Goal: Information Seeking & Learning: Learn about a topic

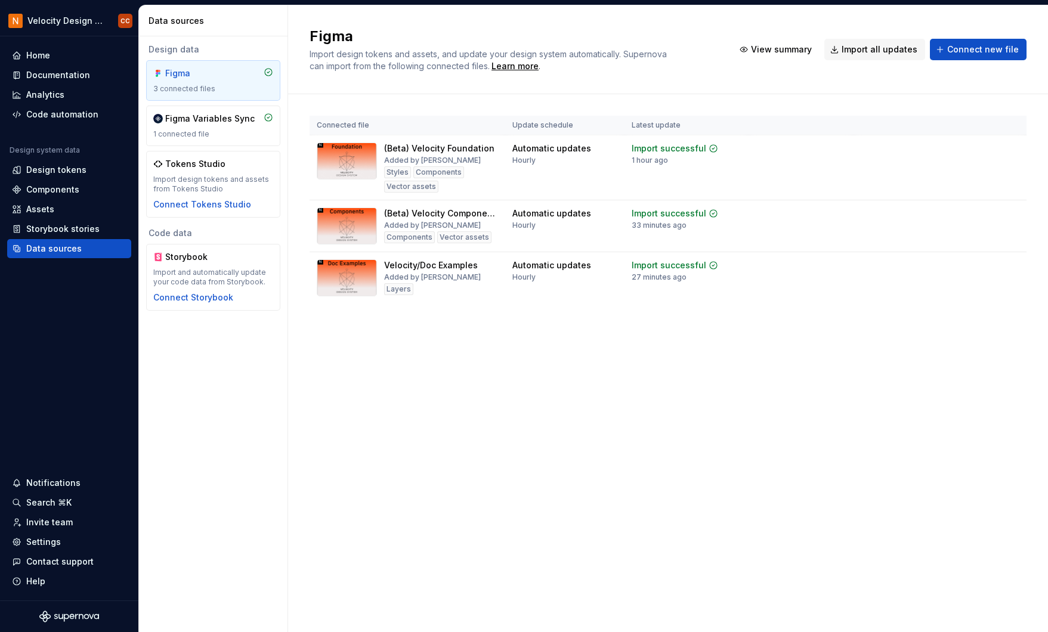
click at [993, 392] on div "Figma Import design tokens and assets, and update your design system automatica…" at bounding box center [668, 318] width 760 height 627
click at [47, 75] on div "Documentation" at bounding box center [58, 75] width 64 height 12
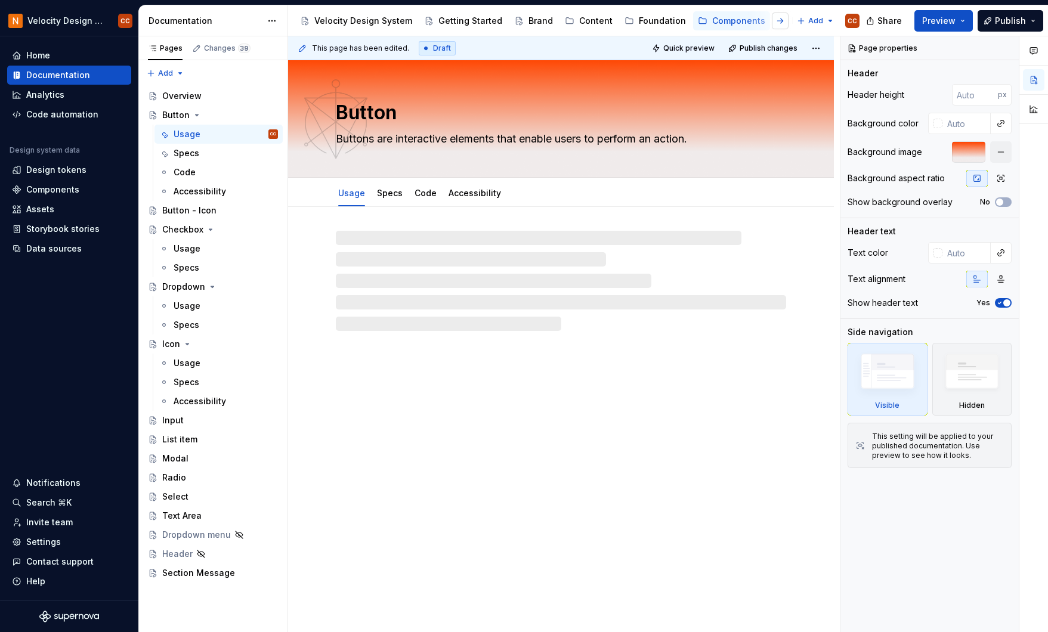
click at [780, 21] on button "button" at bounding box center [780, 21] width 17 height 17
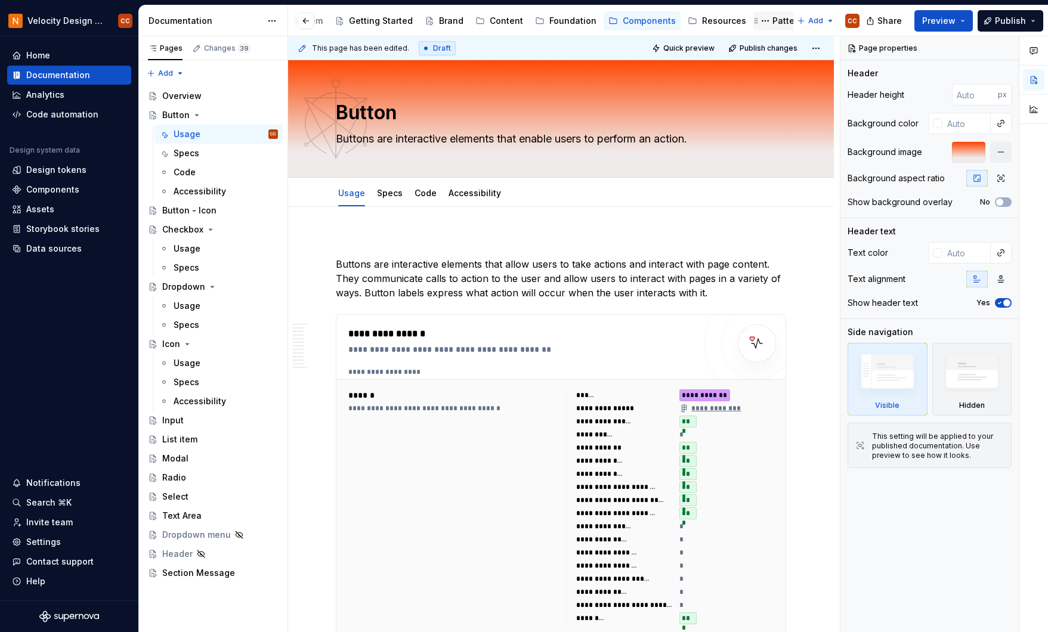
click at [779, 21] on div "Patterns" at bounding box center [790, 21] width 35 height 12
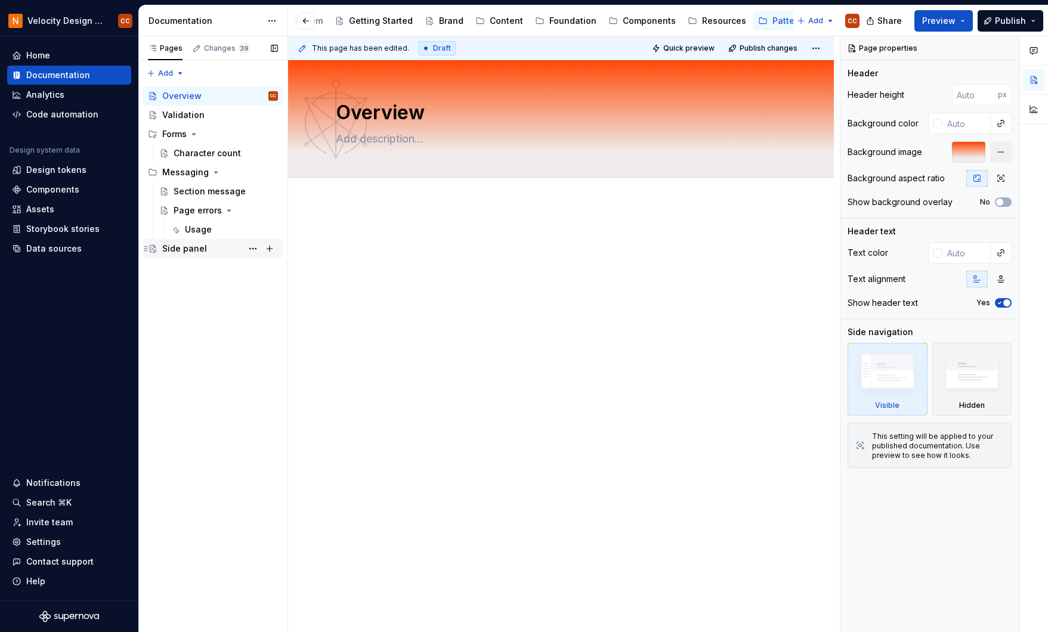
click at [179, 251] on div "Side panel" at bounding box center [184, 249] width 45 height 12
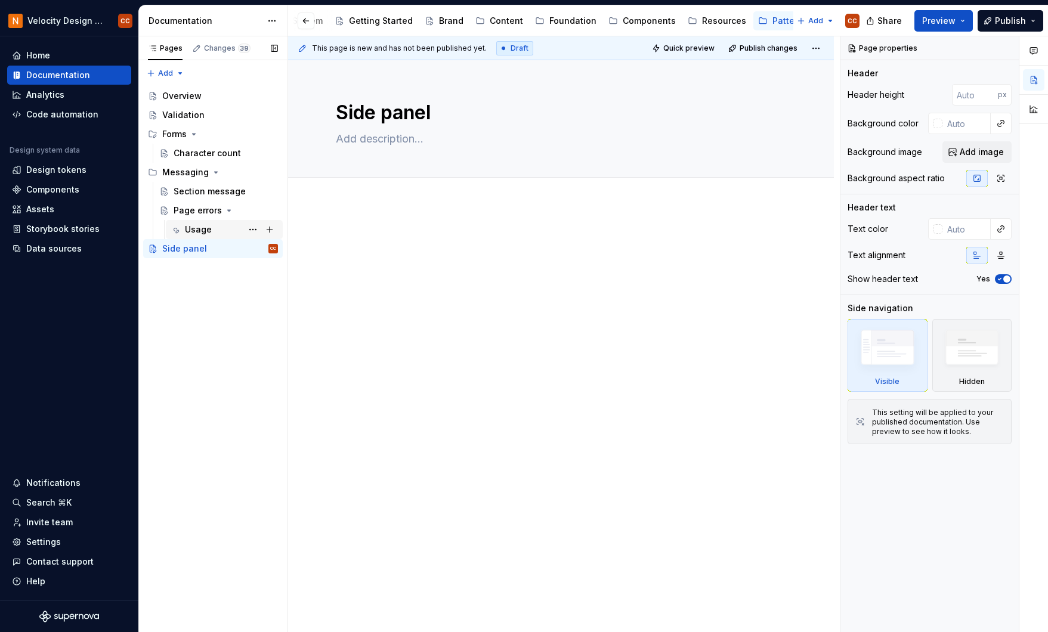
click at [198, 227] on div "Usage" at bounding box center [198, 230] width 27 height 12
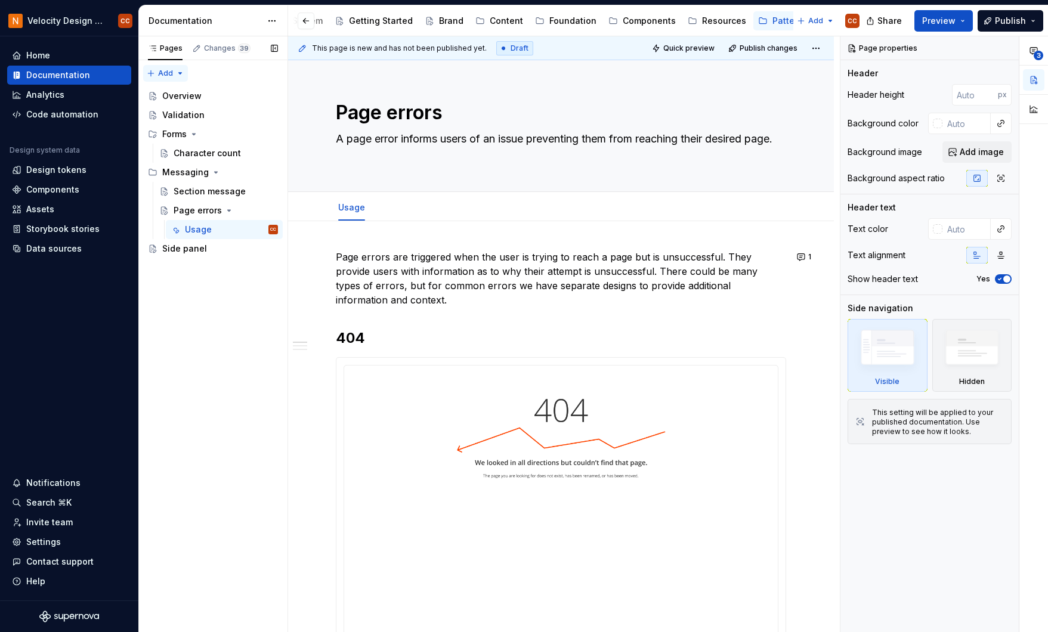
click at [178, 71] on div "Pages Changes 39 Add Accessibility guide for tree Page tree. Navigate the tree …" at bounding box center [212, 334] width 149 height 597
click at [192, 154] on div "Pages Changes 39 Add Accessibility guide for tree Page tree. Navigate the tree …" at bounding box center [212, 334] width 149 height 597
click at [192, 154] on div "Character count" at bounding box center [207, 153] width 67 height 12
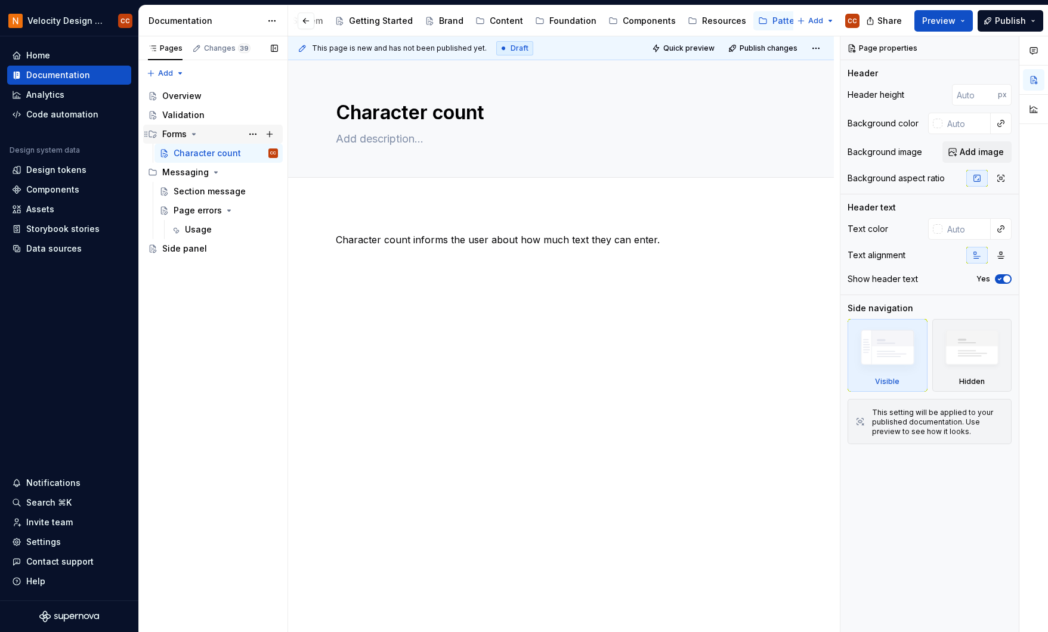
click at [174, 131] on div "Forms" at bounding box center [174, 134] width 24 height 12
click at [175, 113] on div "Validation" at bounding box center [183, 115] width 42 height 12
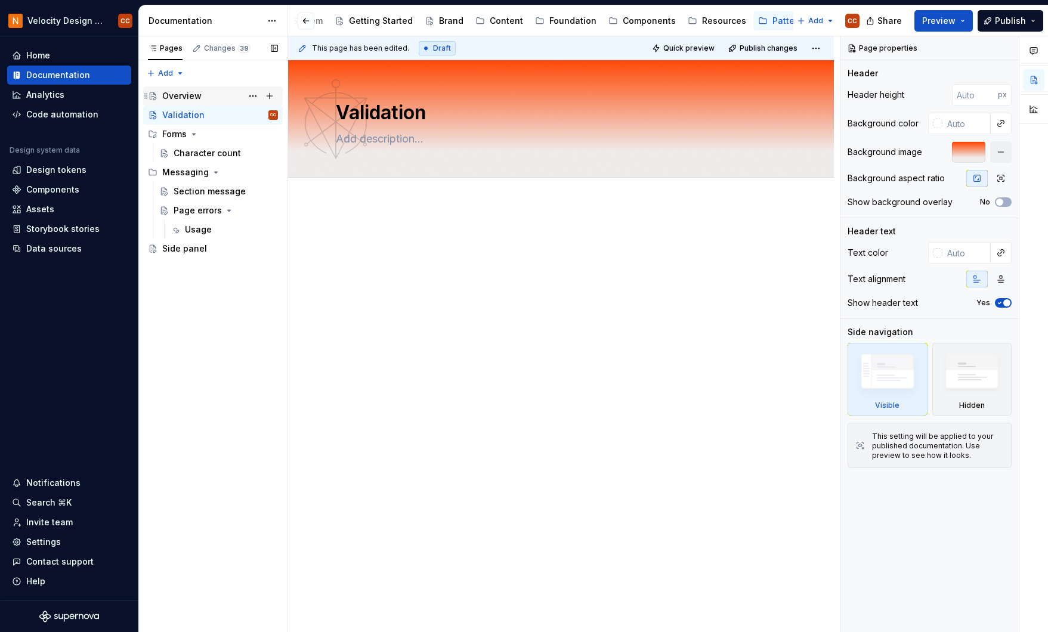
click at [179, 92] on div "Overview" at bounding box center [181, 96] width 39 height 12
click at [403, 140] on textarea at bounding box center [559, 138] width 450 height 19
paste textarea "Patterns Standardized, reusable solutions that ensure consistency, scalability,…"
type textarea "*"
type textarea "Patterns Standardized, reusable solutions that ensure consistency, scalability,…"
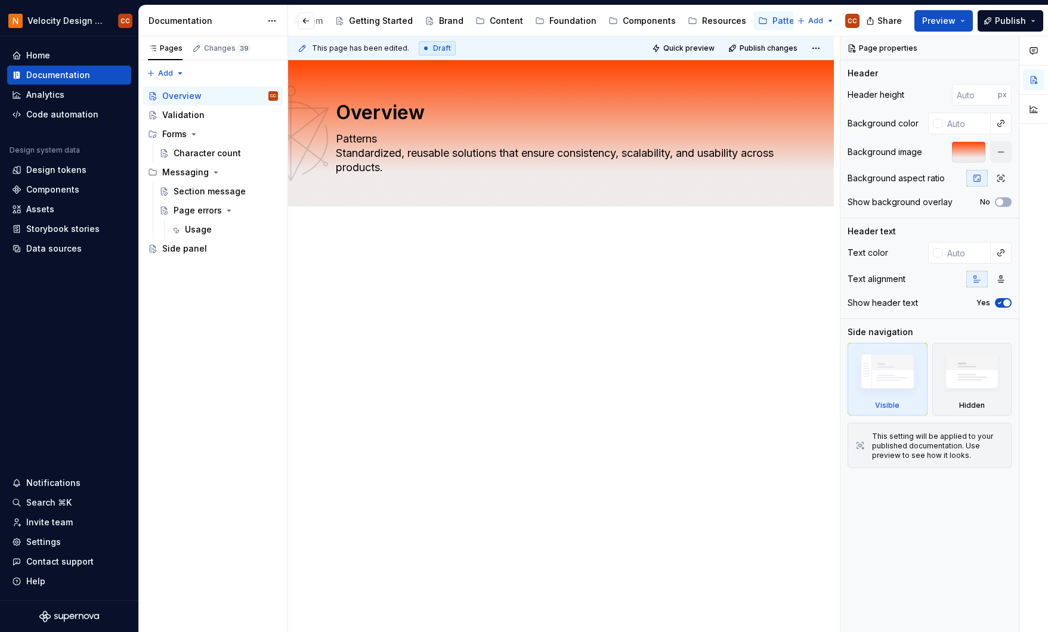
type textarea "*"
type textarea "Patterns Standardized, reusable solutions that ensure consistency, scalability,…"
click at [205, 335] on div "Pages Changes 39 Add Accessibility guide for tree Page tree. Navigate the tree …" at bounding box center [212, 334] width 149 height 597
click at [177, 72] on div "Pages Changes 39 Add Accessibility guide for tree Page tree. Navigate the tree …" at bounding box center [212, 334] width 149 height 597
click at [179, 97] on div "New page" at bounding box center [204, 97] width 78 height 12
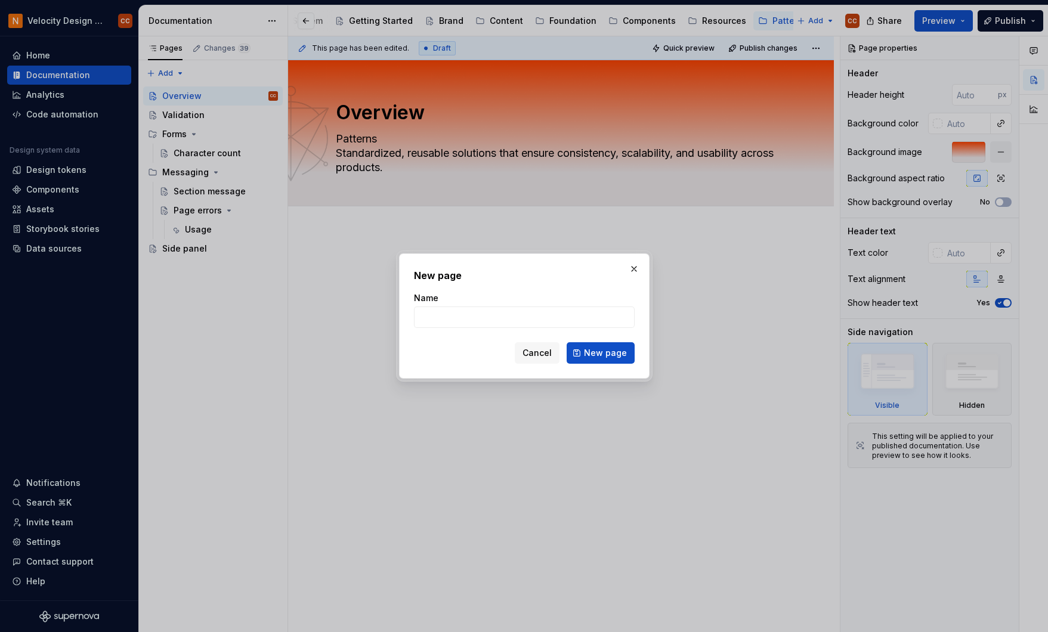
type textarea "*"
type input "template"
click at [605, 353] on span "New page" at bounding box center [605, 353] width 43 height 12
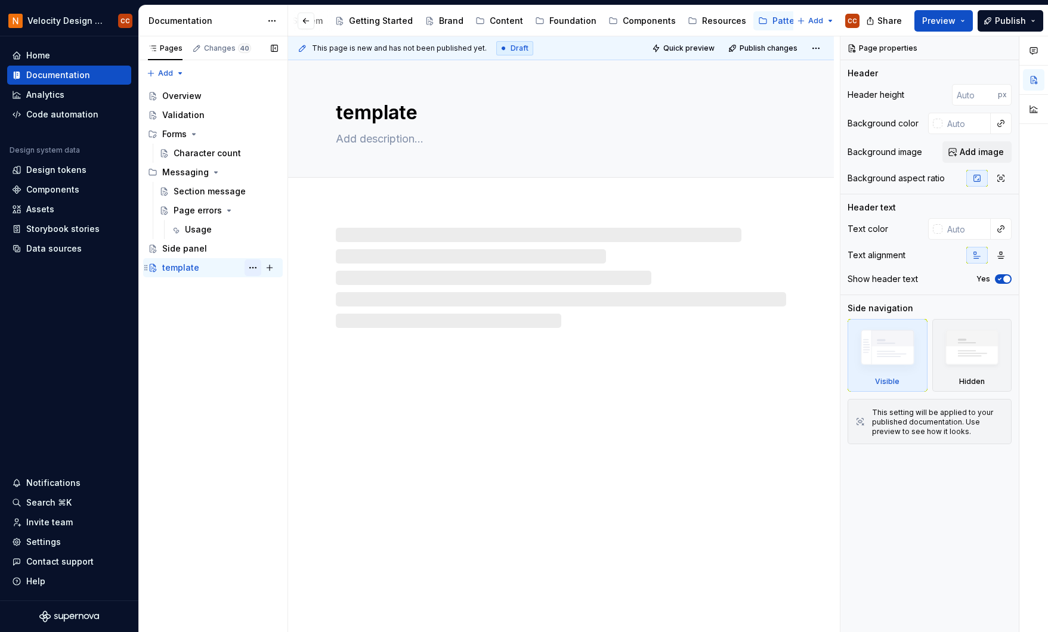
click at [253, 268] on button "Page tree" at bounding box center [253, 268] width 17 height 17
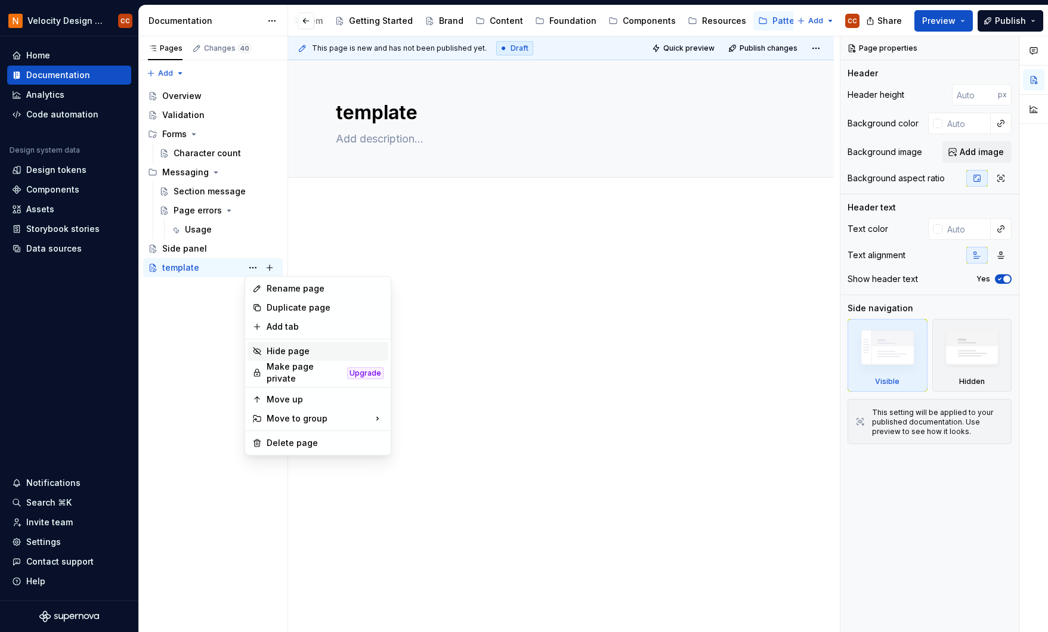
click at [285, 353] on div "Hide page" at bounding box center [325, 351] width 117 height 12
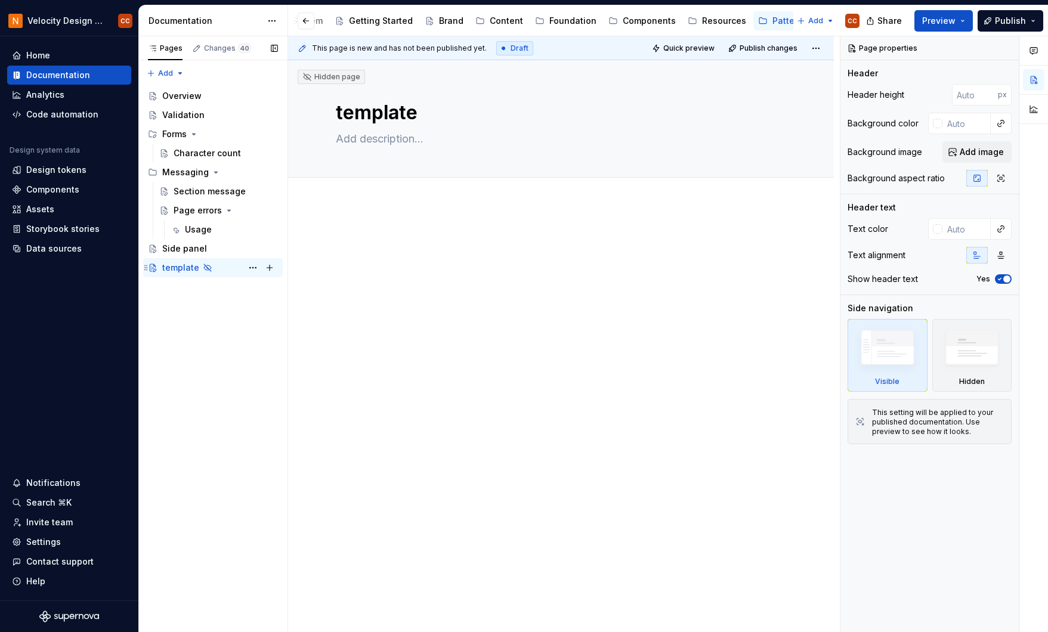
click at [186, 267] on div "template" at bounding box center [180, 268] width 37 height 12
click at [387, 225] on div "This page is new and has not been published yet. Draft Quick preview Publish ch…" at bounding box center [564, 334] width 552 height 597
click at [381, 224] on div at bounding box center [561, 343] width 546 height 278
click at [399, 227] on div at bounding box center [561, 343] width 546 height 278
click at [430, 113] on textarea "template" at bounding box center [559, 112] width 450 height 29
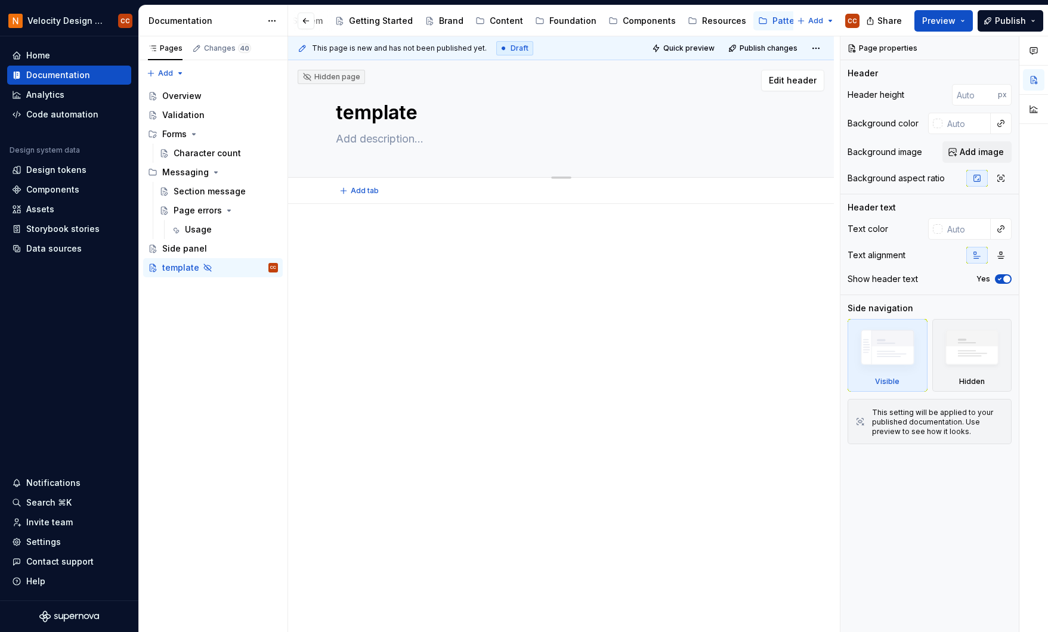
click at [439, 114] on textarea "template" at bounding box center [559, 112] width 450 height 29
type textarea "*"
click at [394, 234] on p at bounding box center [561, 240] width 450 height 14
click at [441, 218] on div "This page is new and has not been published yet. Draft Quick preview Publish ch…" at bounding box center [564, 334] width 552 height 597
click at [415, 245] on p at bounding box center [561, 240] width 450 height 14
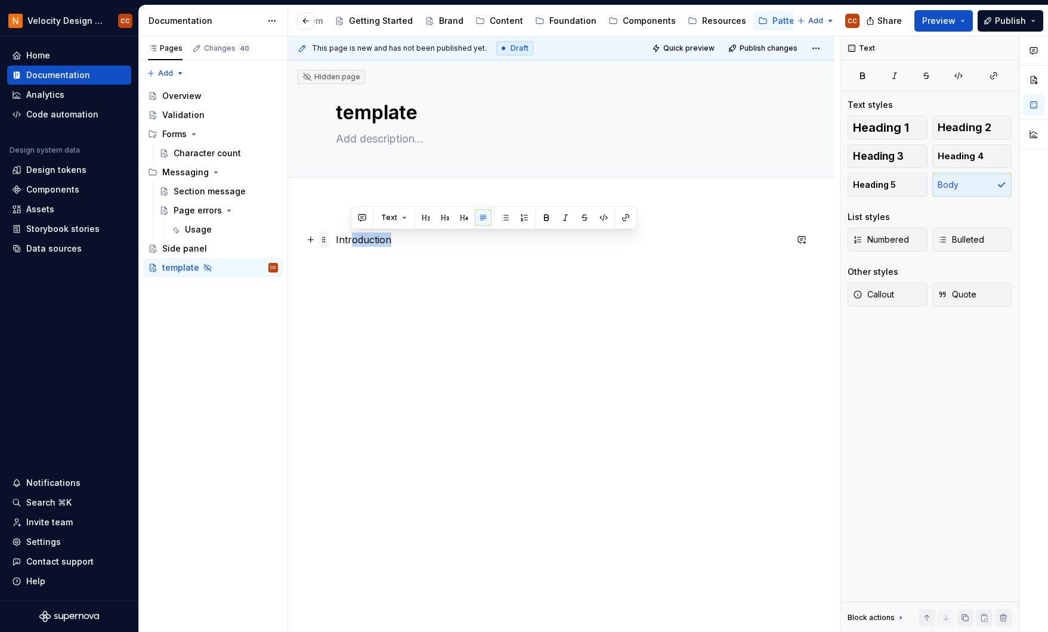
drag, startPoint x: 391, startPoint y: 239, endPoint x: 326, endPoint y: 235, distance: 64.6
click at [336, 235] on div "Introduction" at bounding box center [561, 263] width 450 height 60
click at [425, 255] on div "Introduction" at bounding box center [561, 255] width 450 height 45
drag, startPoint x: 345, startPoint y: 241, endPoint x: 293, endPoint y: 240, distance: 51.9
click at [293, 240] on div "Introduction" at bounding box center [561, 343] width 546 height 278
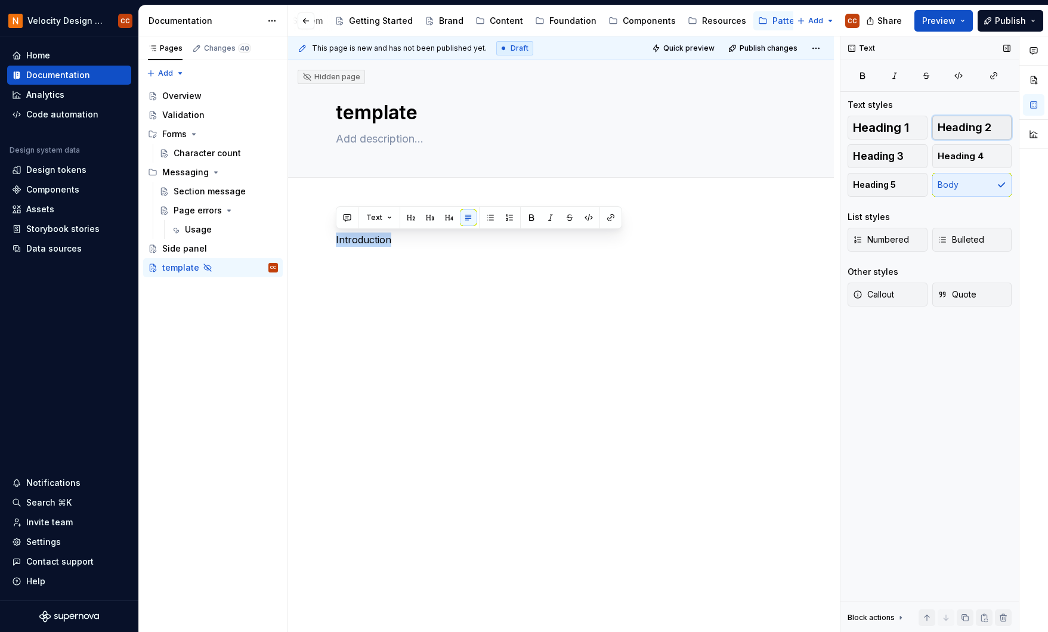
click at [965, 128] on span "Heading 2" at bounding box center [965, 128] width 54 height 12
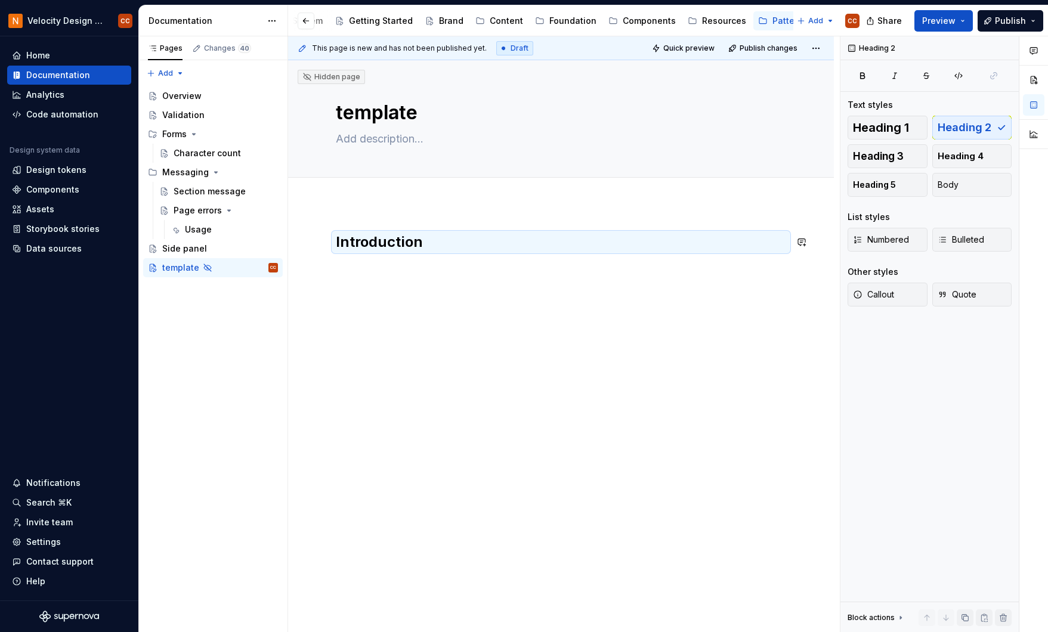
click at [412, 268] on div "Introduction" at bounding box center [561, 255] width 450 height 45
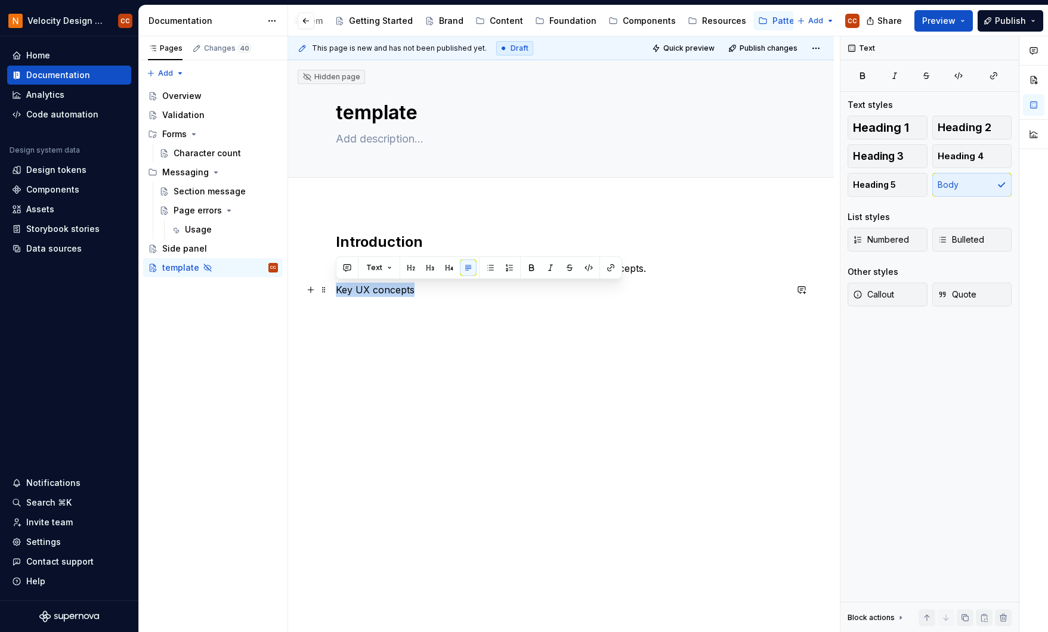
drag, startPoint x: 416, startPoint y: 292, endPoint x: 332, endPoint y: 294, distance: 83.6
click at [332, 294] on div "Introduction Features and functionality that explain the general pattern concep…" at bounding box center [561, 352] width 546 height 297
click at [412, 266] on button "button" at bounding box center [411, 268] width 17 height 17
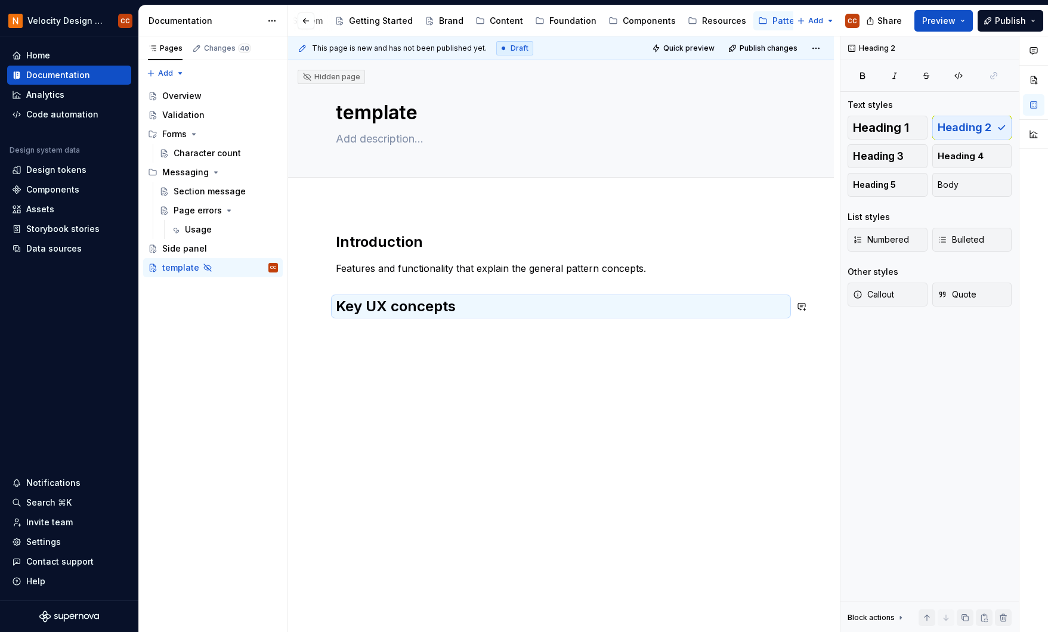
click at [487, 335] on div "Introduction Features and functionality that explain the general pattern concep…" at bounding box center [561, 362] width 546 height 316
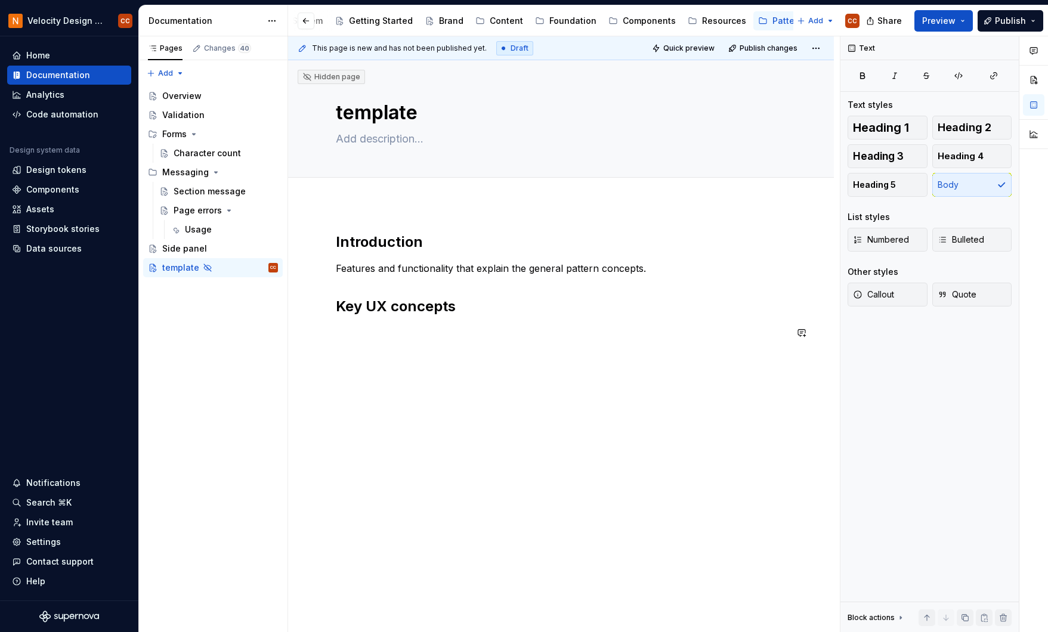
click at [440, 322] on div "Introduction Features and functionality that explain the general pattern concep…" at bounding box center [561, 286] width 450 height 107
click at [614, 334] on p "These can be anything from descriptions of various states to" at bounding box center [561, 333] width 450 height 14
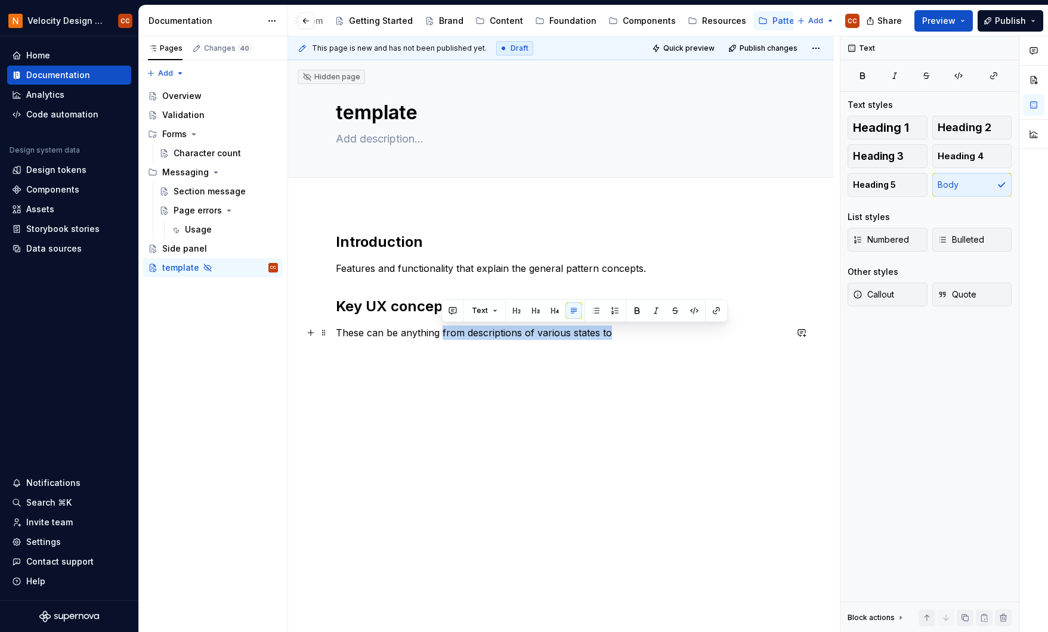
drag, startPoint x: 615, startPoint y: 334, endPoint x: 441, endPoint y: 339, distance: 174.3
click at [441, 339] on p "These can be anything from descriptions of various states to" at bounding box center [561, 333] width 450 height 14
click at [605, 336] on p "These can be anything that provides important details about the pattern and" at bounding box center [561, 333] width 450 height 14
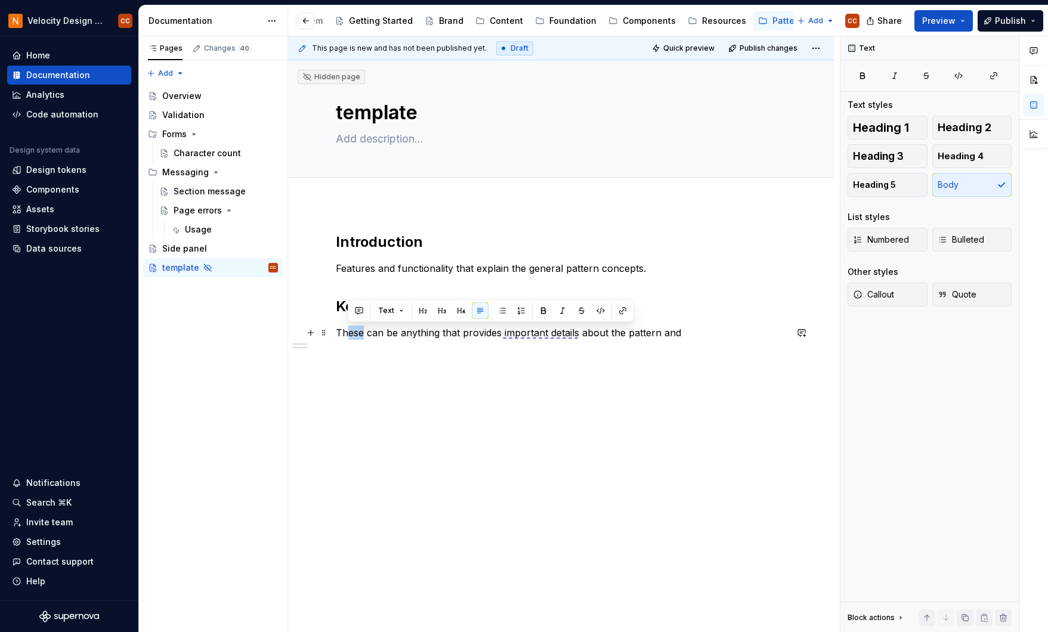
drag, startPoint x: 363, startPoint y: 332, endPoint x: 348, endPoint y: 332, distance: 14.3
click at [348, 332] on p "These can be anything that provides important details about the pattern and" at bounding box center [561, 333] width 450 height 14
click at [689, 330] on p "This can be anything that provides important details about the pattern and" at bounding box center [561, 333] width 450 height 14
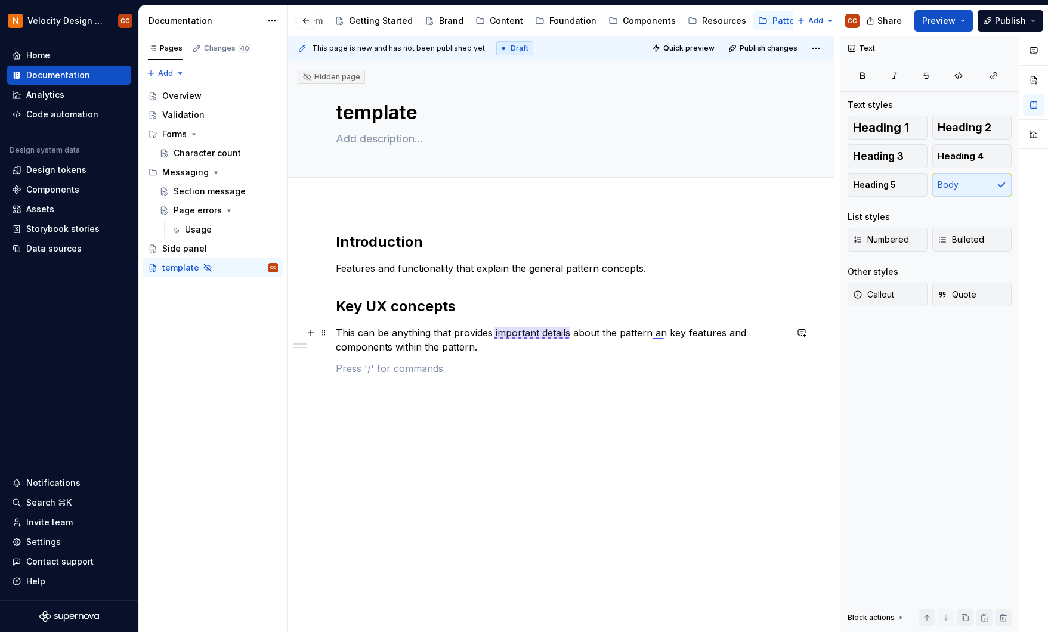
click at [525, 334] on p "This can be anything that provides important details about the pattern an key f…" at bounding box center [561, 340] width 450 height 29
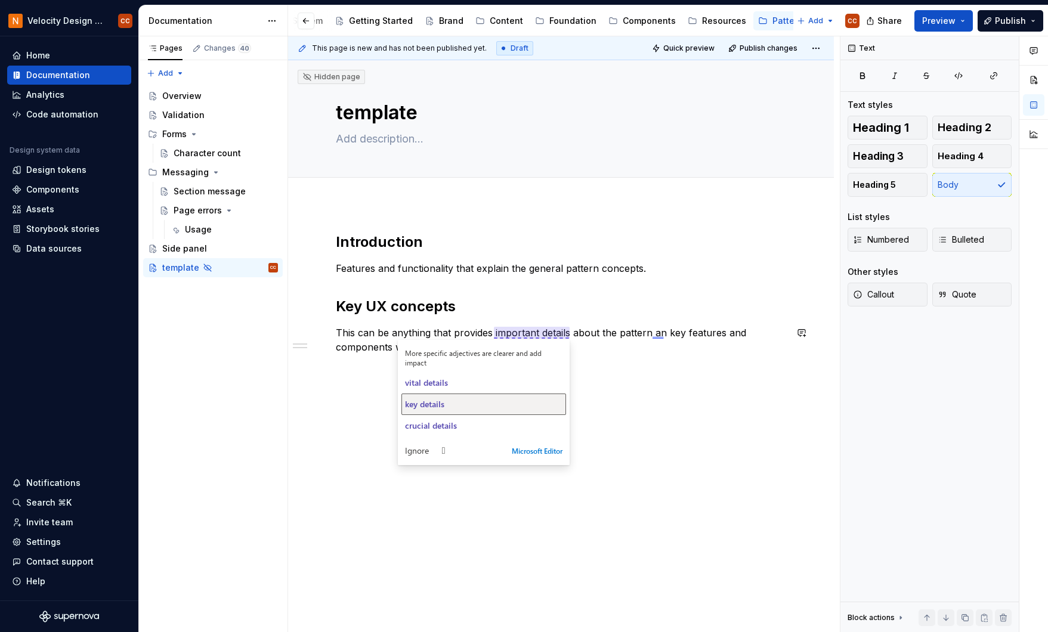
click at [455, 403] on div "key details" at bounding box center [484, 404] width 158 height 11
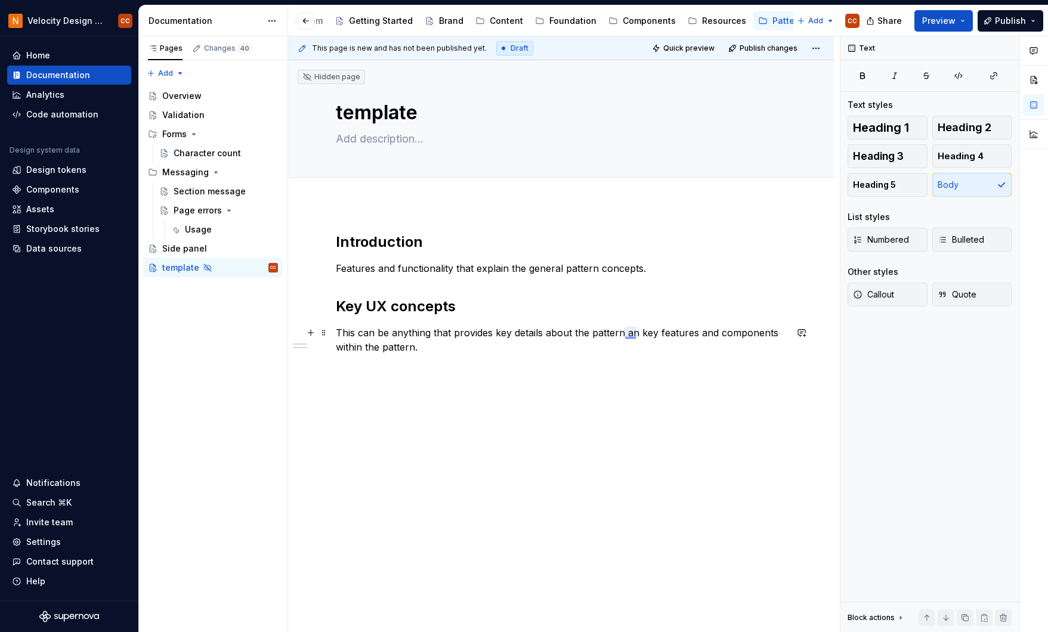
click at [633, 334] on p "This can be anything that provides key details about the pattern an key feature…" at bounding box center [561, 340] width 450 height 29
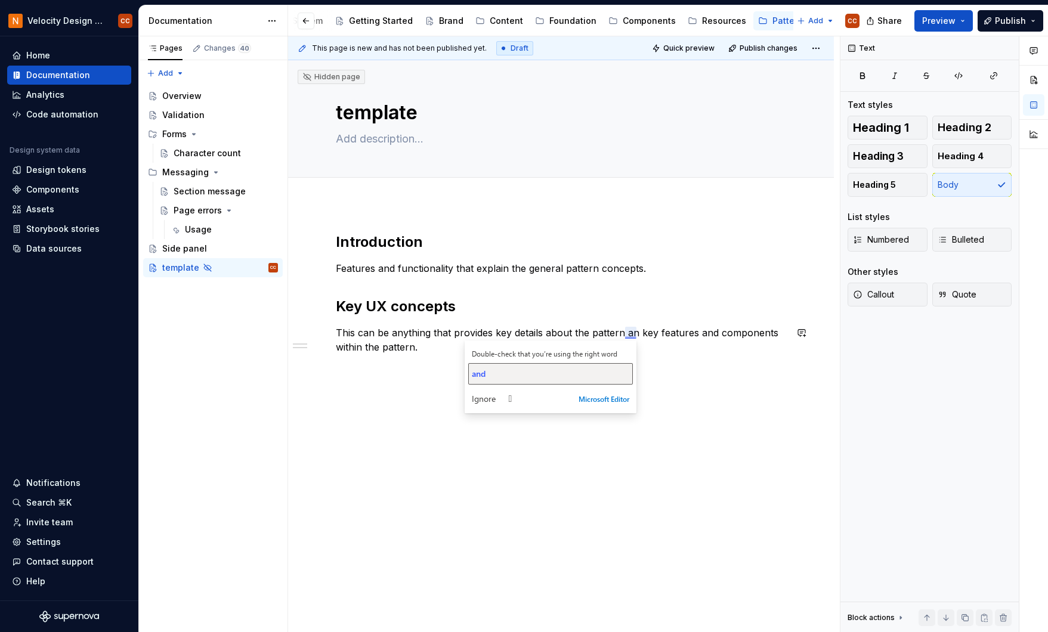
click at [542, 377] on div "and" at bounding box center [551, 373] width 158 height 11
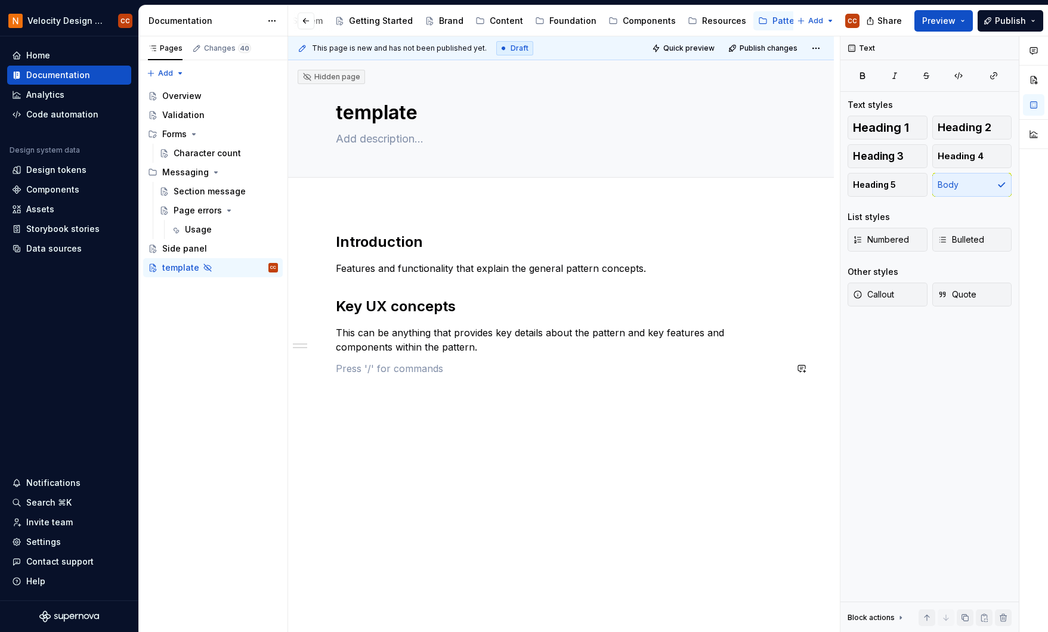
click at [434, 355] on div "Introduction Features and functionality that explain the general pattern concep…" at bounding box center [561, 304] width 450 height 143
drag, startPoint x: 430, startPoint y: 389, endPoint x: 341, endPoint y: 394, distance: 89.7
click at [336, 396] on p "General guidelines" at bounding box center [561, 390] width 450 height 14
click at [410, 370] on button "button" at bounding box center [411, 368] width 17 height 17
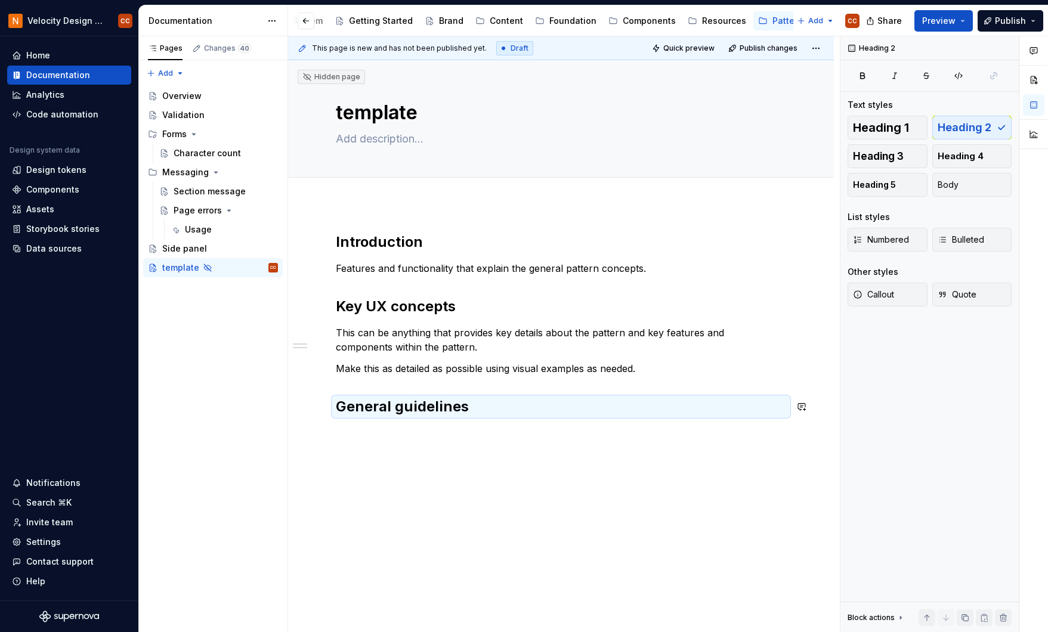
click at [478, 424] on div "Introduction Features and functionality that explain the general pattern concep…" at bounding box center [561, 332] width 450 height 198
click at [488, 429] on div "Introduction Features and functionality that explain the general pattern concep…" at bounding box center [561, 332] width 450 height 198
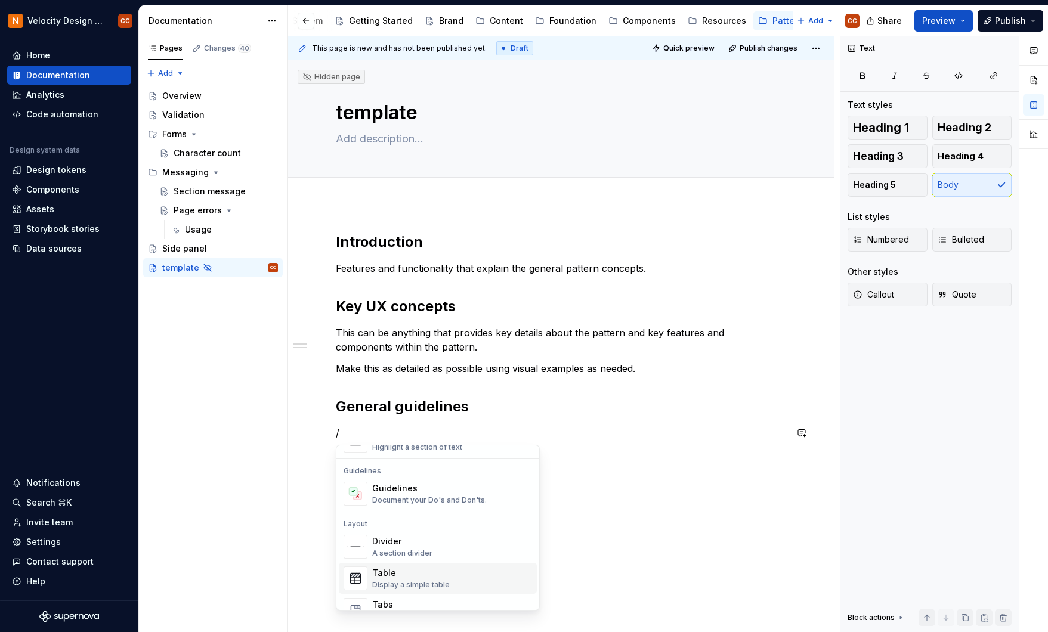
scroll to position [318, 0]
click at [431, 500] on div "Guidelines" at bounding box center [429, 495] width 115 height 12
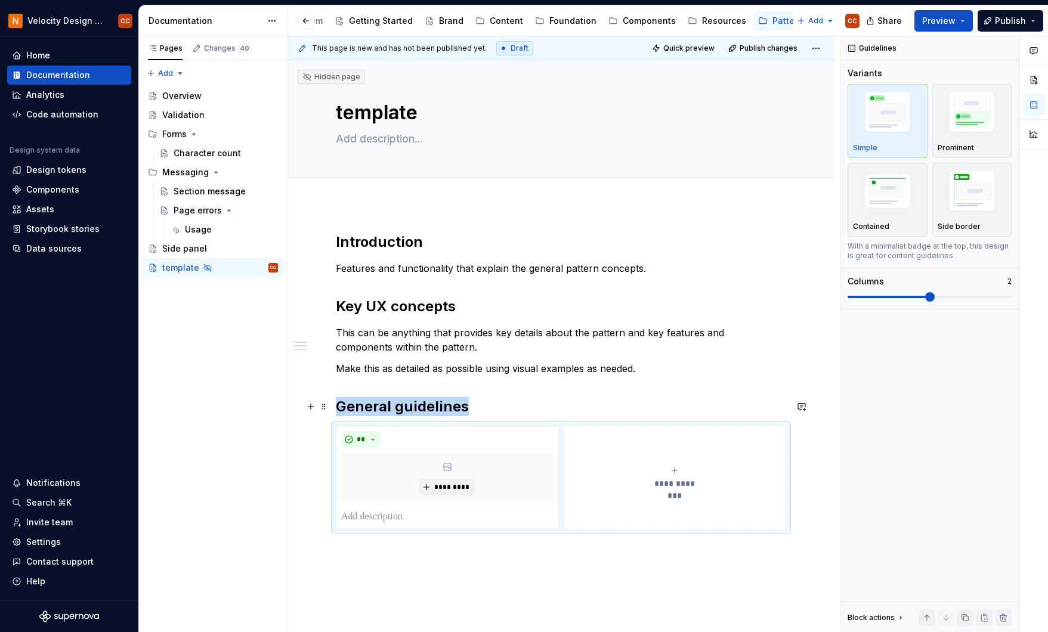
click at [492, 407] on h2 "General guidelines" at bounding box center [561, 406] width 450 height 19
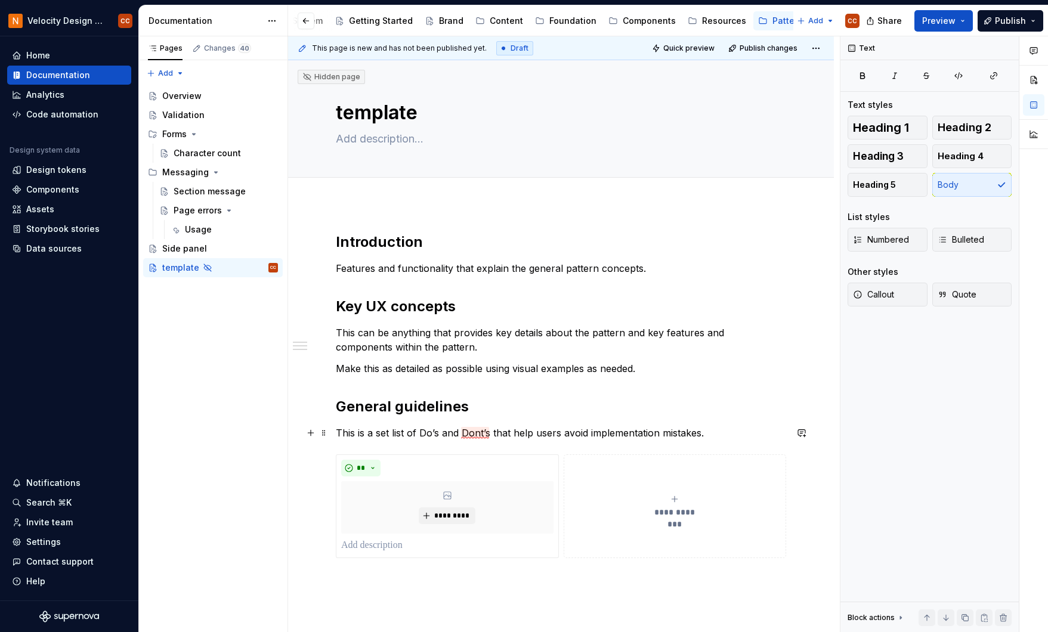
click at [481, 434] on p "This is a set list of Do’s and Dont’s that help users avoid implementation mist…" at bounding box center [561, 433] width 450 height 14
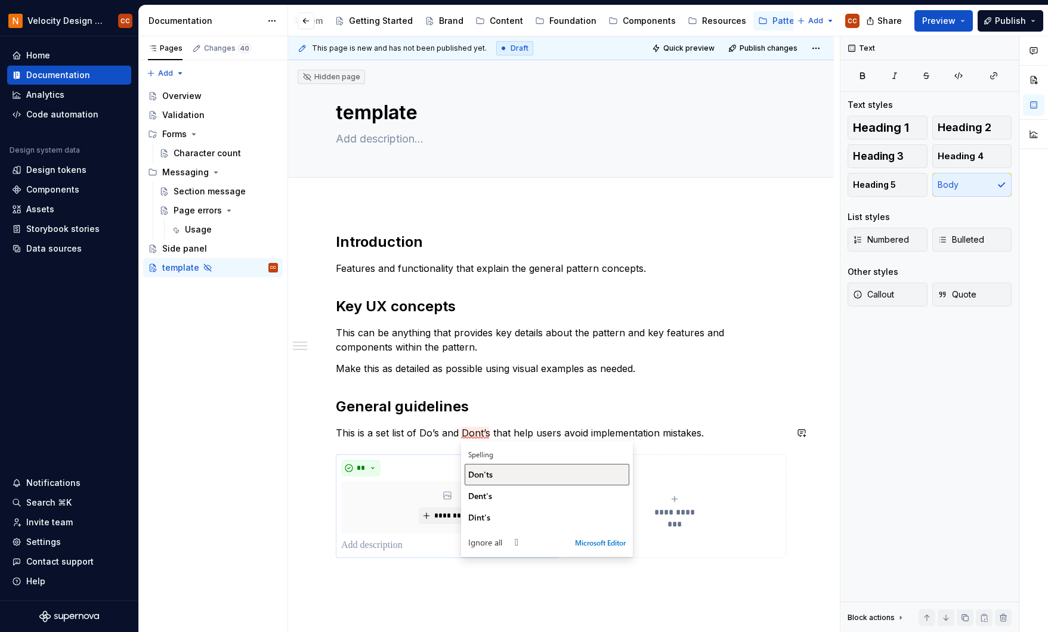
click at [486, 474] on span "Don'ts" at bounding box center [480, 474] width 24 height 11
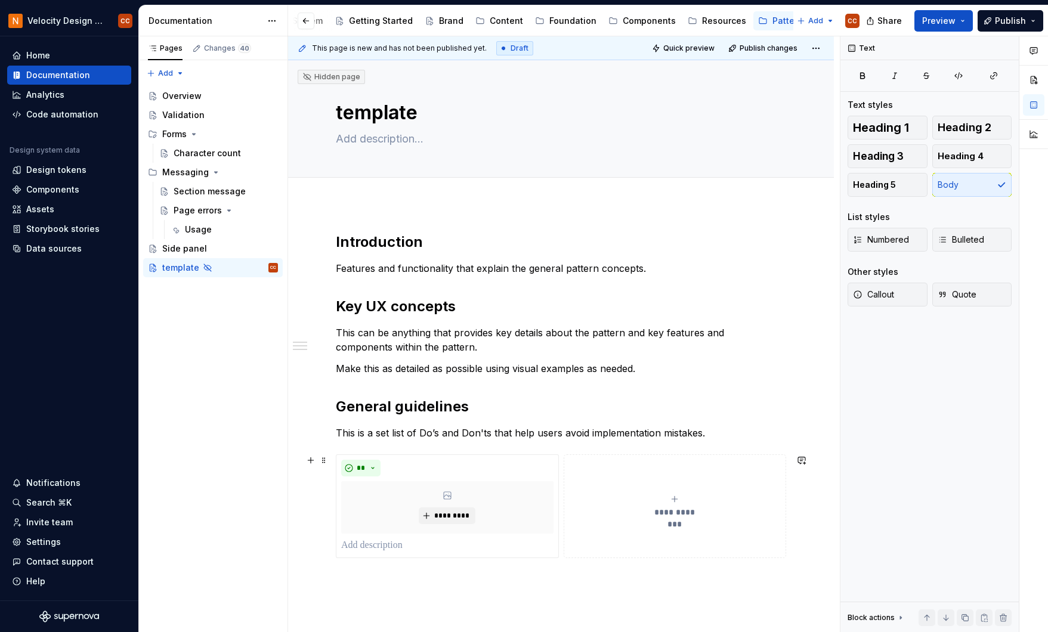
click at [672, 496] on icon "submit" at bounding box center [675, 500] width 10 height 10
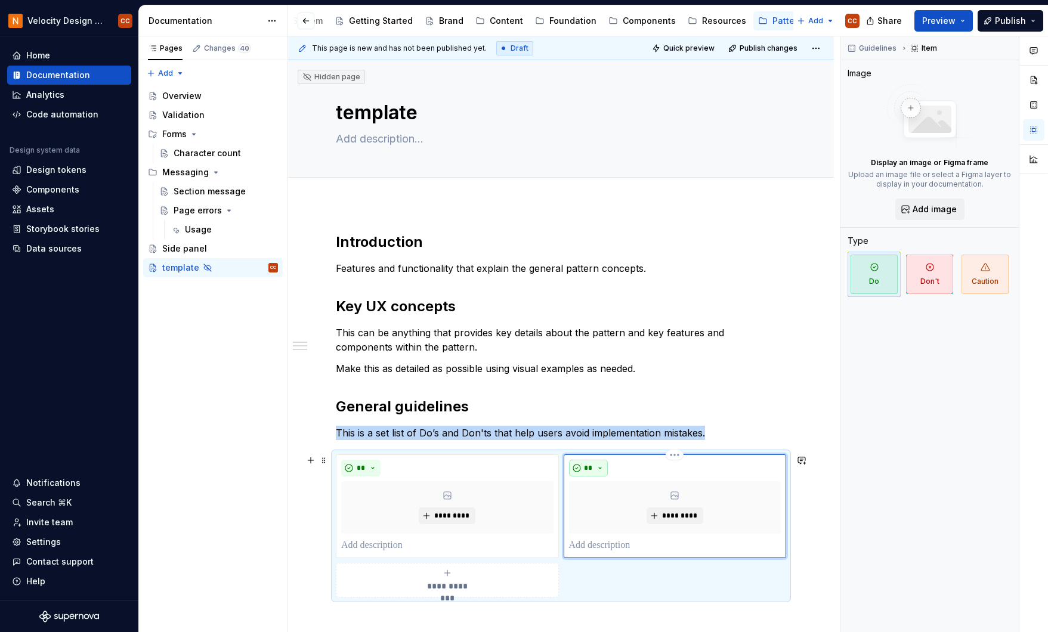
click at [599, 465] on button "**" at bounding box center [588, 468] width 39 height 17
click at [610, 510] on div "Don't" at bounding box center [617, 511] width 22 height 12
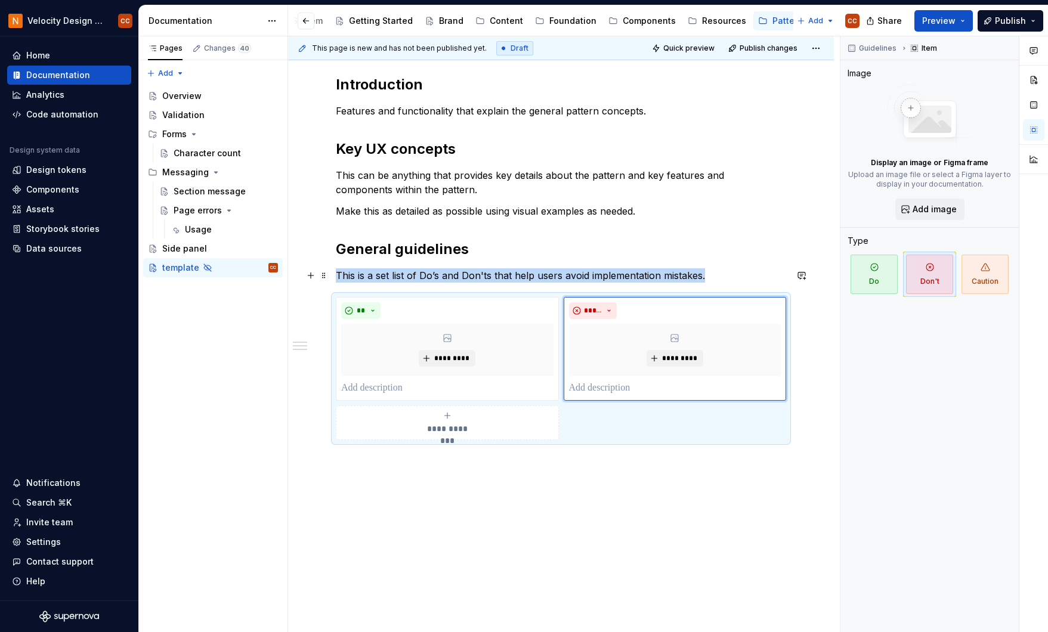
scroll to position [159, 0]
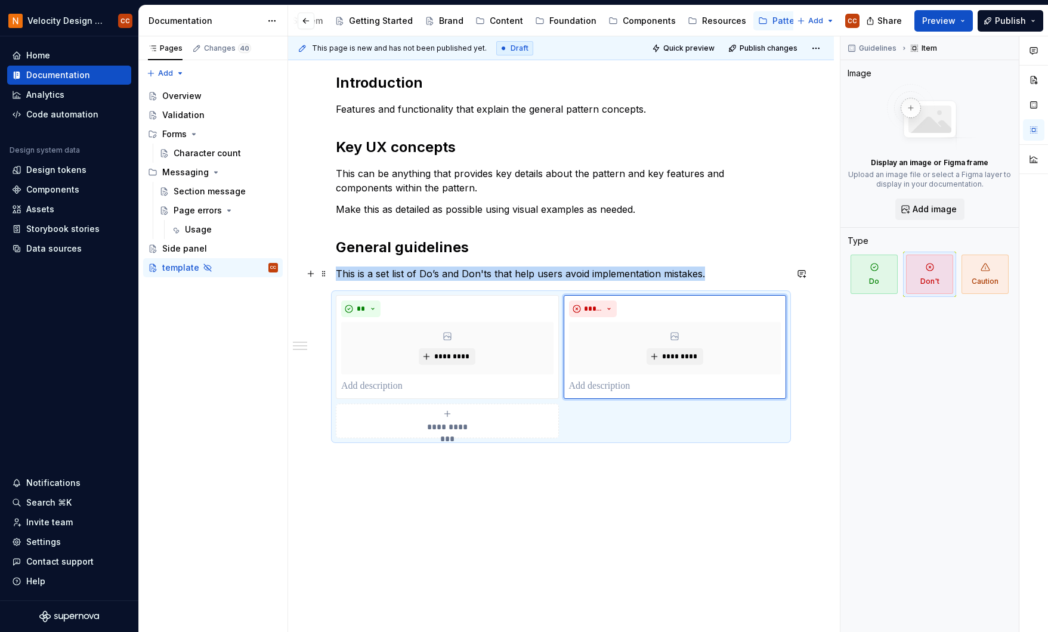
click at [719, 273] on p "This is a set list of Do’s and Don'ts that help users avoid implementation mist…" at bounding box center [561, 274] width 450 height 14
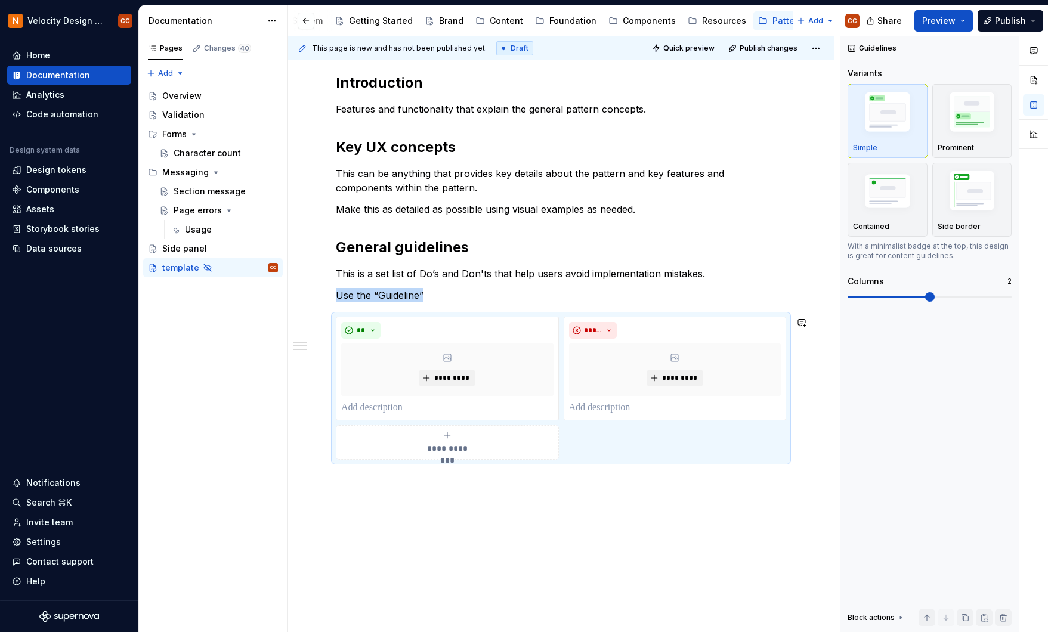
click at [434, 486] on div "**********" at bounding box center [561, 354] width 546 height 619
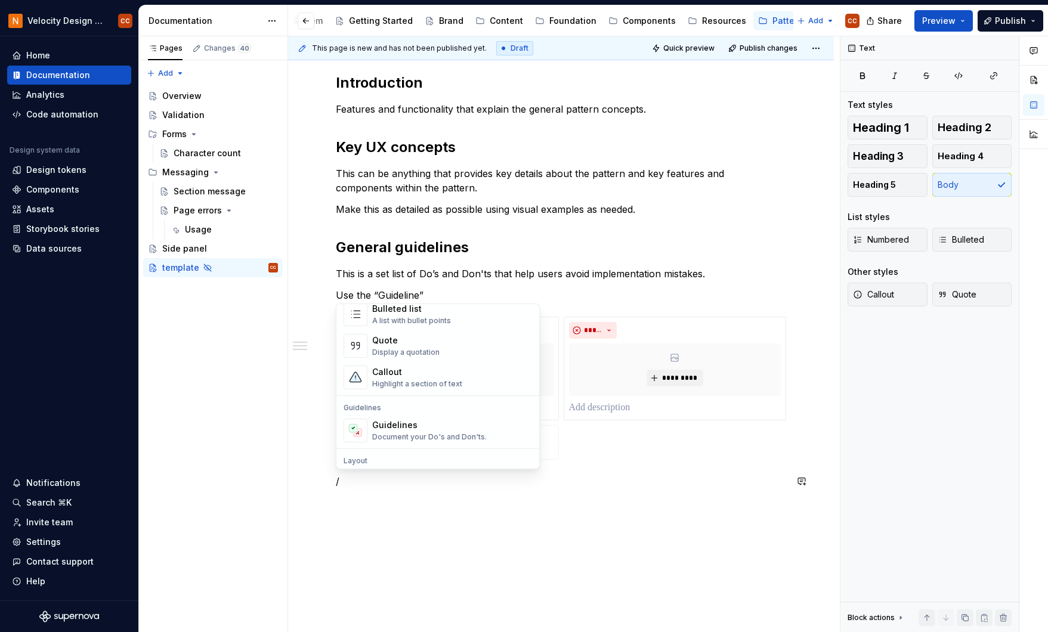
scroll to position [318, 0]
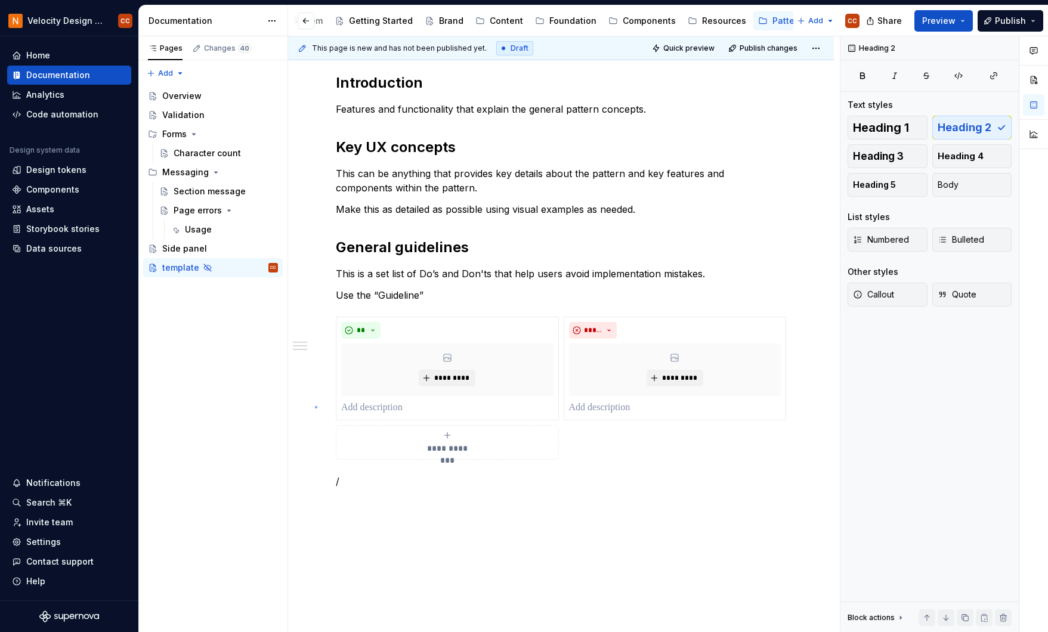
click at [315, 406] on div "**********" at bounding box center [564, 334] width 552 height 597
click at [459, 298] on p "Use the “Guideline”" at bounding box center [561, 295] width 450 height 14
click at [524, 297] on p "Use the “Guideline” doc component to assit." at bounding box center [561, 295] width 450 height 14
click at [522, 297] on p "Use the “Guideline” doc component to assit." at bounding box center [561, 295] width 450 height 14
click at [530, 296] on p "Use the “Guideline” doc component to assit." at bounding box center [561, 295] width 450 height 14
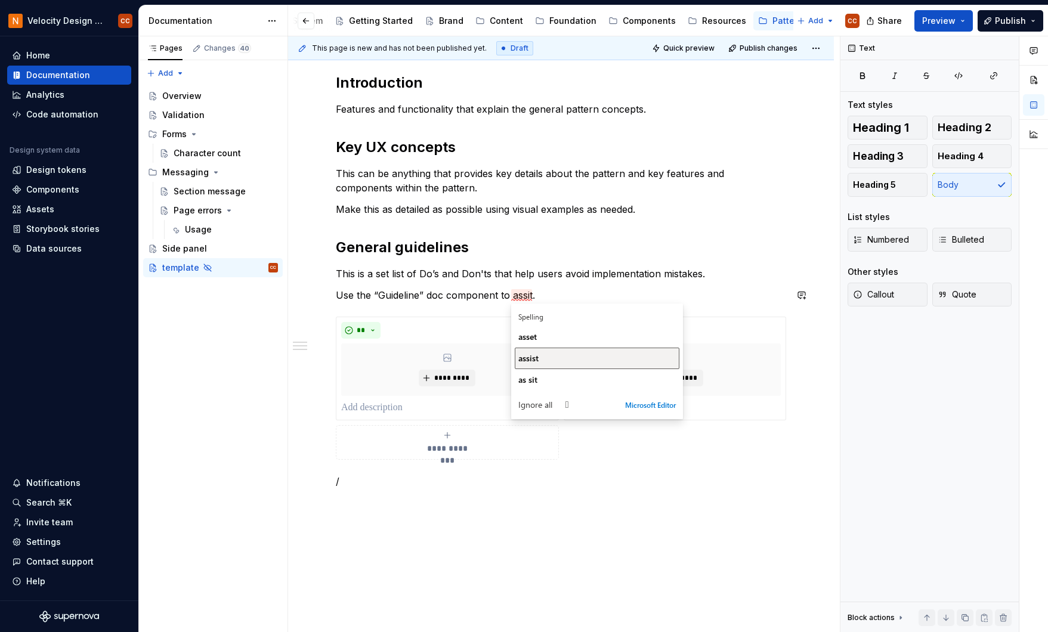
click at [539, 358] on span "assist" at bounding box center [528, 358] width 20 height 11
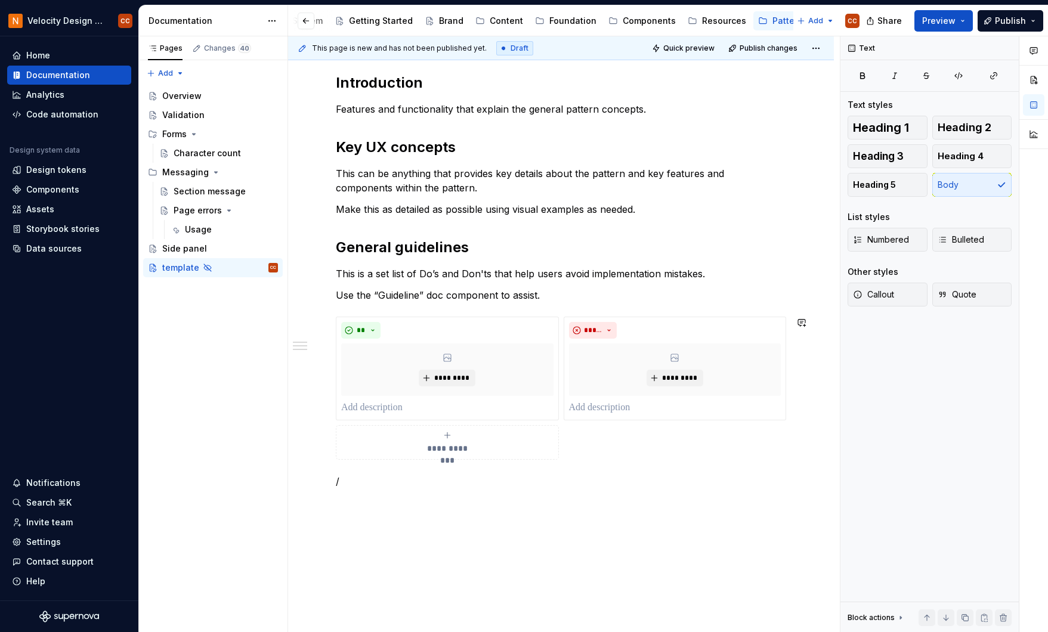
click at [366, 478] on p "/" at bounding box center [561, 481] width 450 height 14
click at [340, 479] on p at bounding box center [561, 481] width 450 height 14
click at [967, 127] on span "Heading 2" at bounding box center [965, 128] width 54 height 12
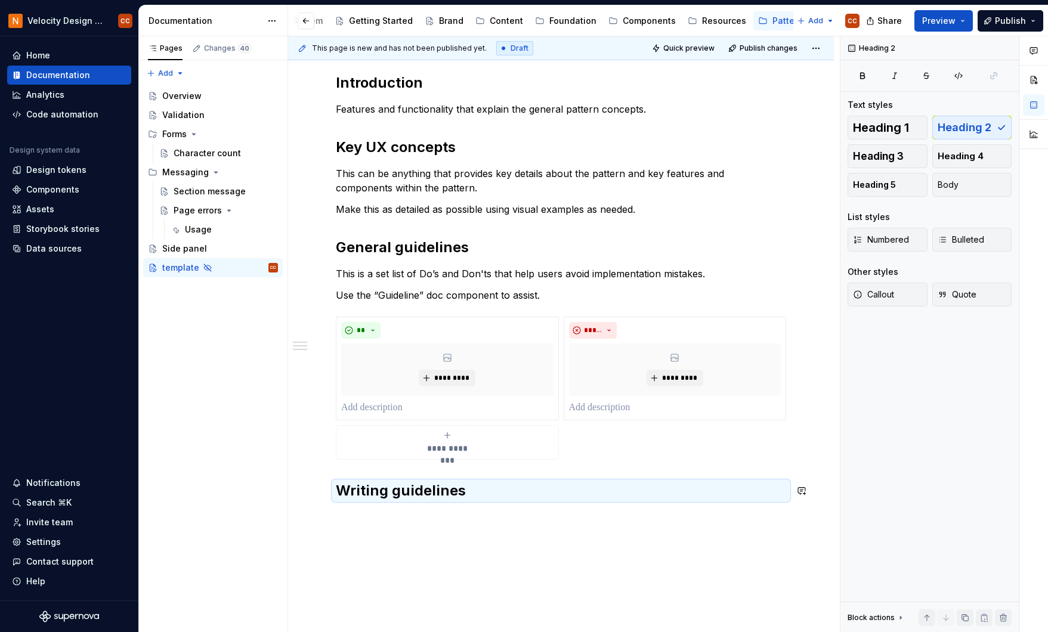
click at [450, 518] on div "**********" at bounding box center [561, 375] width 546 height 660
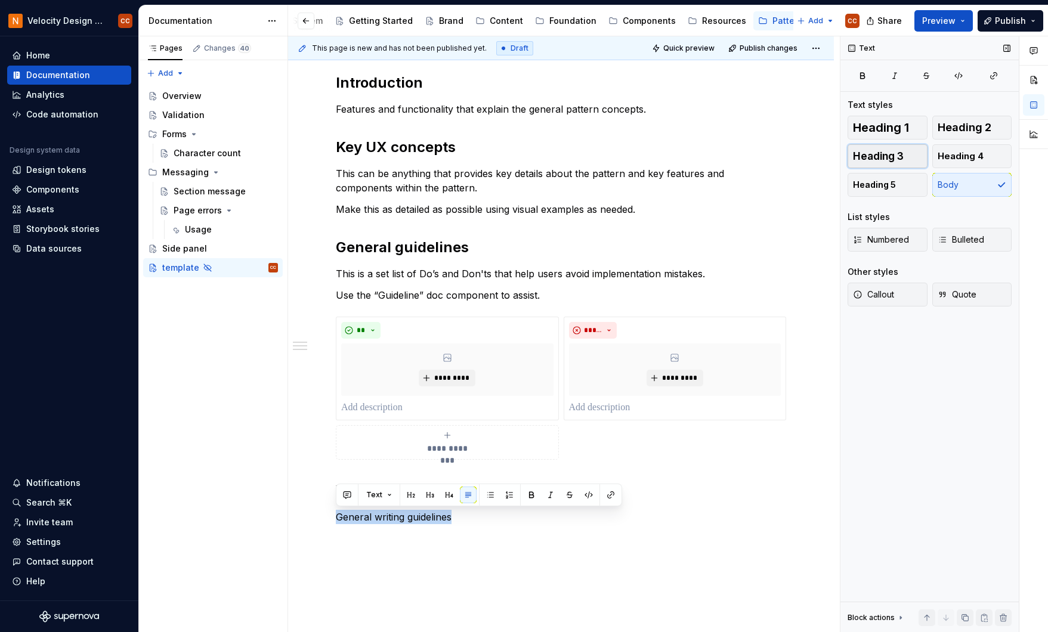
click at [907, 155] on button "Heading 3" at bounding box center [888, 156] width 80 height 24
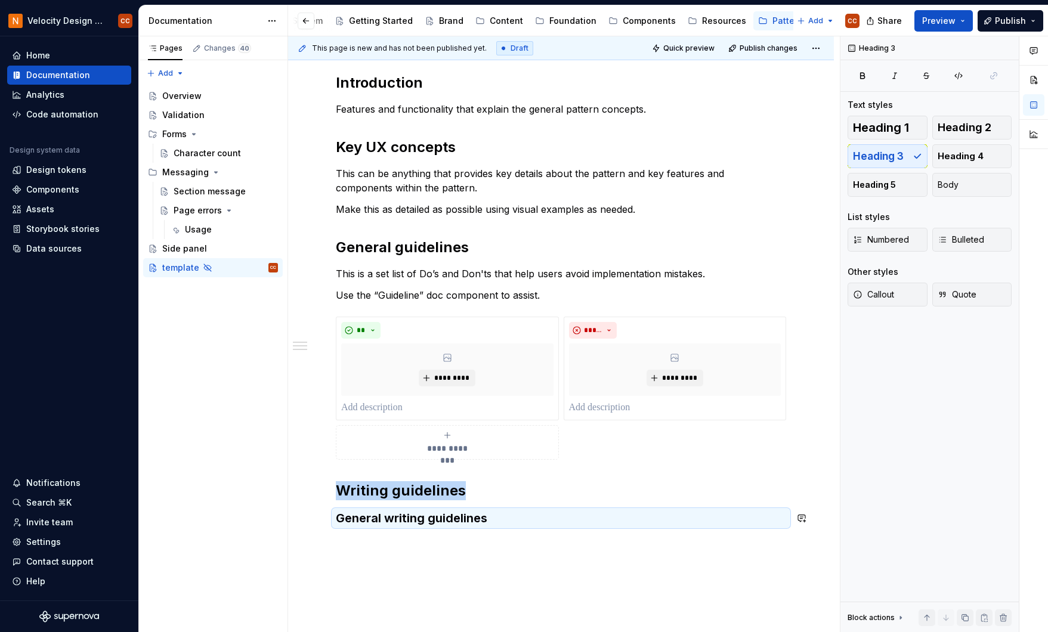
click at [474, 535] on div "**********" at bounding box center [561, 307] width 450 height 468
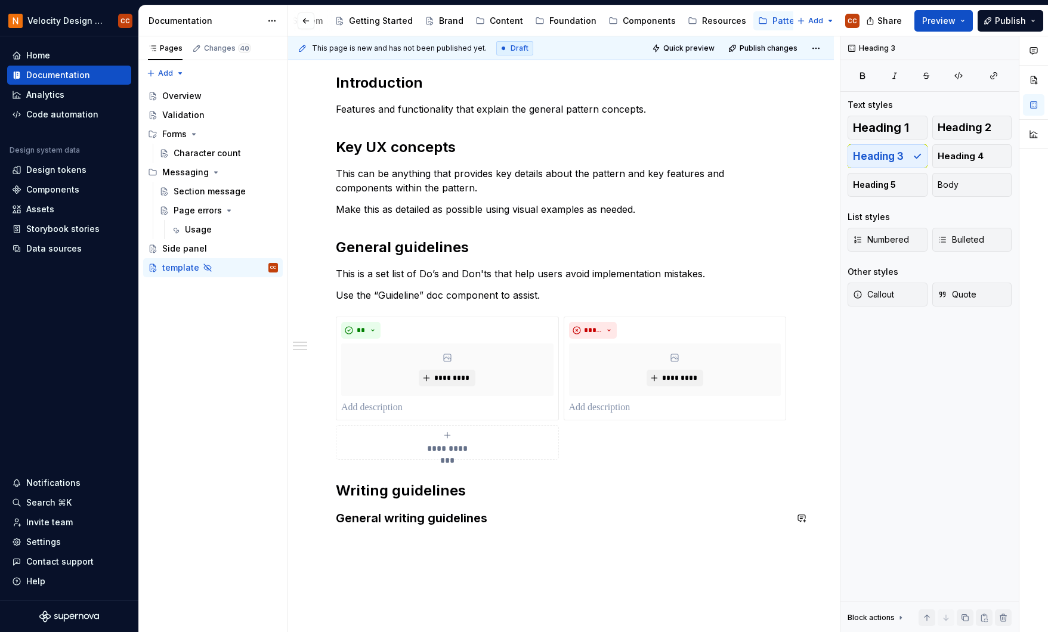
click at [516, 535] on div "**********" at bounding box center [561, 307] width 450 height 468
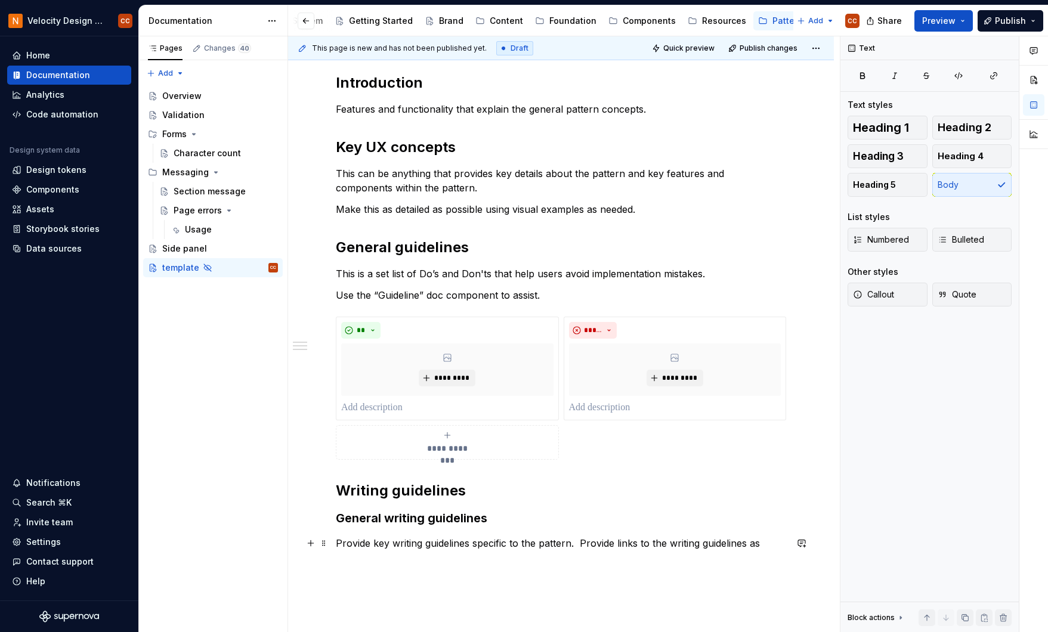
click at [773, 550] on p "Provide key writing guidelines specific to the pattern. Provide links to the wr…" at bounding box center [561, 543] width 450 height 14
click at [474, 561] on p "Provide key writing guidelines specific to the pattern. Provide links to the wr…" at bounding box center [561, 550] width 450 height 29
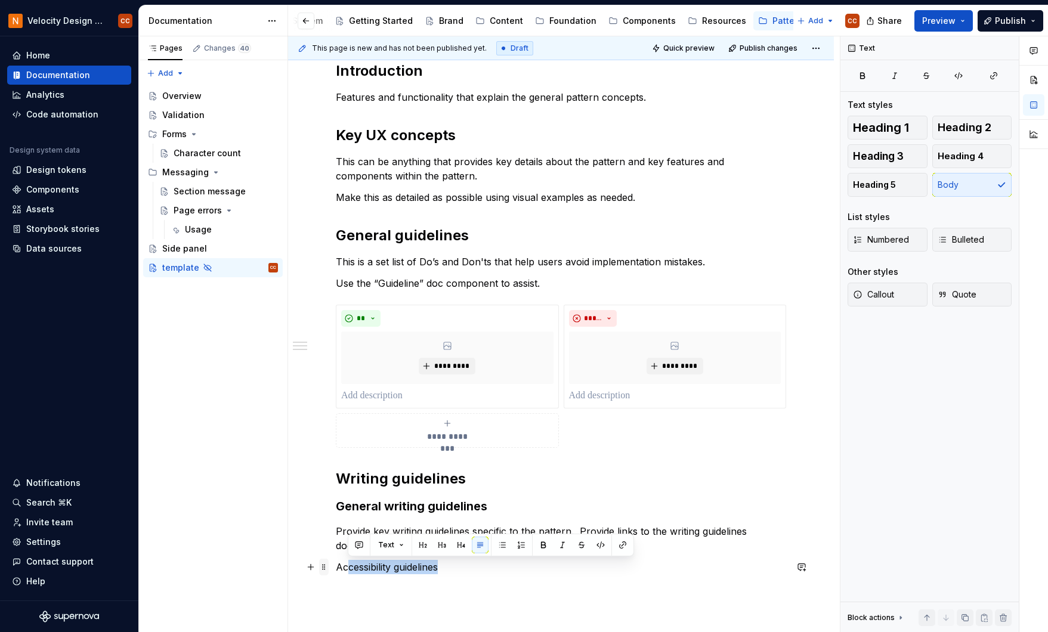
drag, startPoint x: 436, startPoint y: 572, endPoint x: 321, endPoint y: 572, distance: 114.5
click at [336, 572] on div "**********" at bounding box center [561, 324] width 450 height 527
click at [475, 567] on p "Accessibility guidelines" at bounding box center [561, 567] width 450 height 14
drag, startPoint x: 455, startPoint y: 566, endPoint x: 334, endPoint y: 569, distance: 121.1
click at [334, 569] on div "**********" at bounding box center [561, 406] width 546 height 746
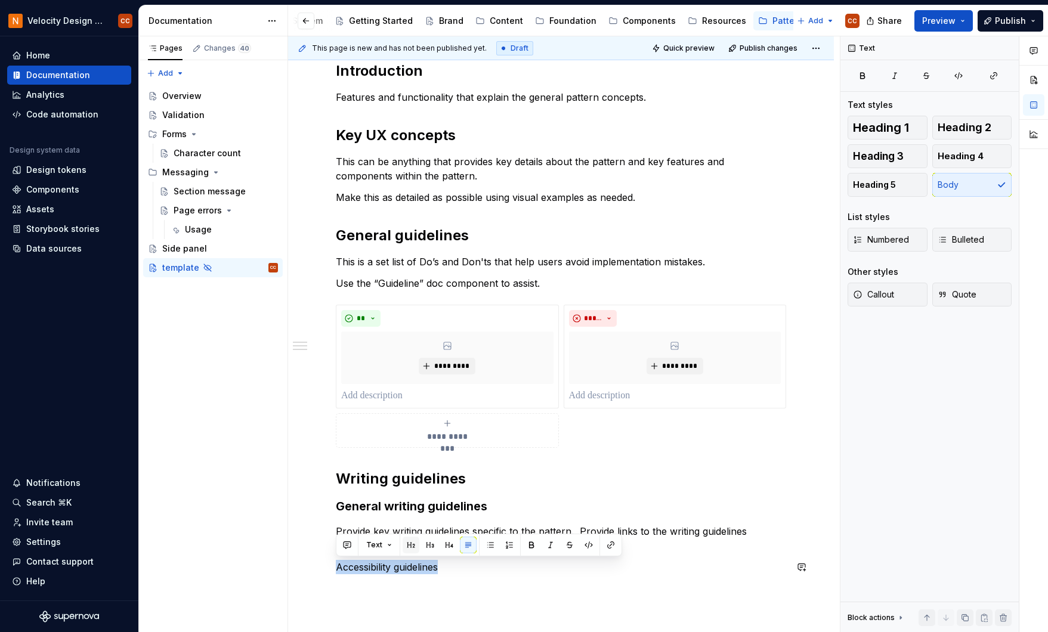
click at [409, 544] on button "button" at bounding box center [411, 545] width 17 height 17
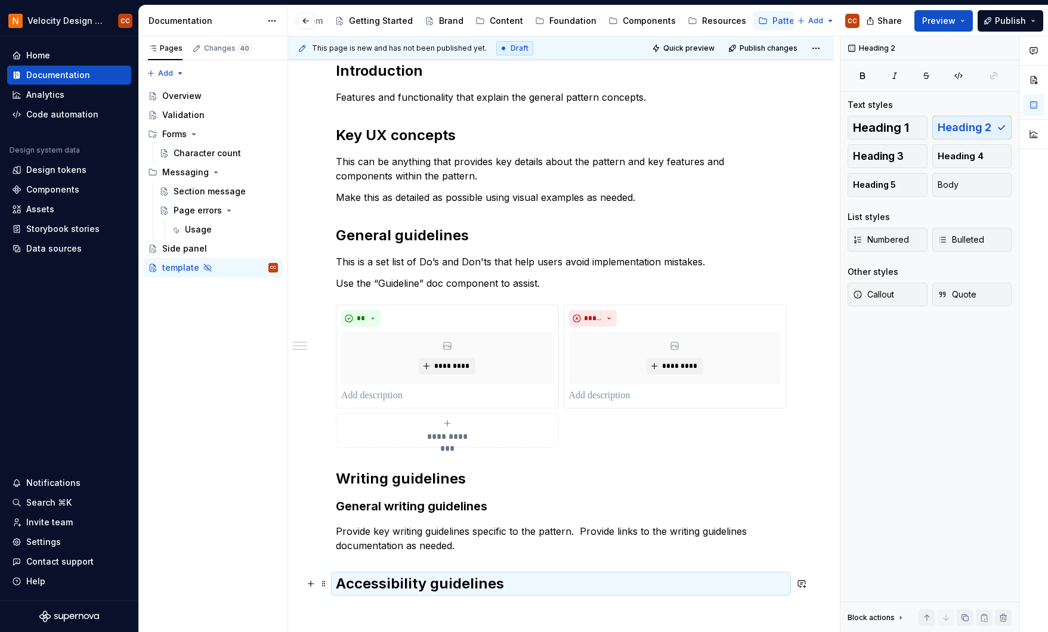
click at [520, 583] on h2 "Accessibility guidelines" at bounding box center [561, 584] width 450 height 19
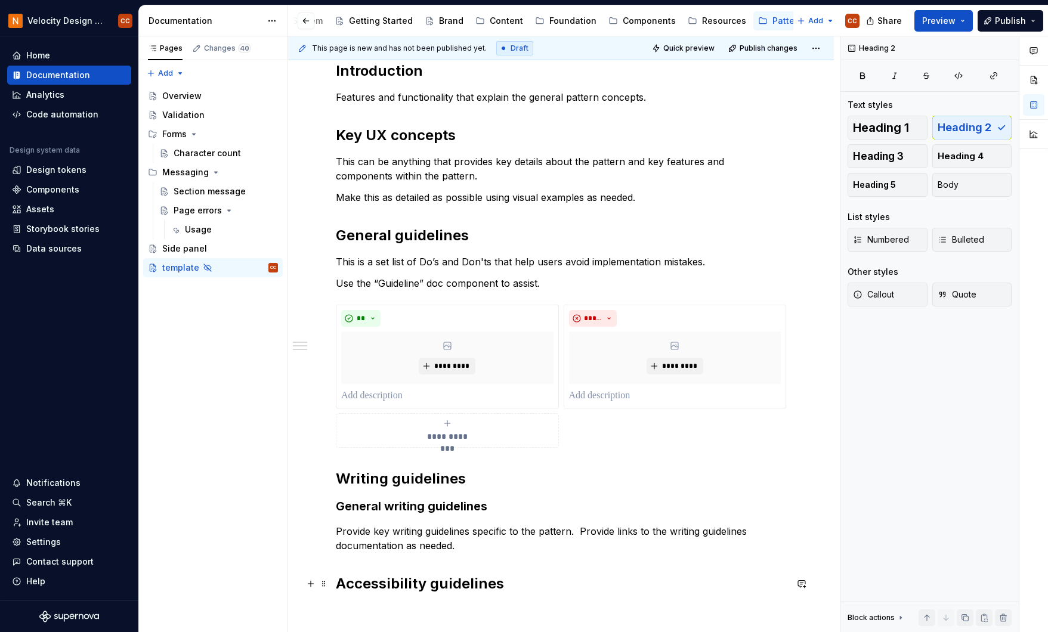
click at [524, 585] on h2 "Accessibility guidelines" at bounding box center [561, 584] width 450 height 19
click at [381, 597] on div "**********" at bounding box center [561, 339] width 450 height 556
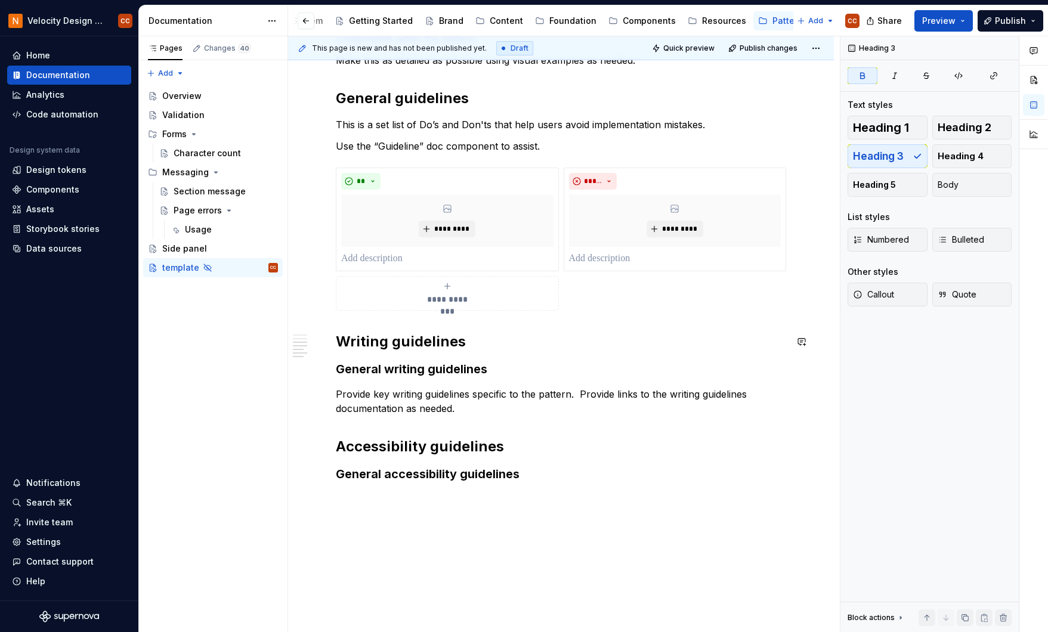
scroll to position [362, 0]
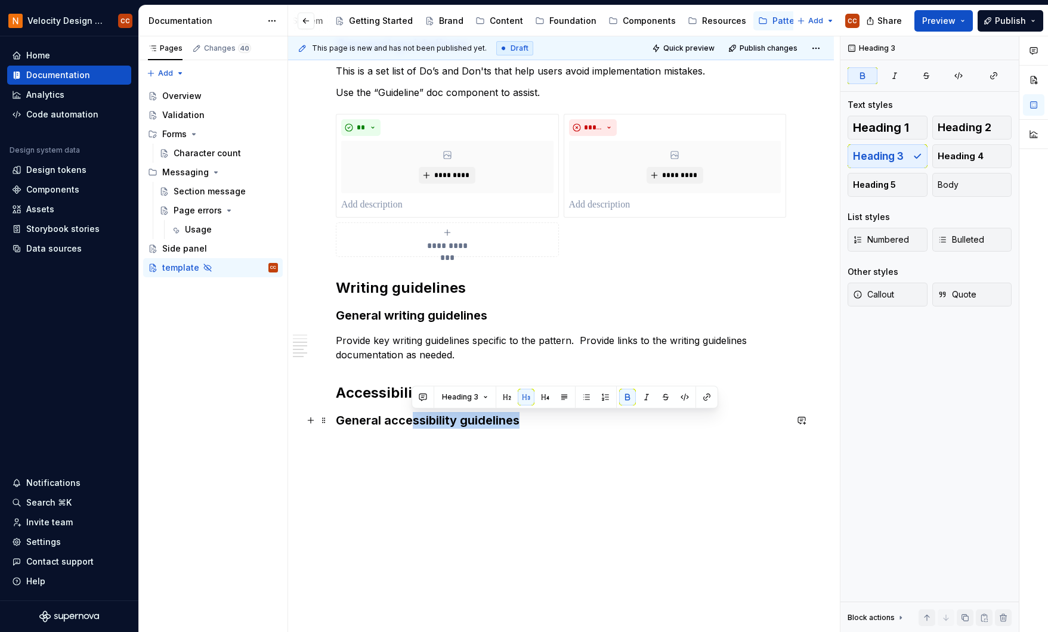
drag, startPoint x: 524, startPoint y: 421, endPoint x: 413, endPoint y: 421, distance: 111.0
click at [413, 421] on h3 "General accessibility guidelines" at bounding box center [561, 420] width 450 height 17
click at [473, 456] on div "**********" at bounding box center [561, 237] width 546 height 791
click at [534, 422] on h3 "General accessibility guidelines" at bounding box center [561, 420] width 450 height 17
click at [535, 422] on h3 "General accessibility guidelines" at bounding box center [561, 420] width 450 height 17
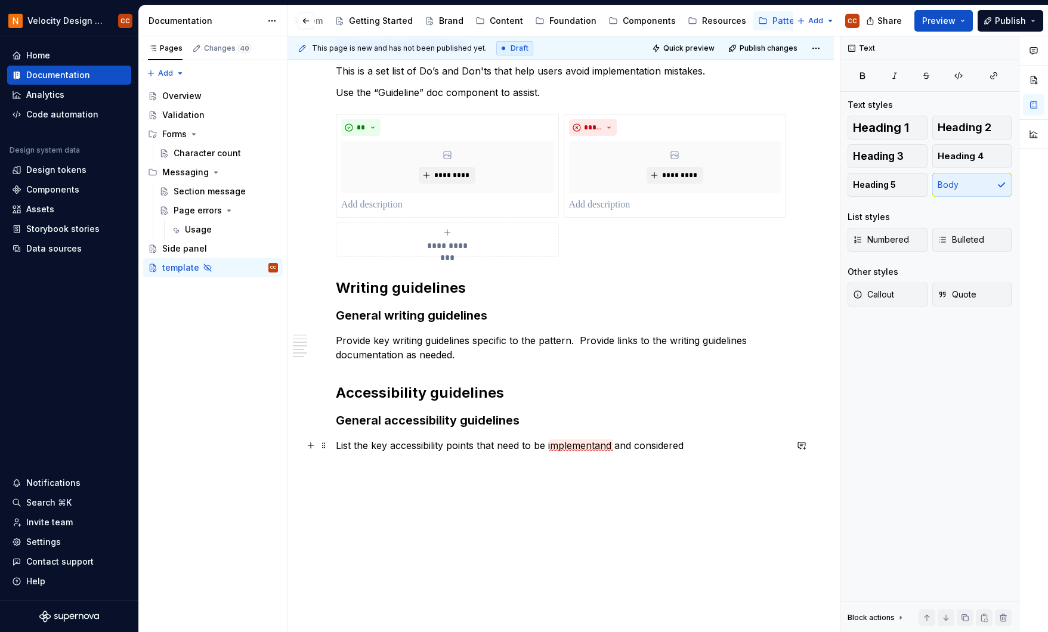
click at [587, 447] on p "List the key accessibility points that need to be implementand and considered" at bounding box center [561, 446] width 450 height 14
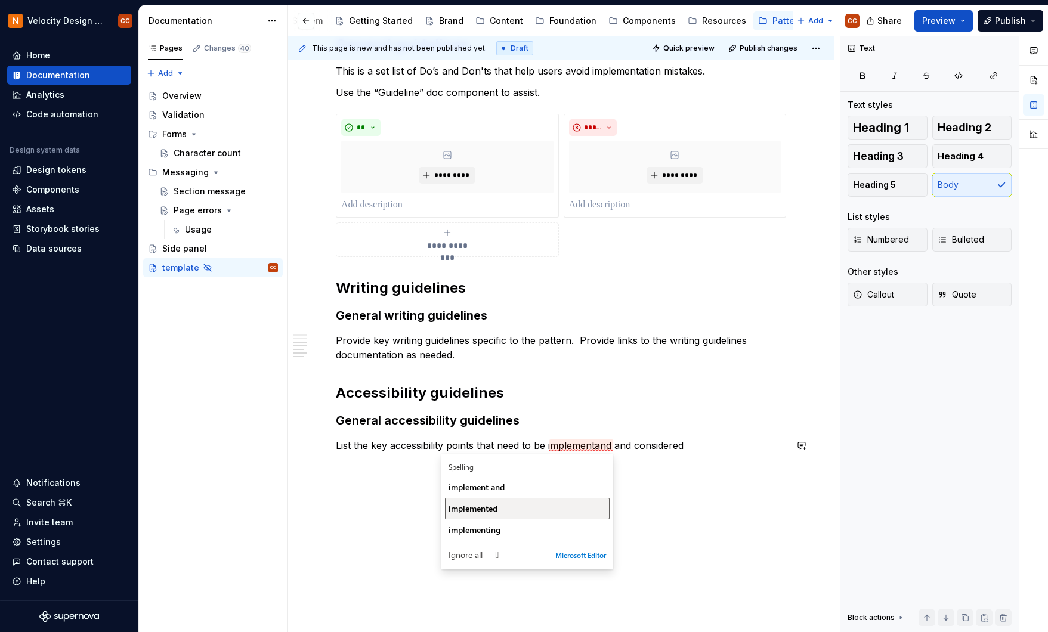
click at [511, 505] on div "implemented" at bounding box center [528, 508] width 158 height 11
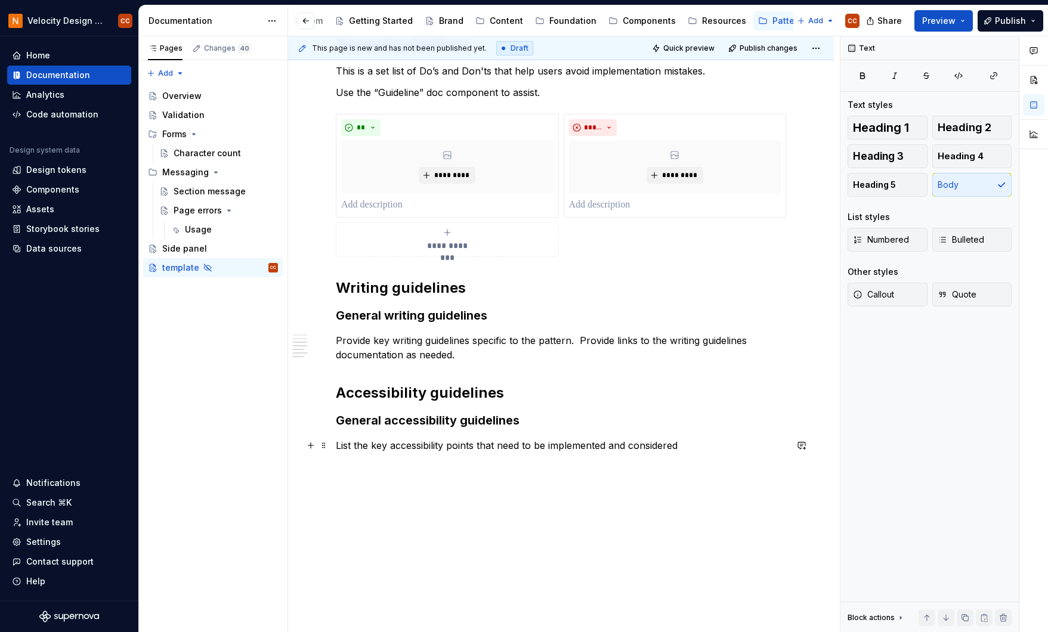
click at [697, 446] on p "List the key accessibility points that need to be implemented and considered" at bounding box center [561, 446] width 450 height 14
click at [433, 489] on div "**********" at bounding box center [561, 191] width 450 height 640
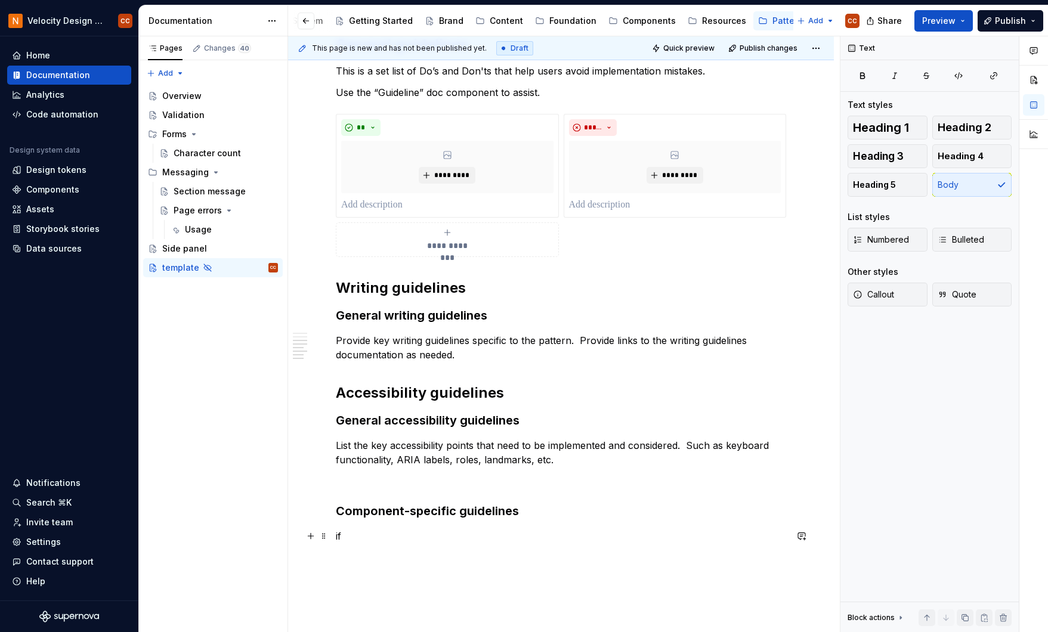
click at [496, 533] on p "if" at bounding box center [561, 536] width 450 height 14
click at [609, 538] on p "If there are specific components involved, link to those components accessibili…" at bounding box center [561, 536] width 450 height 14
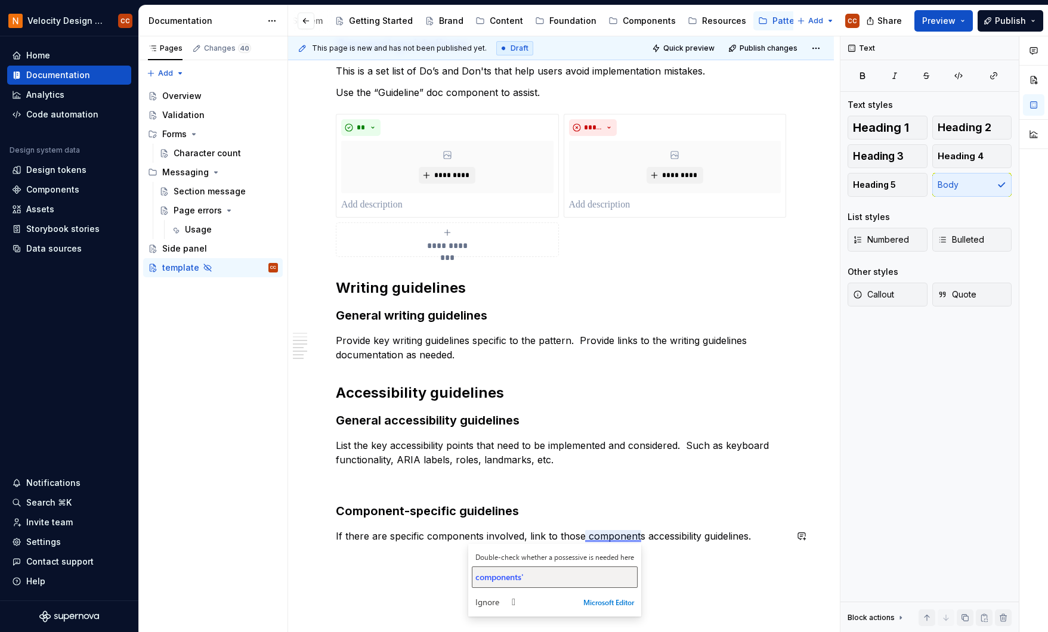
click at [543, 576] on div "components'" at bounding box center [554, 577] width 159 height 11
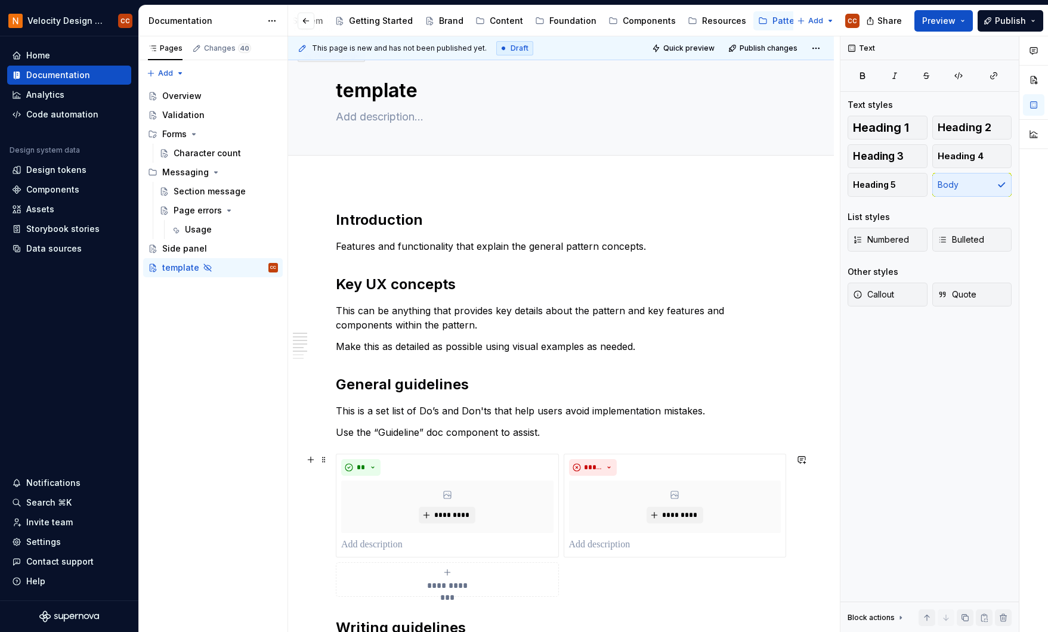
scroll to position [0, 0]
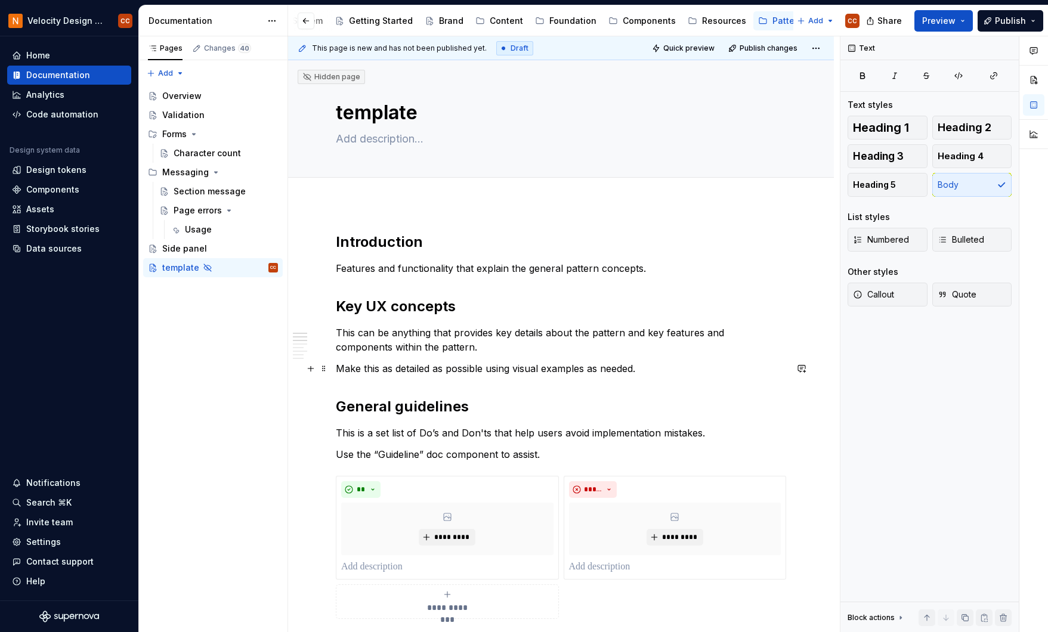
click at [647, 366] on p "Make this as detailed as possible using visual examples as needed." at bounding box center [561, 369] width 450 height 14
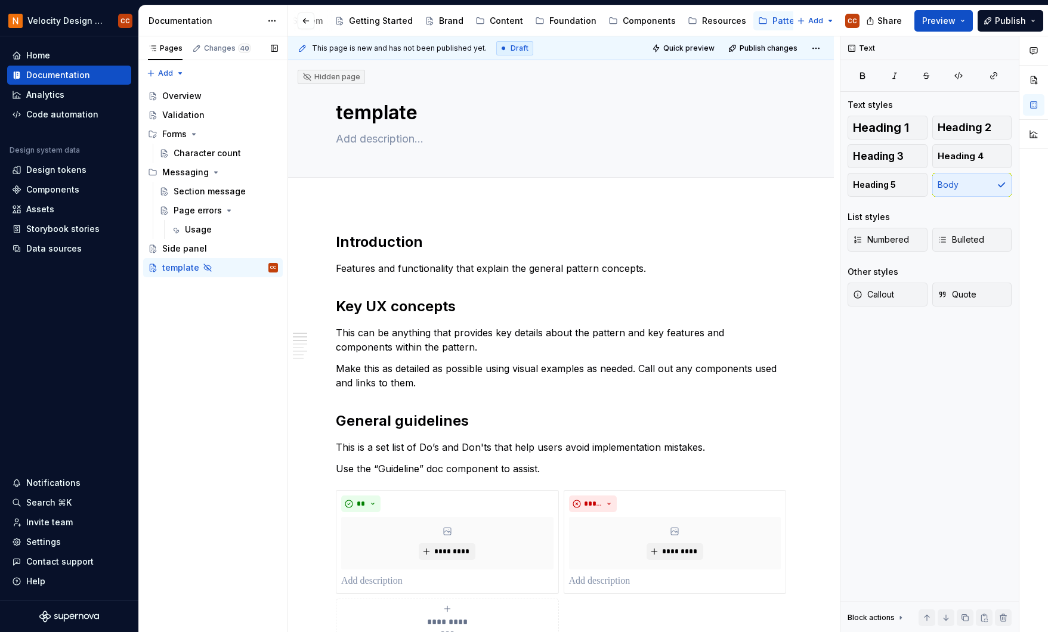
click at [209, 385] on div "Pages Changes 40 Add Accessibility guide for tree Page tree. Navigate the tree …" at bounding box center [212, 334] width 149 height 597
click at [337, 113] on textarea "template" at bounding box center [559, 112] width 450 height 29
click at [338, 113] on textarea "template" at bounding box center [559, 112] width 450 height 29
type textarea "*"
type textarea "-template"
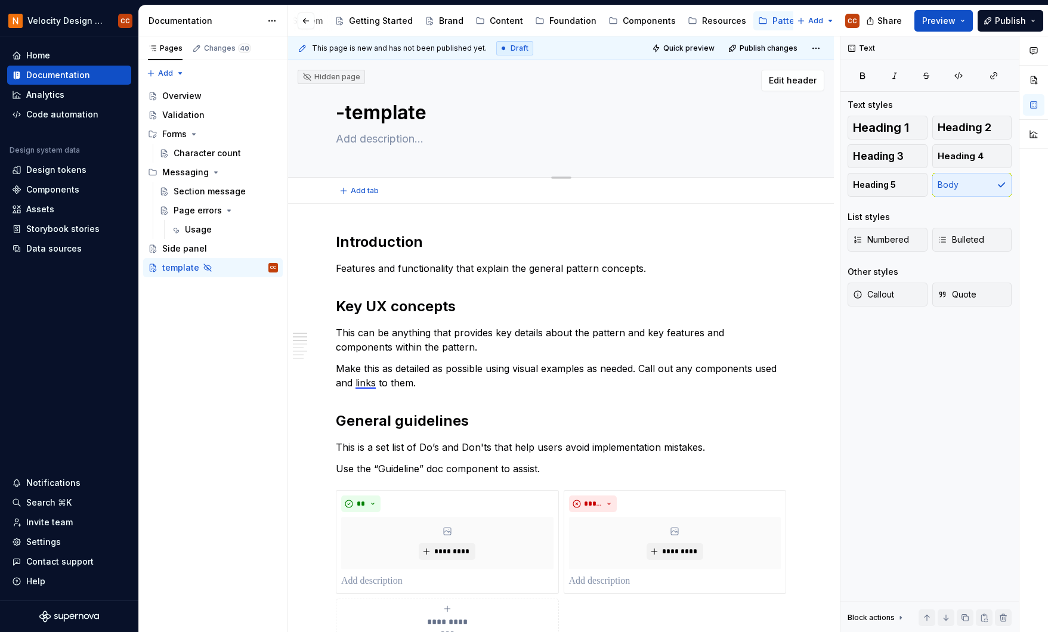
type textarea "*"
type textarea "--template"
type textarea "*"
type textarea "--template"
click at [262, 404] on div "Pages Changes 40 Add Accessibility guide for tree Page tree. Navigate the tree …" at bounding box center [212, 334] width 149 height 597
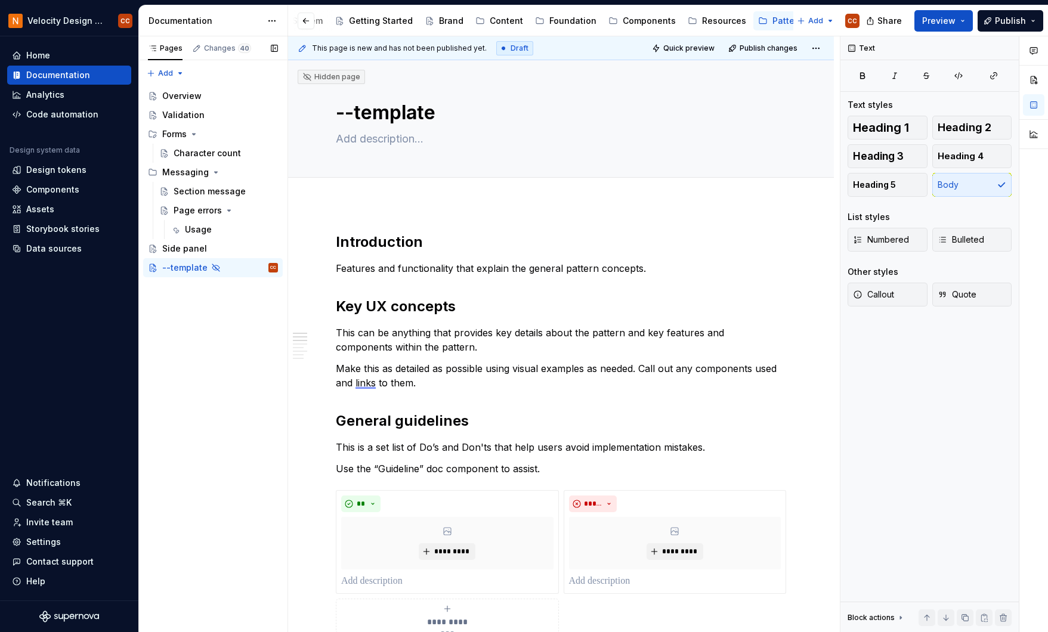
click at [195, 416] on div "Pages Changes 40 Add Accessibility guide for tree Page tree. Navigate the tree …" at bounding box center [212, 334] width 149 height 597
click at [944, 17] on span "Preview" at bounding box center [938, 21] width 33 height 12
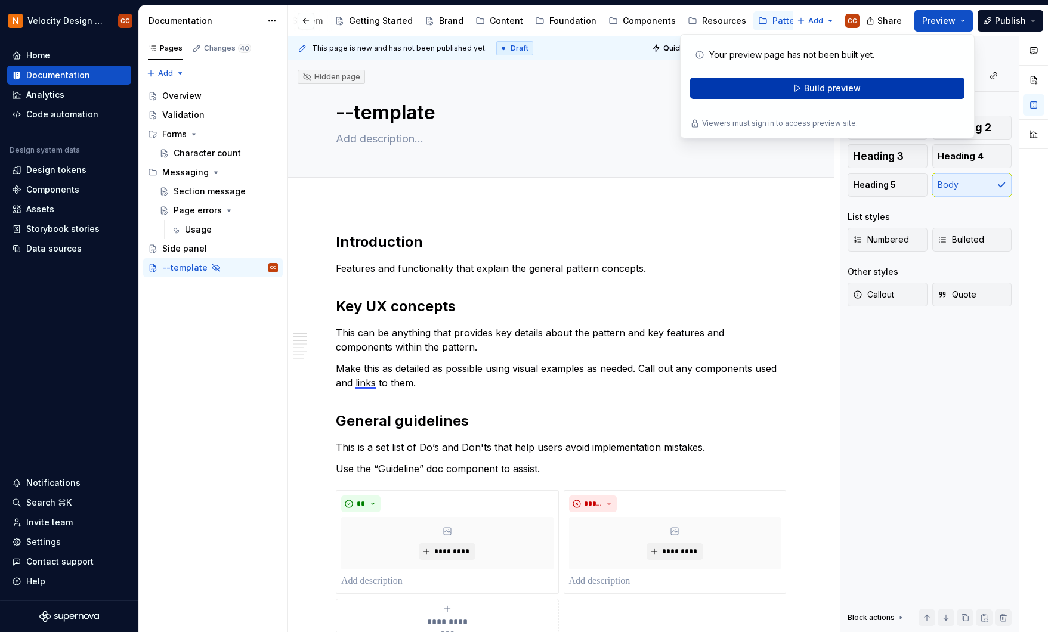
click at [832, 87] on span "Build preview" at bounding box center [832, 88] width 57 height 12
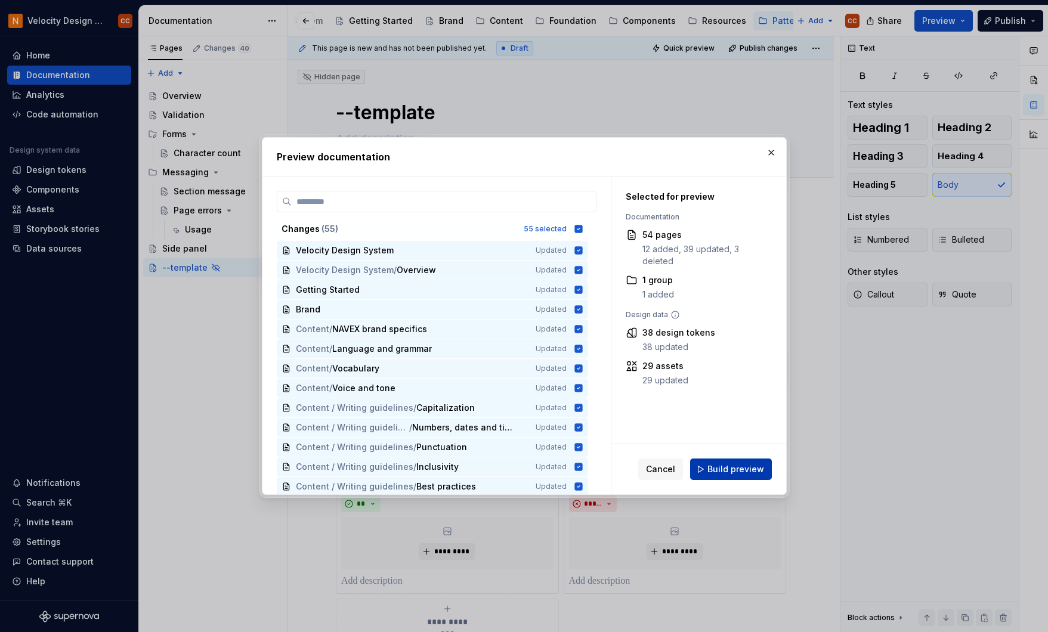
click at [735, 470] on span "Build preview" at bounding box center [736, 470] width 57 height 12
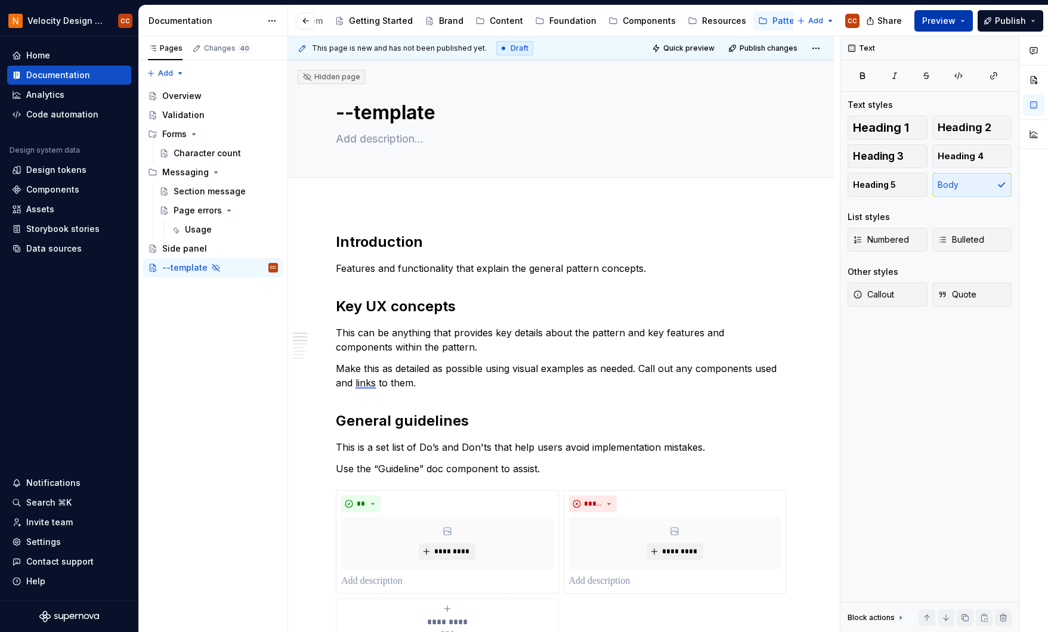
click at [968, 18] on button "Preview" at bounding box center [944, 20] width 58 height 21
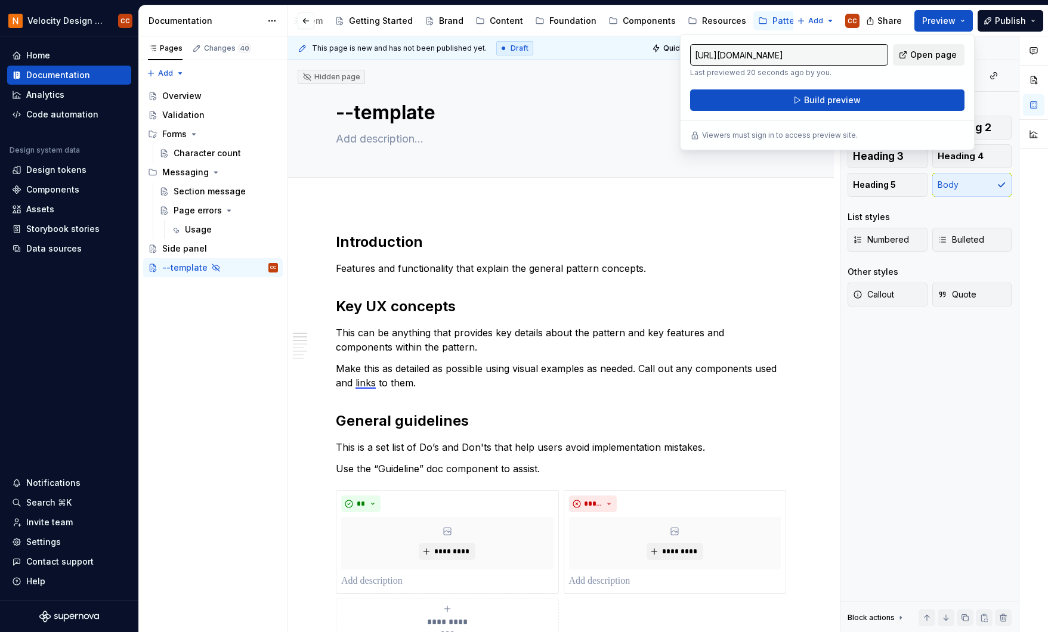
click at [940, 55] on span "Open page" at bounding box center [933, 55] width 47 height 12
click at [623, 25] on div "Components" at bounding box center [649, 21] width 53 height 12
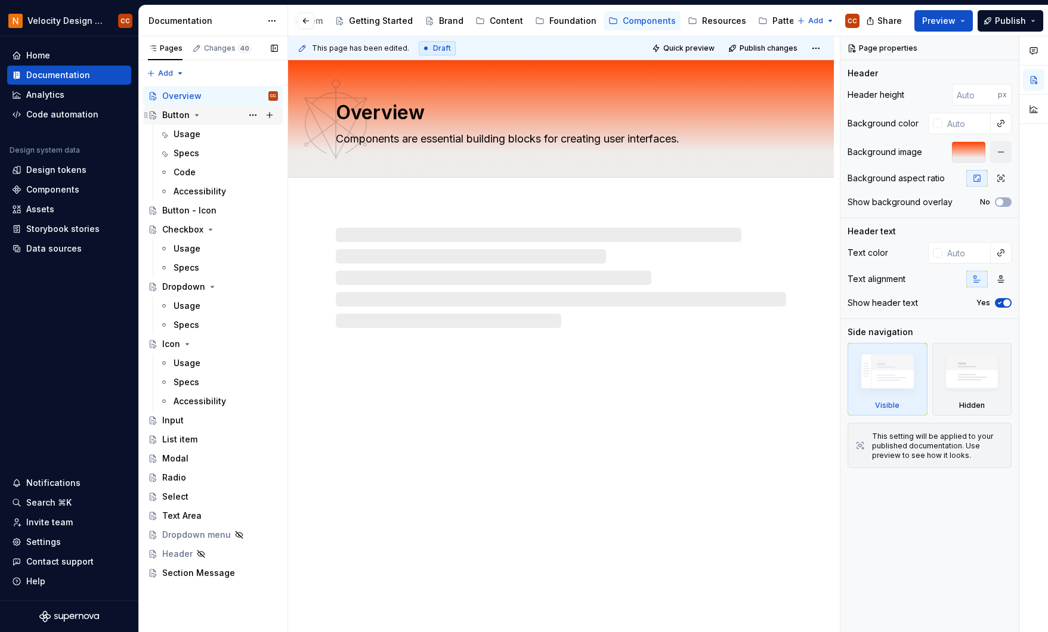
click at [176, 114] on div "Button" at bounding box center [175, 115] width 27 height 12
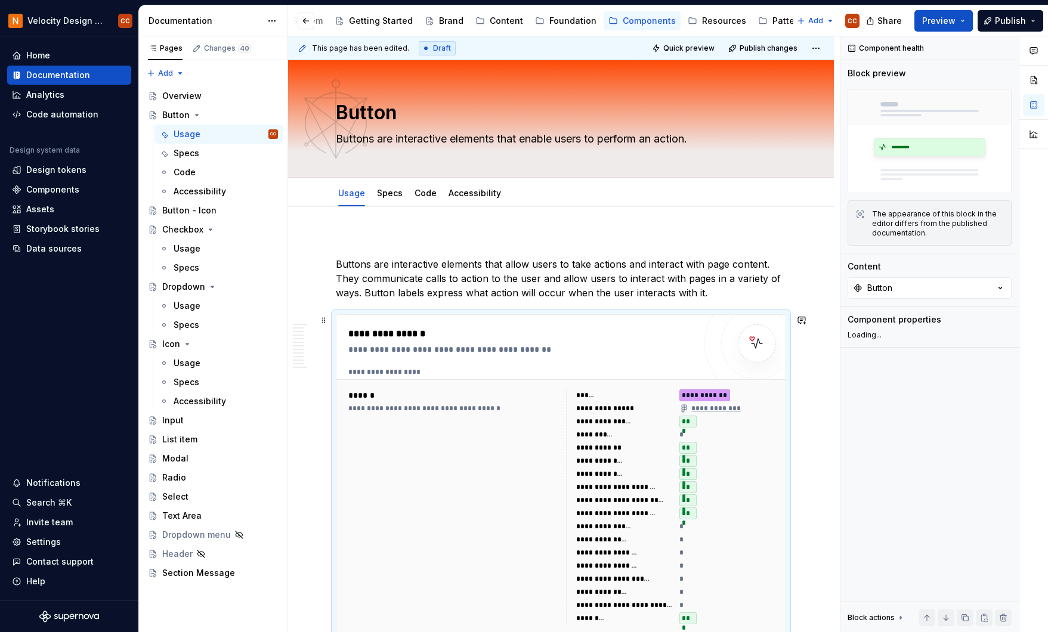
click at [626, 353] on div "**********" at bounding box center [521, 350] width 347 height 12
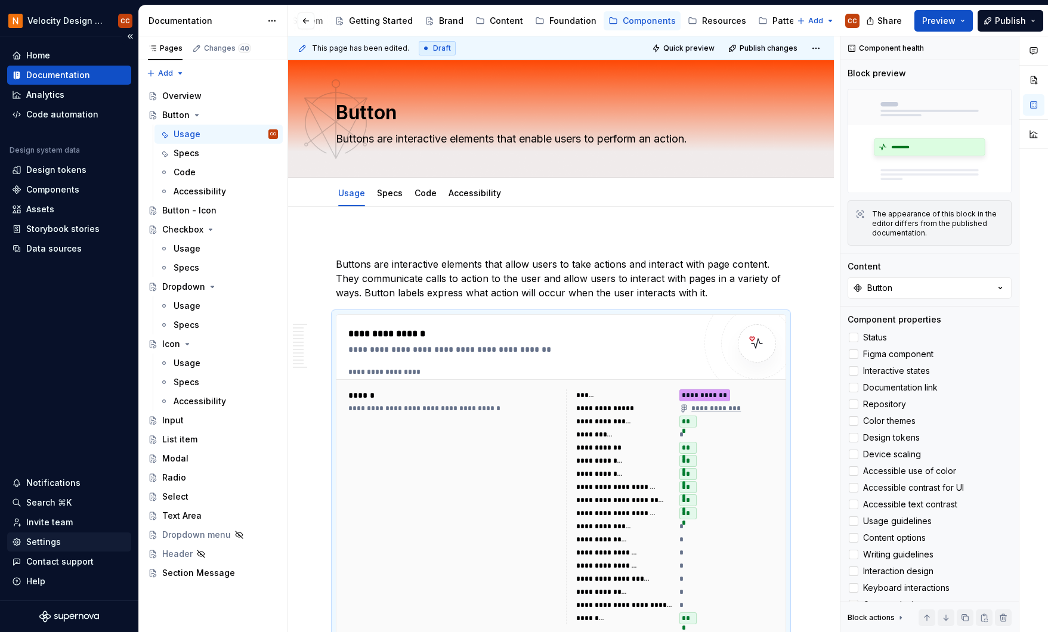
click at [47, 545] on div "Settings" at bounding box center [43, 542] width 35 height 12
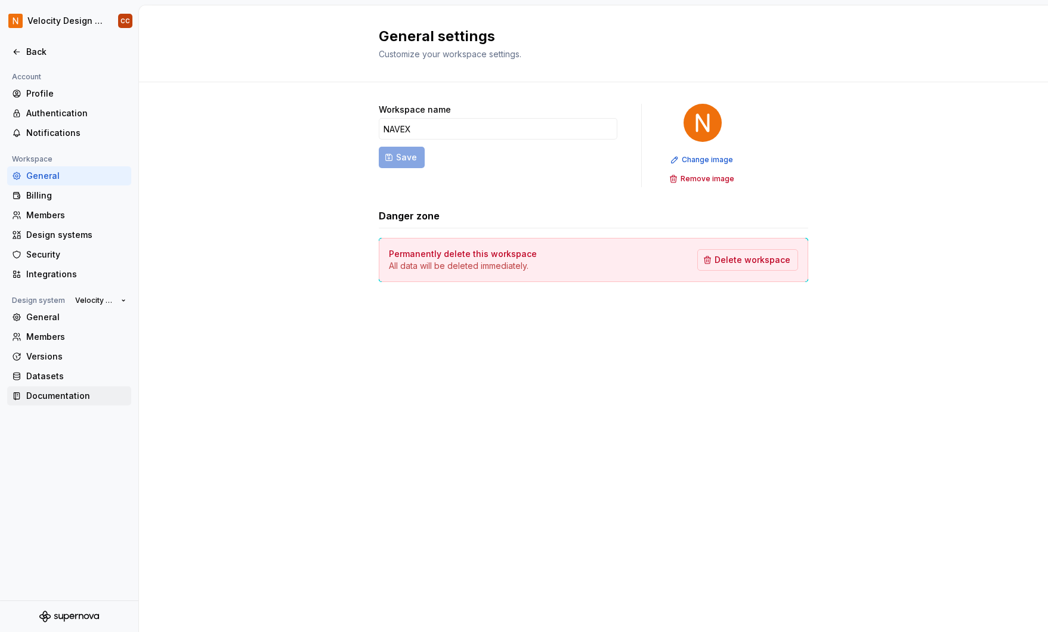
click at [41, 399] on div "Documentation" at bounding box center [76, 396] width 100 height 12
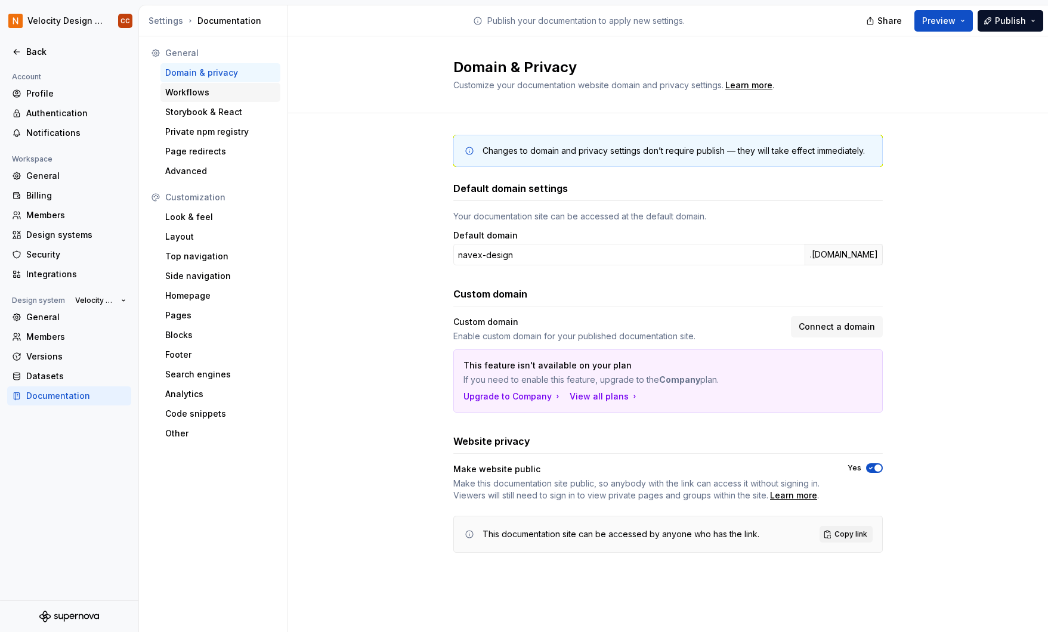
click at [192, 88] on div "Workflows" at bounding box center [220, 93] width 110 height 12
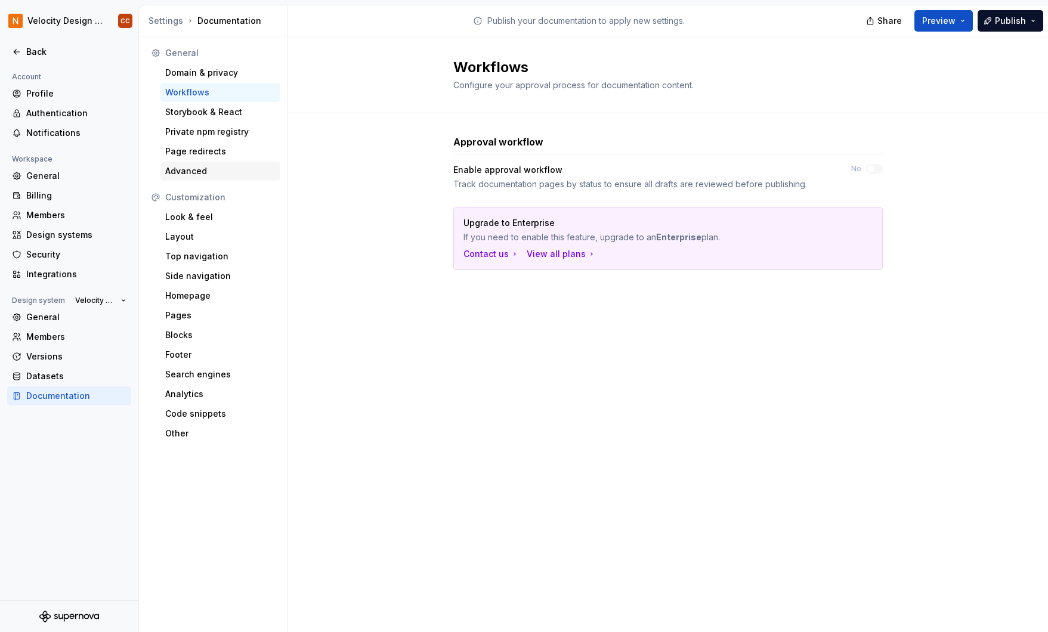
click at [183, 172] on div "Advanced" at bounding box center [220, 171] width 110 height 12
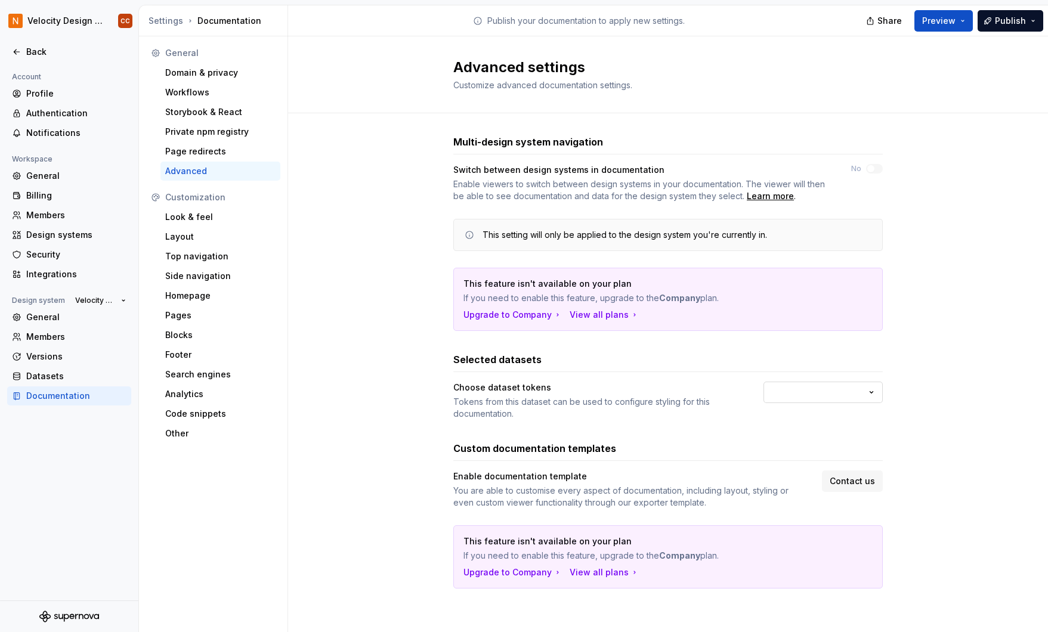
click at [778, 393] on html "Velocity Design System by NAVEX CC Back Account Profile Authentication Notifica…" at bounding box center [524, 316] width 1048 height 632
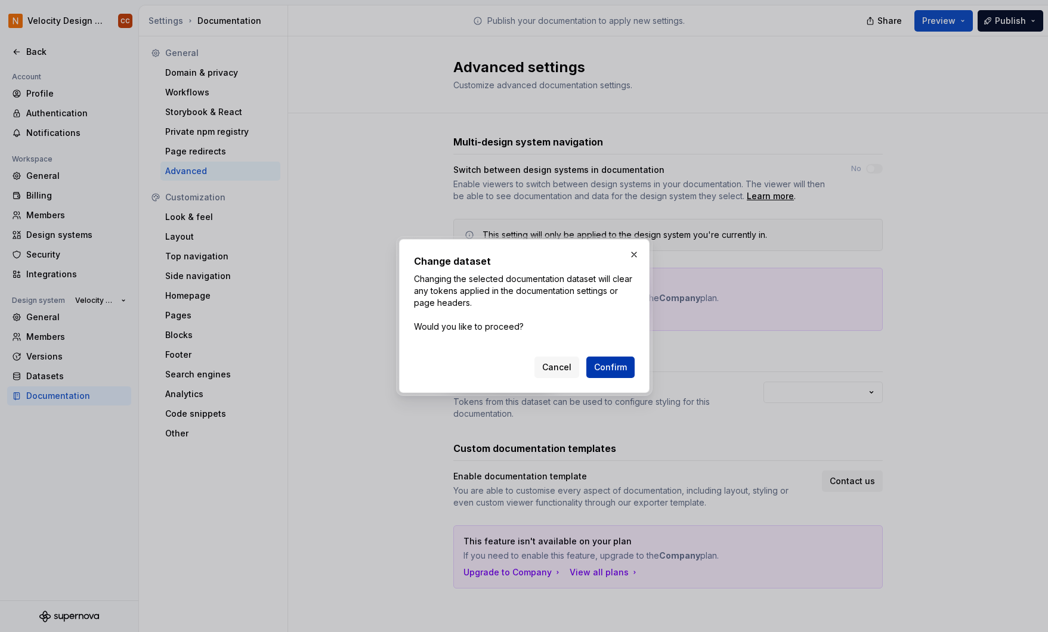
click at [615, 362] on span "Confirm" at bounding box center [610, 368] width 33 height 12
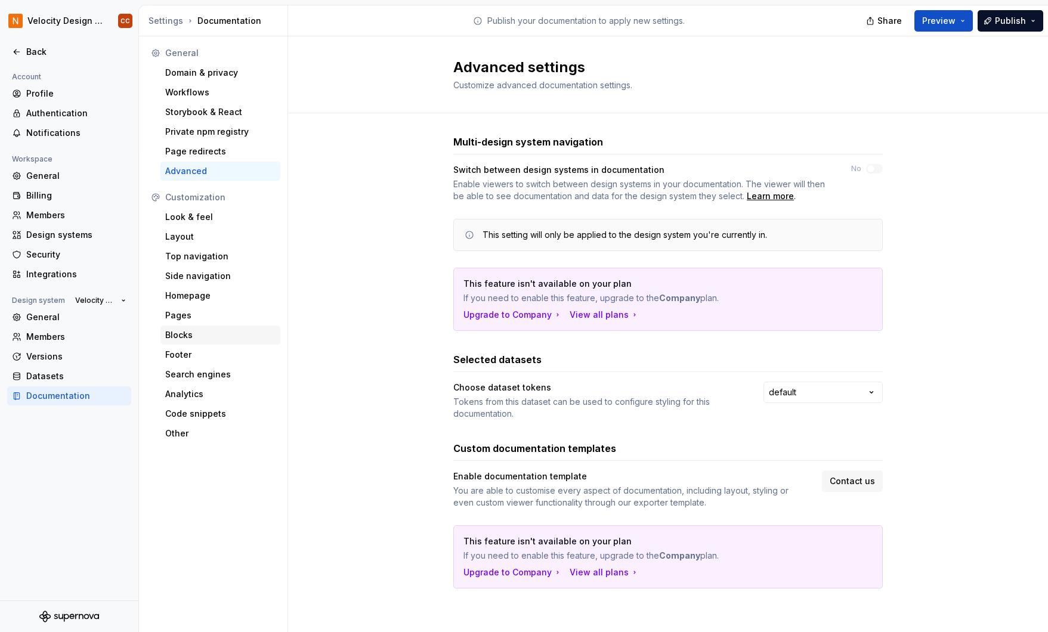
click at [187, 332] on div "Blocks" at bounding box center [220, 335] width 110 height 12
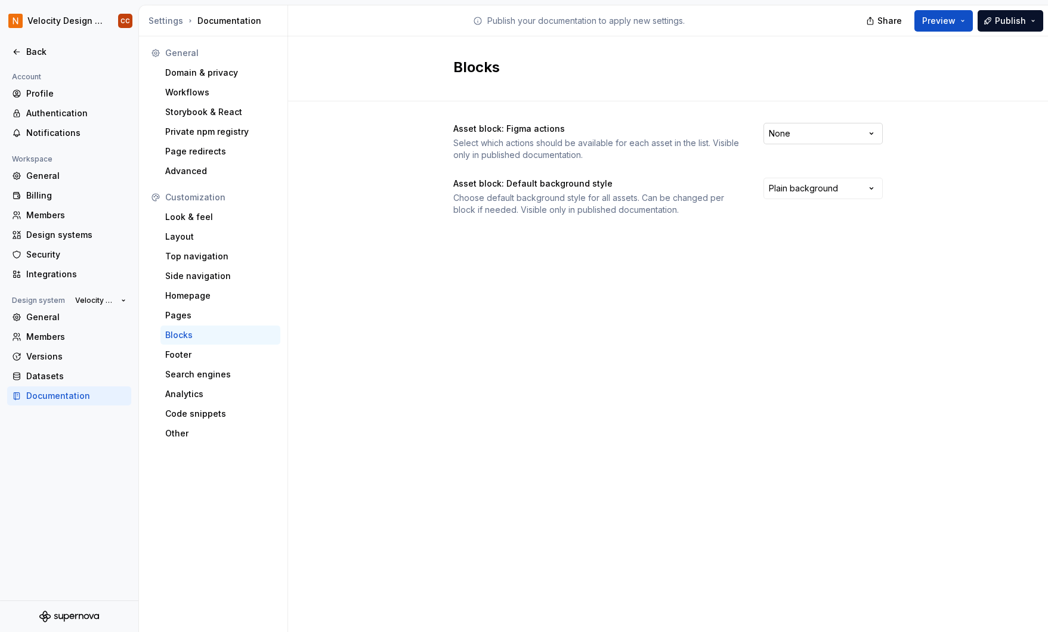
click at [819, 135] on html "Velocity Design System by NAVEX CC Back Account Profile Authentication Notifica…" at bounding box center [524, 316] width 1048 height 632
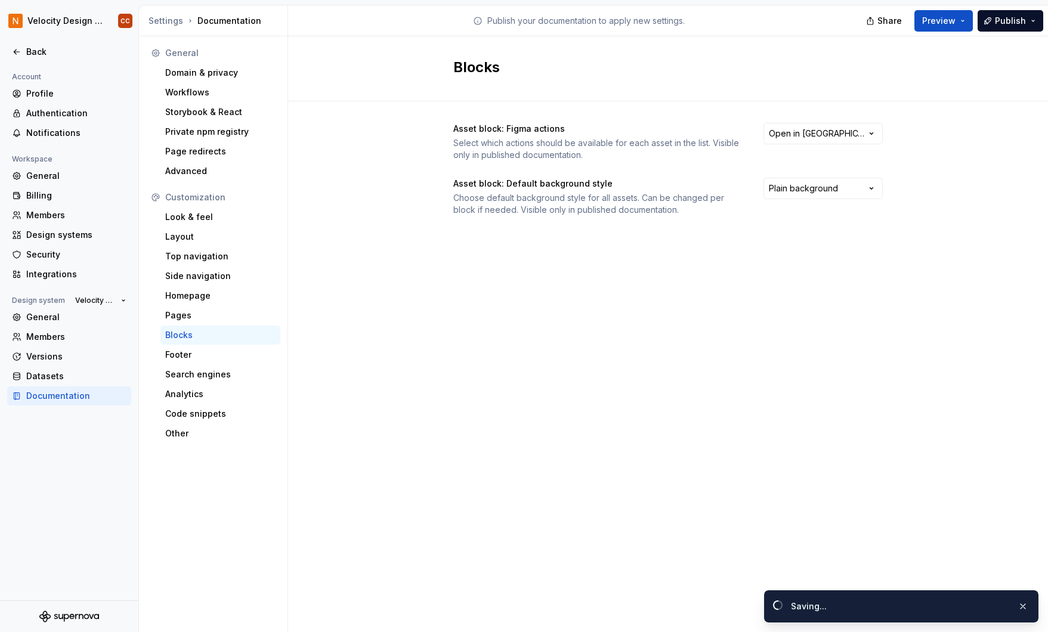
click at [774, 238] on div "Asset block: Figma actions Select which actions should be available for each as…" at bounding box center [668, 181] width 430 height 160
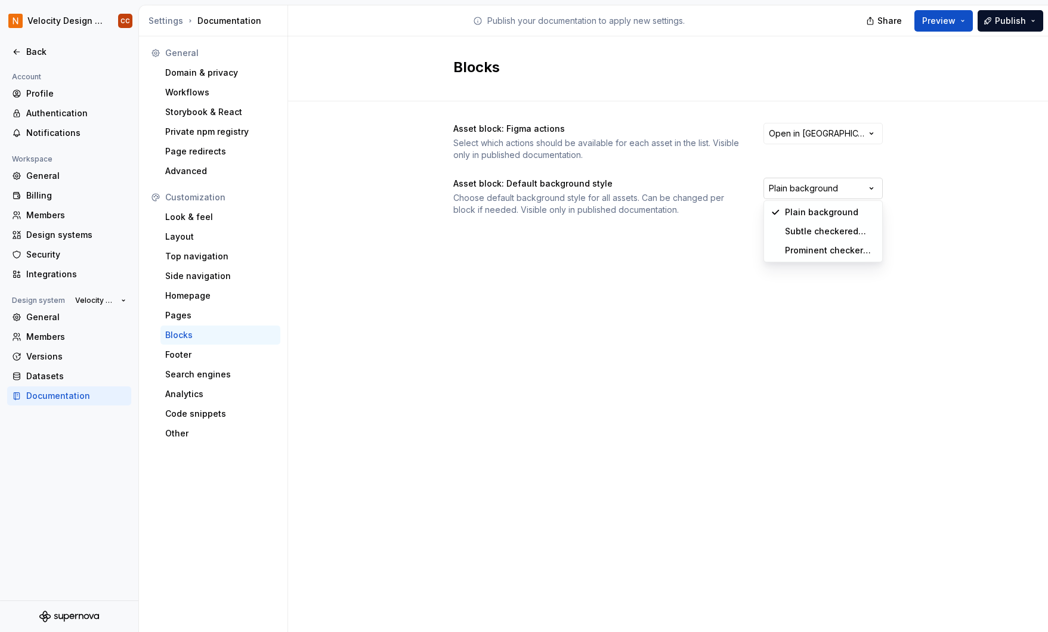
click at [785, 187] on html "Velocity Design System by NAVEX CC Back Account Profile Authentication Notifica…" at bounding box center [524, 316] width 1048 height 632
click at [723, 267] on html "Velocity Design System by NAVEX CC Back Account Profile Authentication Notifica…" at bounding box center [524, 316] width 1048 height 632
click at [197, 355] on div "Footer" at bounding box center [220, 355] width 110 height 12
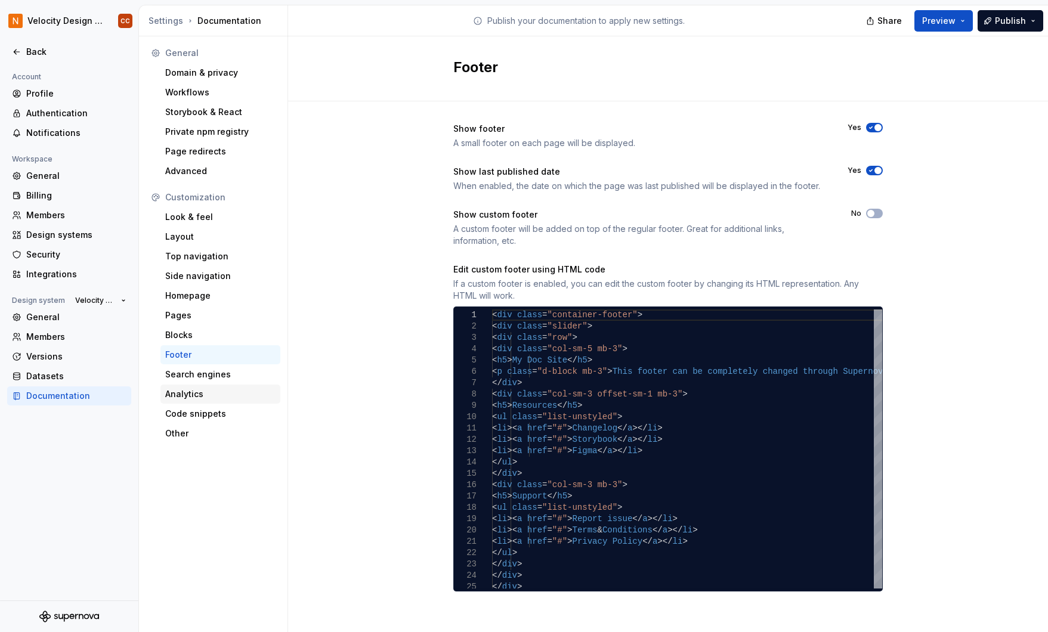
click at [187, 390] on div "Analytics" at bounding box center [220, 394] width 110 height 12
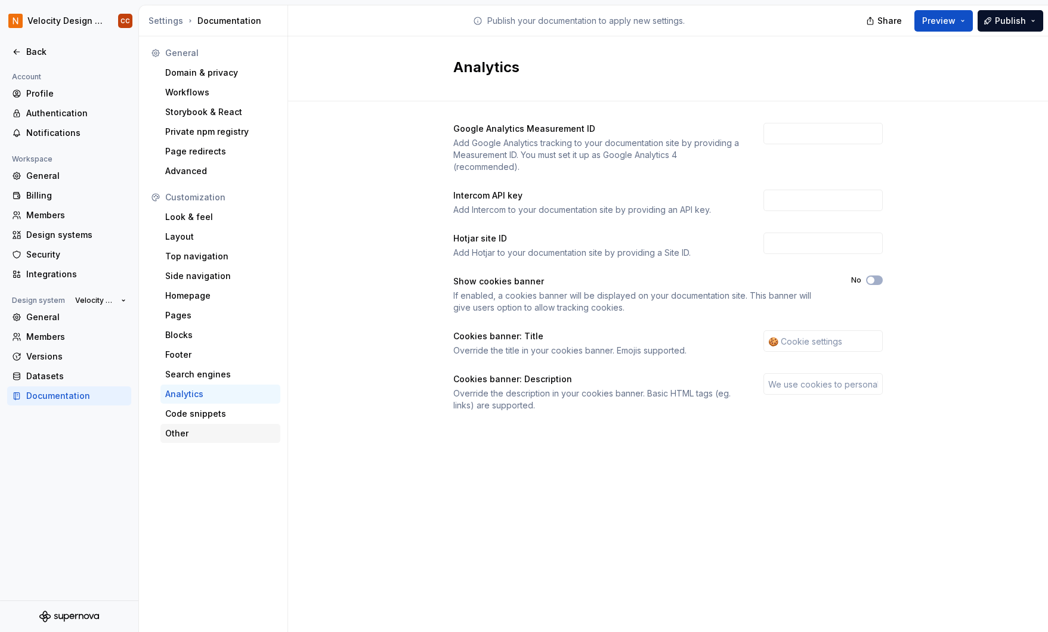
click at [182, 430] on div "Other" at bounding box center [220, 434] width 110 height 12
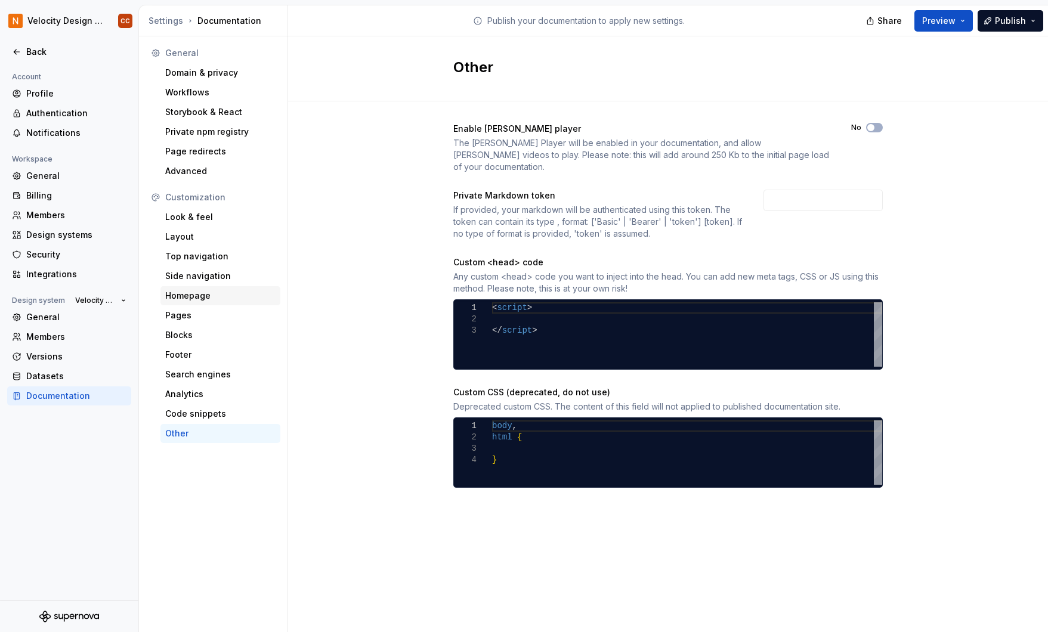
click at [198, 296] on div "Homepage" at bounding box center [220, 296] width 110 height 12
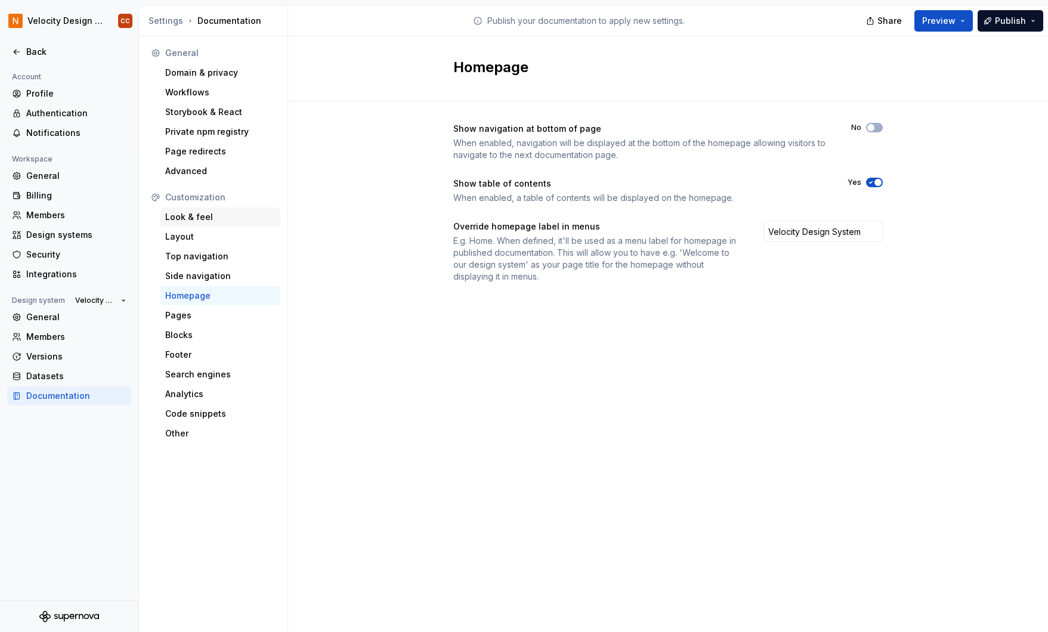
click at [197, 215] on div "Look & feel" at bounding box center [220, 217] width 110 height 12
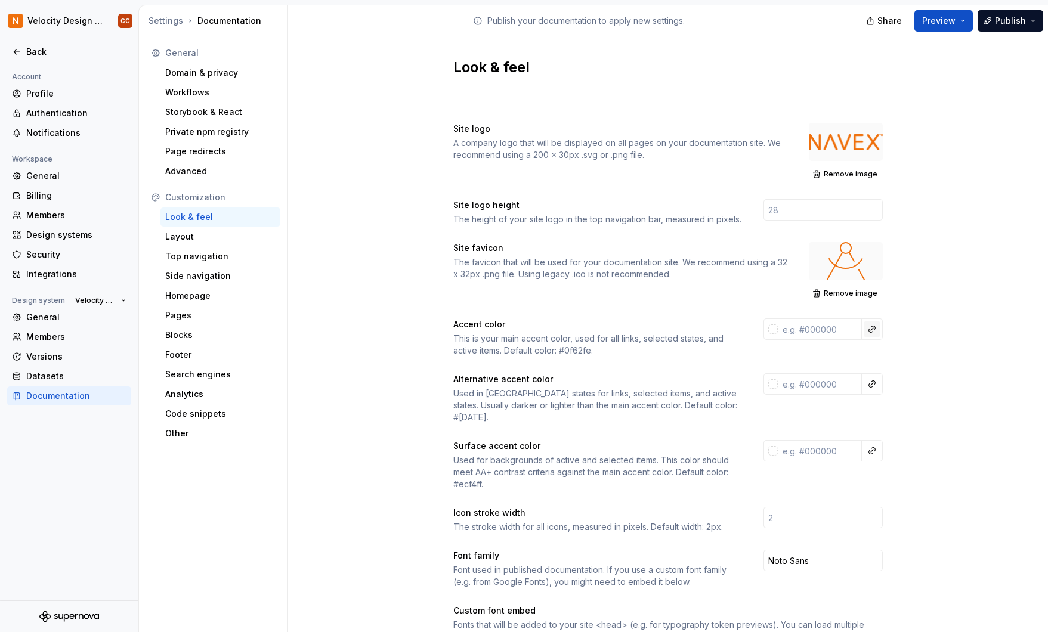
click at [871, 329] on button "button" at bounding box center [872, 329] width 17 height 17
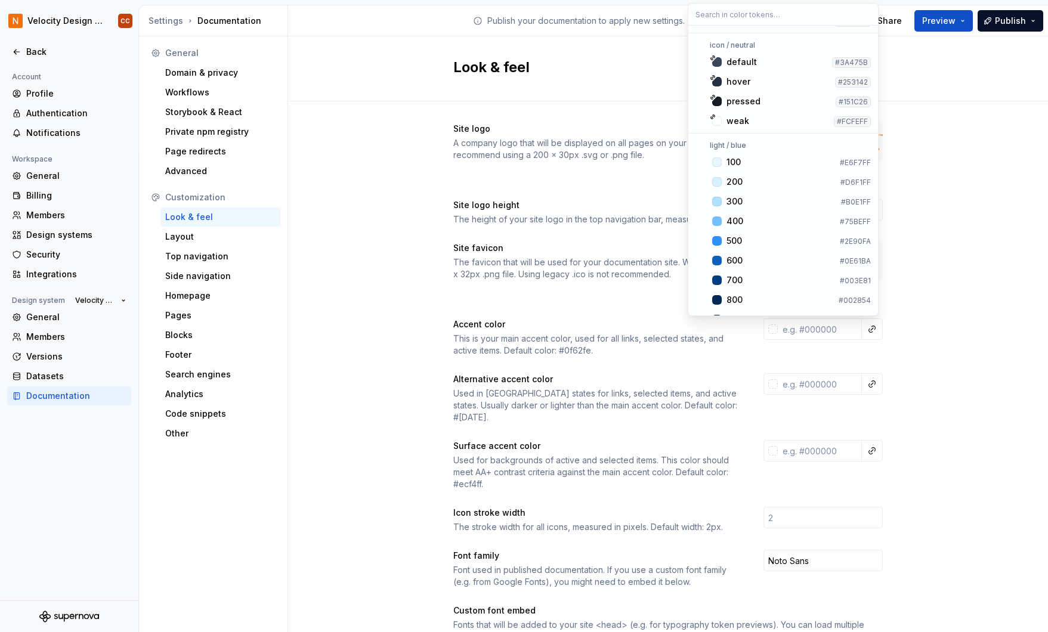
scroll to position [1670, 0]
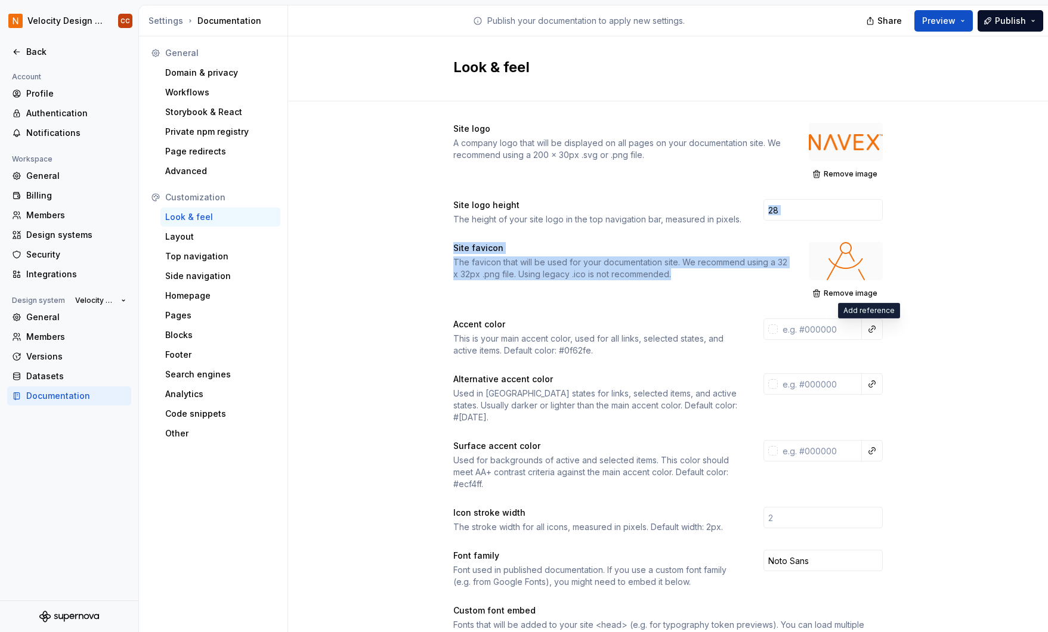
click at [925, 229] on html "Velocity Design System by NAVEX CC Back Account Profile Authentication Notifica…" at bounding box center [524, 316] width 1048 height 632
click at [982, 214] on div "Site logo A company logo that will be displayed on all pages on your documentat…" at bounding box center [668, 578] width 760 height 955
click at [869, 443] on button "button" at bounding box center [872, 451] width 17 height 17
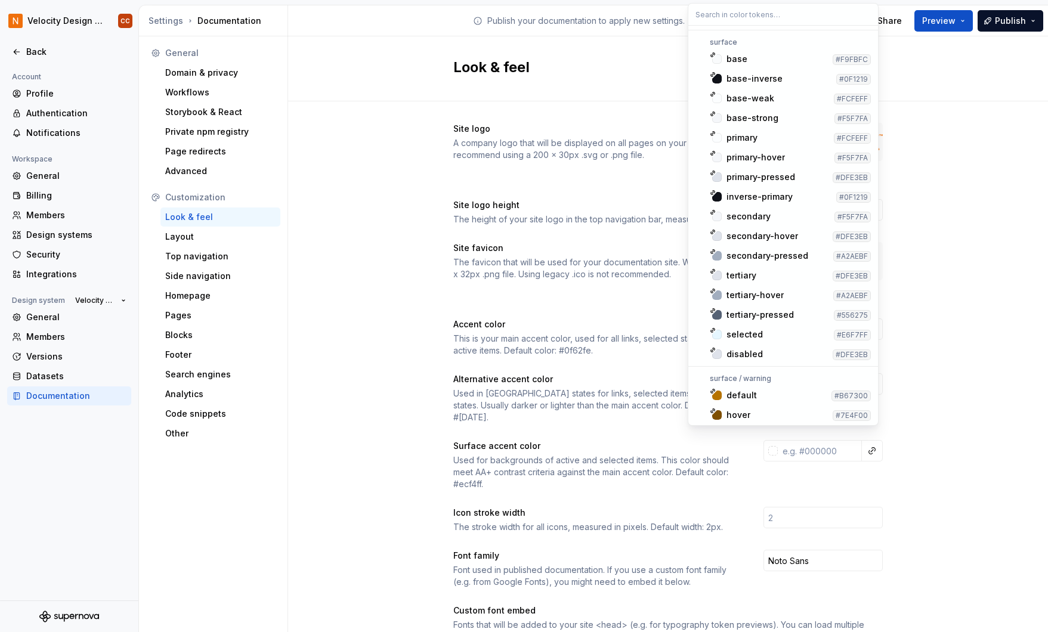
scroll to position [4498, 0]
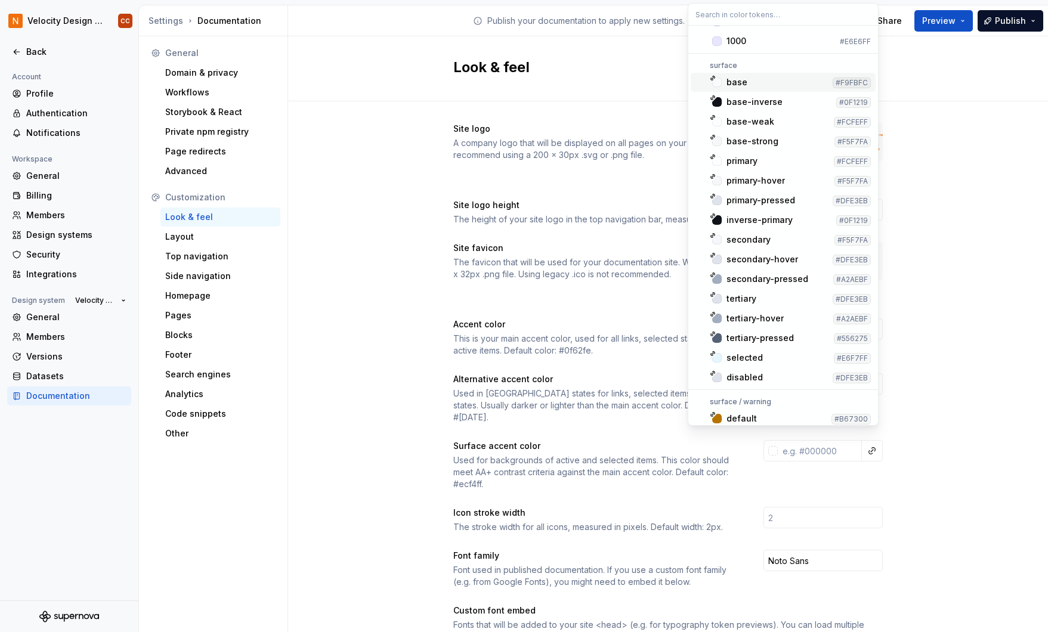
click at [751, 82] on div "base" at bounding box center [777, 82] width 101 height 12
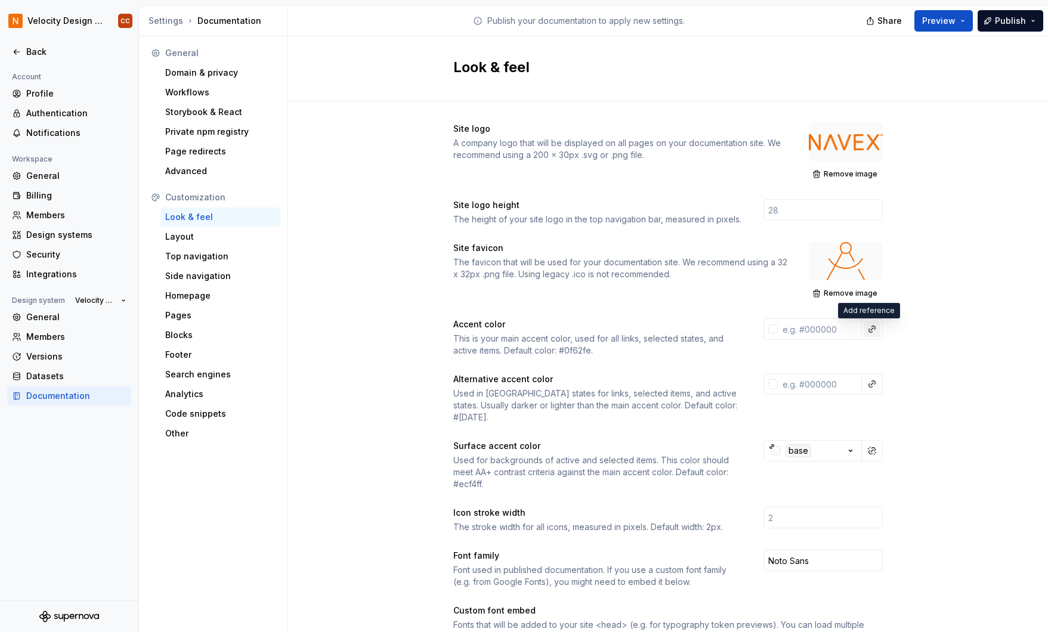
click at [864, 329] on button "button" at bounding box center [872, 329] width 17 height 17
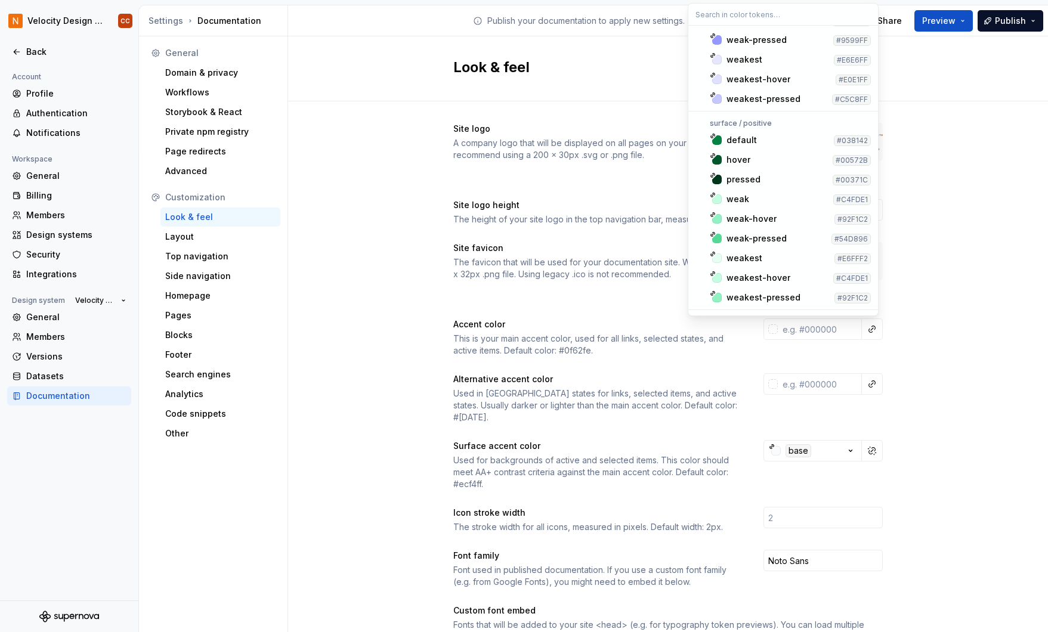
scroll to position [5966, 0]
click at [961, 391] on html "Velocity Design System by NAVEX CC Back Account Profile Authentication Notifica…" at bounding box center [524, 316] width 1048 height 632
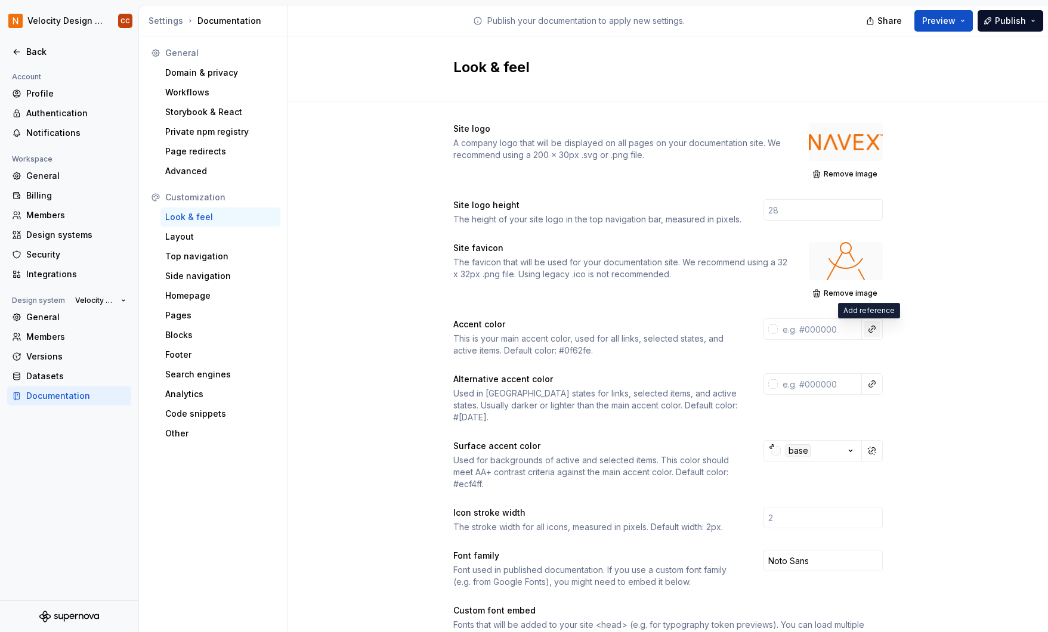
click at [867, 328] on button "button" at bounding box center [872, 329] width 17 height 17
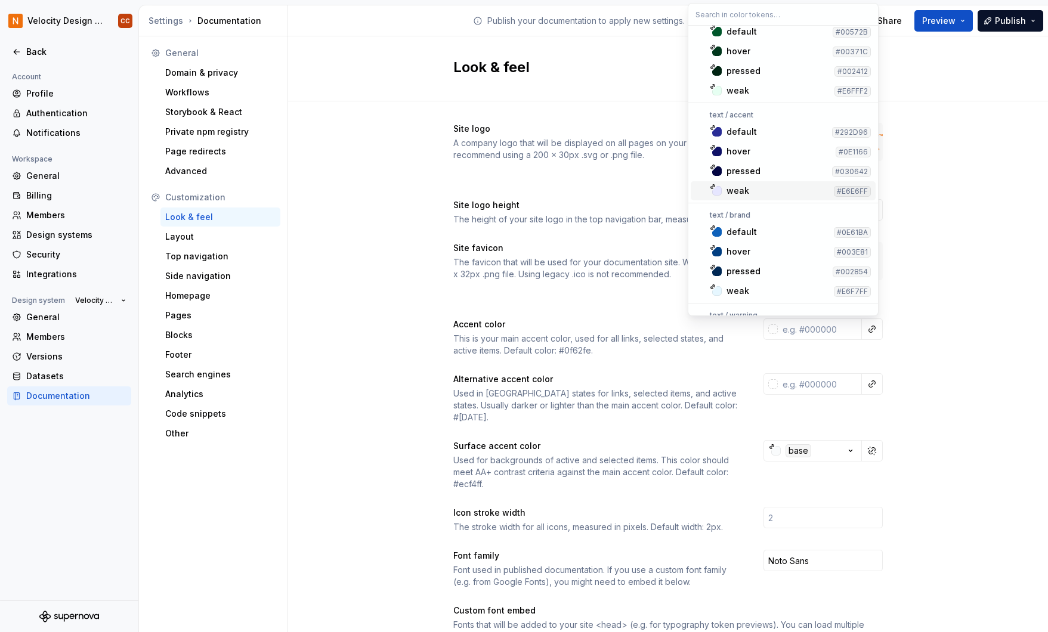
scroll to position [546, 0]
click at [754, 130] on div "default" at bounding box center [742, 132] width 30 height 12
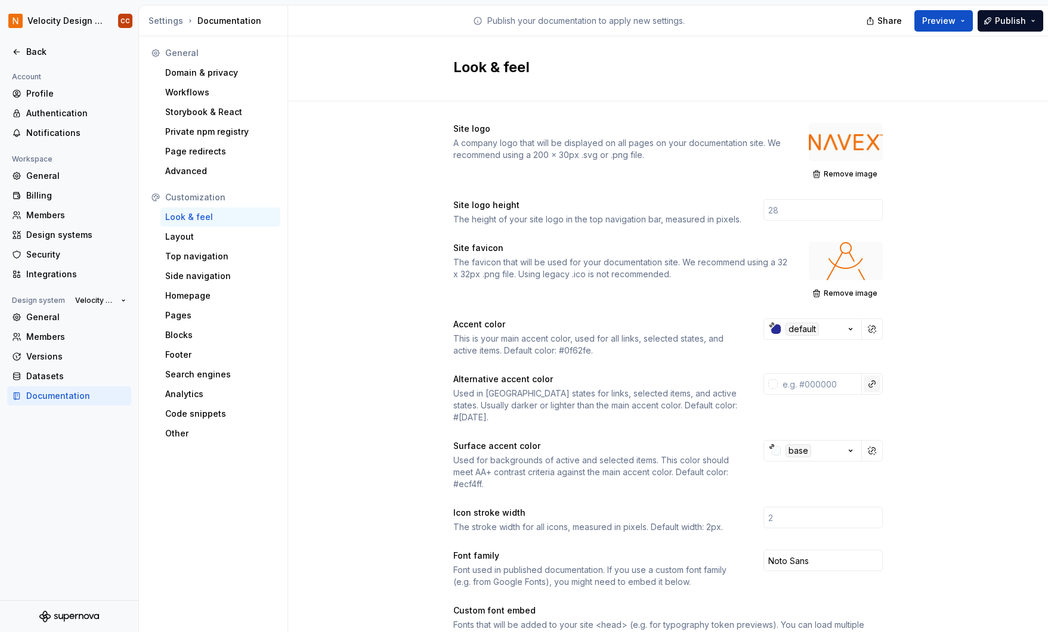
click at [868, 381] on button "button" at bounding box center [872, 384] width 17 height 17
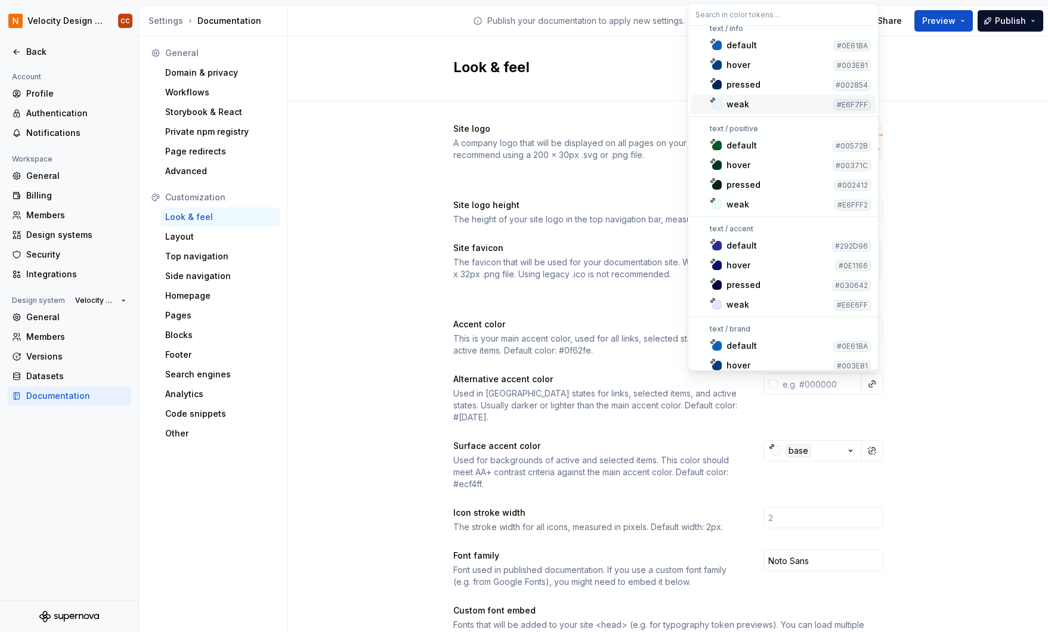
scroll to position [477, 0]
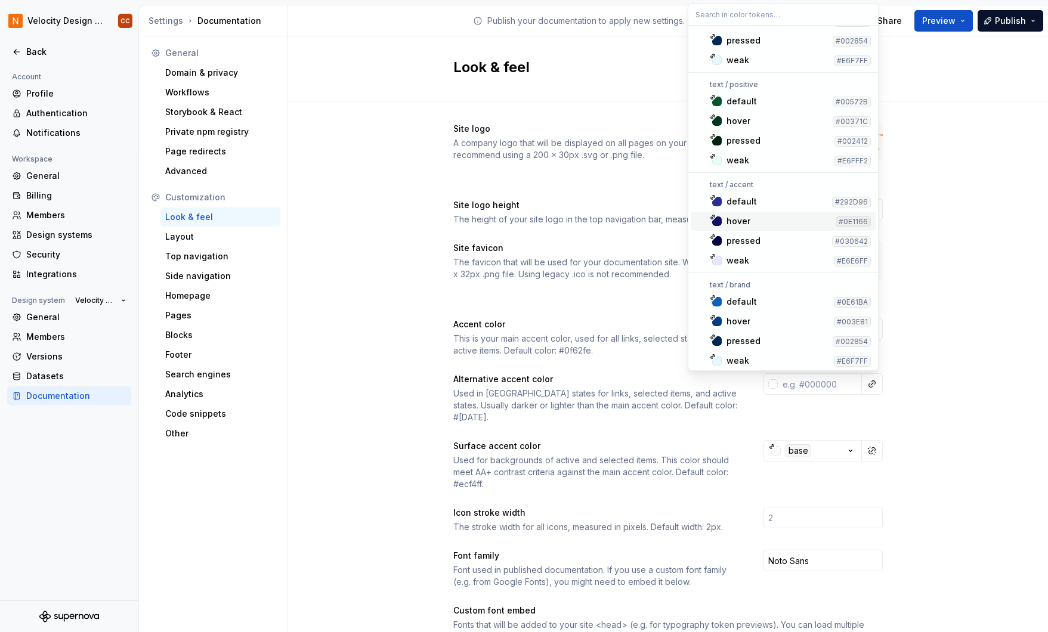
click at [761, 219] on div "hover" at bounding box center [779, 221] width 104 height 12
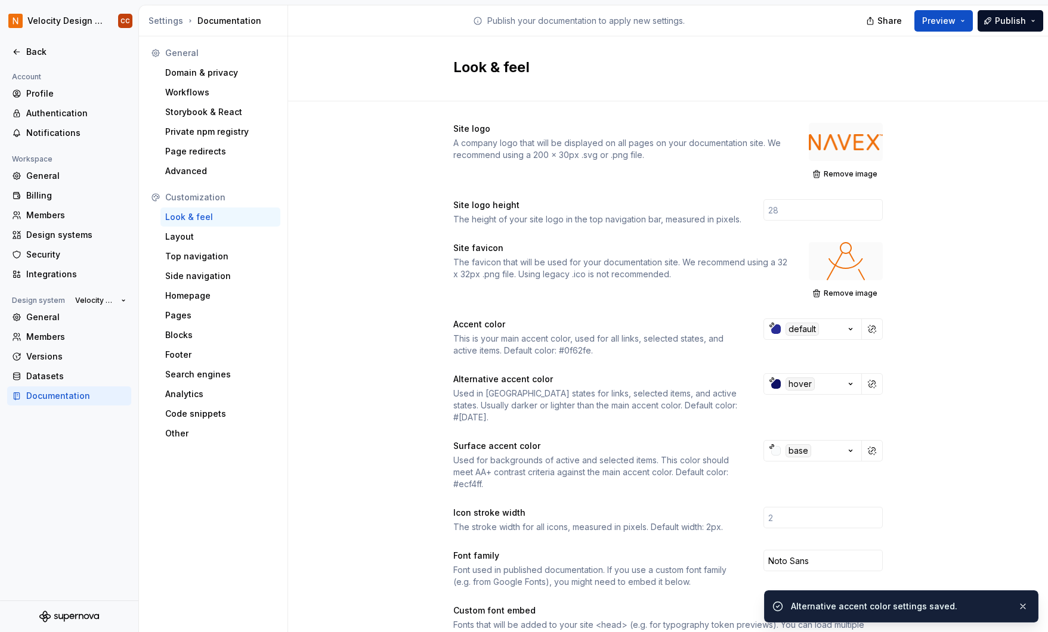
click at [981, 312] on div "Site logo A company logo that will be displayed on all pages on your documentat…" at bounding box center [668, 578] width 760 height 955
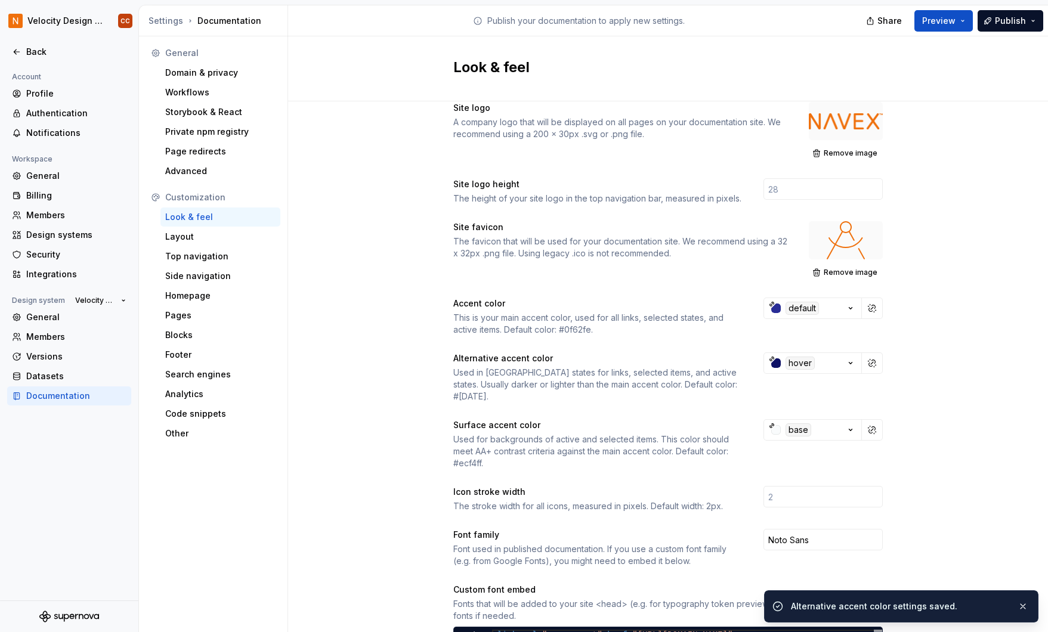
scroll to position [0, 0]
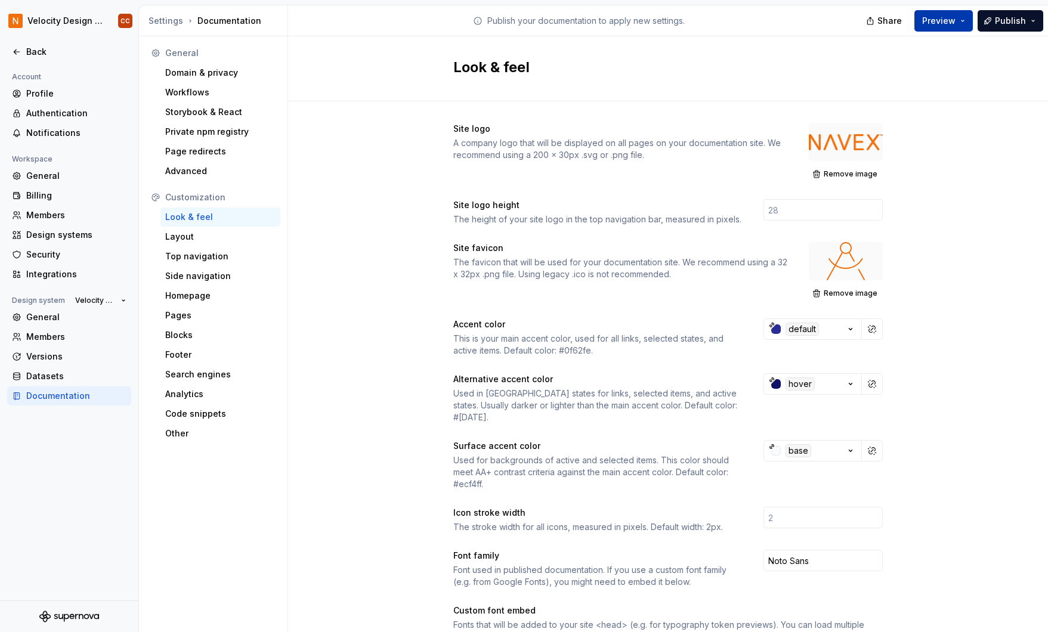
click at [967, 18] on button "Preview" at bounding box center [944, 20] width 58 height 21
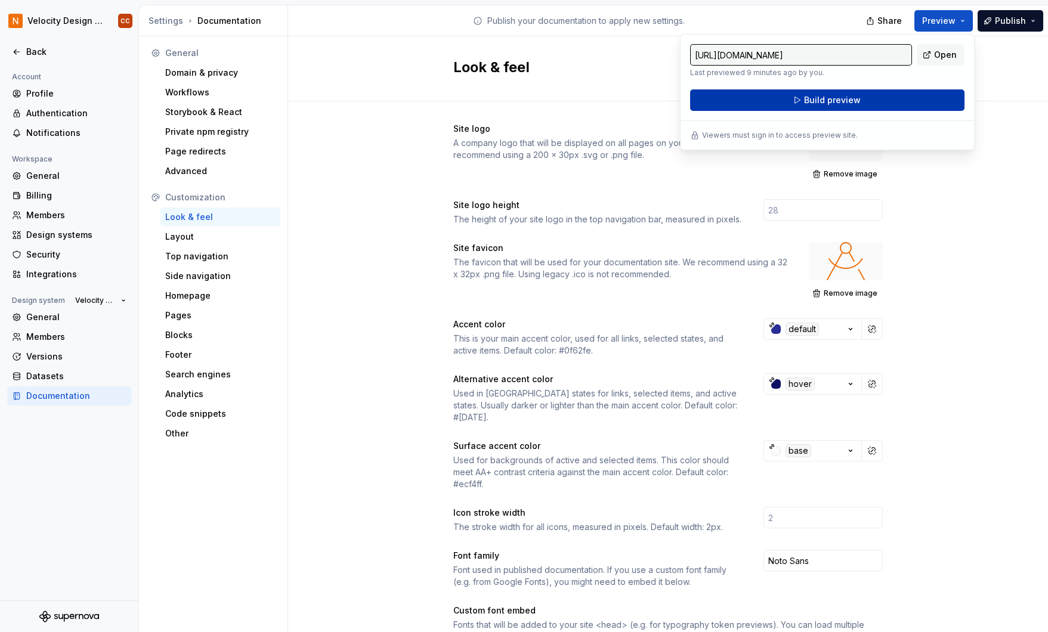
click at [870, 105] on button "Build preview" at bounding box center [827, 99] width 274 height 21
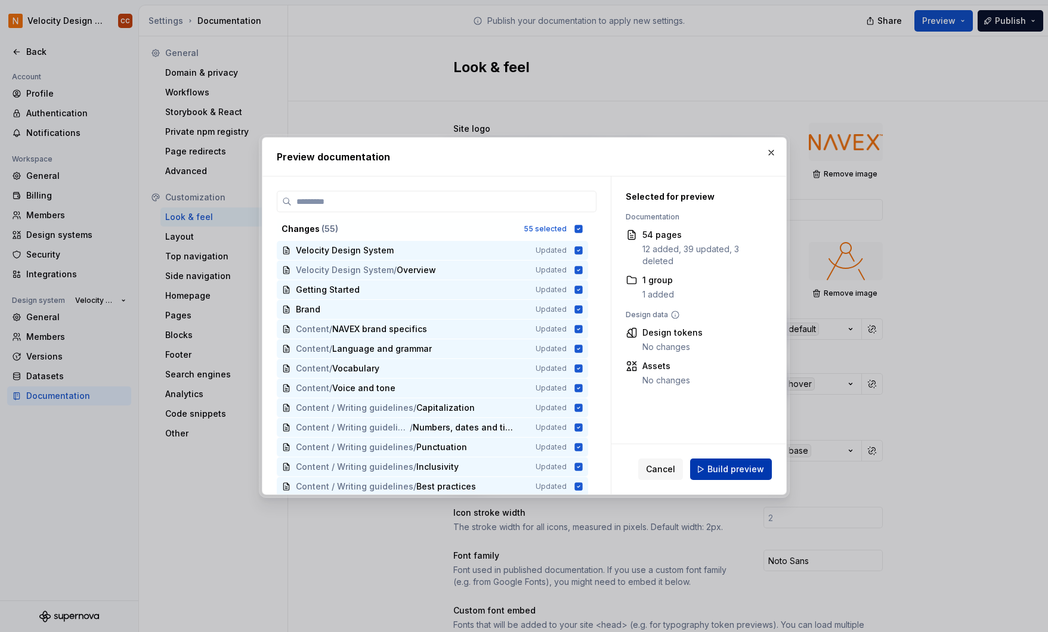
click at [745, 470] on span "Build preview" at bounding box center [736, 470] width 57 height 12
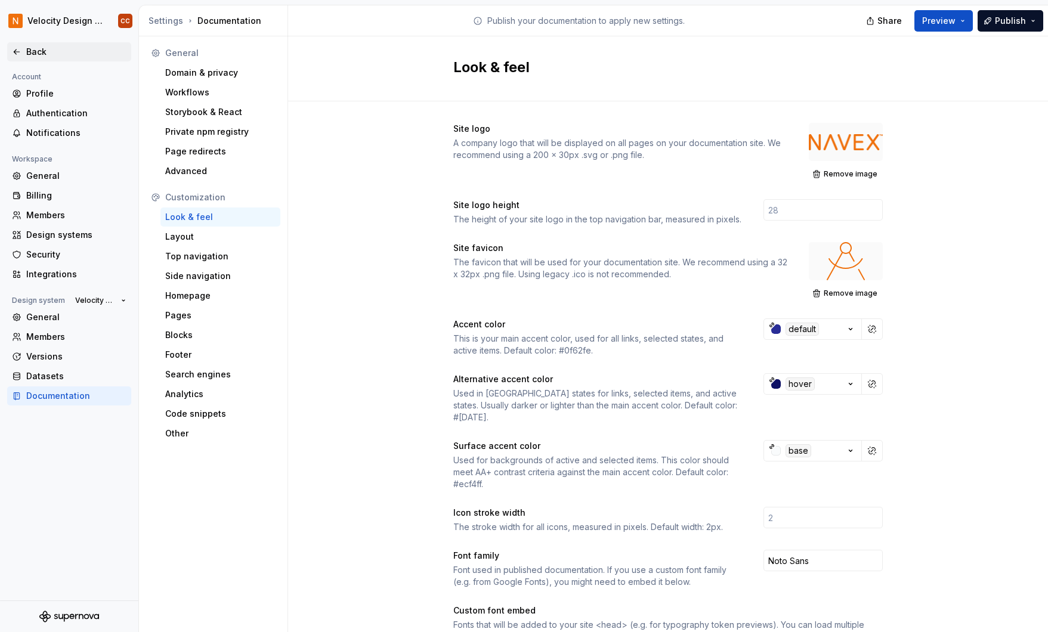
click at [32, 50] on div "Back" at bounding box center [76, 52] width 100 height 12
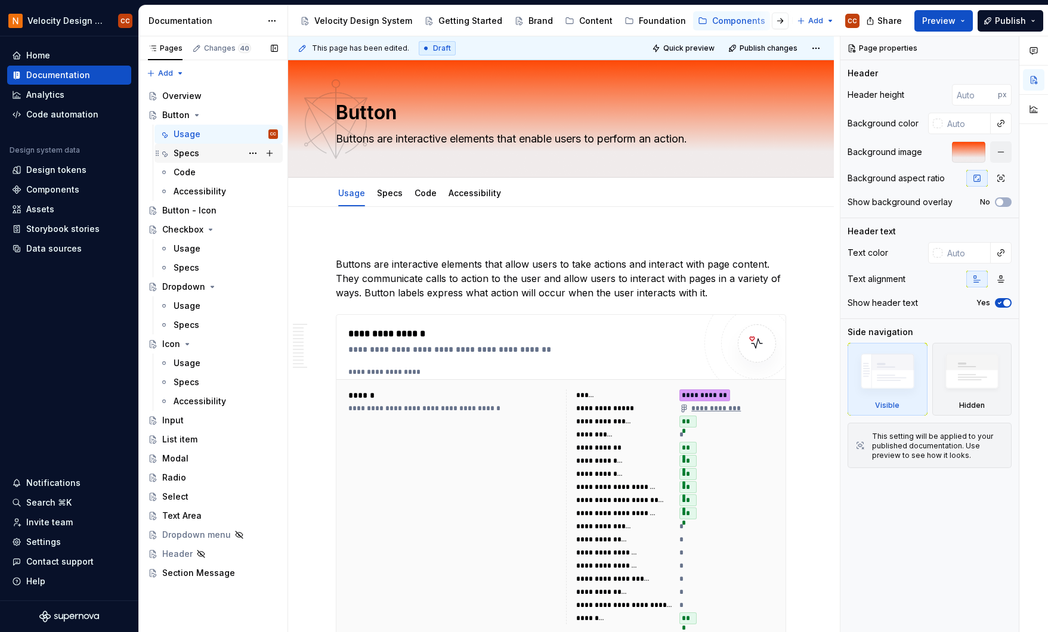
click at [189, 152] on div "Specs" at bounding box center [187, 153] width 26 height 12
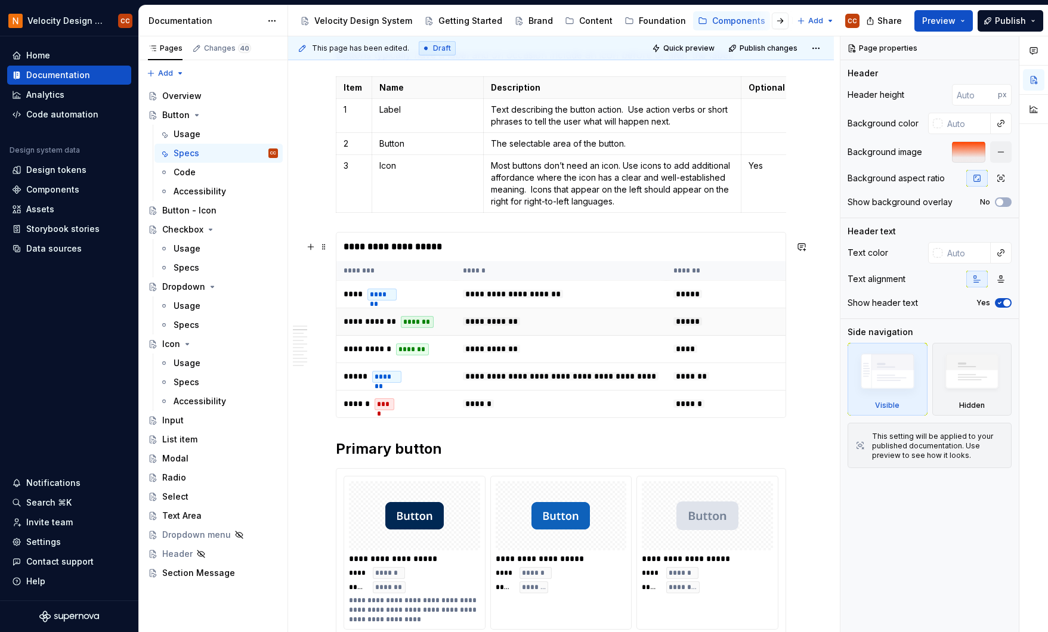
scroll to position [318, 0]
click at [358, 325] on span "**********" at bounding box center [370, 320] width 53 height 8
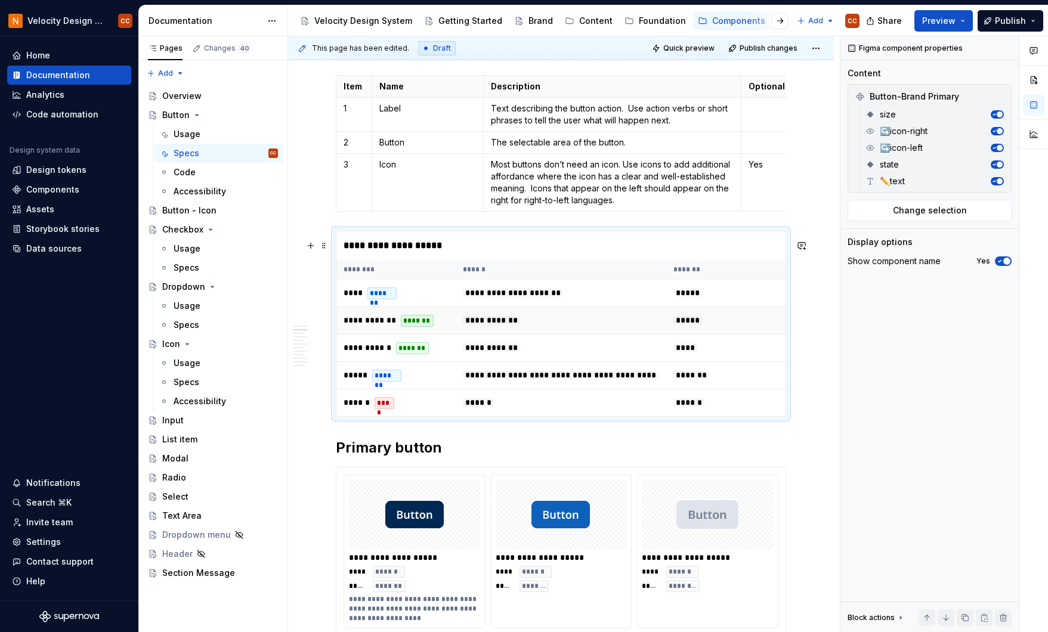
click at [357, 325] on span "**********" at bounding box center [370, 320] width 53 height 8
click at [761, 303] on td "*****" at bounding box center [725, 293] width 119 height 27
drag, startPoint x: 761, startPoint y: 303, endPoint x: 756, endPoint y: 296, distance: 8.3
click at [756, 296] on td "*****" at bounding box center [725, 293] width 119 height 27
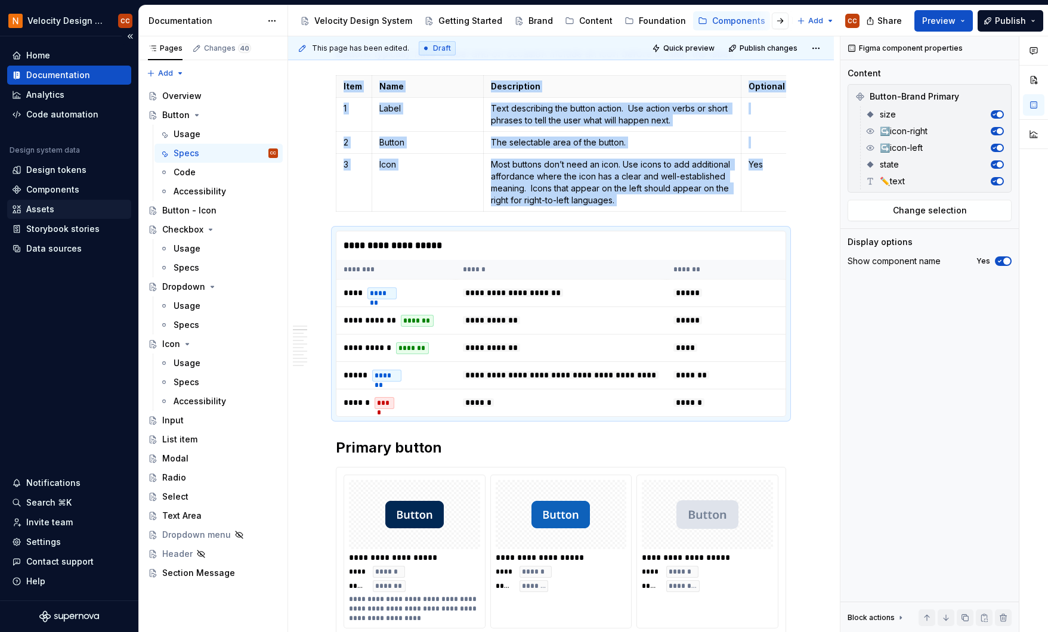
click at [41, 209] on div "Assets" at bounding box center [40, 209] width 28 height 12
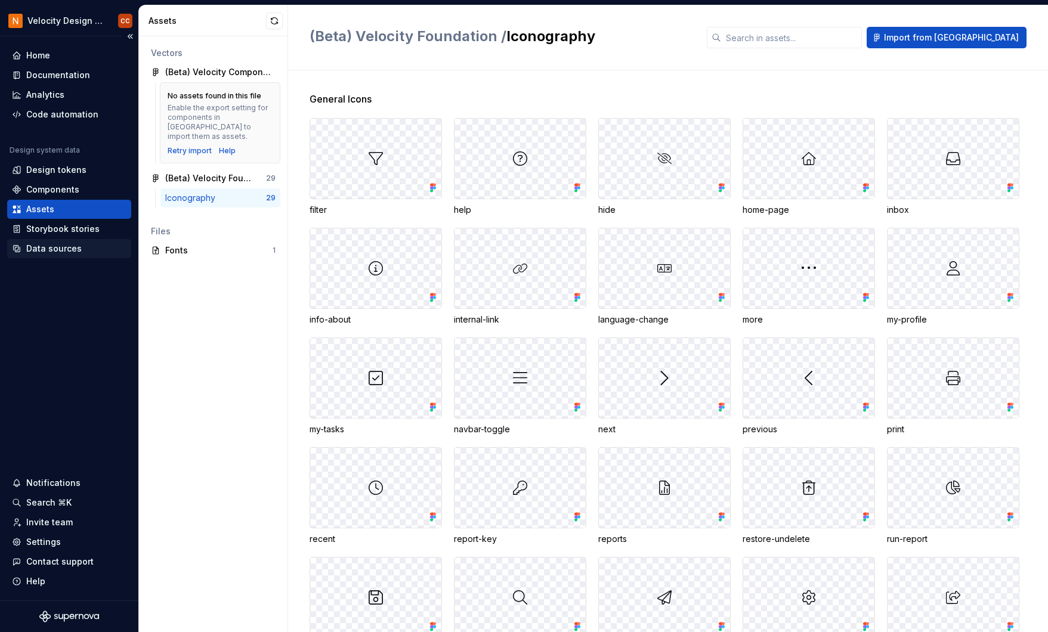
click at [51, 249] on div "Data sources" at bounding box center [53, 249] width 55 height 12
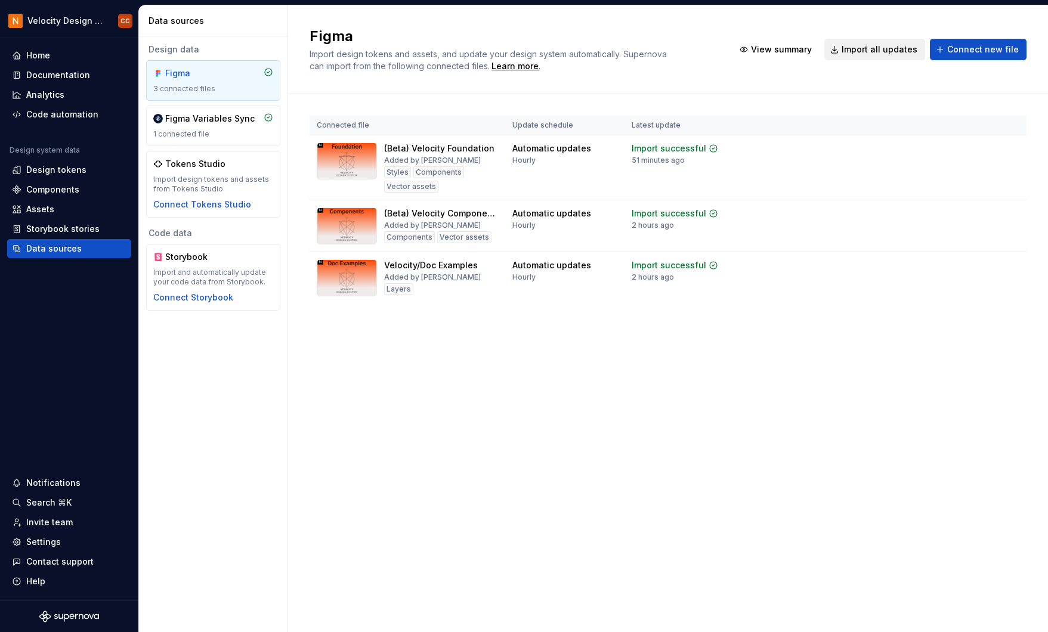
click at [872, 44] on button "Import all updates" at bounding box center [875, 49] width 101 height 21
click at [883, 50] on span "Import all updates" at bounding box center [880, 50] width 76 height 12
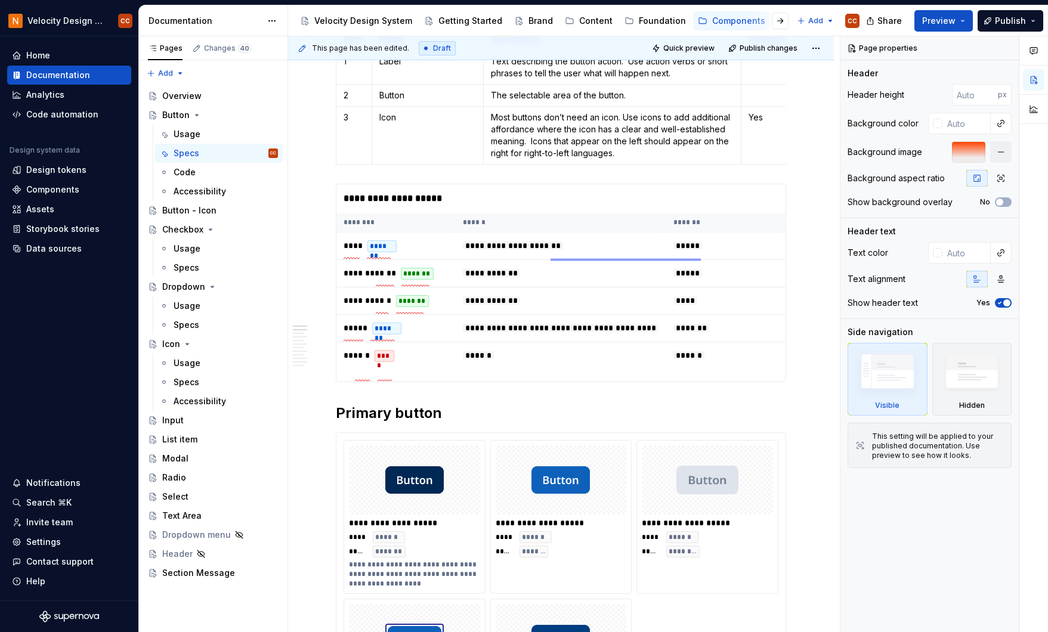
scroll to position [398, 0]
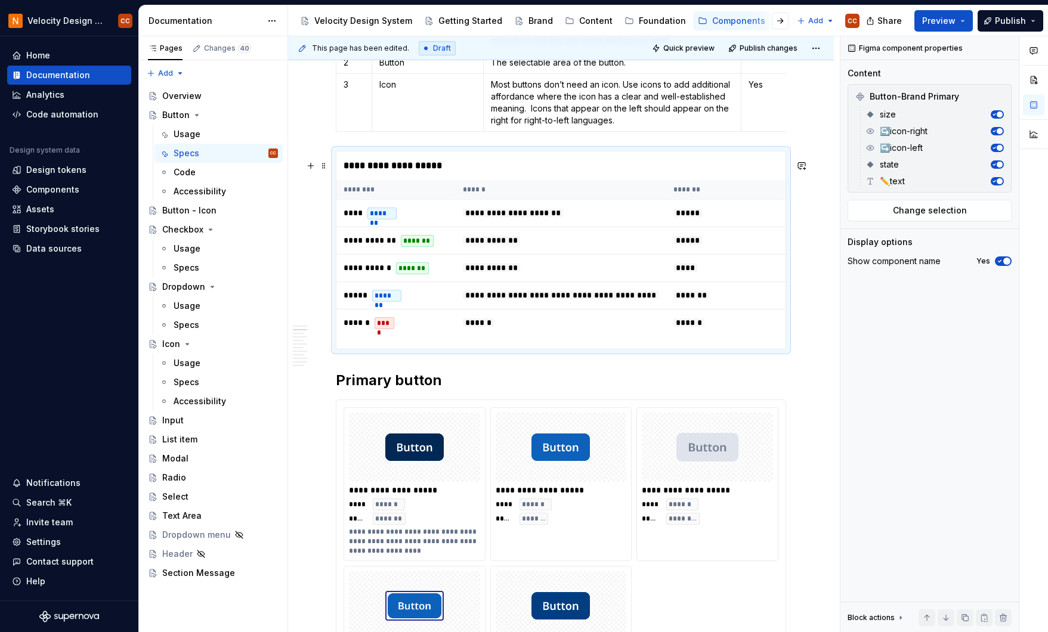
click at [632, 174] on div "**********" at bounding box center [560, 166] width 449 height 29
click at [925, 212] on span "Change selection" at bounding box center [930, 211] width 74 height 12
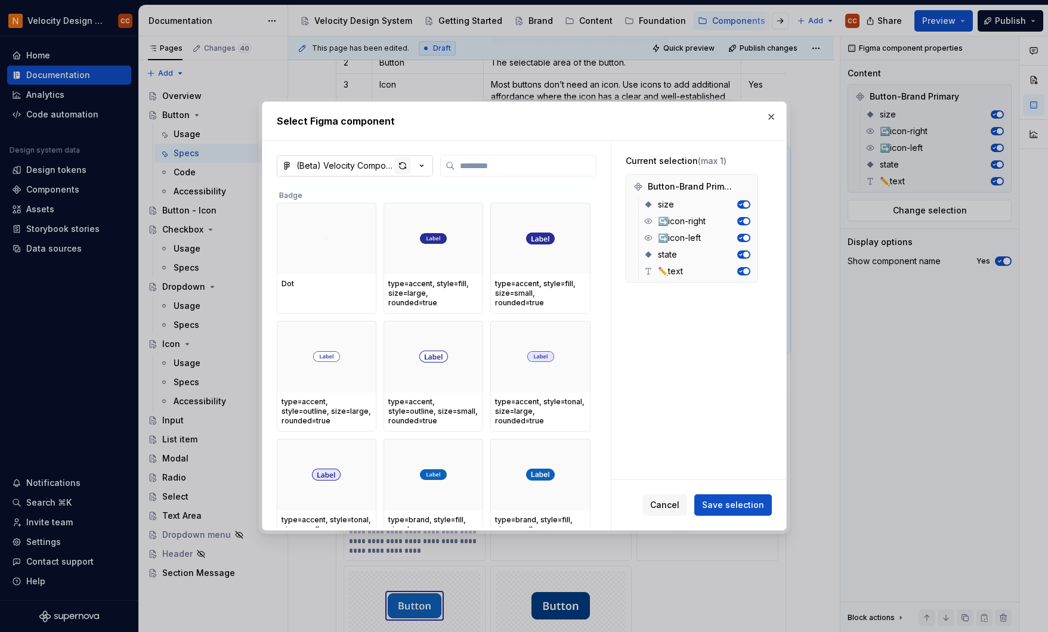
click at [402, 166] on div "button" at bounding box center [402, 166] width 17 height 17
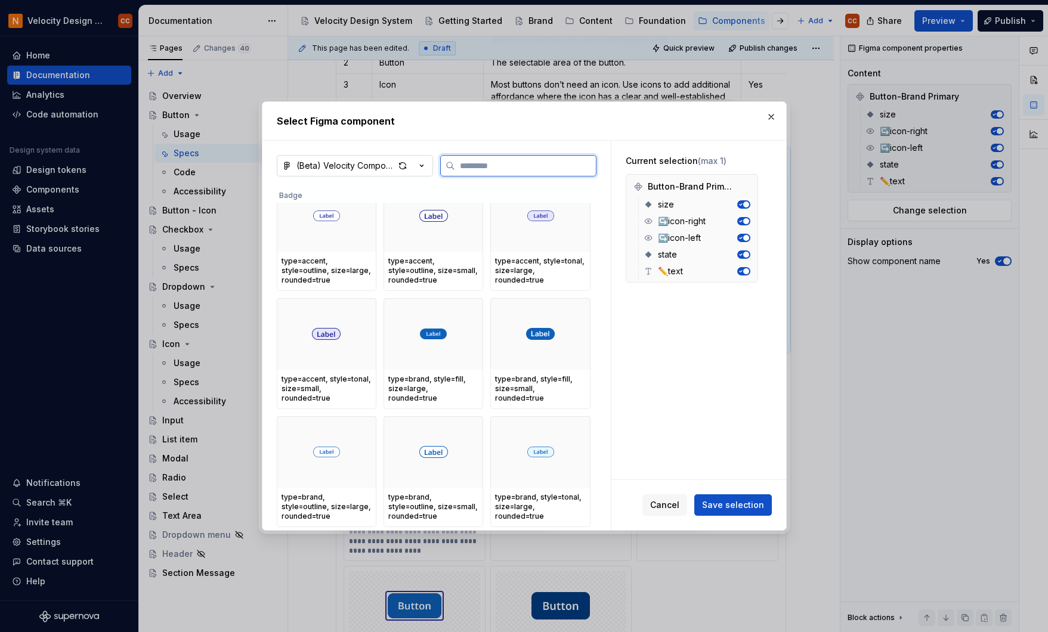
scroll to position [159, 0]
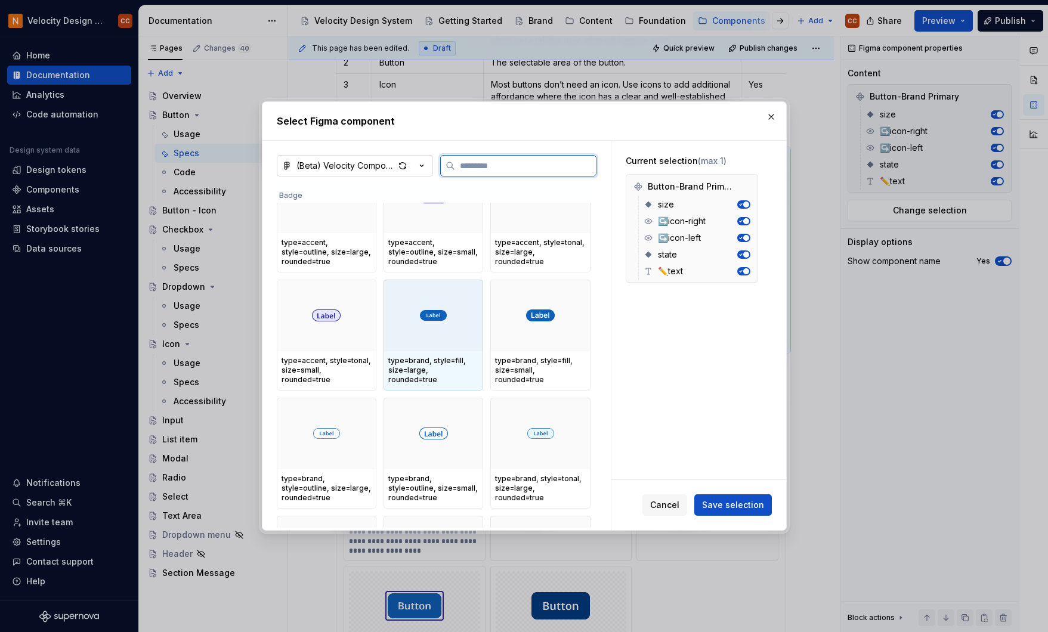
click at [431, 334] on div at bounding box center [434, 316] width 100 height 72
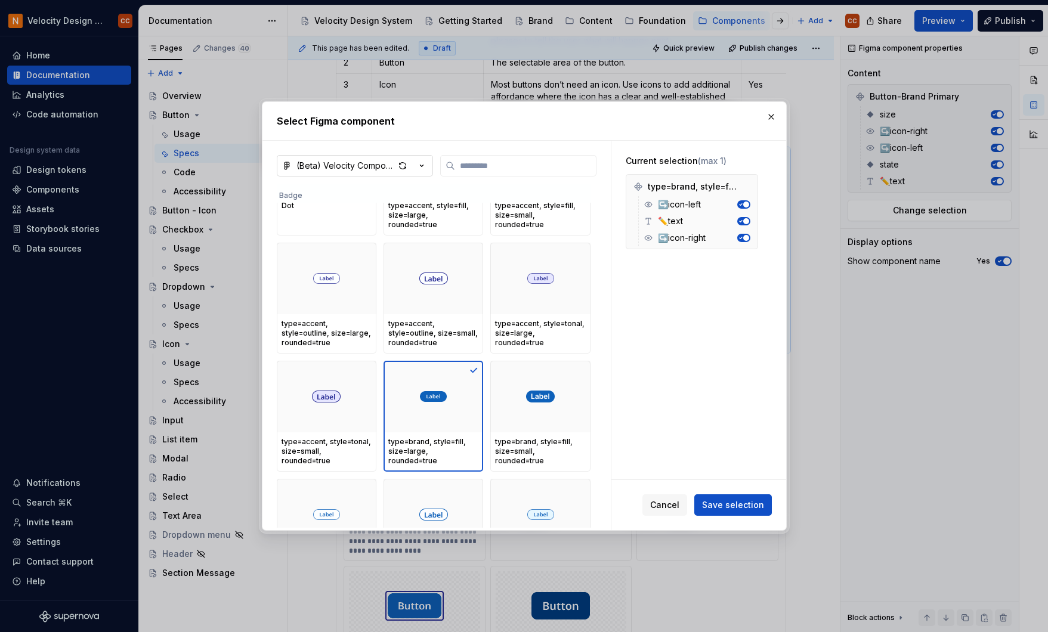
scroll to position [79, 0]
click at [669, 502] on span "Cancel" at bounding box center [664, 505] width 29 height 12
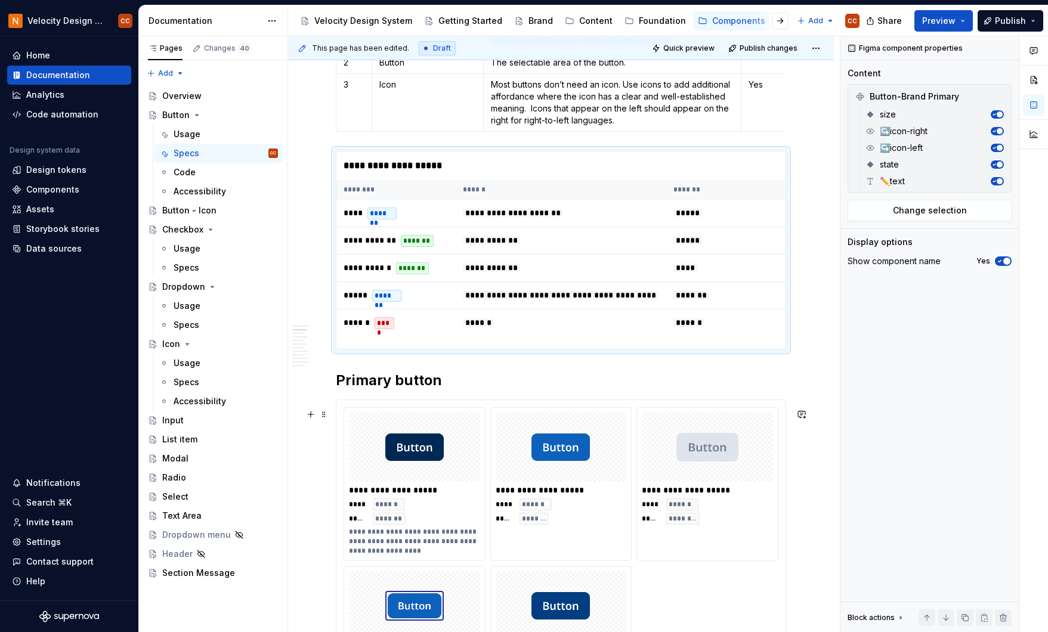
type textarea "*"
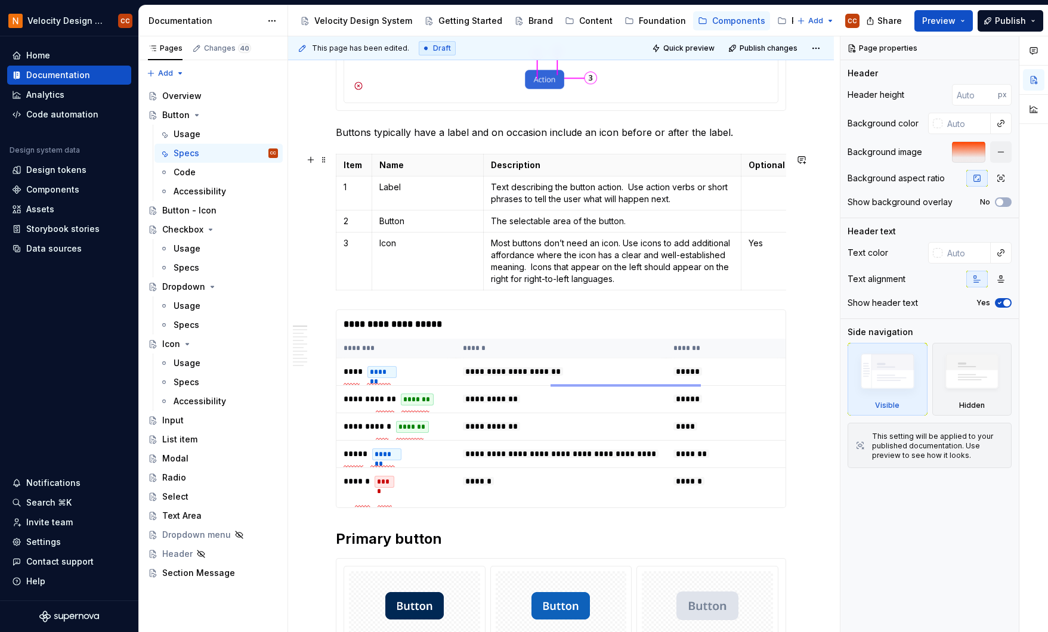
scroll to position [318, 0]
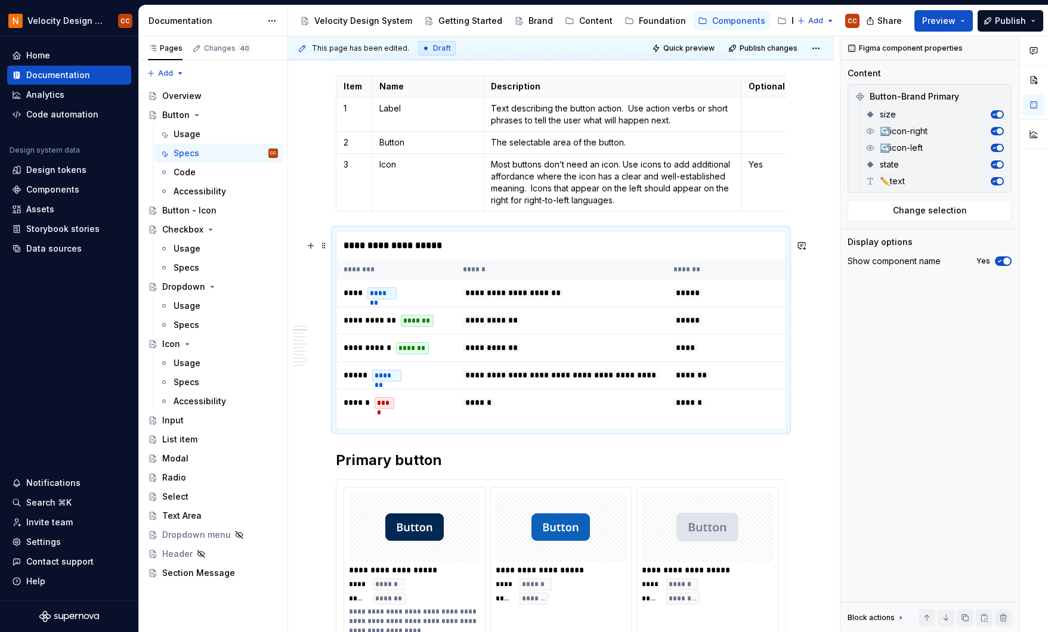
click at [659, 260] on div "**********" at bounding box center [560, 245] width 449 height 29
click at [387, 252] on div "**********" at bounding box center [560, 245] width 449 height 29
click at [1001, 95] on button "button" at bounding box center [999, 96] width 17 height 17
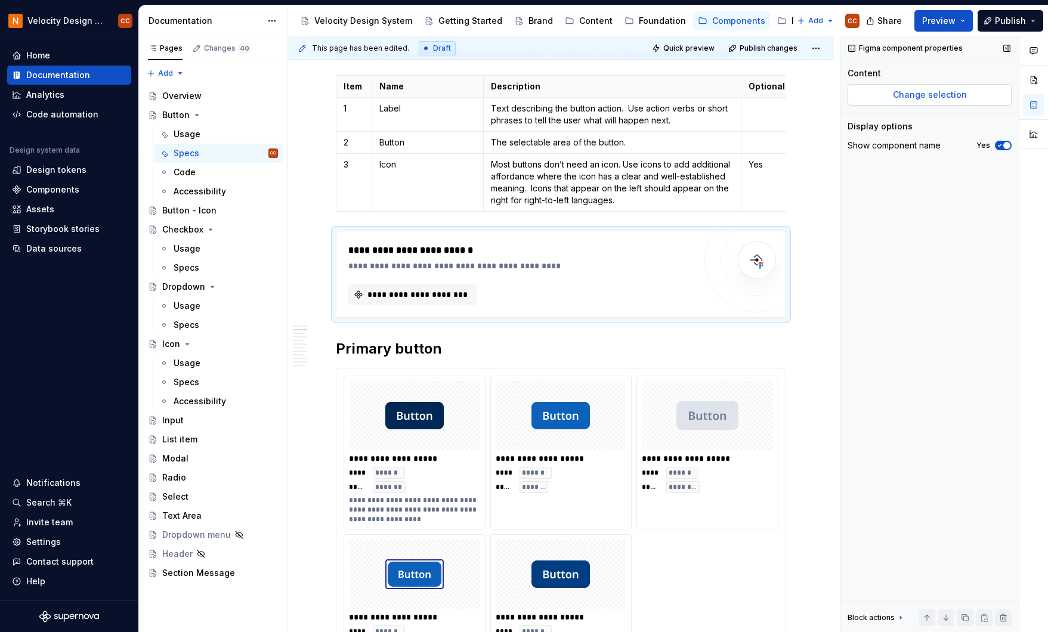
click at [987, 98] on button "Change selection" at bounding box center [930, 94] width 164 height 21
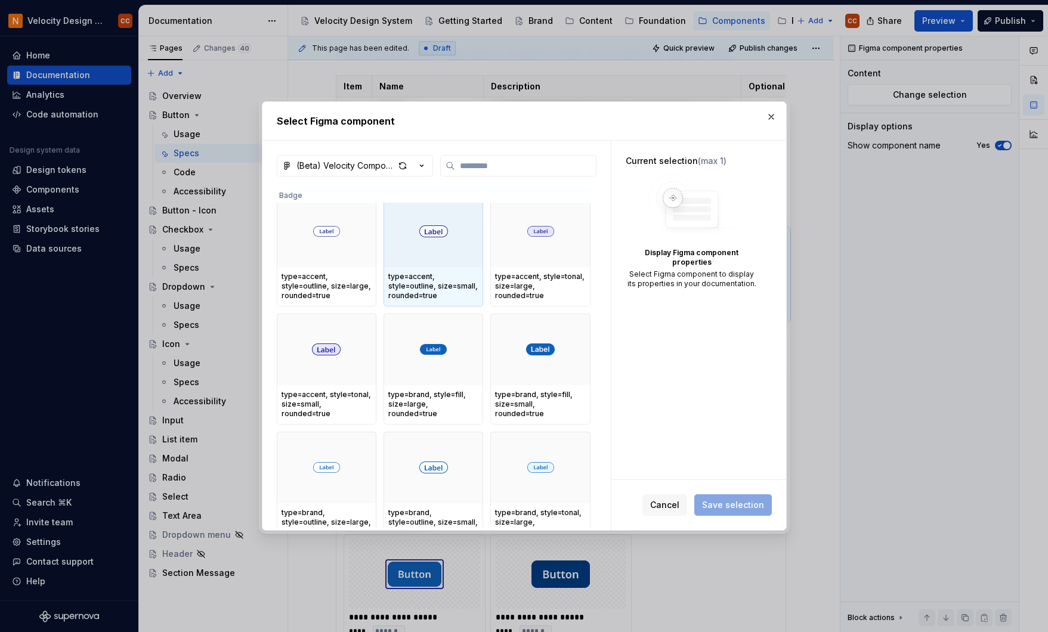
scroll to position [159, 0]
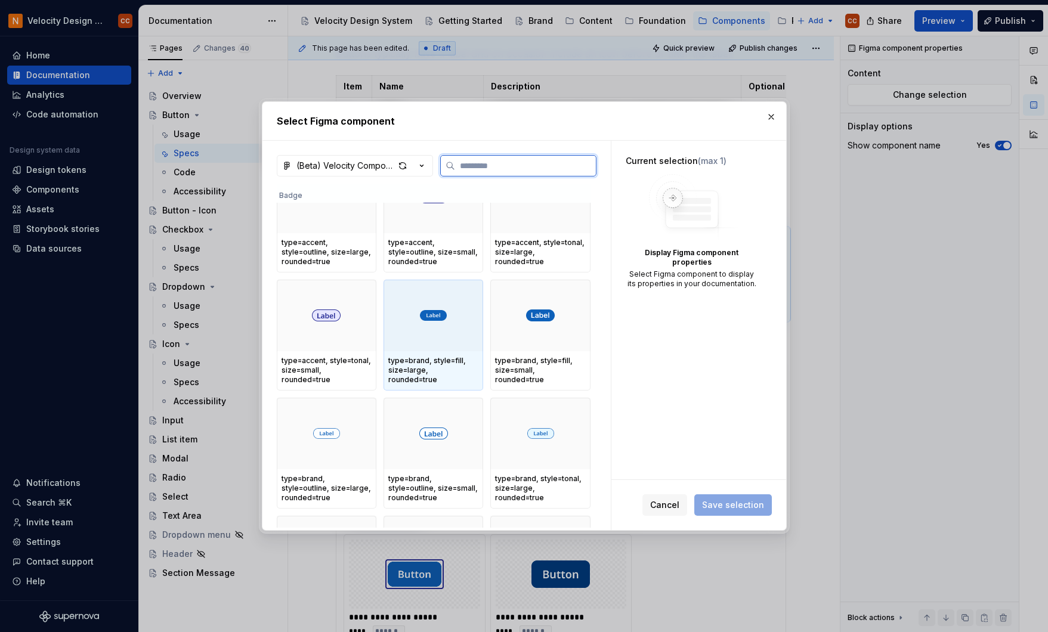
click at [424, 356] on div "type=brand, style=fill, size=large, rounded=true" at bounding box center [433, 370] width 90 height 29
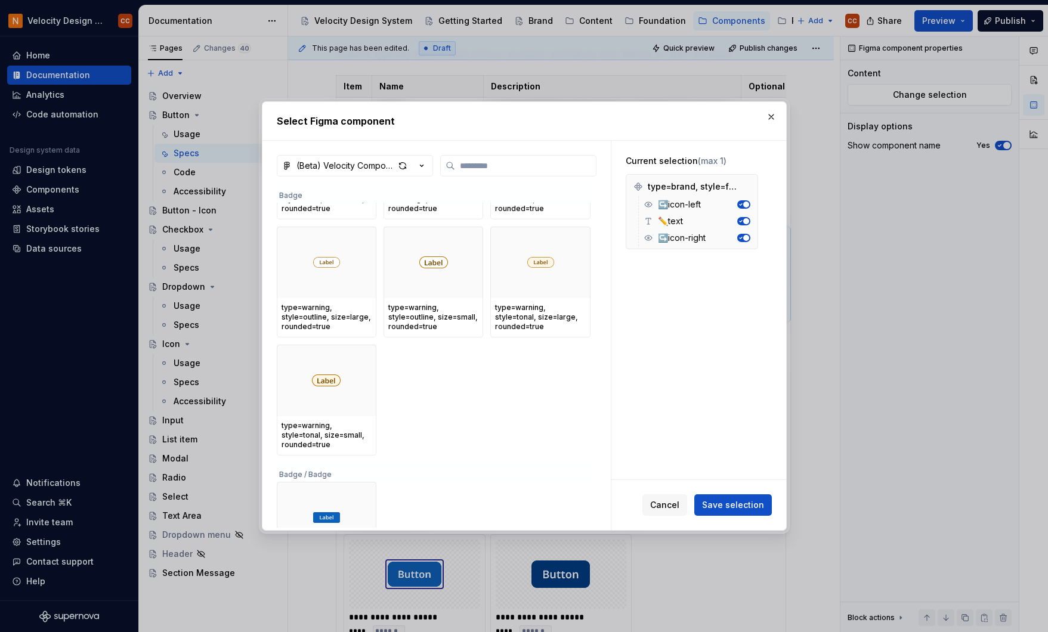
scroll to position [1114, 0]
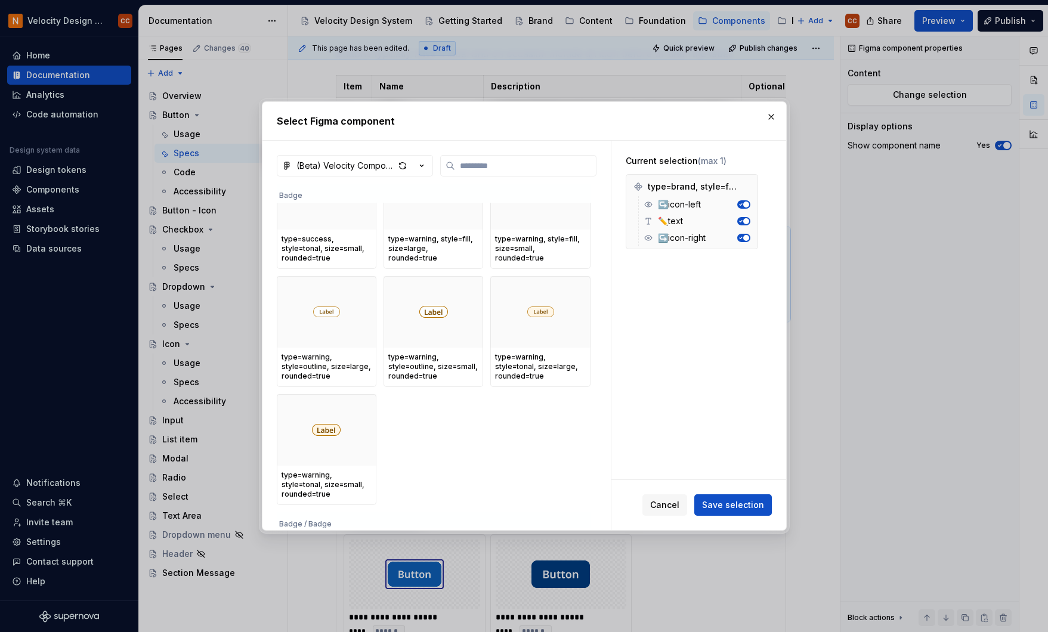
drag, startPoint x: 738, startPoint y: 504, endPoint x: 752, endPoint y: 465, distance: 41.3
click at [739, 504] on span "Save selection" at bounding box center [733, 505] width 62 height 12
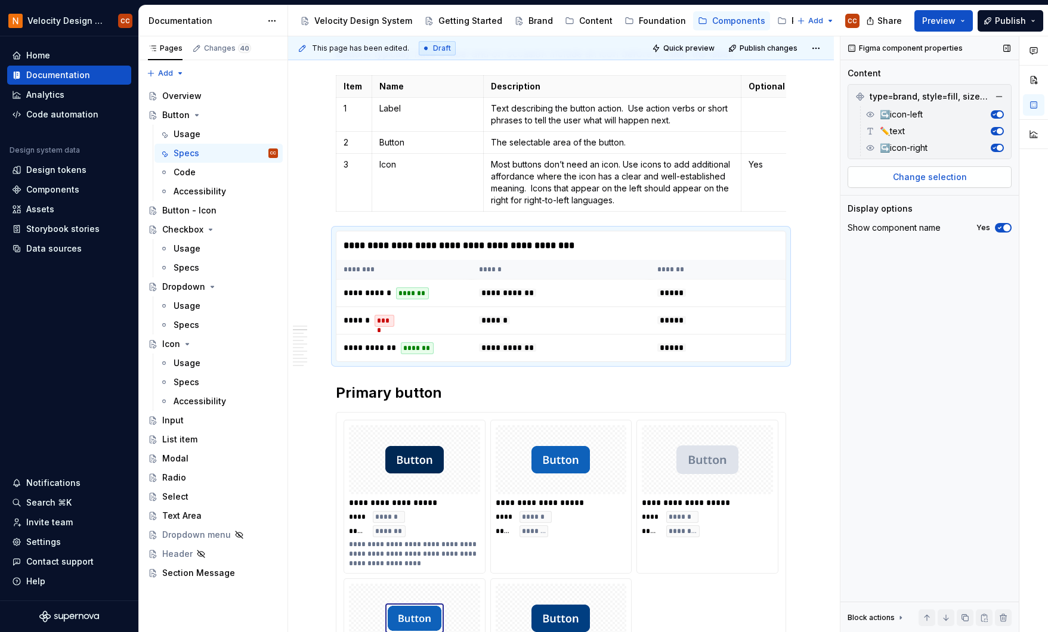
click at [969, 178] on button "Change selection" at bounding box center [930, 176] width 164 height 21
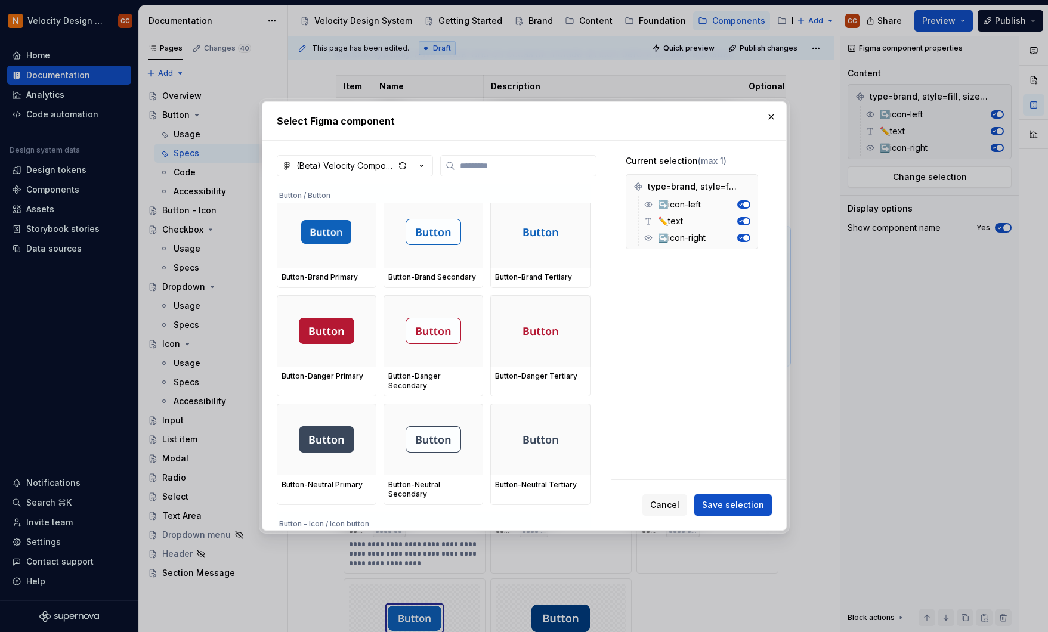
scroll to position [2068, 0]
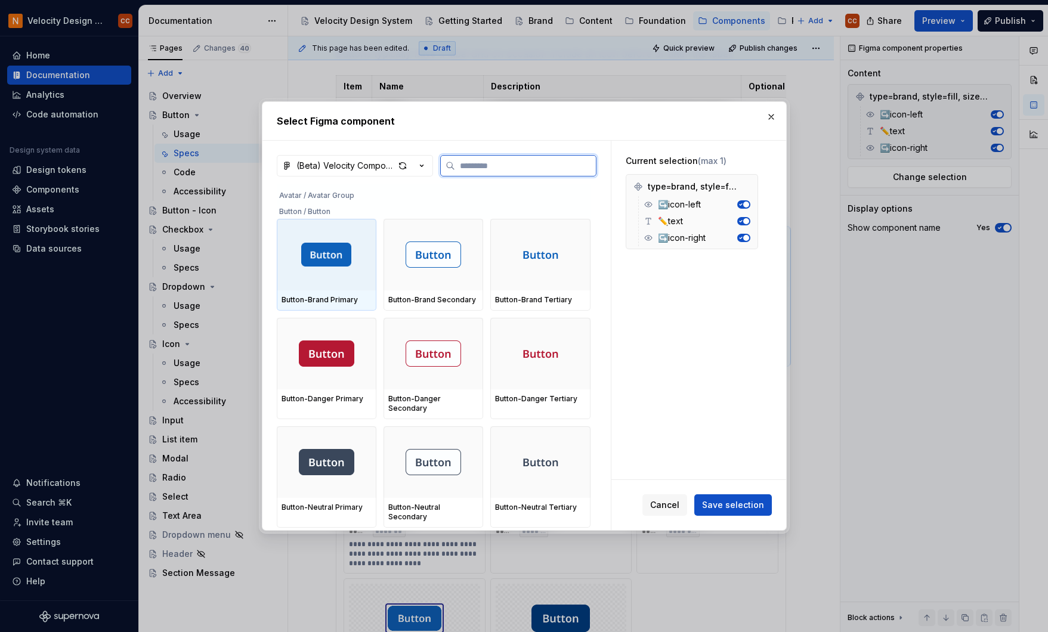
click at [324, 269] on div at bounding box center [327, 255] width 100 height 72
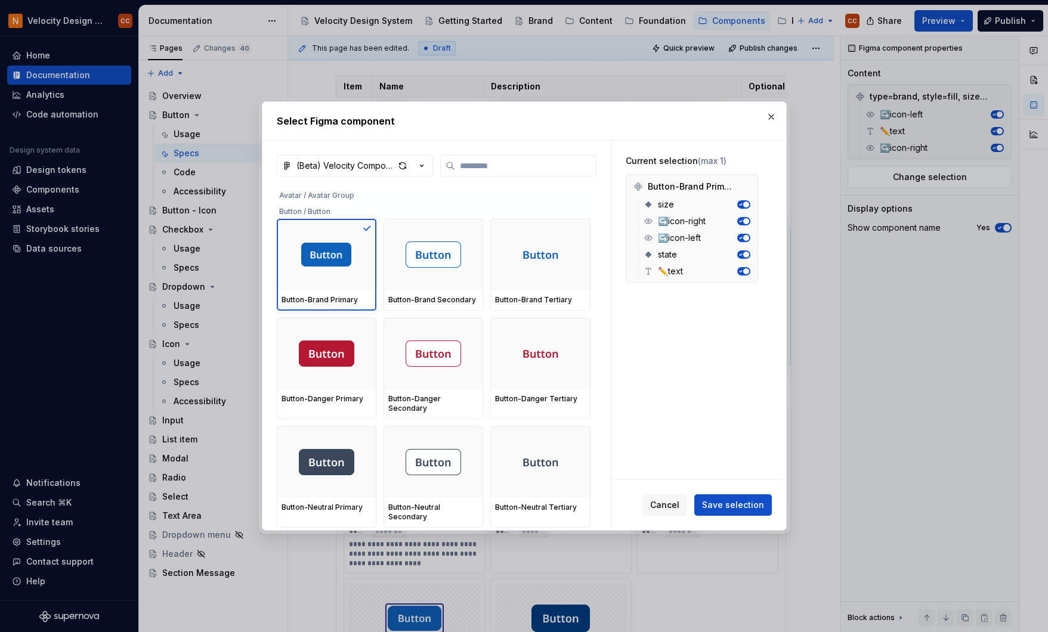
click at [724, 507] on span "Save selection" at bounding box center [733, 505] width 62 height 12
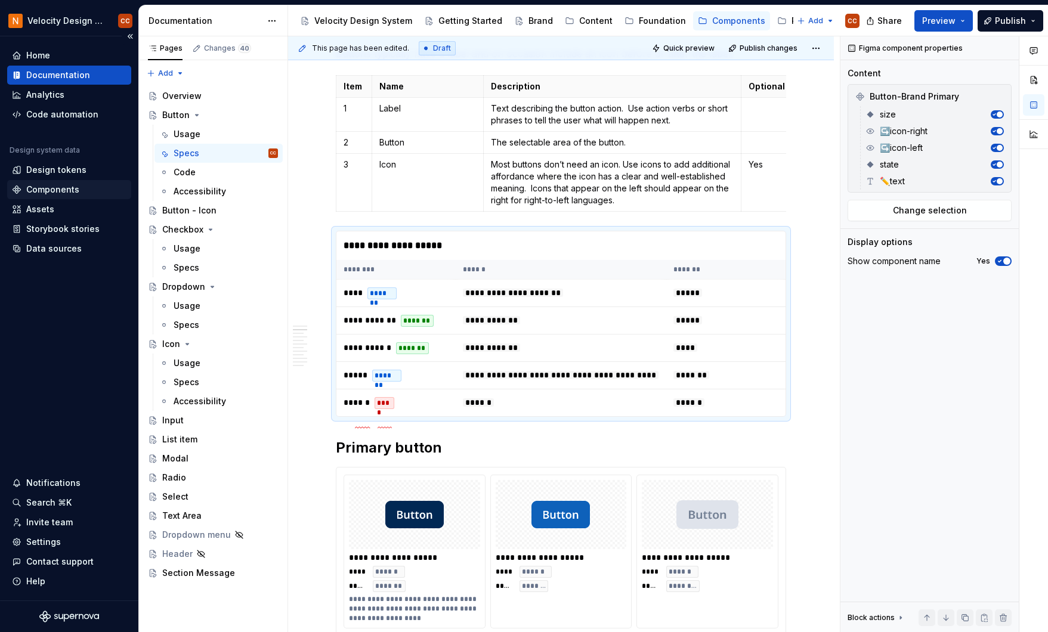
click at [39, 190] on div "Components" at bounding box center [52, 190] width 53 height 12
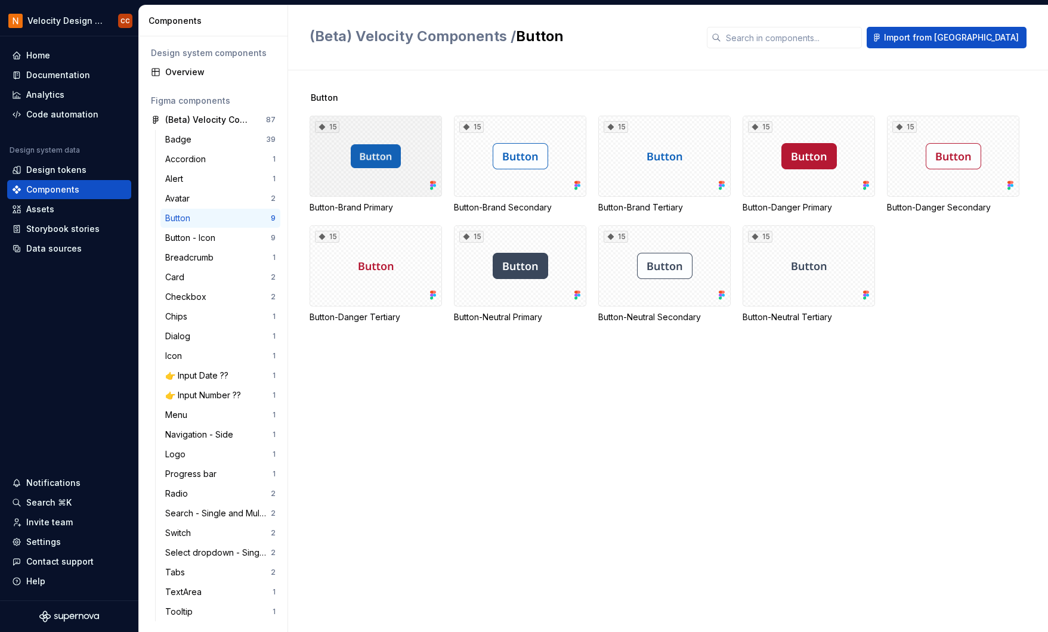
click at [346, 184] on div "15" at bounding box center [376, 156] width 132 height 81
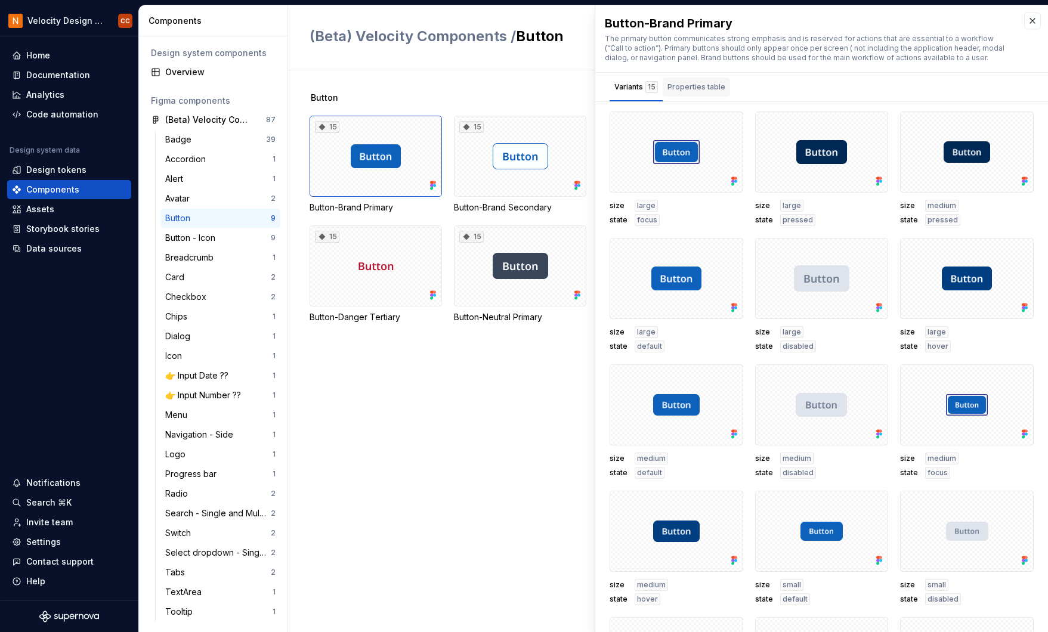
click at [691, 89] on div "Properties table" at bounding box center [697, 87] width 58 height 12
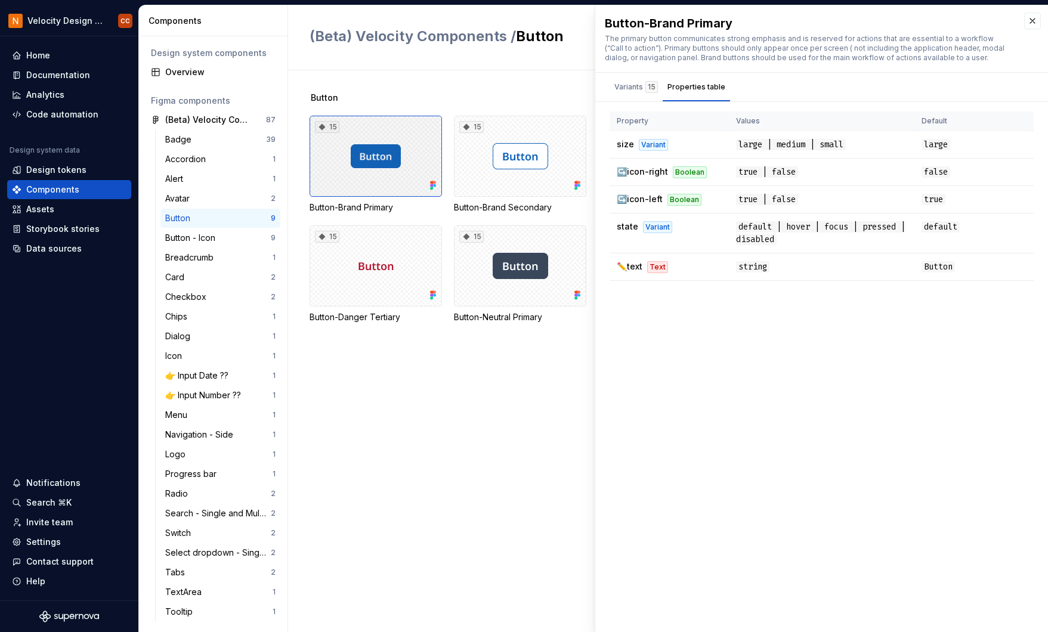
click at [421, 130] on div "15" at bounding box center [376, 156] width 132 height 81
click at [1037, 20] on button "button" at bounding box center [1032, 21] width 17 height 17
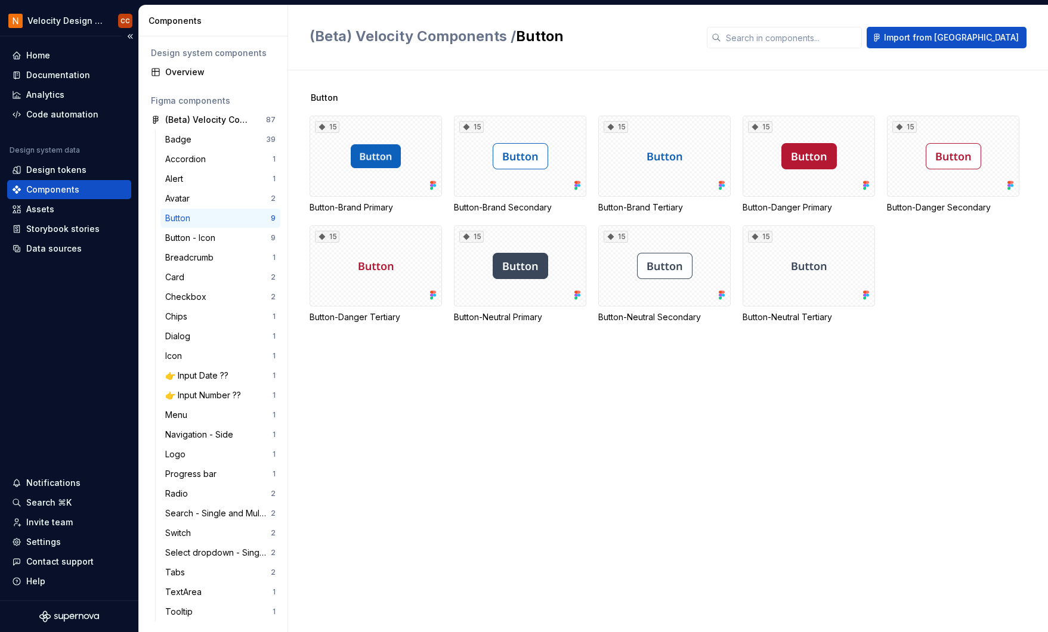
click at [79, 183] on div "Components" at bounding box center [69, 189] width 124 height 19
click at [189, 70] on div "Overview" at bounding box center [220, 72] width 110 height 12
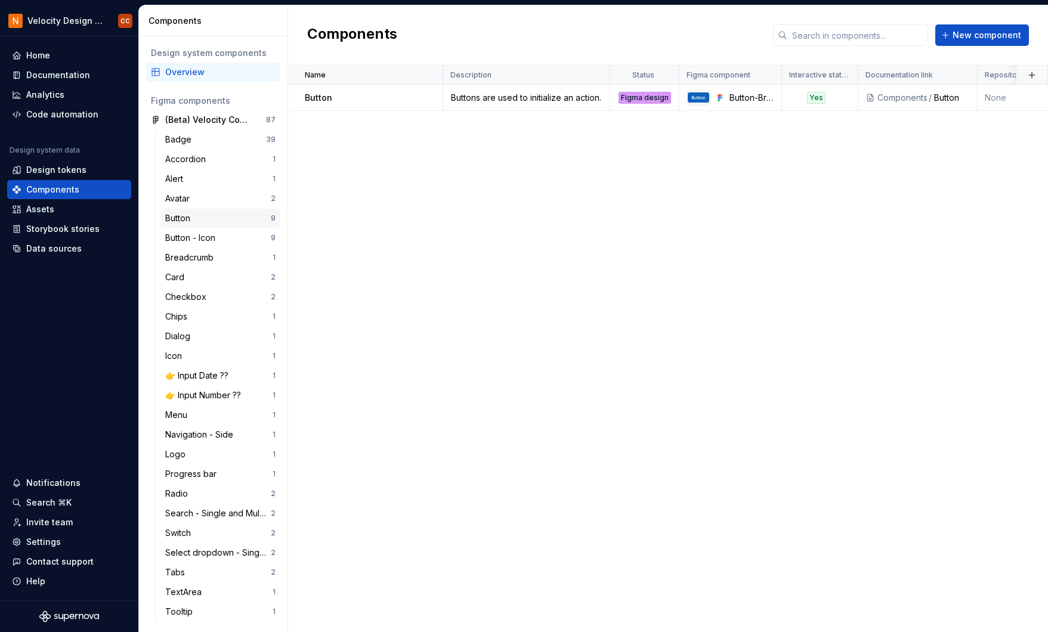
click at [182, 215] on div "Button" at bounding box center [180, 218] width 30 height 12
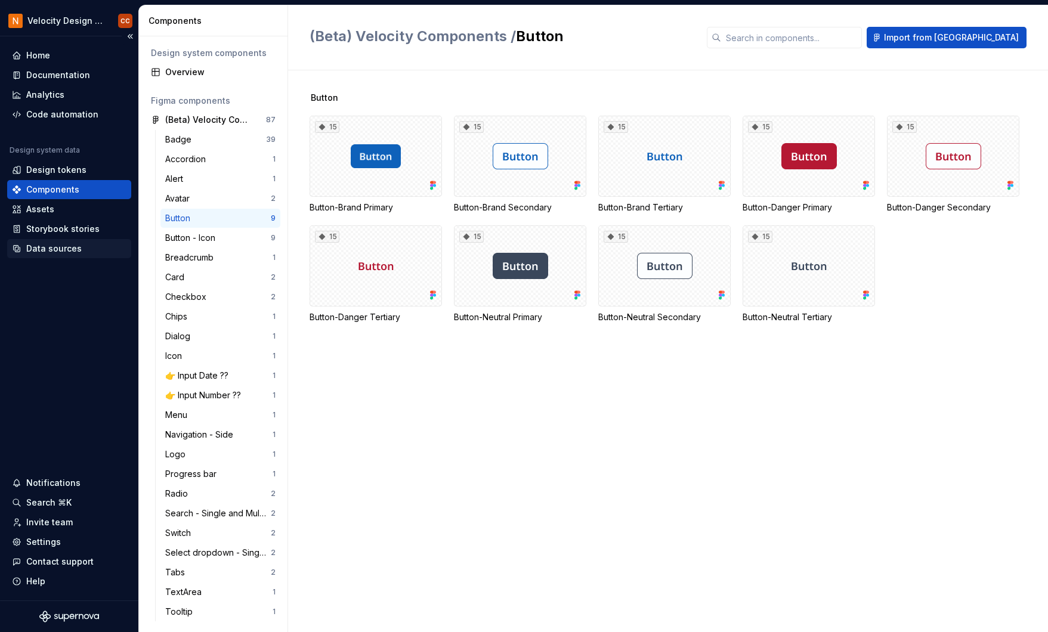
click at [48, 247] on div "Data sources" at bounding box center [53, 249] width 55 height 12
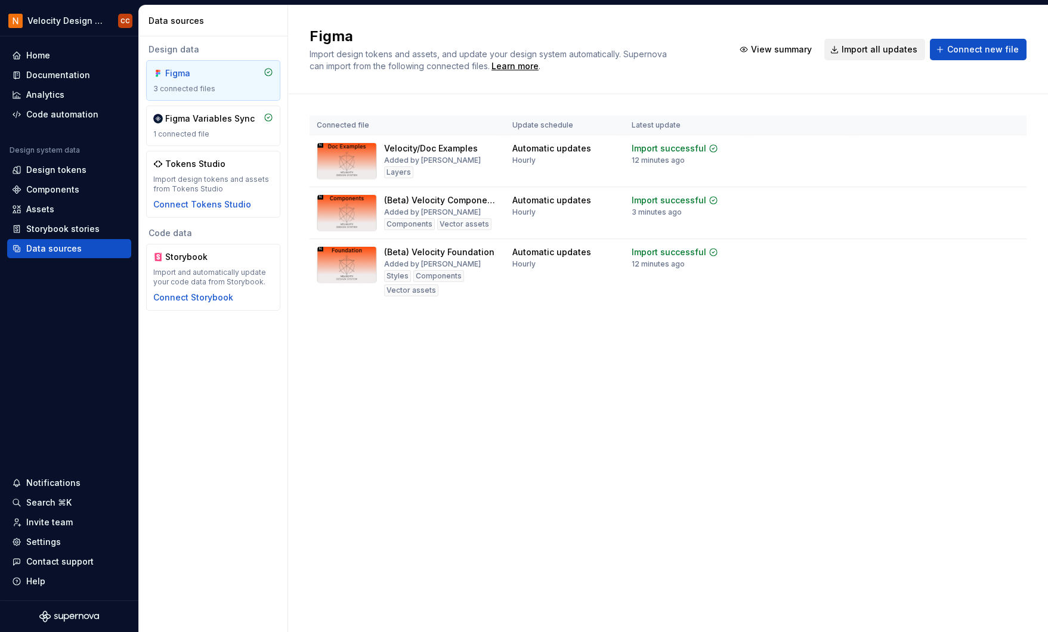
click at [883, 49] on span "Import all updates" at bounding box center [880, 50] width 76 height 12
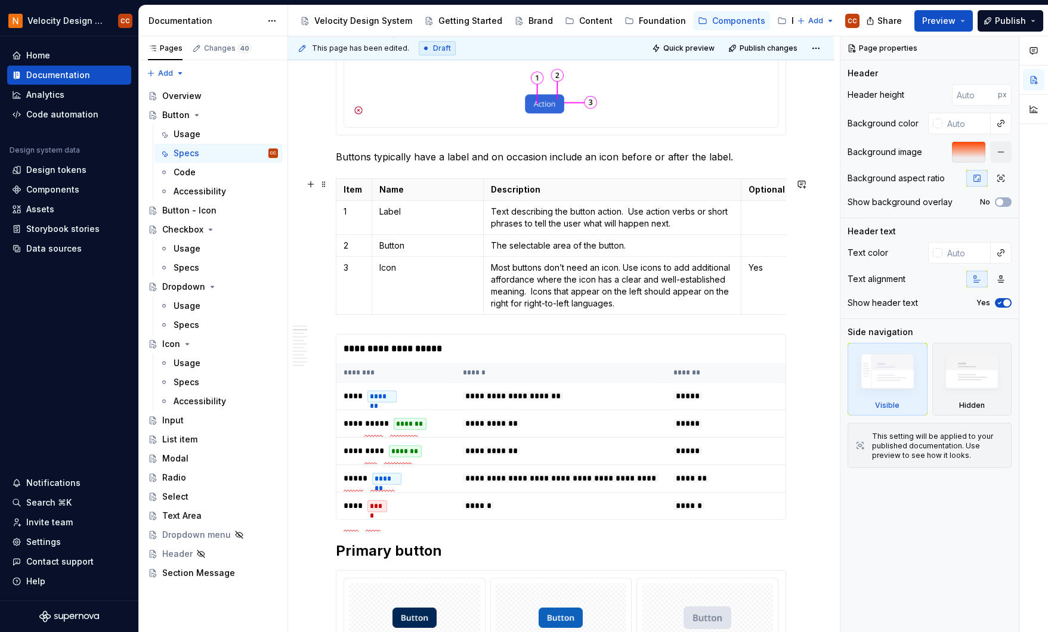
scroll to position [318, 0]
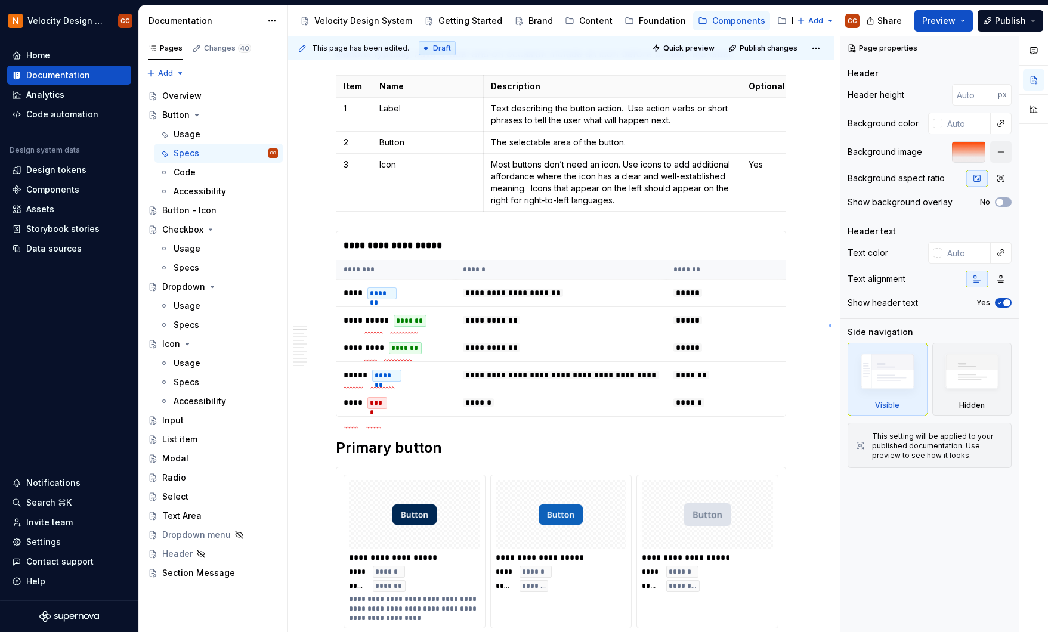
click at [830, 325] on div "**********" at bounding box center [564, 334] width 552 height 597
click at [814, 334] on div "**********" at bounding box center [564, 334] width 552 height 597
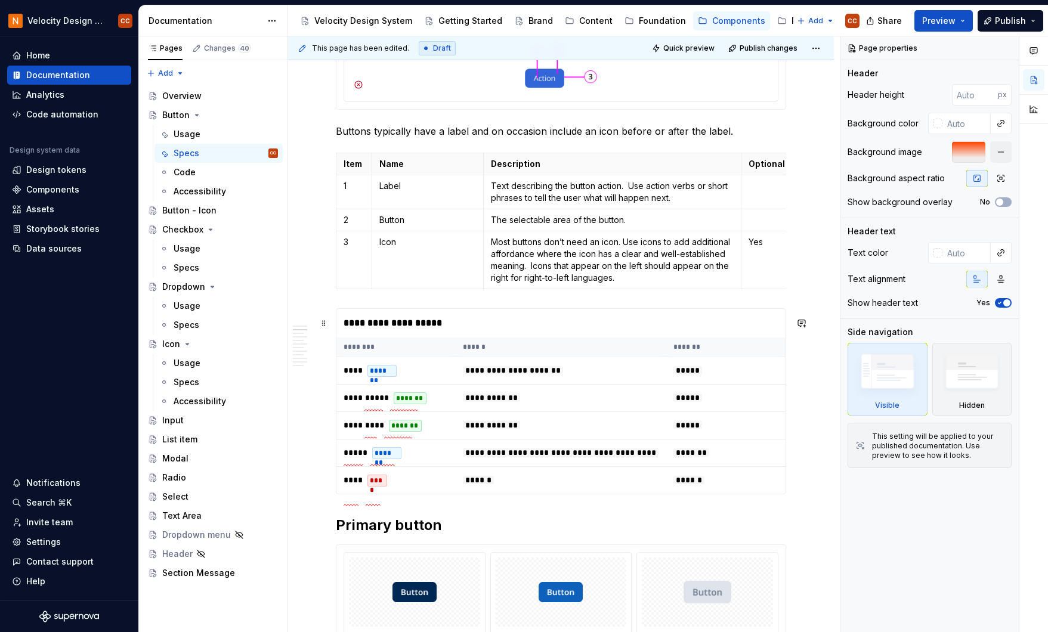
scroll to position [239, 0]
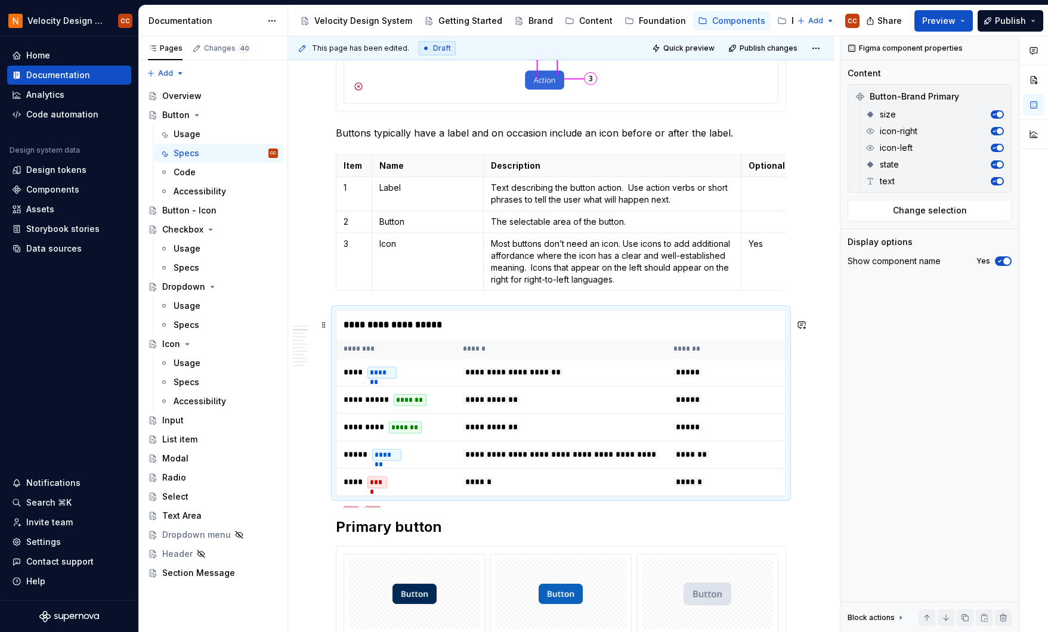
click at [690, 331] on div "**********" at bounding box center [560, 325] width 449 height 29
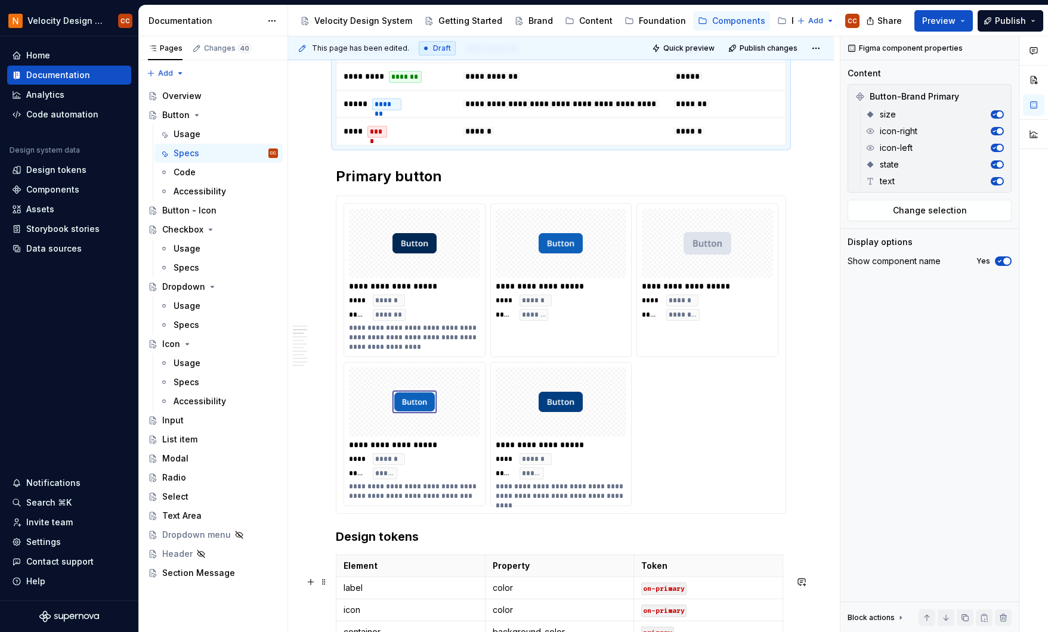
scroll to position [557, 0]
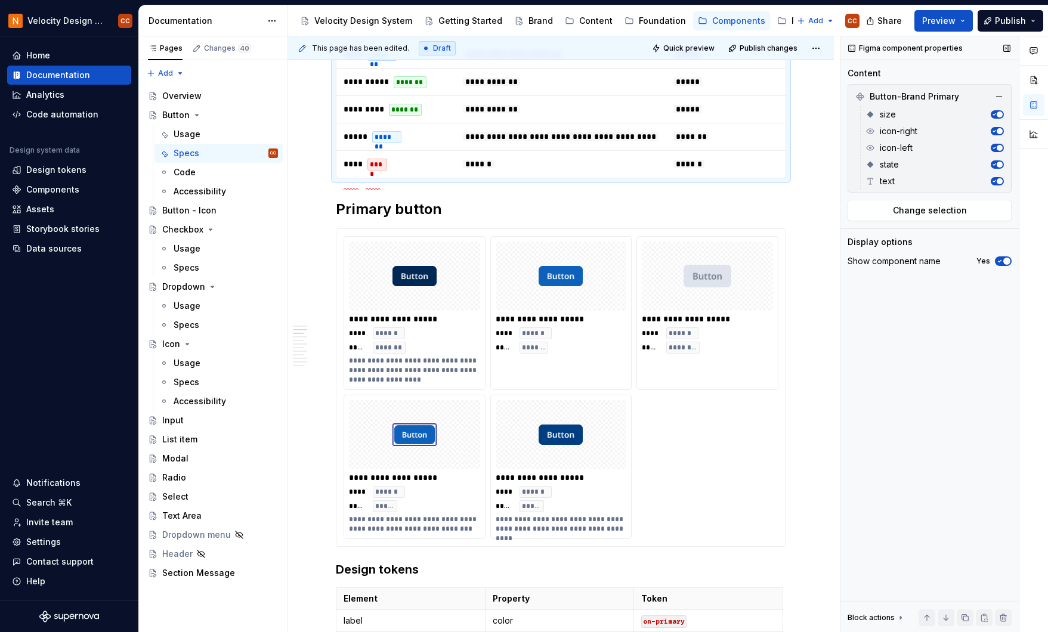
click at [1006, 263] on span "button" at bounding box center [1006, 261] width 7 height 7
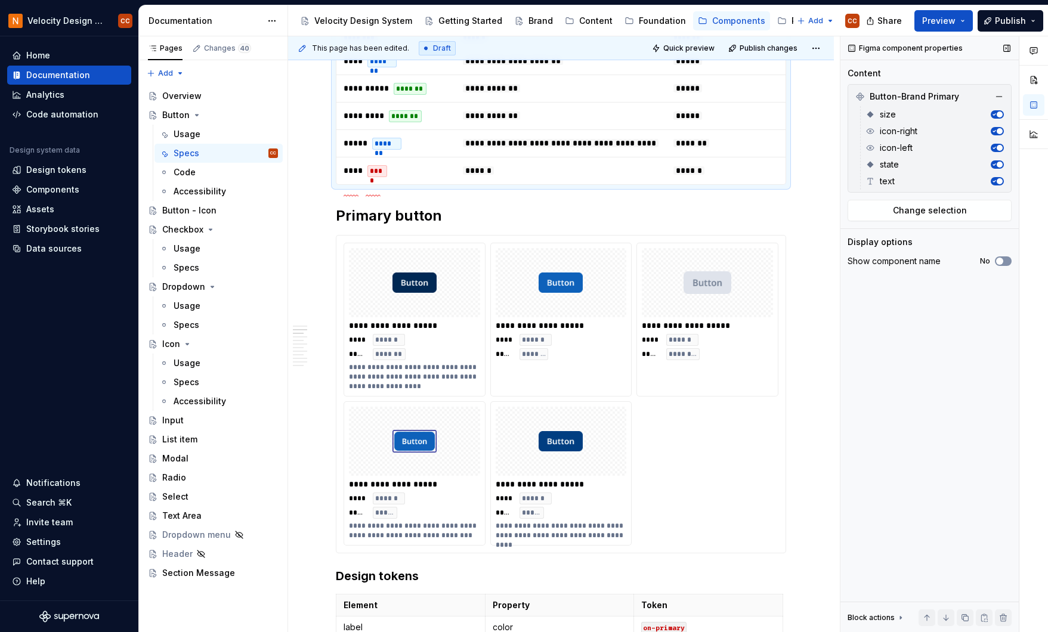
click at [1005, 263] on button "No" at bounding box center [1003, 262] width 17 height 10
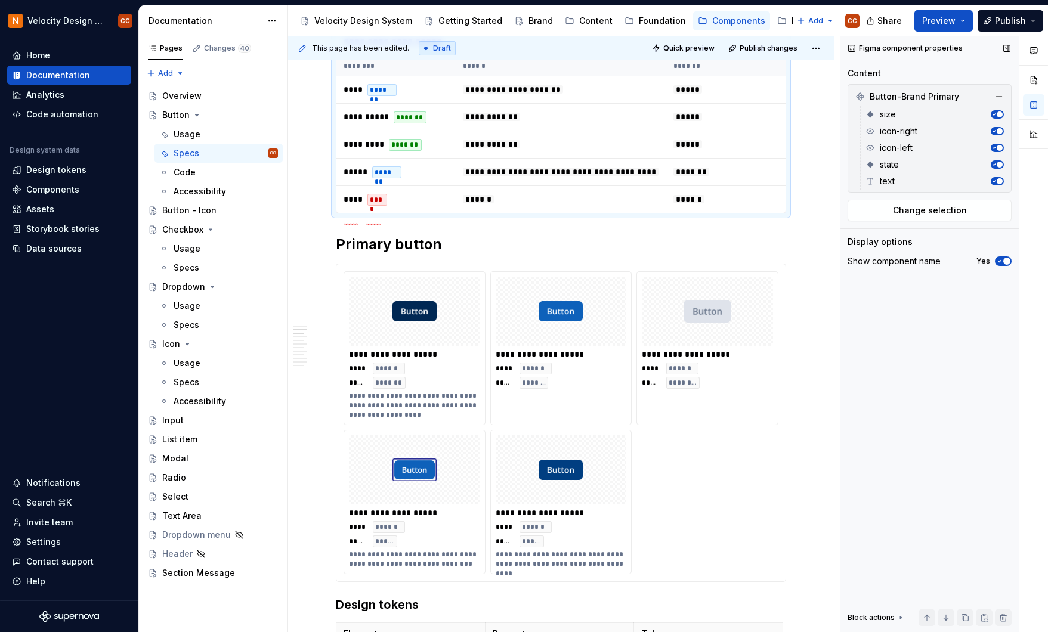
click at [1005, 263] on span "button" at bounding box center [1006, 261] width 7 height 7
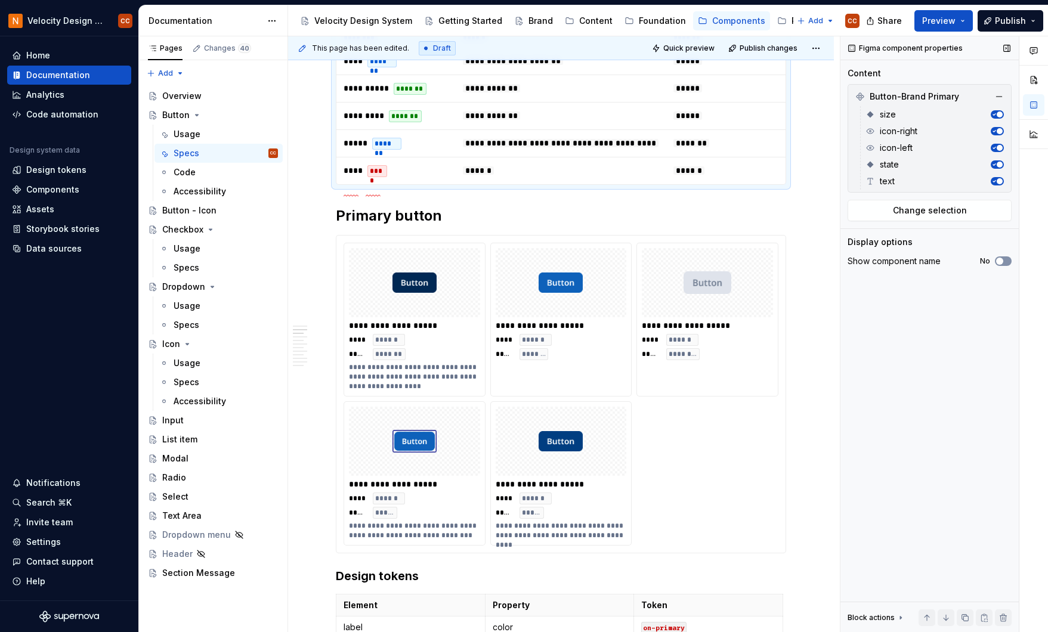
click at [1005, 263] on button "No" at bounding box center [1003, 262] width 17 height 10
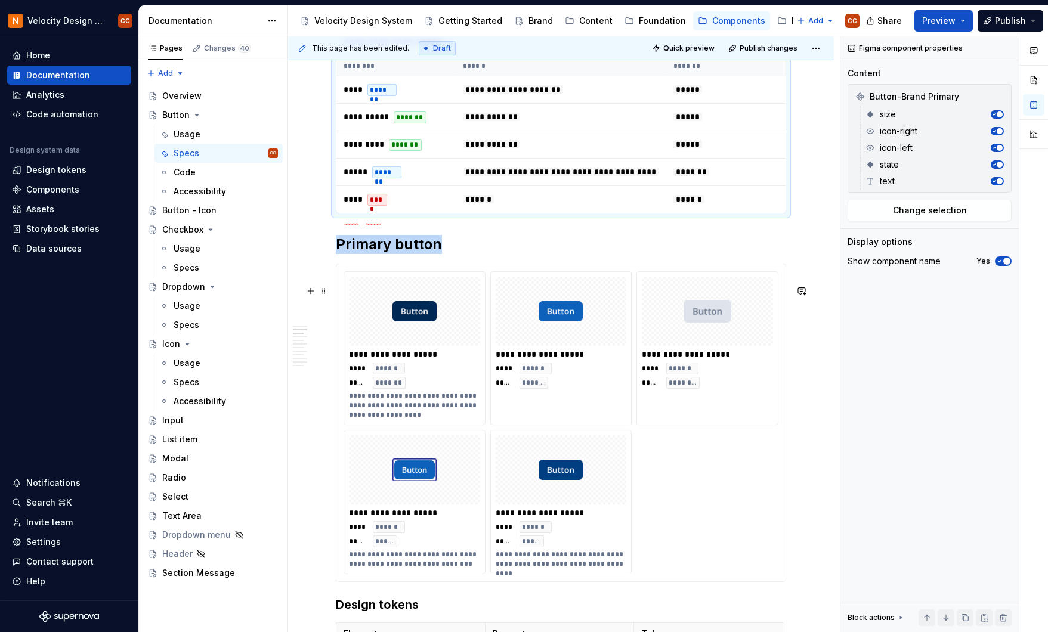
click at [451, 305] on div at bounding box center [414, 311] width 131 height 69
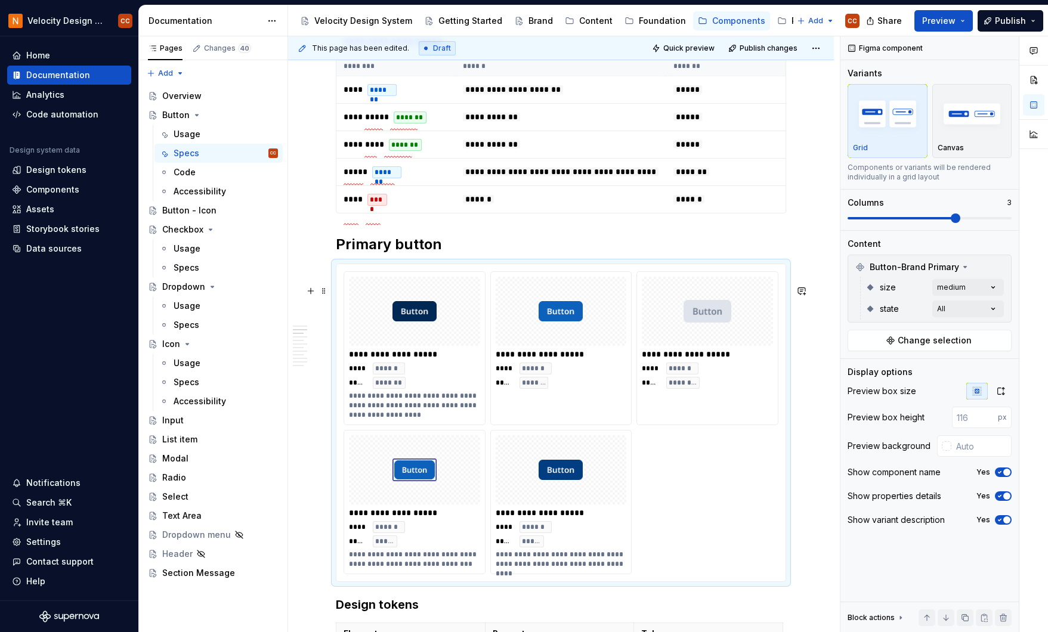
type textarea "*"
click at [1006, 471] on span "button" at bounding box center [1006, 472] width 7 height 7
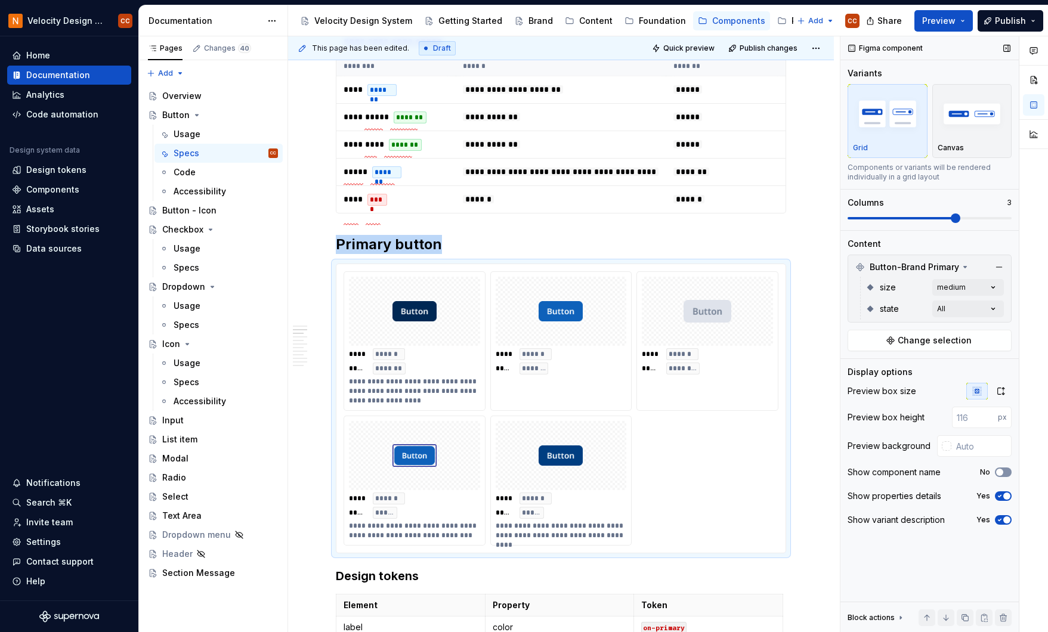
click at [1006, 471] on button "No" at bounding box center [1003, 473] width 17 height 10
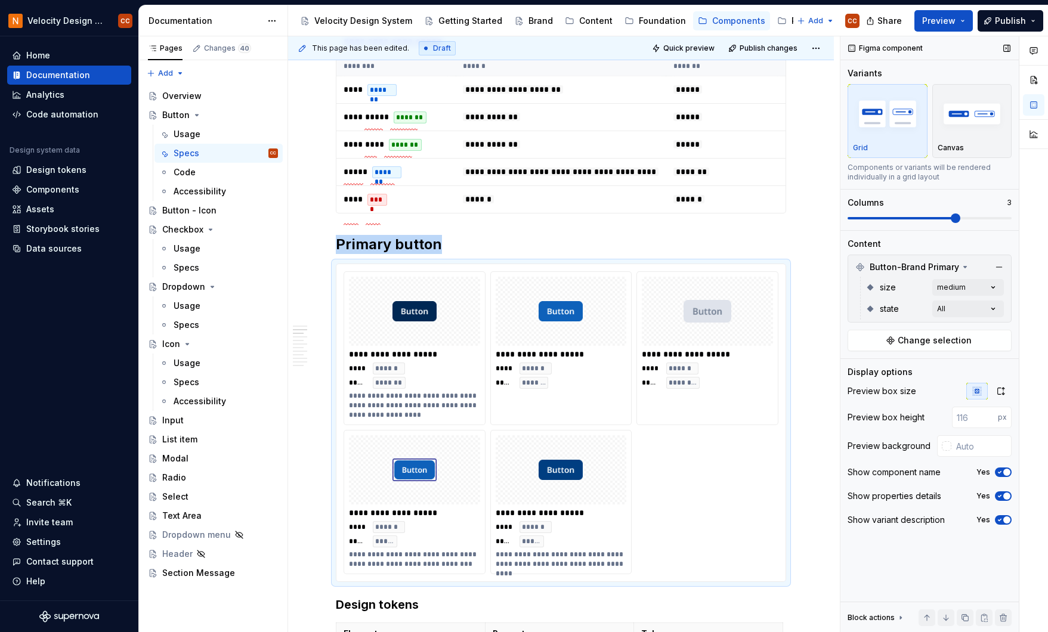
click at [1006, 471] on span "button" at bounding box center [1006, 472] width 7 height 7
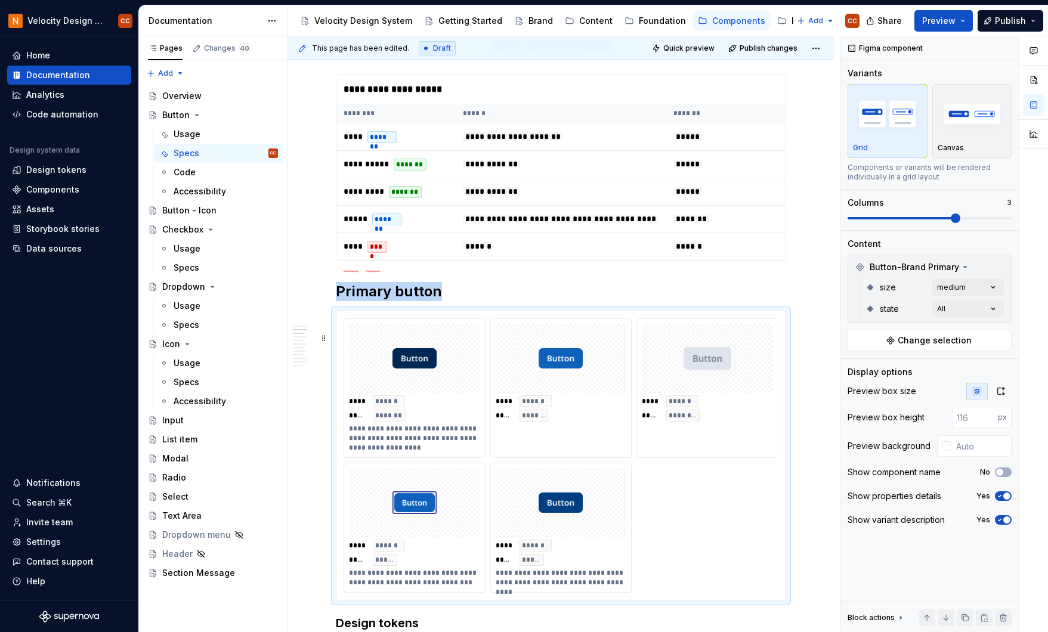
scroll to position [442, 0]
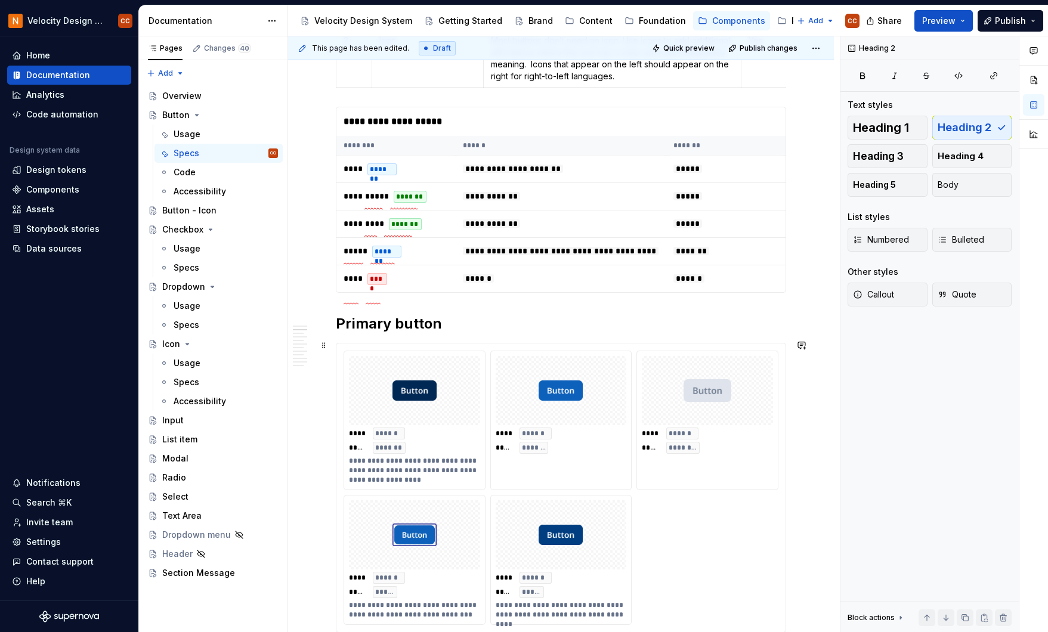
click at [338, 334] on h2 "Primary button" at bounding box center [561, 323] width 450 height 19
drag, startPoint x: 454, startPoint y: 345, endPoint x: 434, endPoint y: 345, distance: 20.3
click at [434, 334] on h2 "Brand primary button" at bounding box center [561, 323] width 450 height 19
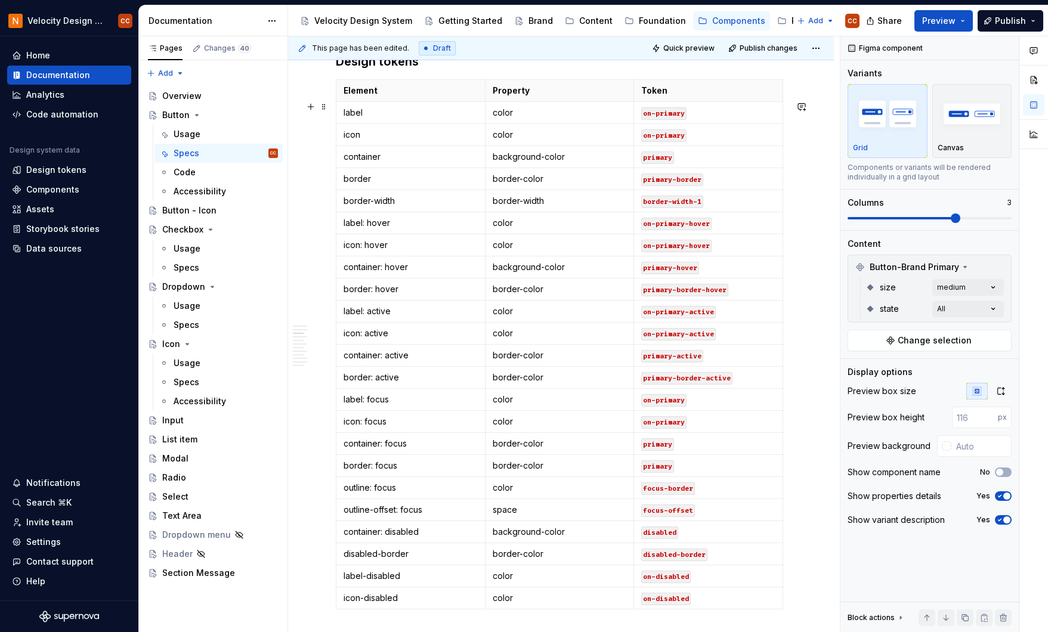
scroll to position [1020, 0]
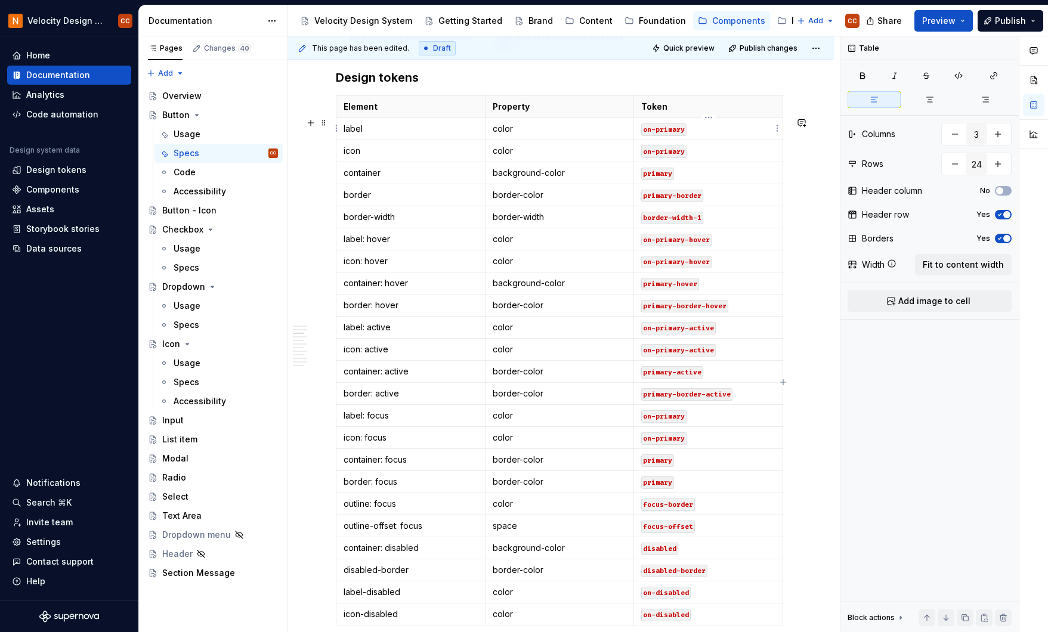
click at [717, 113] on p "Token" at bounding box center [708, 107] width 134 height 12
click at [382, 118] on th "Element" at bounding box center [410, 107] width 149 height 22
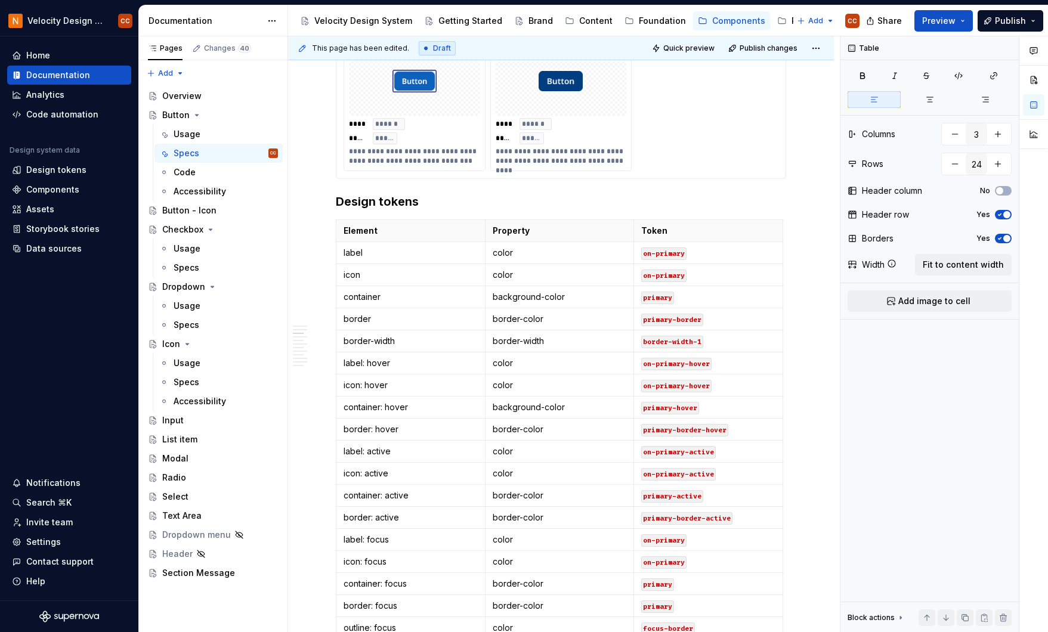
scroll to position [861, 0]
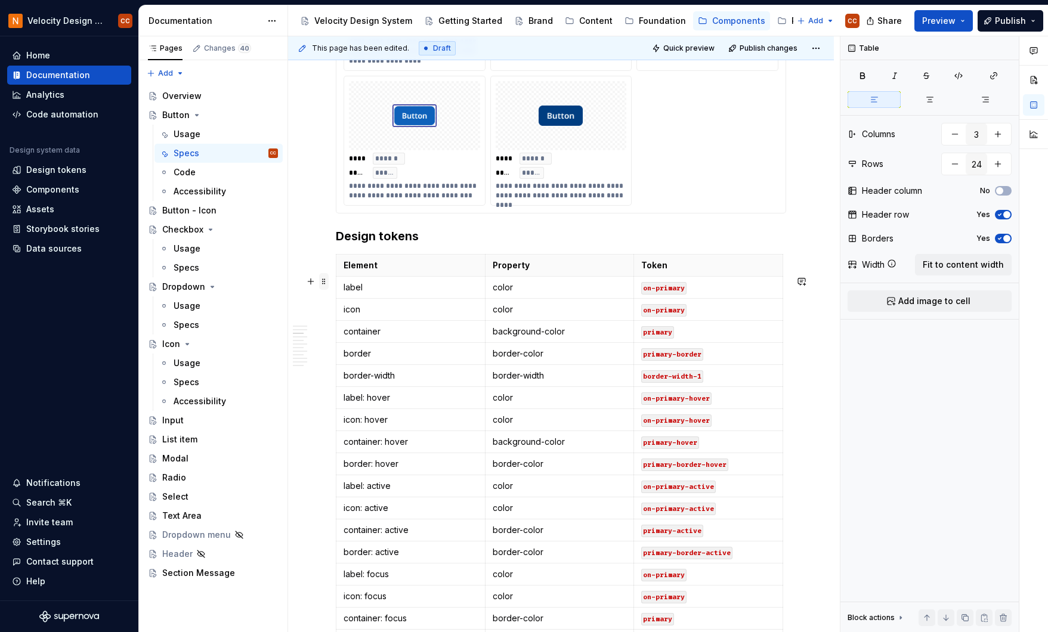
click at [326, 286] on span at bounding box center [324, 281] width 10 height 17
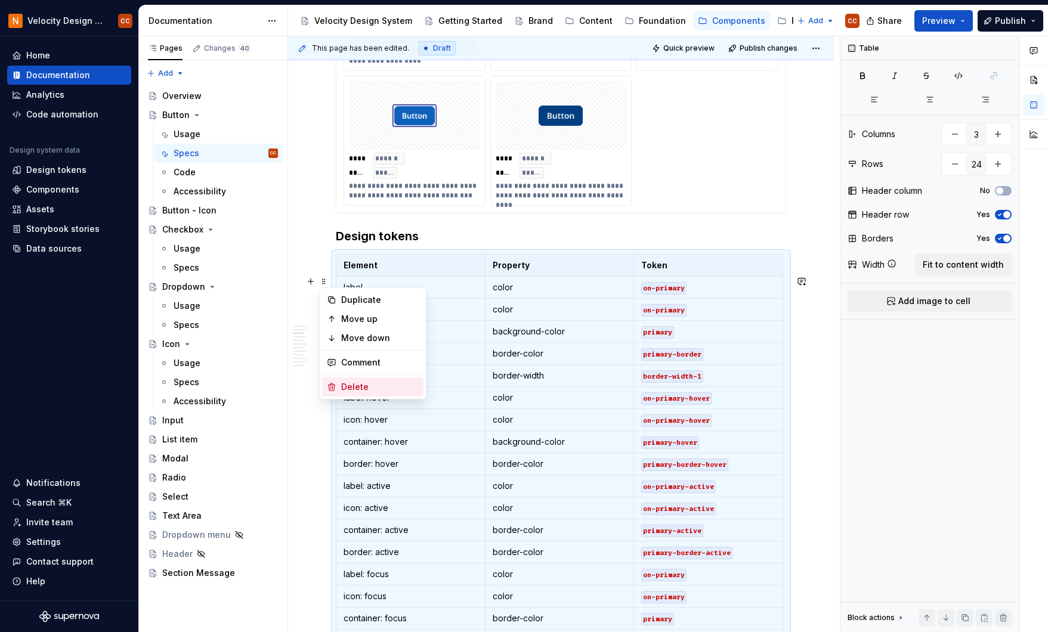
click at [355, 381] on div "Delete" at bounding box center [372, 387] width 101 height 19
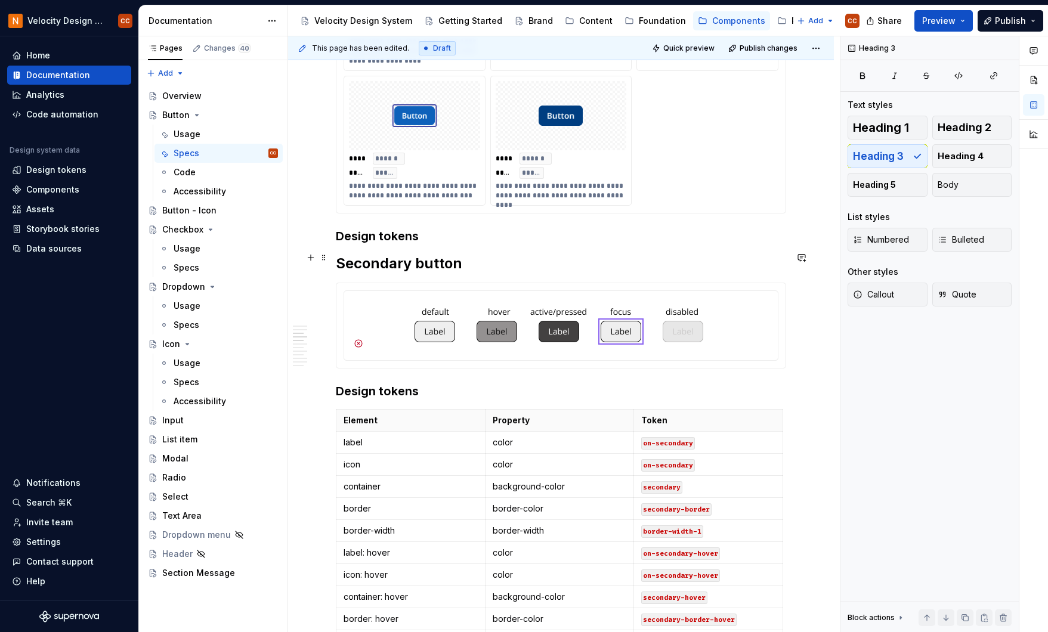
click at [431, 245] on h3 "Design tokens" at bounding box center [561, 236] width 450 height 17
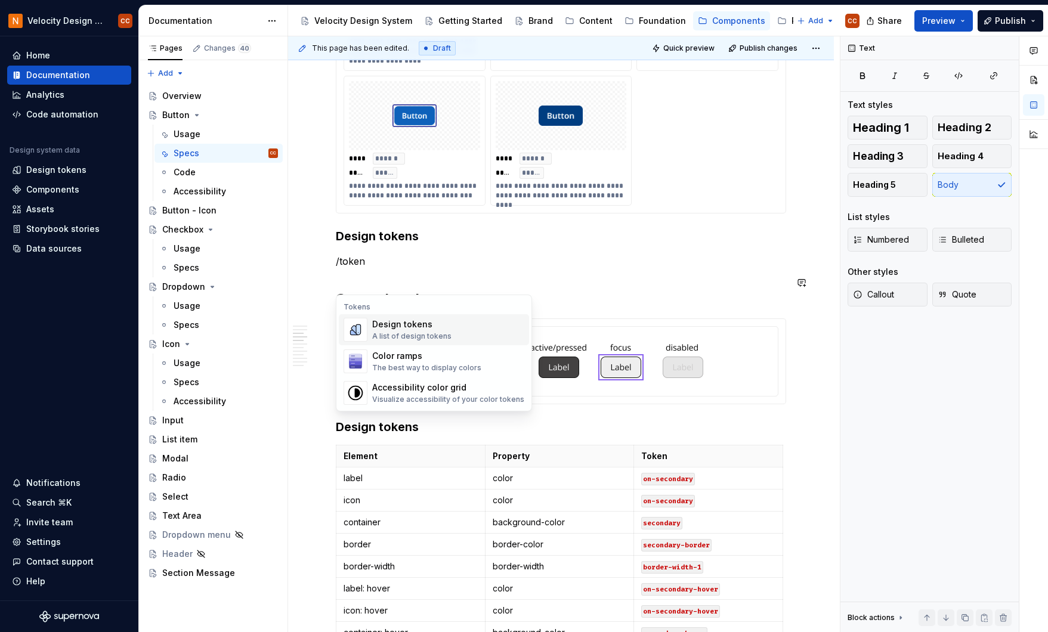
click at [402, 326] on div "Design tokens" at bounding box center [411, 325] width 79 height 12
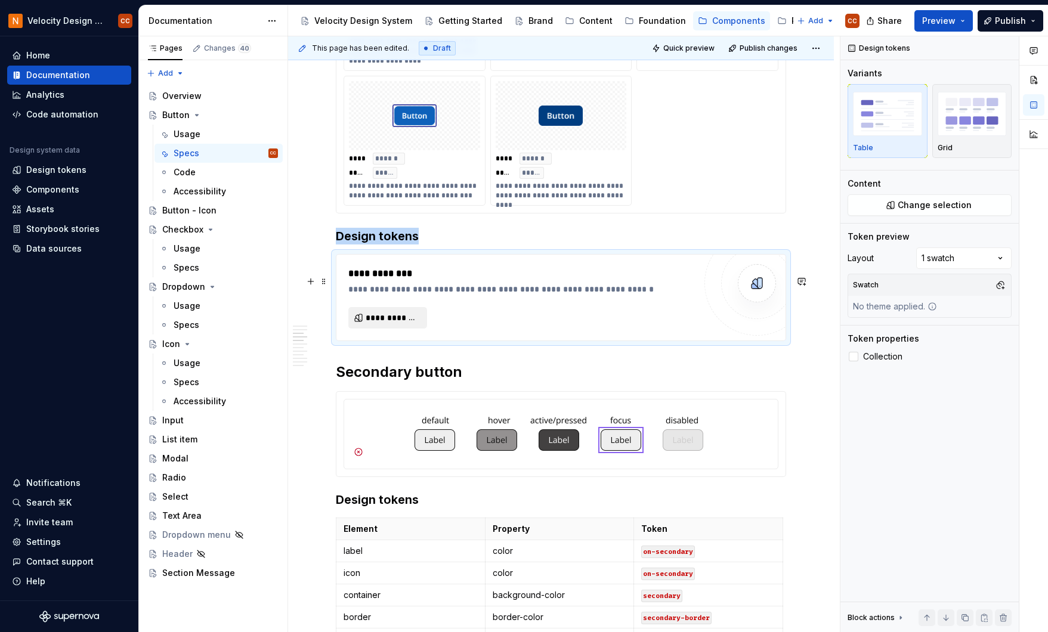
click at [399, 324] on span "**********" at bounding box center [393, 318] width 54 height 12
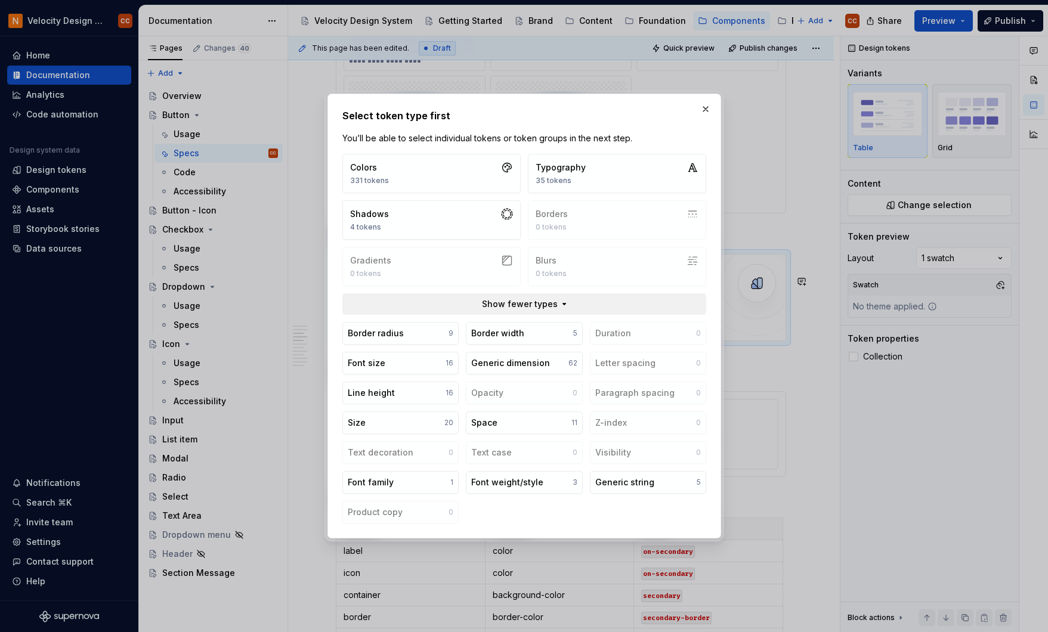
click at [543, 304] on span "Show fewer types" at bounding box center [519, 304] width 76 height 12
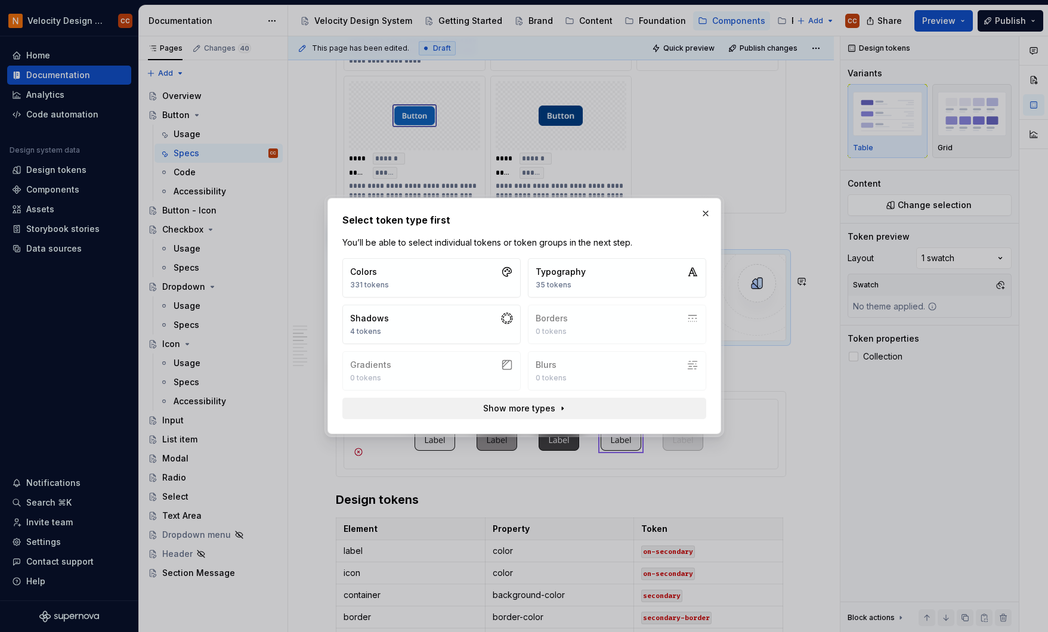
click at [563, 412] on button "Show more types" at bounding box center [524, 408] width 364 height 21
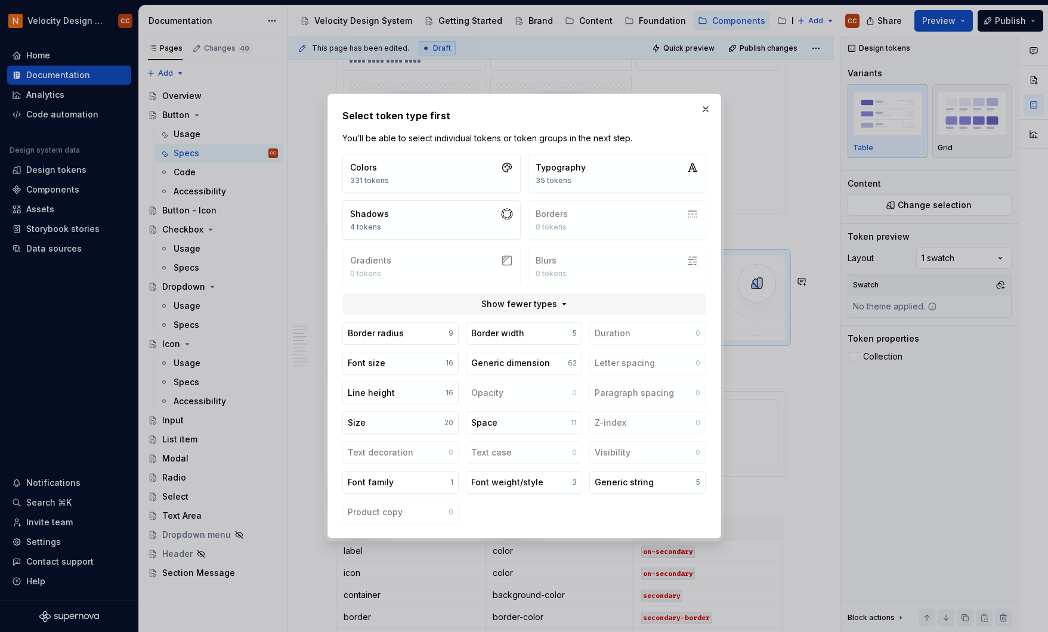
click at [704, 108] on button "button" at bounding box center [705, 109] width 17 height 17
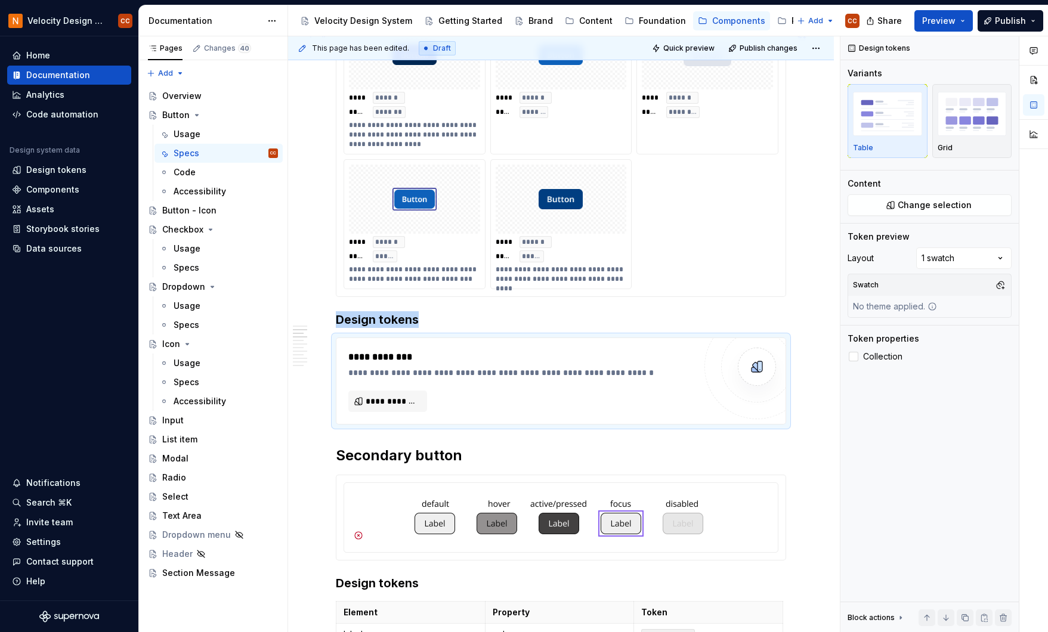
scroll to position [782, 0]
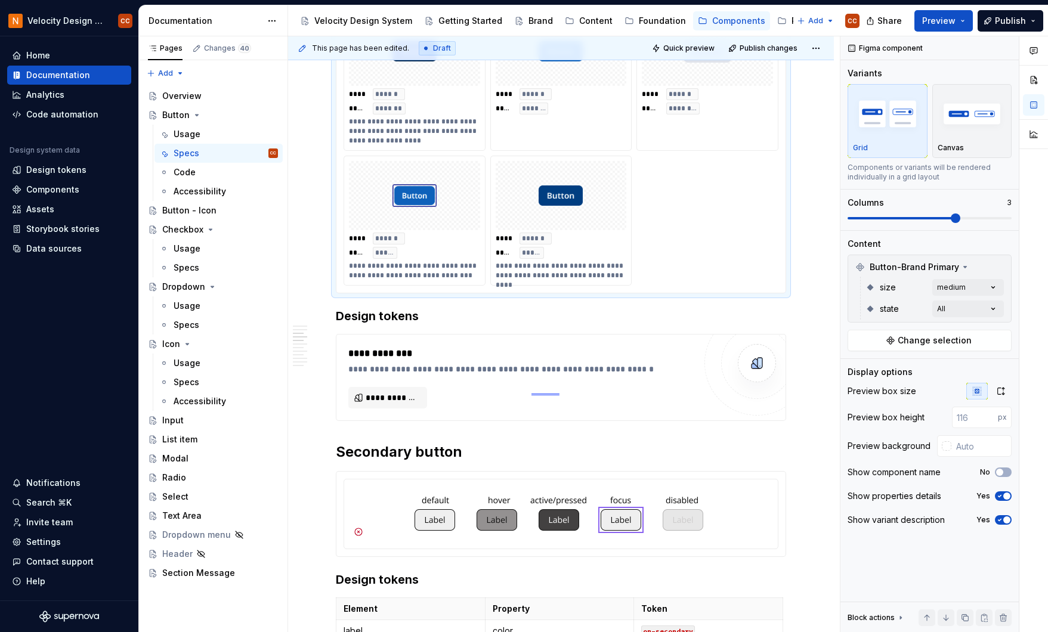
click at [532, 243] on span "******" at bounding box center [535, 239] width 27 height 10
click at [969, 129] on img "button" at bounding box center [972, 114] width 69 height 44
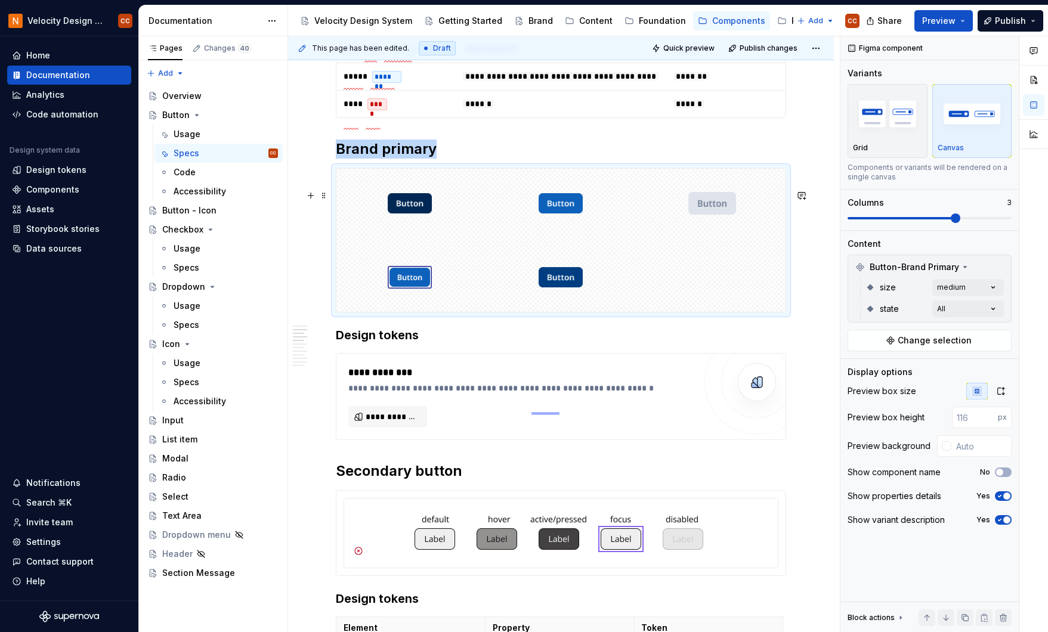
scroll to position [612, 0]
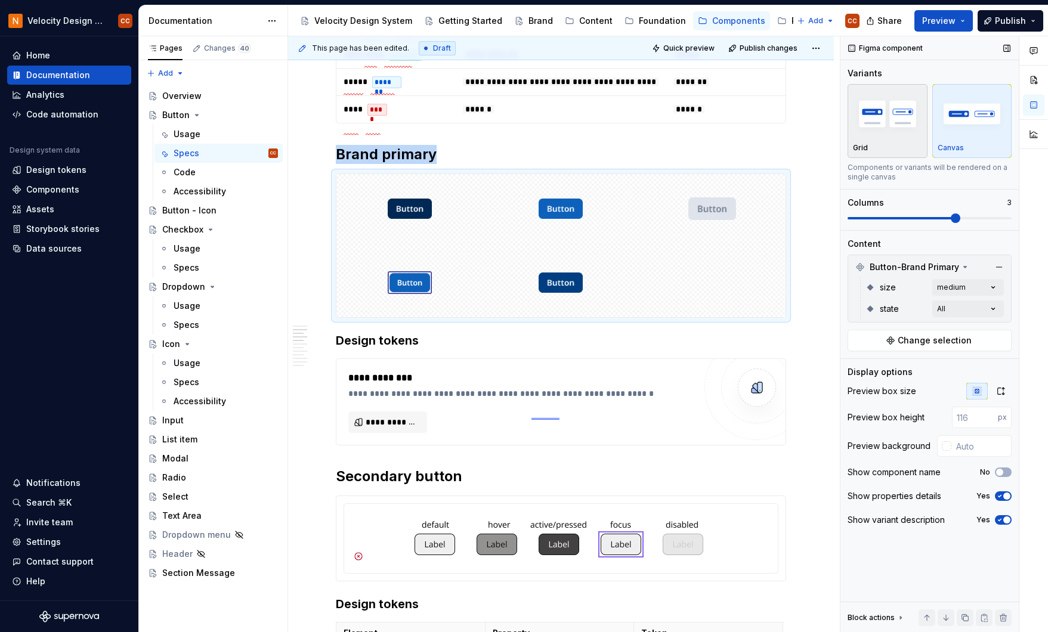
click at [904, 149] on div "Grid" at bounding box center [887, 148] width 69 height 10
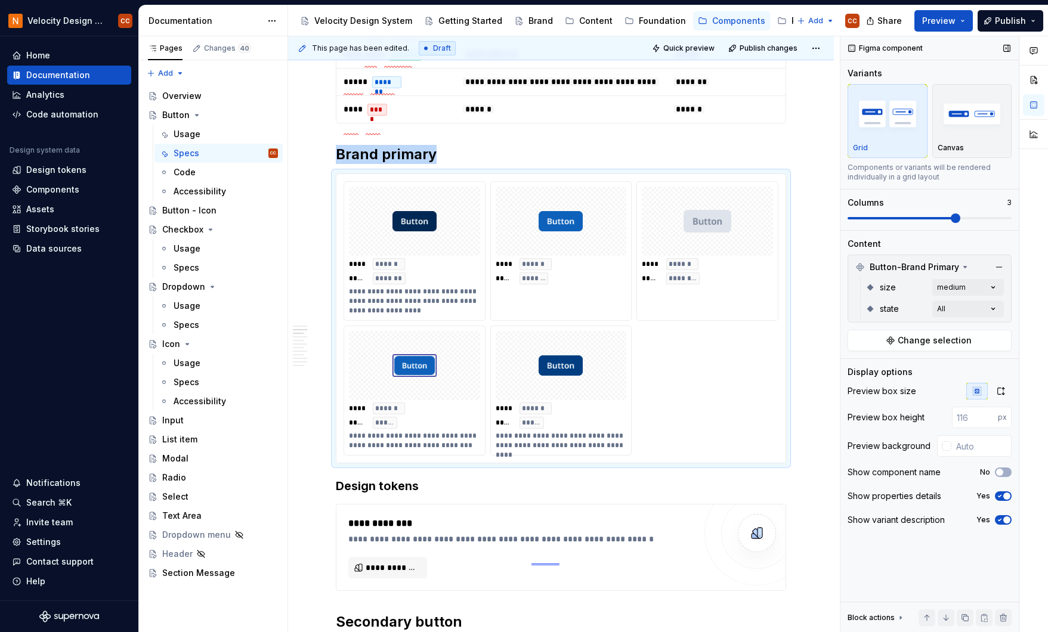
click at [1005, 495] on span "button" at bounding box center [1006, 496] width 7 height 7
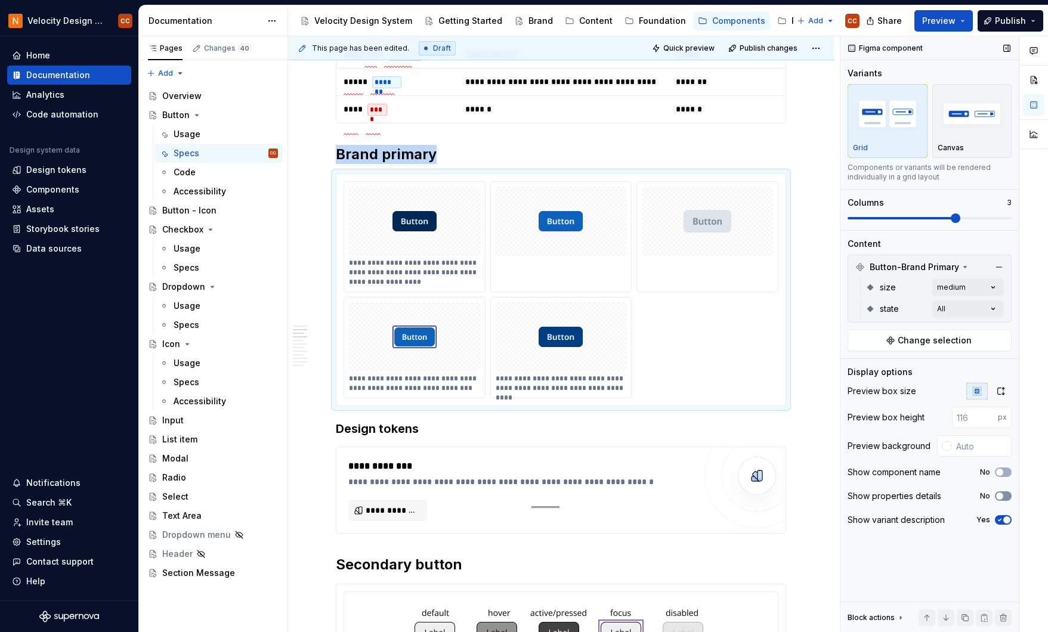
click at [1005, 495] on button "No" at bounding box center [1003, 497] width 17 height 10
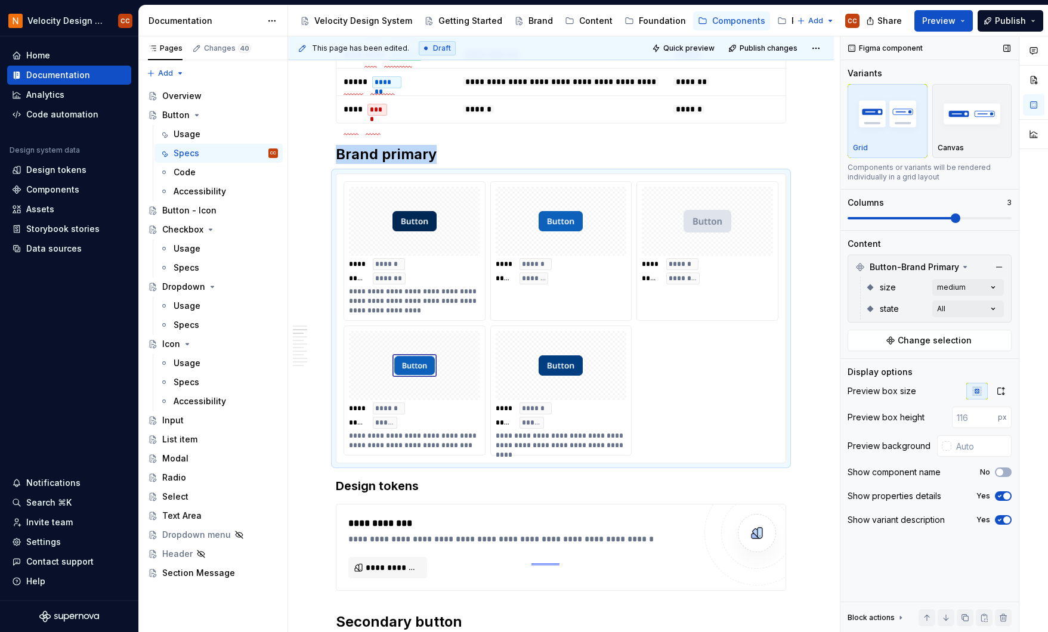
click at [1005, 495] on span "button" at bounding box center [1006, 496] width 7 height 7
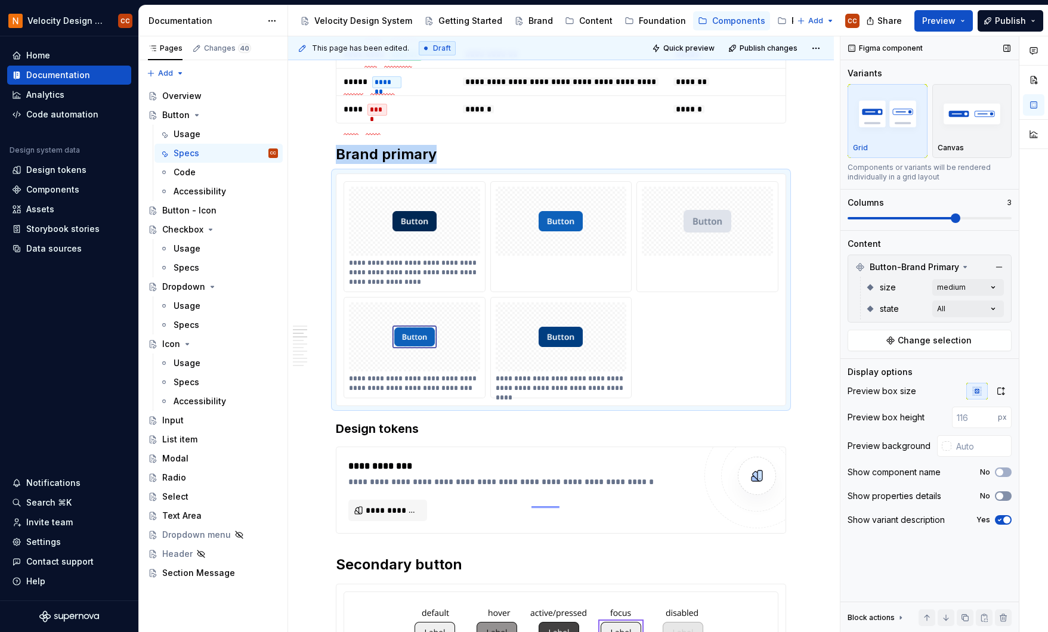
click at [1005, 495] on button "No" at bounding box center [1003, 497] width 17 height 10
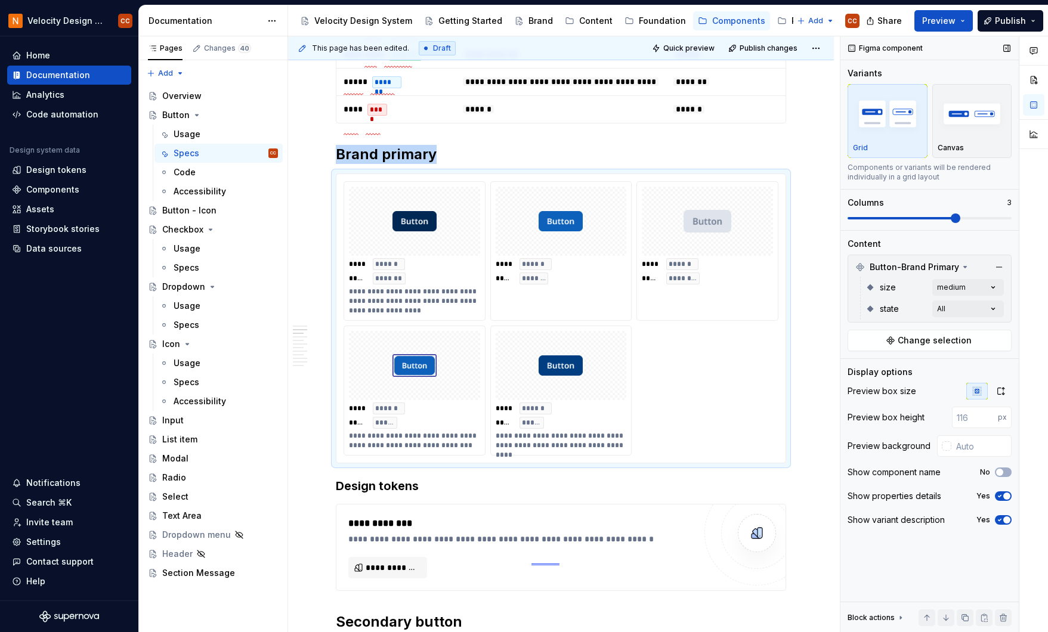
click at [1003, 520] on button "Yes" at bounding box center [1003, 520] width 17 height 10
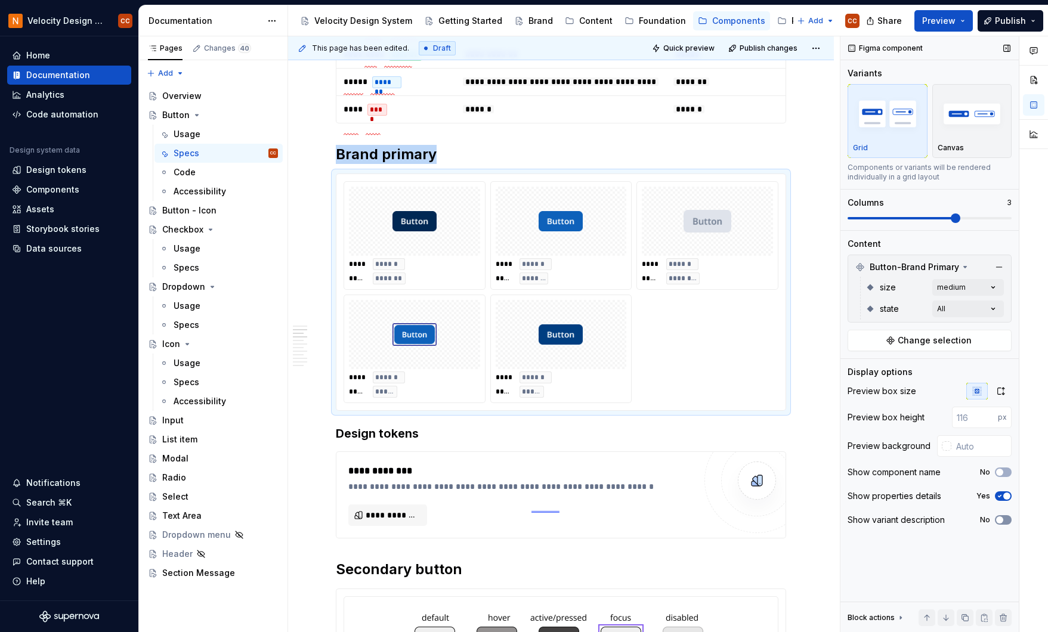
click at [1003, 520] on icon "button" at bounding box center [1000, 520] width 10 height 7
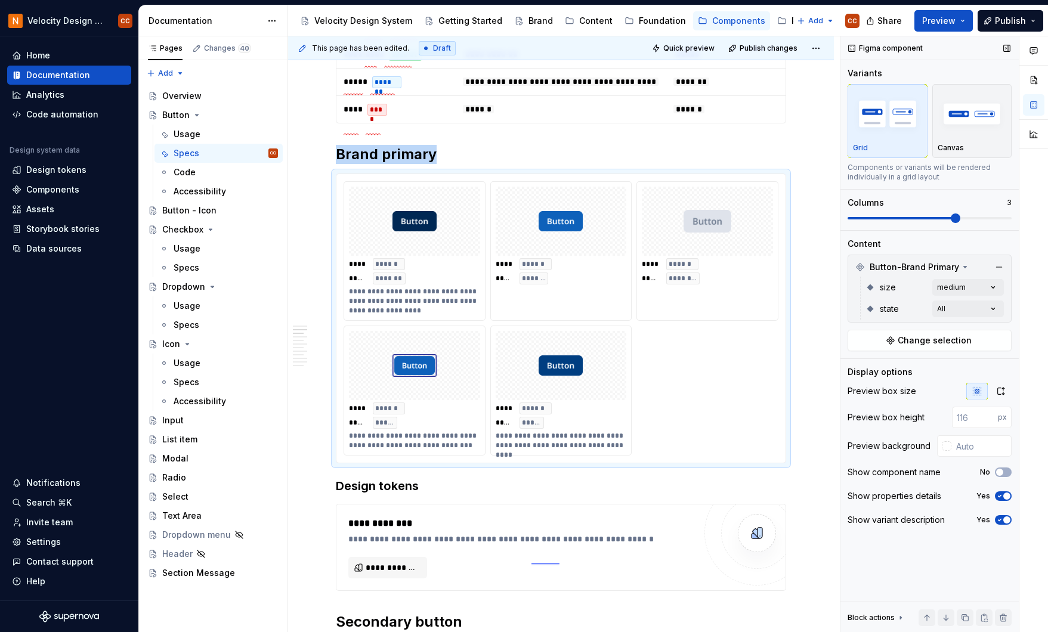
click at [1003, 520] on span "button" at bounding box center [1006, 520] width 7 height 7
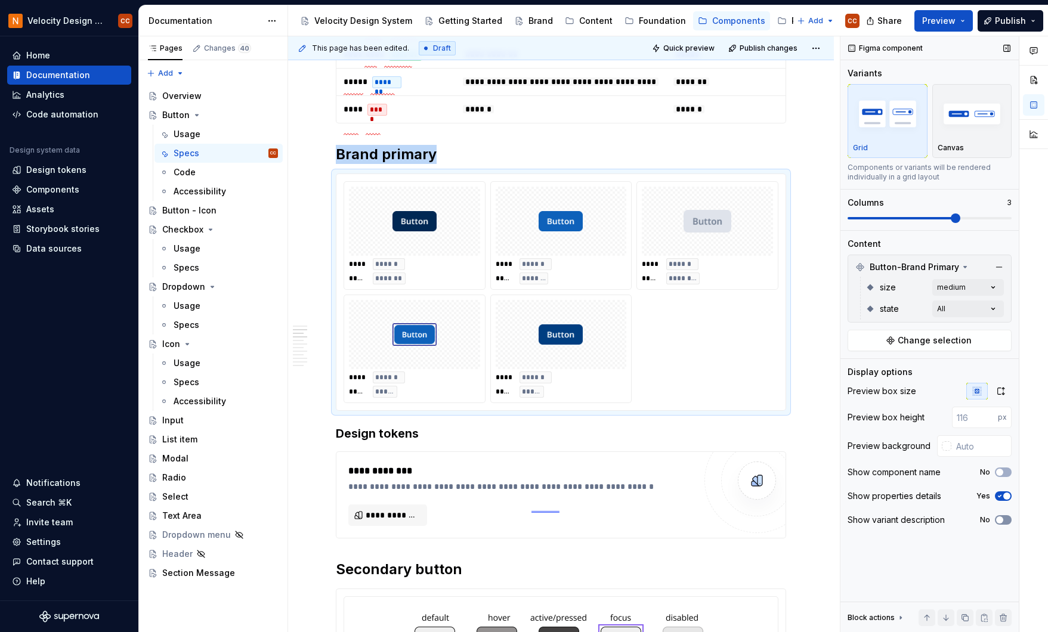
click at [1003, 520] on icon "button" at bounding box center [1000, 520] width 10 height 7
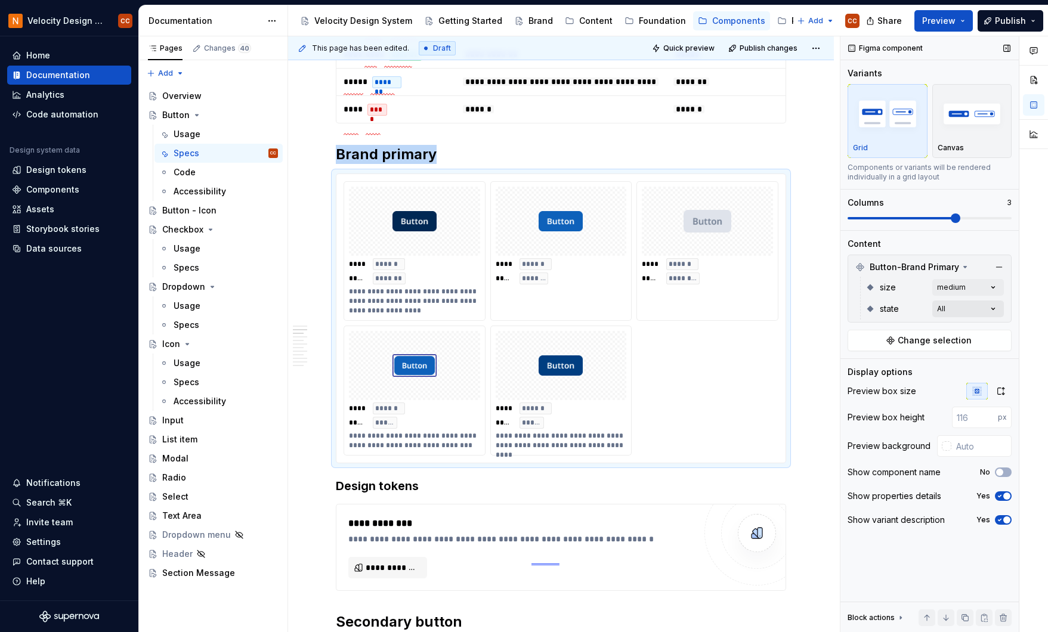
click at [996, 311] on div "Comments Open comments No comments yet Select ‘Comment’ from the block context …" at bounding box center [945, 334] width 208 height 597
click at [990, 310] on div "Comments Open comments No comments yet Select ‘Comment’ from the block context …" at bounding box center [945, 334] width 208 height 597
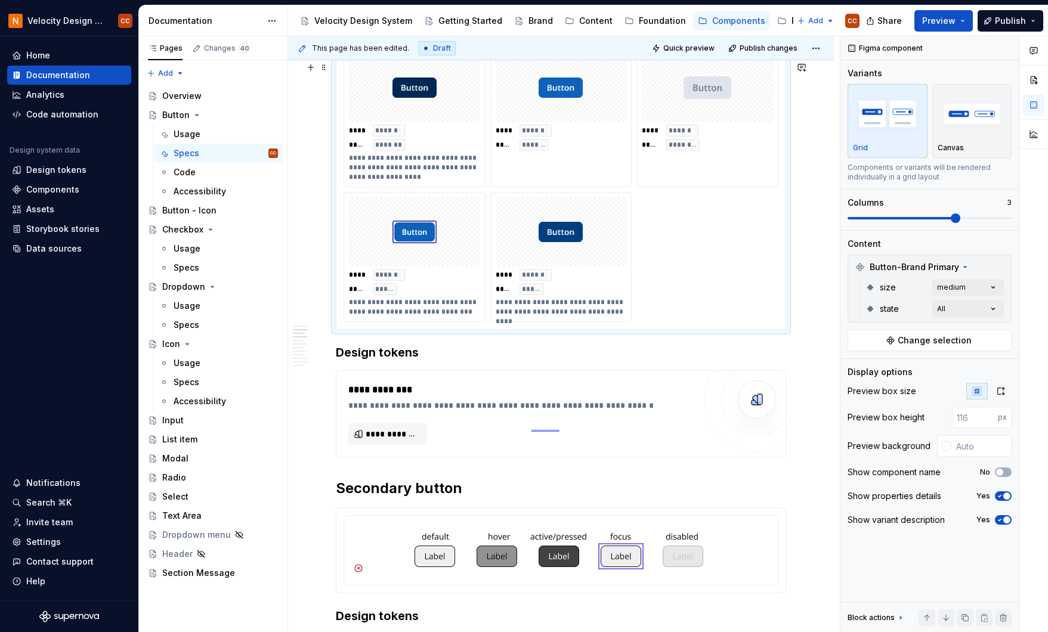
scroll to position [770, 0]
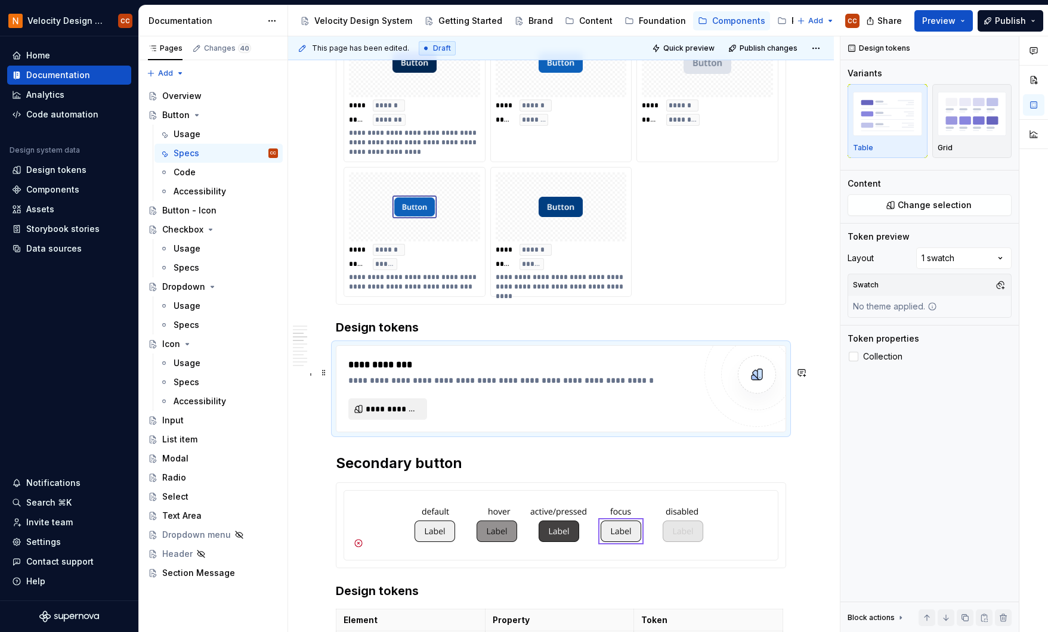
click at [408, 415] on span "**********" at bounding box center [393, 409] width 54 height 12
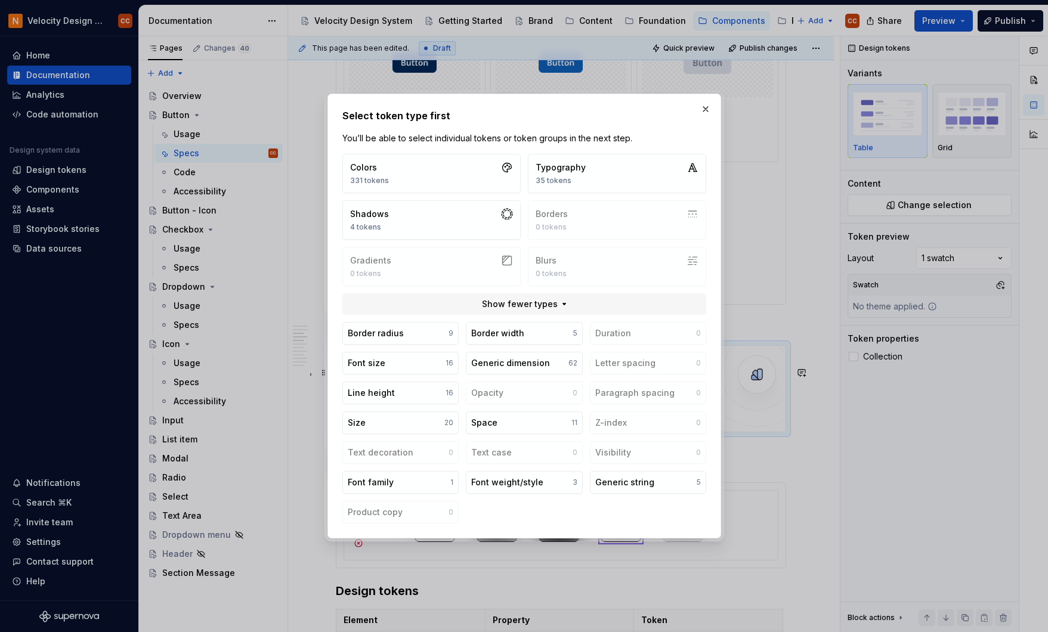
type textarea "*"
click at [453, 171] on button "Colors 331 tokens" at bounding box center [431, 173] width 178 height 39
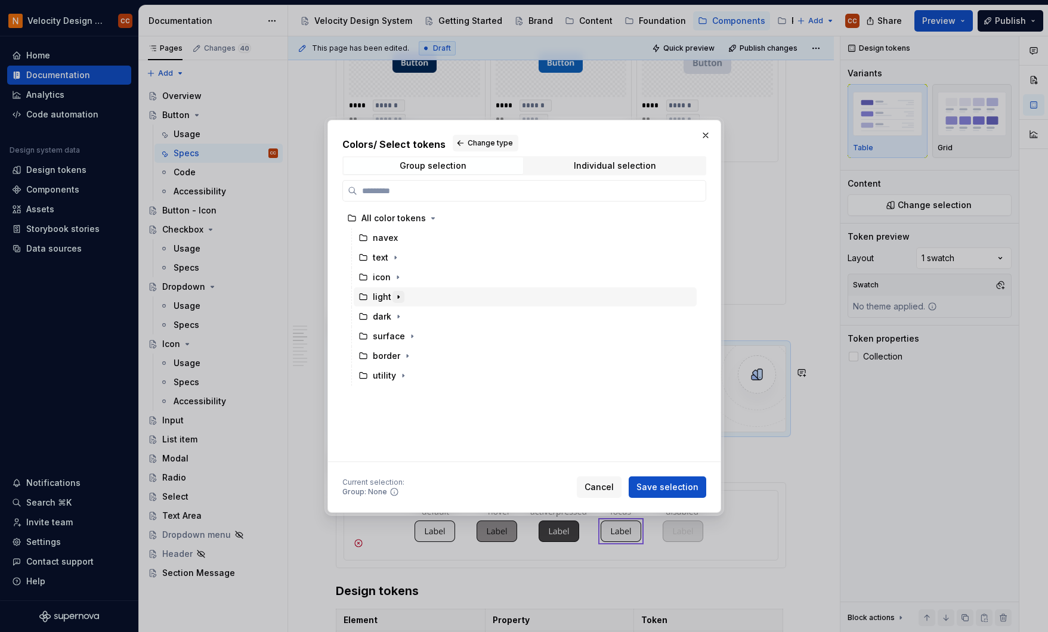
click at [398, 297] on icon "button" at bounding box center [398, 296] width 1 height 3
click at [397, 297] on icon "button" at bounding box center [398, 297] width 3 height 1
click at [409, 336] on icon "button" at bounding box center [412, 337] width 10 height 10
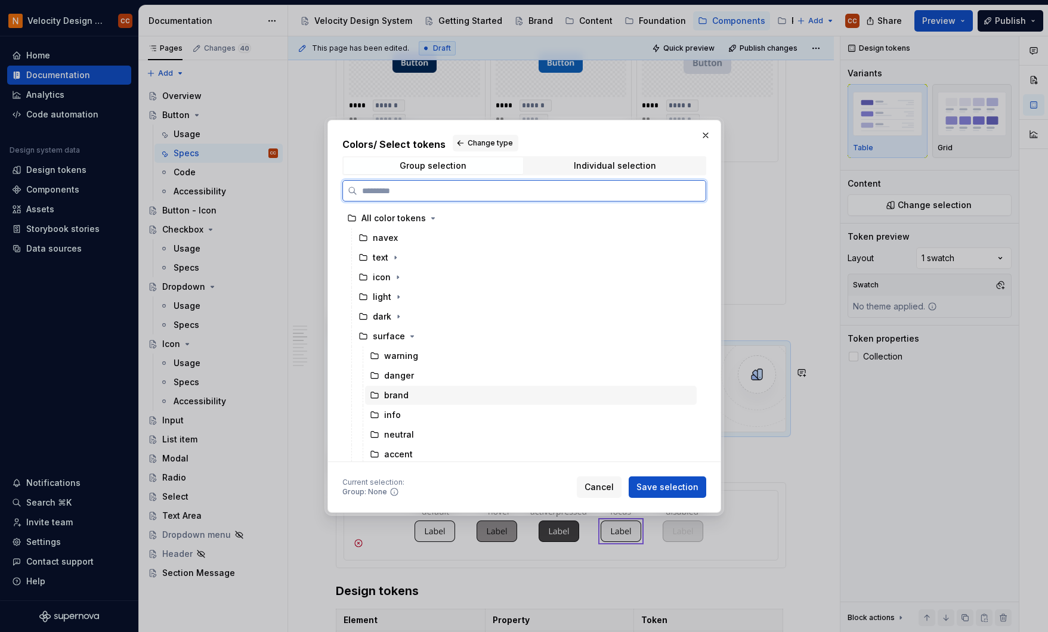
click at [399, 396] on div "brand" at bounding box center [396, 396] width 24 height 12
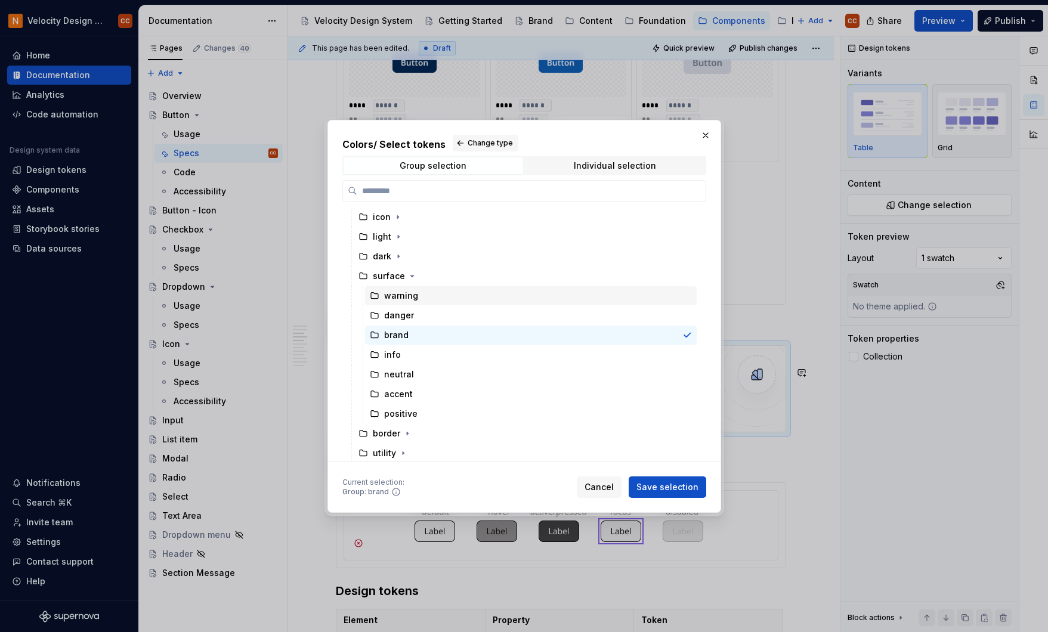
scroll to position [62, 0]
click at [628, 166] on div "Individual selection" at bounding box center [615, 166] width 82 height 10
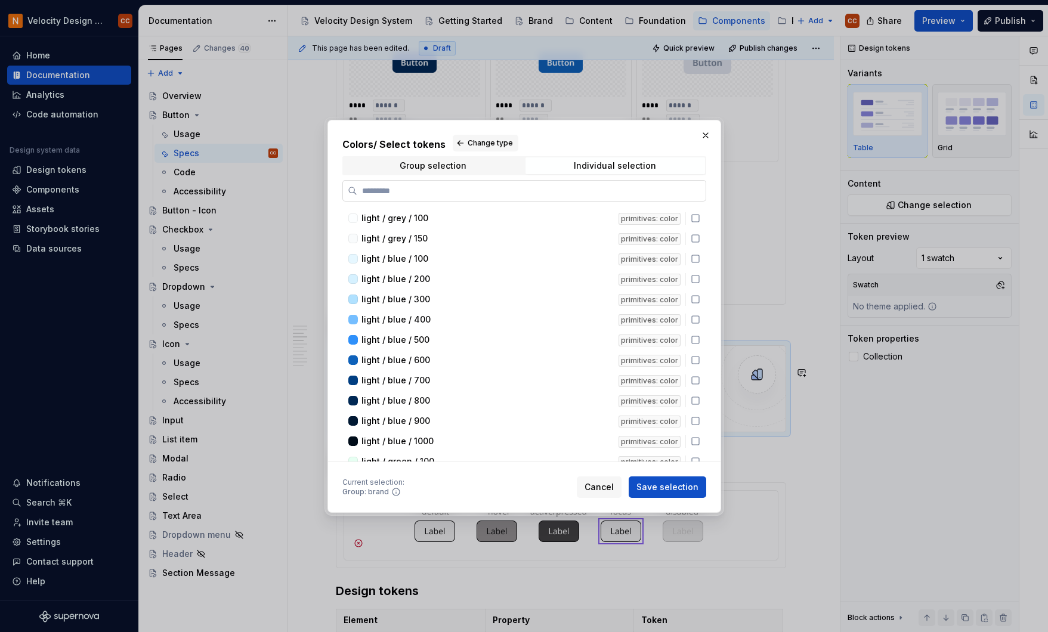
click at [558, 193] on input "search" at bounding box center [531, 191] width 348 height 12
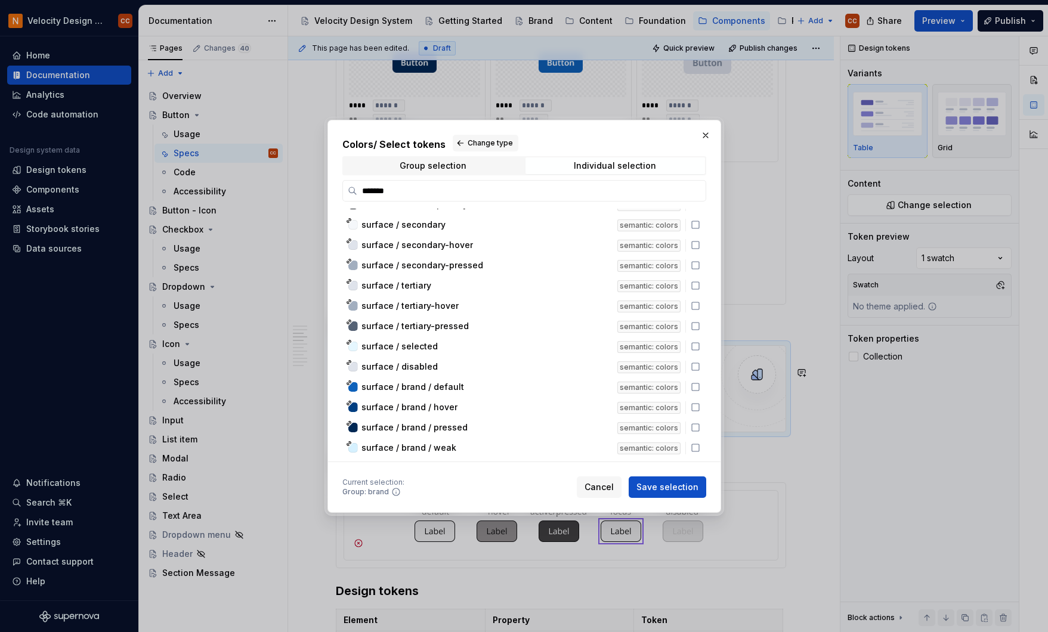
scroll to position [159, 0]
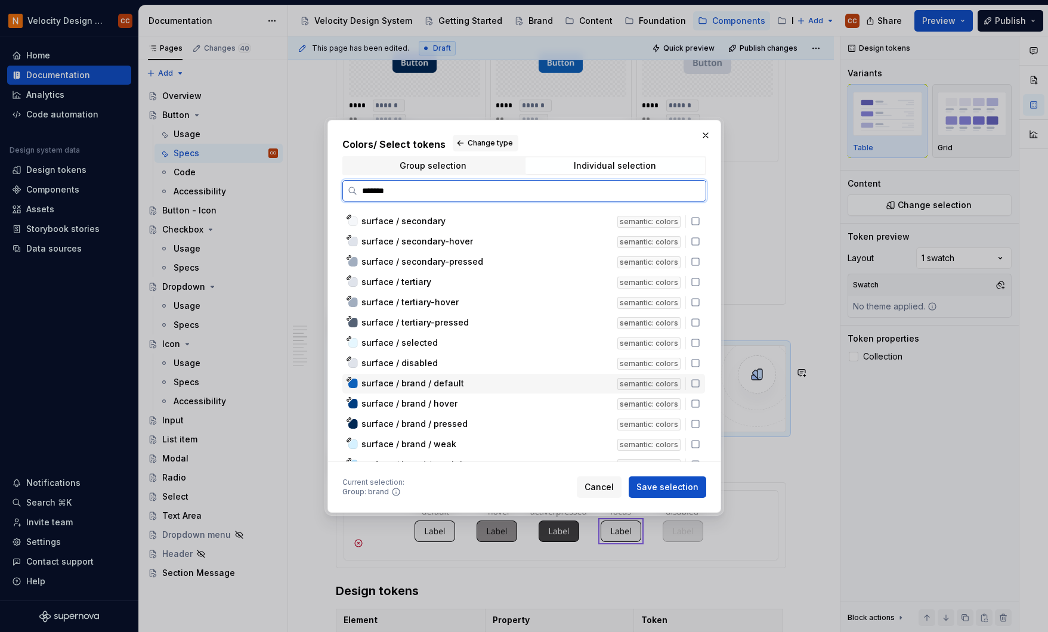
click at [697, 384] on icon at bounding box center [696, 384] width 10 height 10
click at [697, 403] on icon at bounding box center [696, 404] width 10 height 10
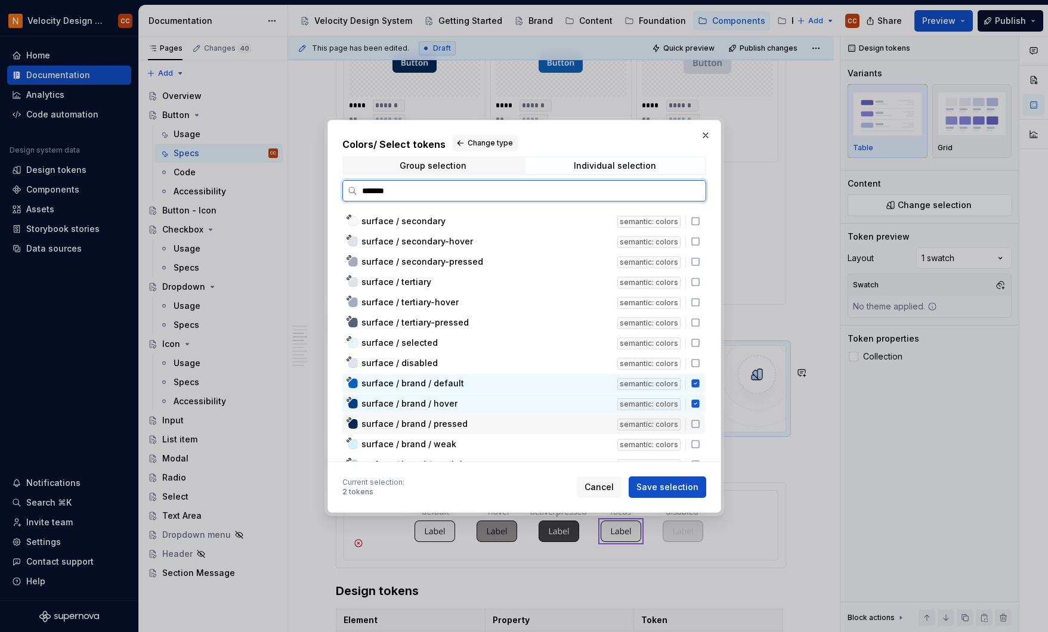
click at [696, 421] on icon at bounding box center [696, 424] width 10 height 10
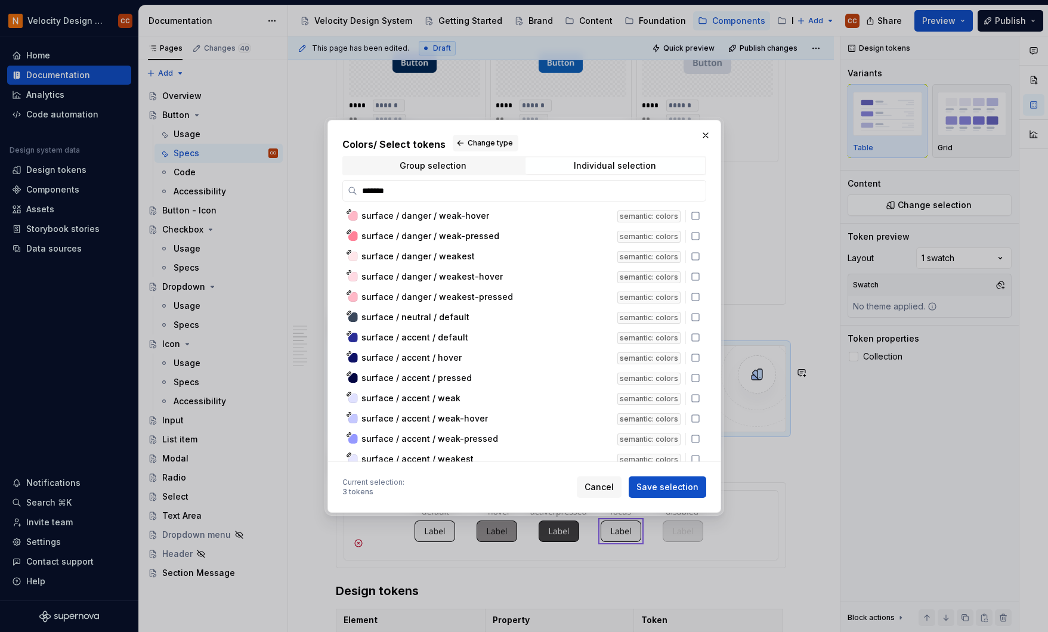
scroll to position [1114, 0]
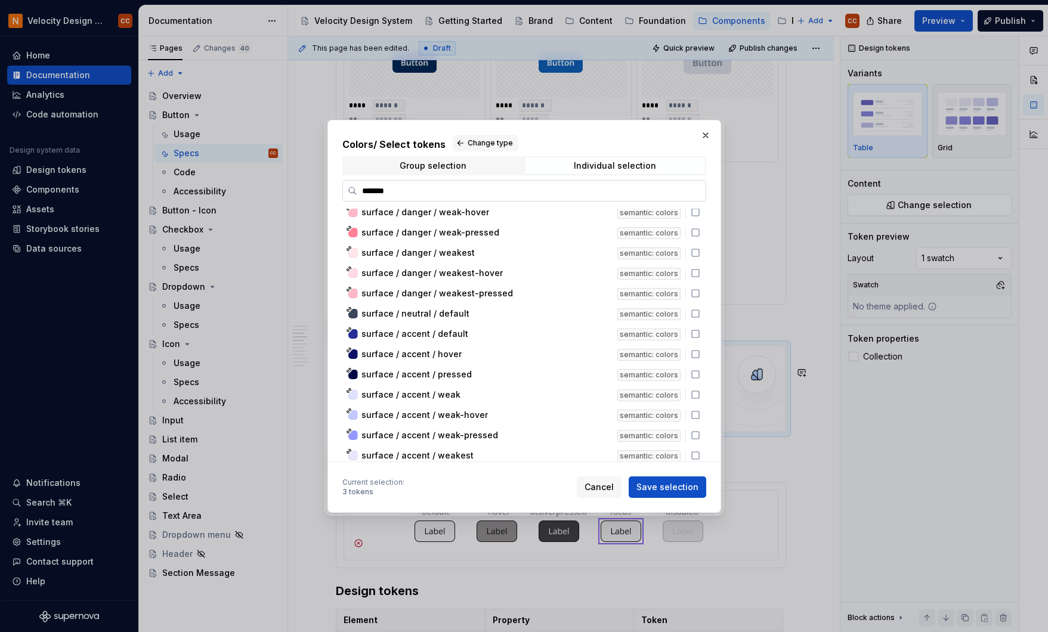
drag, startPoint x: 405, startPoint y: 192, endPoint x: 345, endPoint y: 195, distance: 60.4
click at [345, 195] on label "*******" at bounding box center [524, 190] width 364 height 21
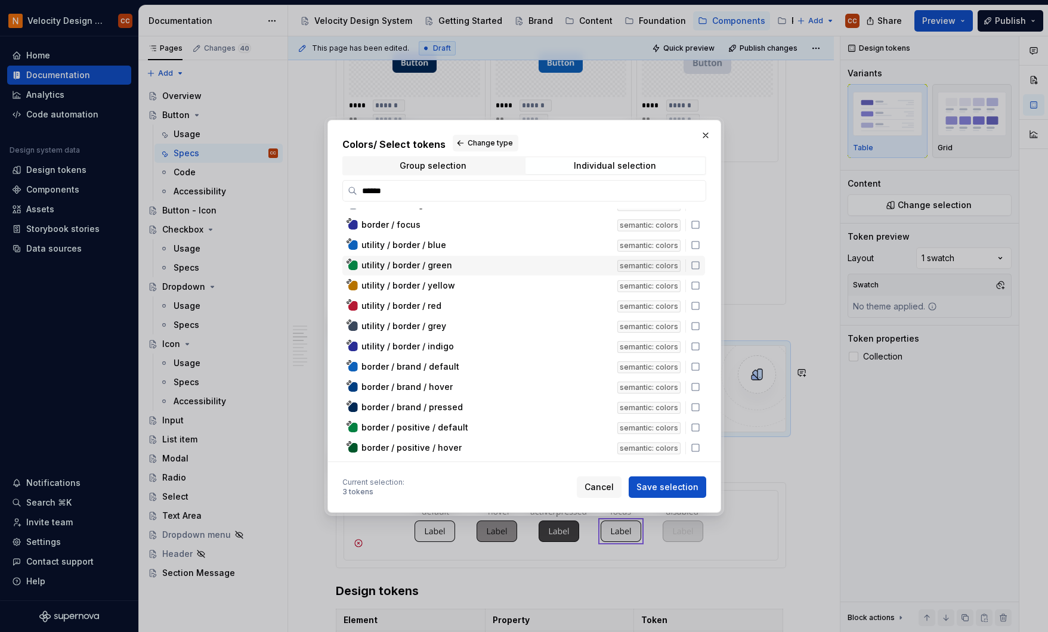
scroll to position [159, 0]
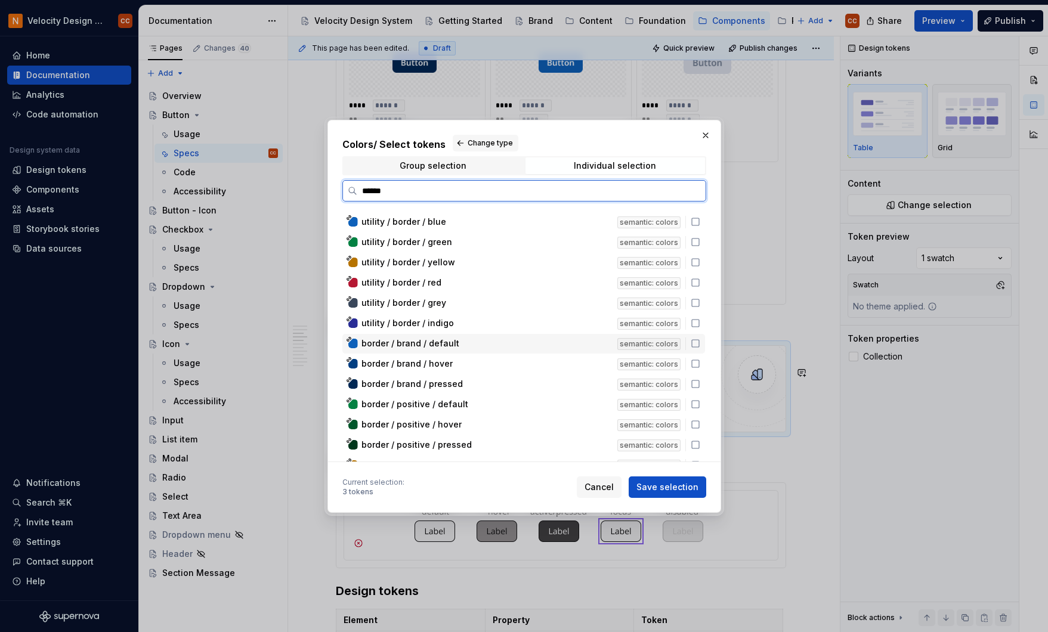
click at [697, 344] on icon at bounding box center [696, 344] width 10 height 10
click at [696, 365] on icon at bounding box center [696, 364] width 10 height 10
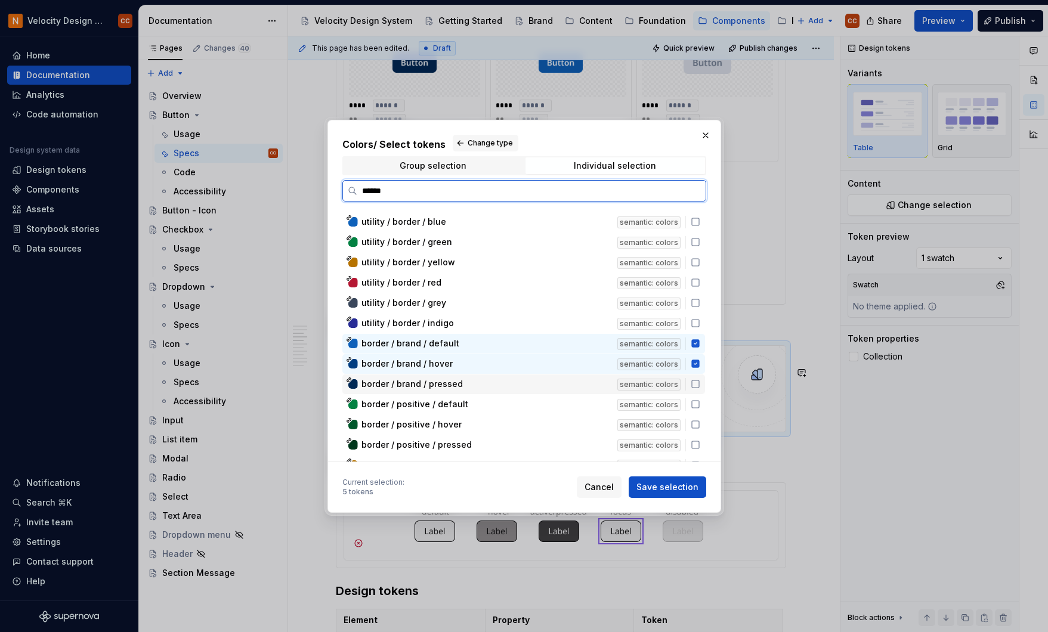
click at [695, 388] on icon at bounding box center [695, 384] width 7 height 7
drag, startPoint x: 369, startPoint y: 197, endPoint x: 345, endPoint y: 197, distance: 23.3
click at [345, 197] on label "******" at bounding box center [524, 190] width 364 height 21
click at [357, 197] on input "******" at bounding box center [531, 191] width 348 height 12
drag, startPoint x: 406, startPoint y: 186, endPoint x: 349, endPoint y: 184, distance: 56.7
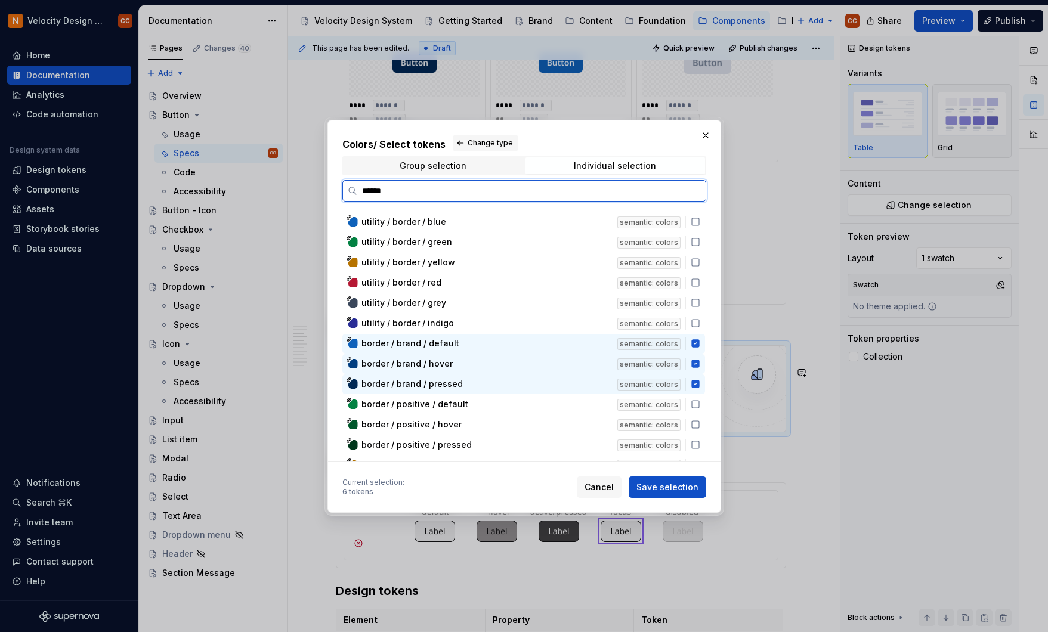
click at [349, 184] on label "******" at bounding box center [524, 190] width 364 height 21
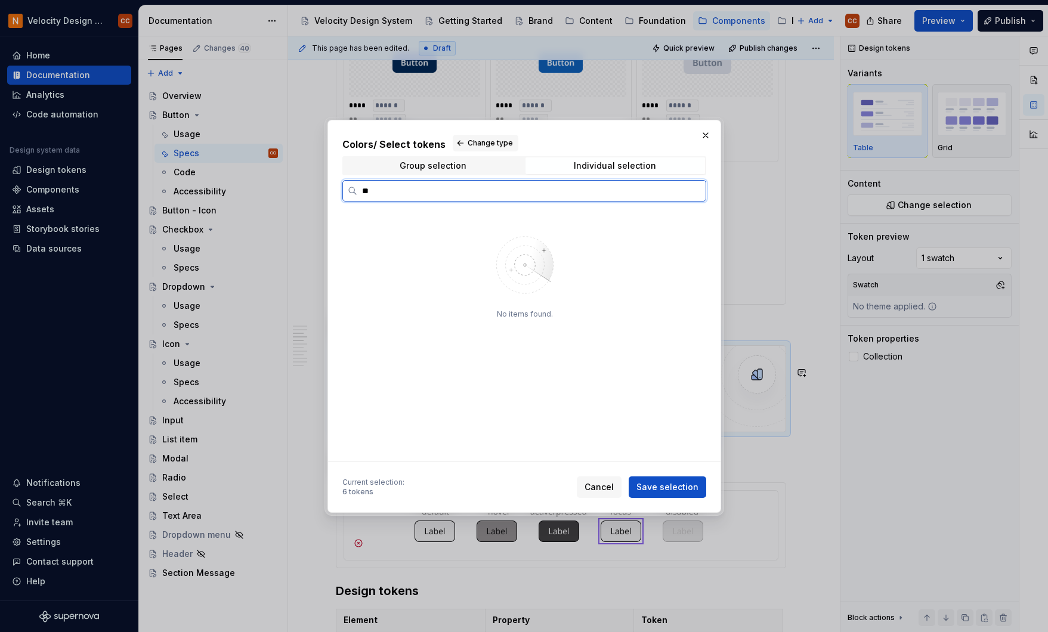
type input "*"
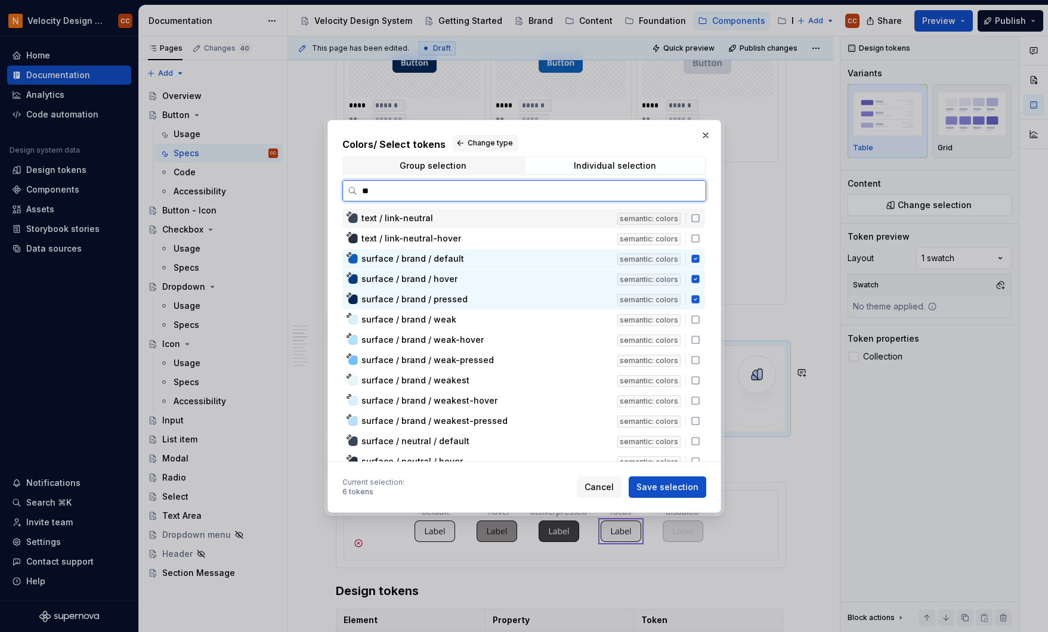
type input "*"
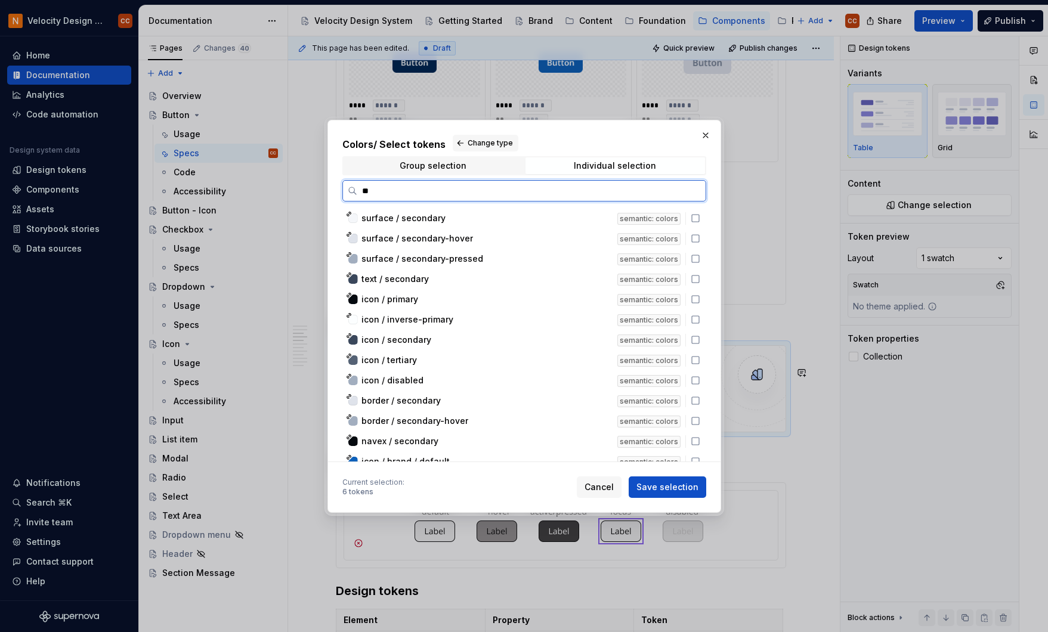
type input "*"
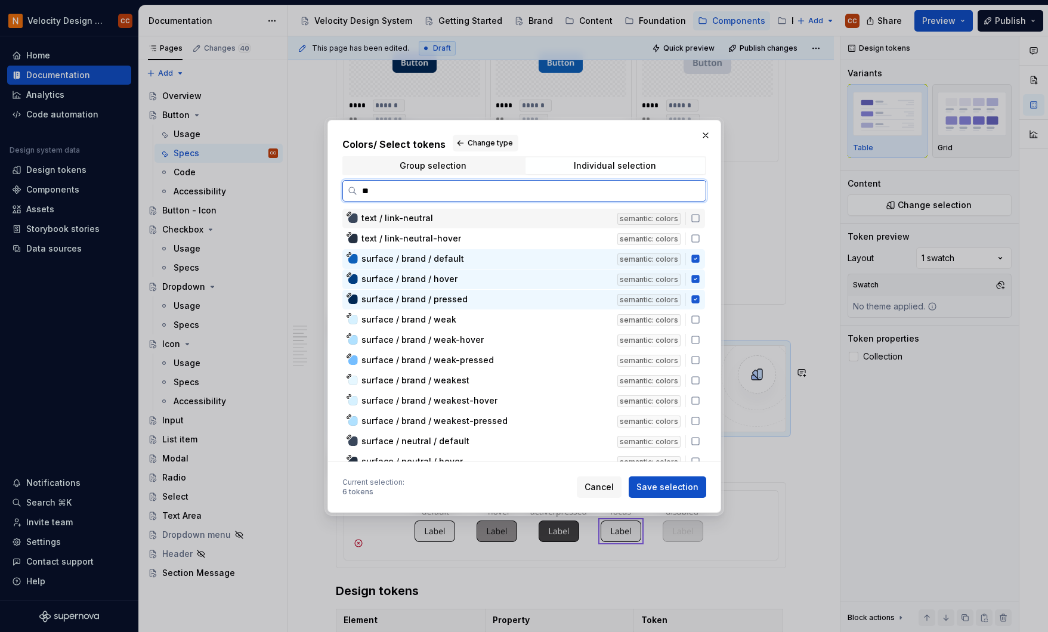
type input "***"
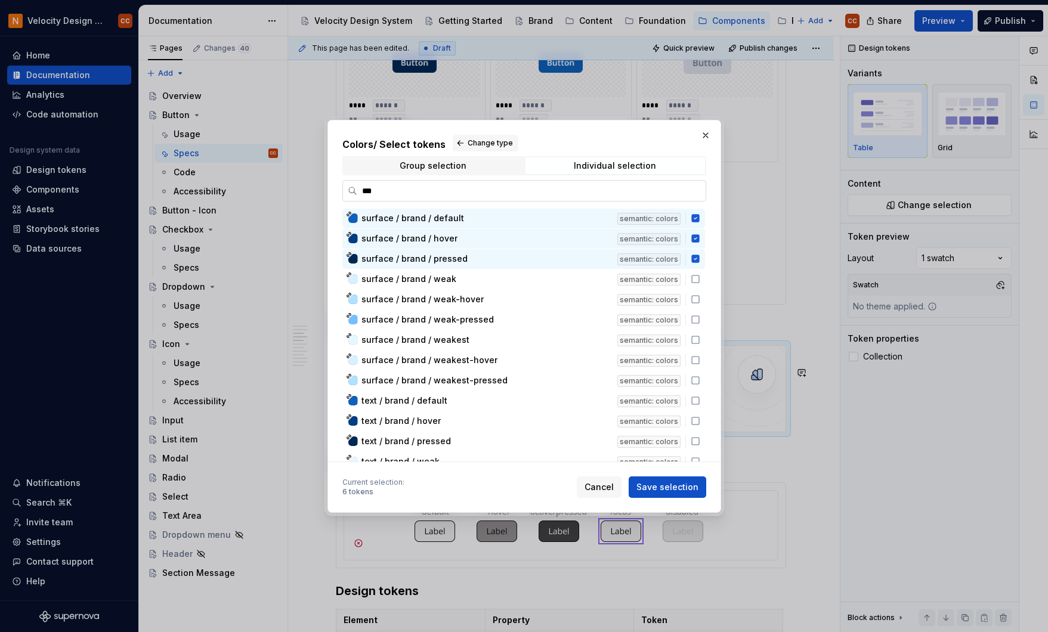
drag, startPoint x: 383, startPoint y: 187, endPoint x: 353, endPoint y: 187, distance: 29.8
click at [353, 187] on label "***" at bounding box center [524, 190] width 364 height 21
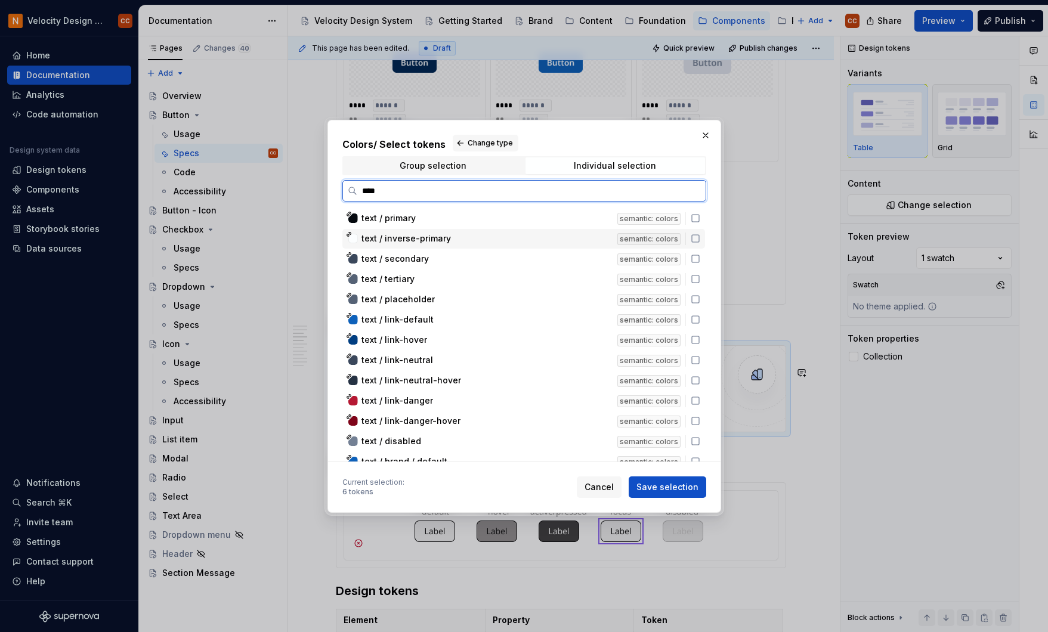
click at [430, 239] on span "text / inverse-primary" at bounding box center [406, 239] width 89 height 12
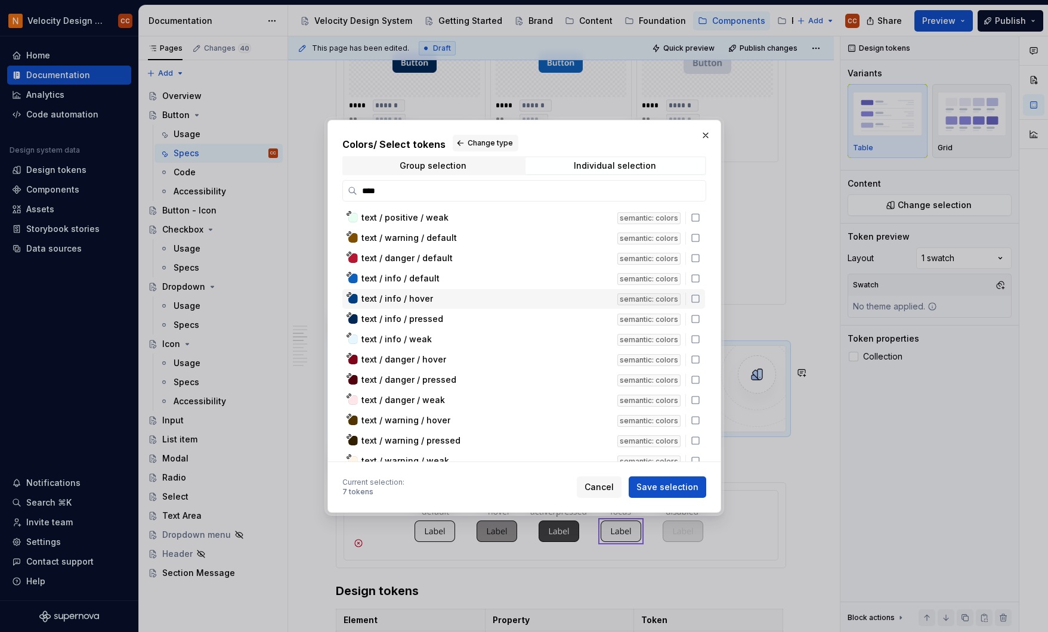
scroll to position [318, 0]
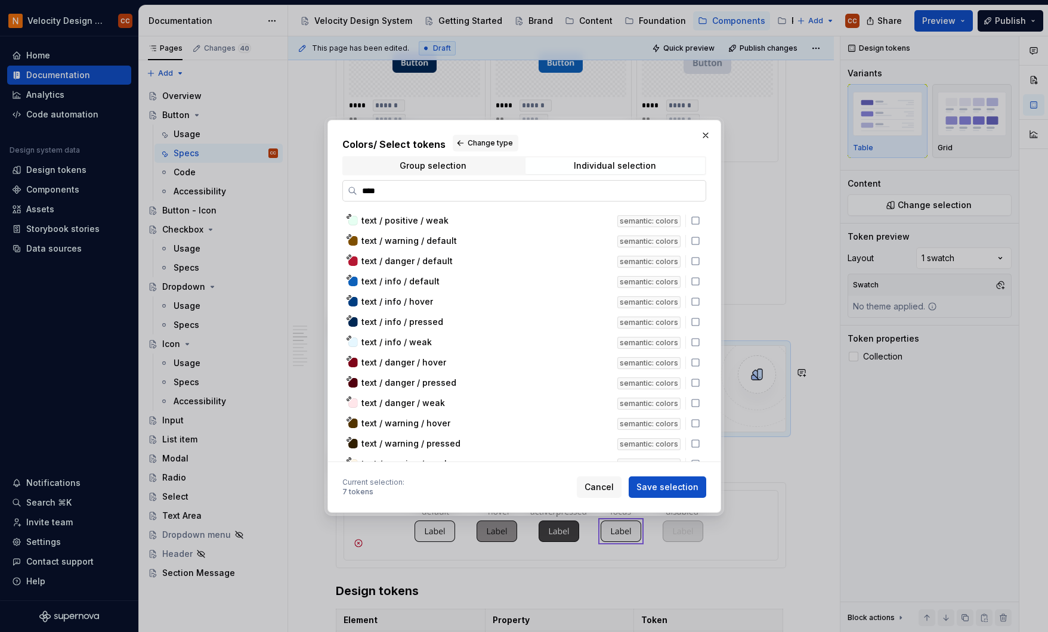
drag, startPoint x: 368, startPoint y: 193, endPoint x: 342, endPoint y: 193, distance: 26.3
click at [342, 193] on label "****" at bounding box center [524, 190] width 364 height 21
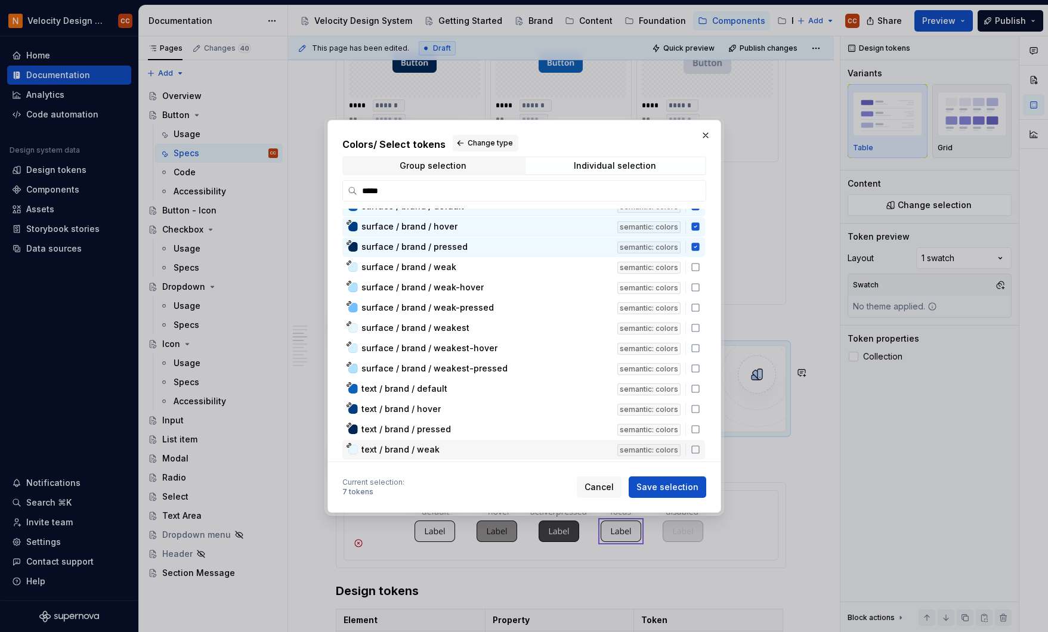
scroll to position [0, 0]
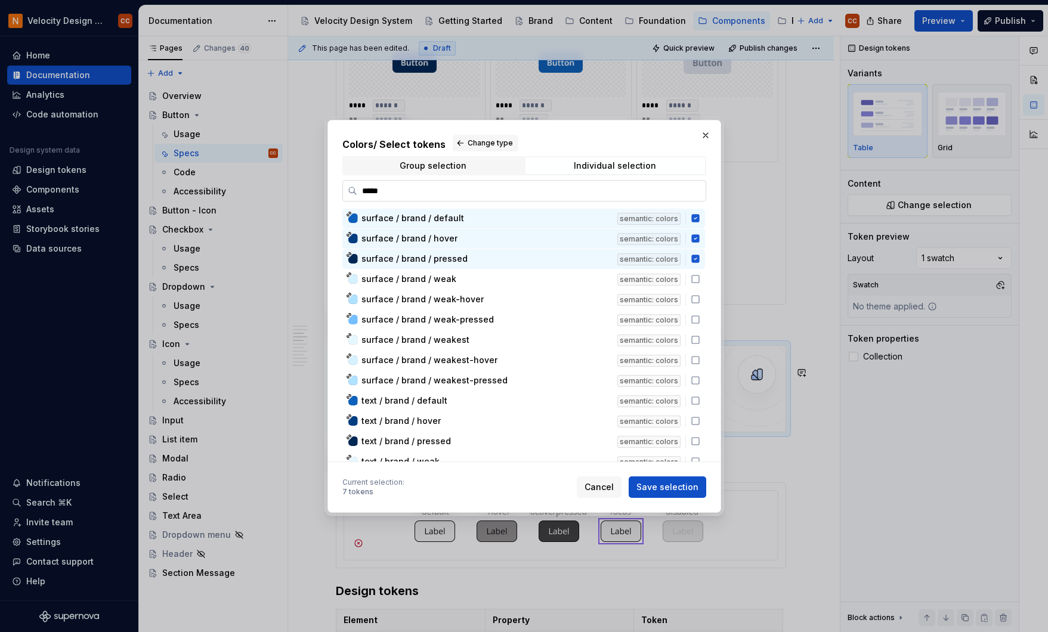
drag, startPoint x: 396, startPoint y: 192, endPoint x: 342, endPoint y: 194, distance: 53.2
click at [342, 194] on label "*****" at bounding box center [524, 190] width 364 height 21
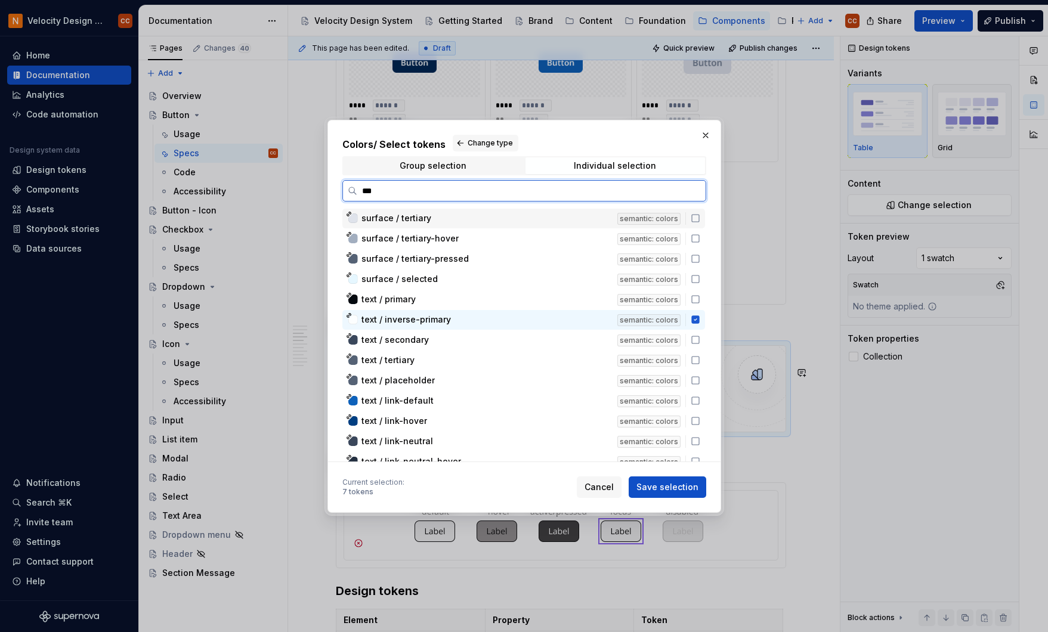
type input "****"
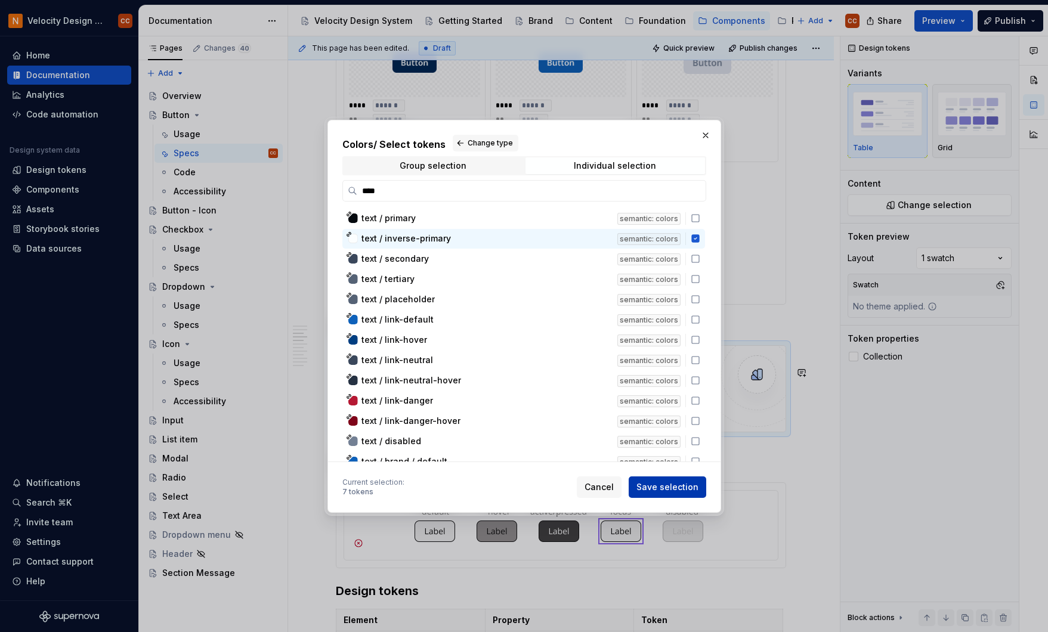
click at [664, 492] on span "Save selection" at bounding box center [668, 487] width 62 height 12
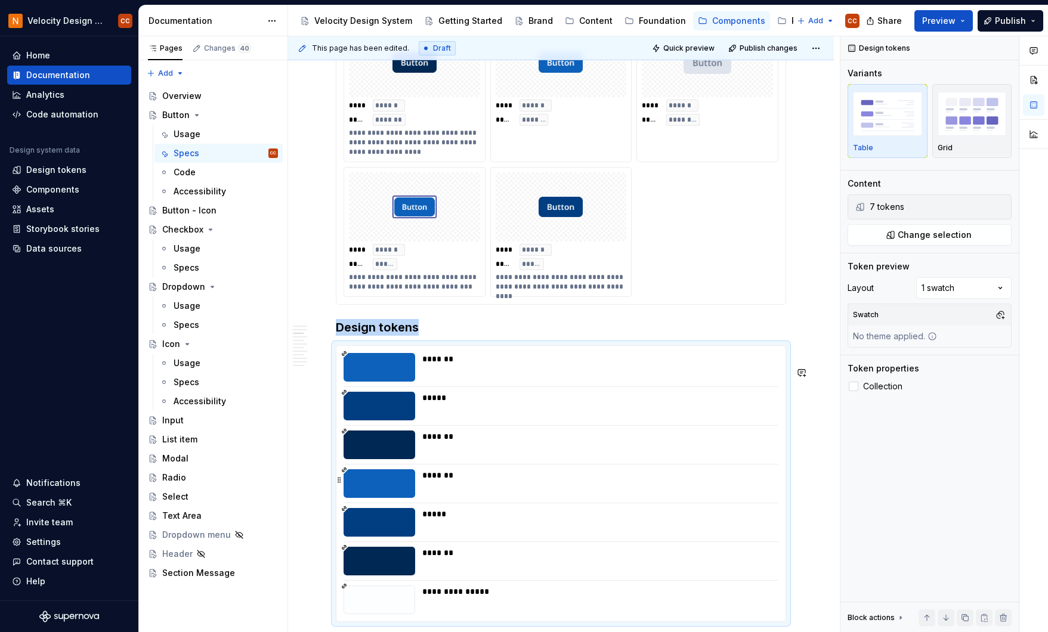
scroll to position [781, 0]
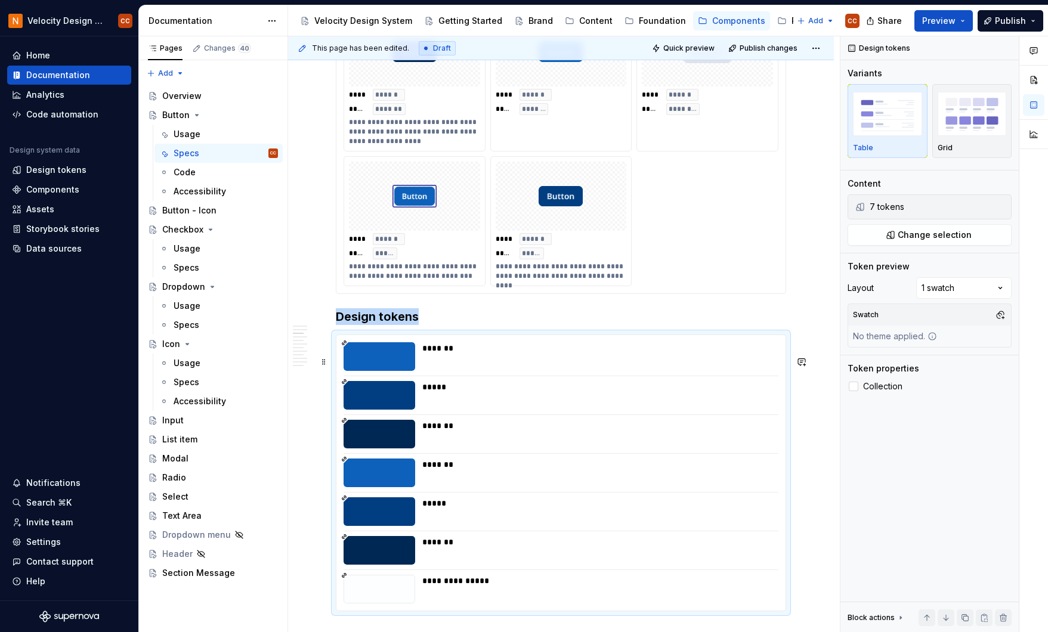
type textarea "*"
click at [748, 361] on div "**********" at bounding box center [560, 473] width 449 height 276
click at [1002, 286] on div "Comments Open comments No comments yet Select ‘Comment’ from the block context …" at bounding box center [945, 334] width 208 height 597
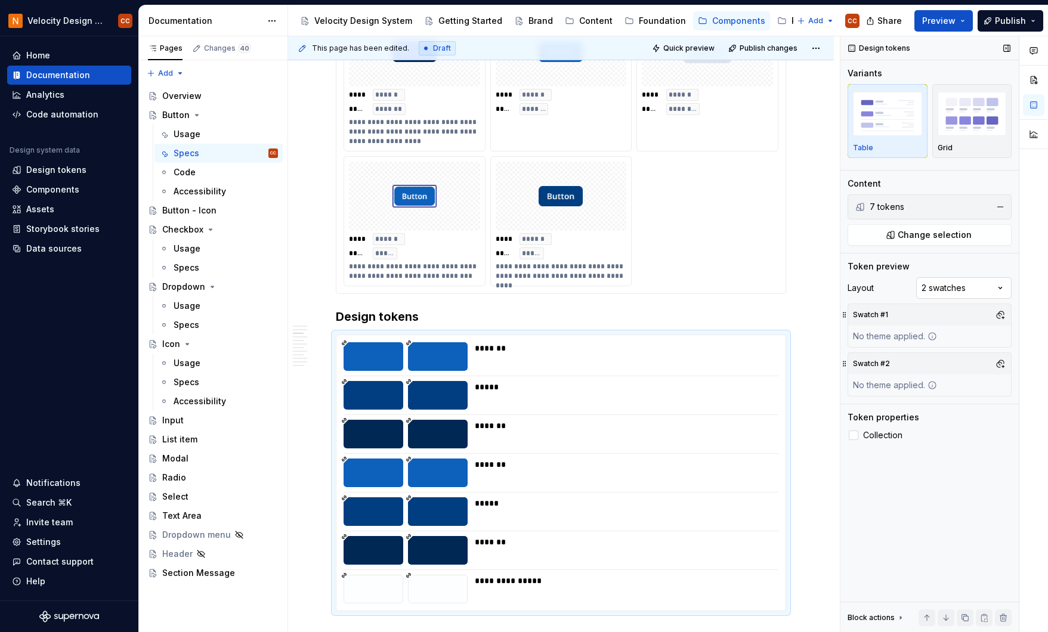
click at [1001, 286] on div "Comments Open comments No comments yet Select ‘Comment’ from the block context …" at bounding box center [945, 334] width 208 height 597
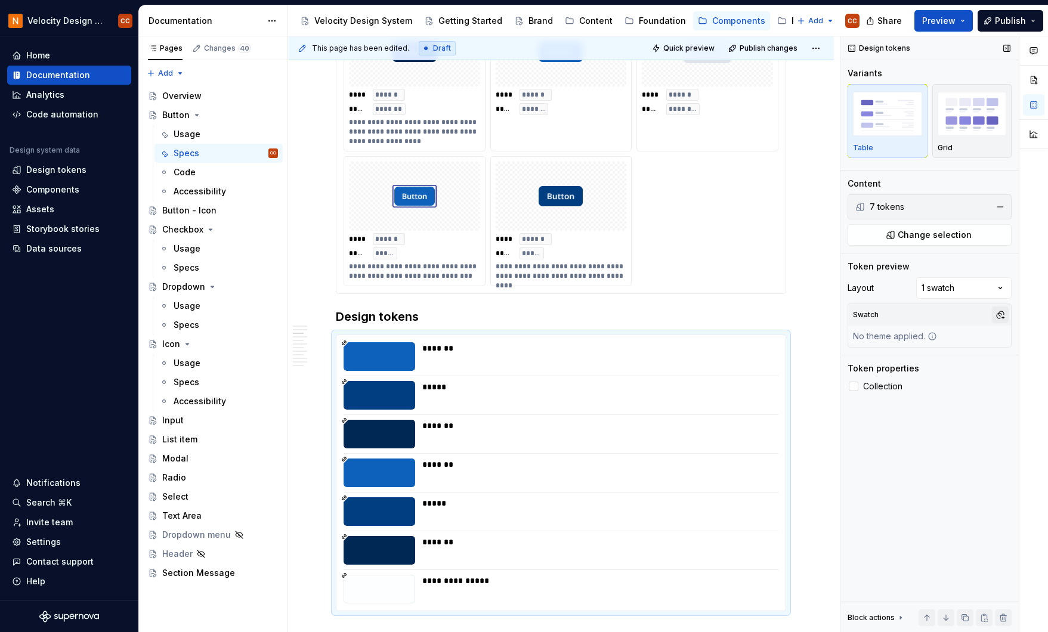
click at [1003, 316] on button "button" at bounding box center [1000, 315] width 17 height 17
click at [880, 357] on div "Suggestions" at bounding box center [878, 361] width 10 height 10
click at [999, 515] on div "Comments Open comments No comments yet Select ‘Comment’ from the block context …" at bounding box center [945, 334] width 208 height 597
click at [869, 385] on span "Collection" at bounding box center [882, 387] width 39 height 10
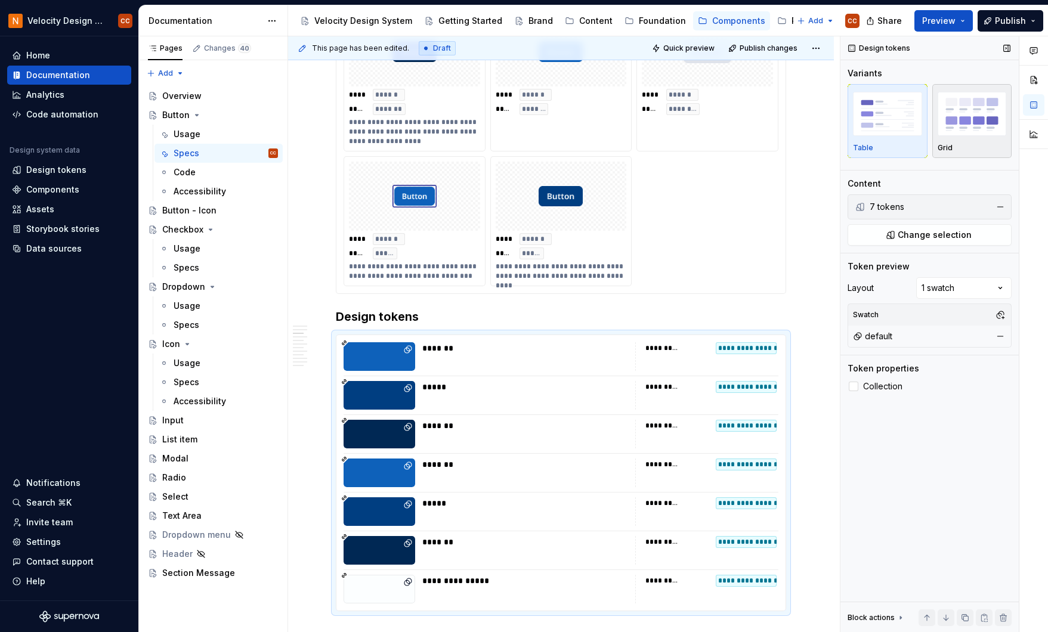
click at [980, 135] on img "button" at bounding box center [972, 114] width 69 height 44
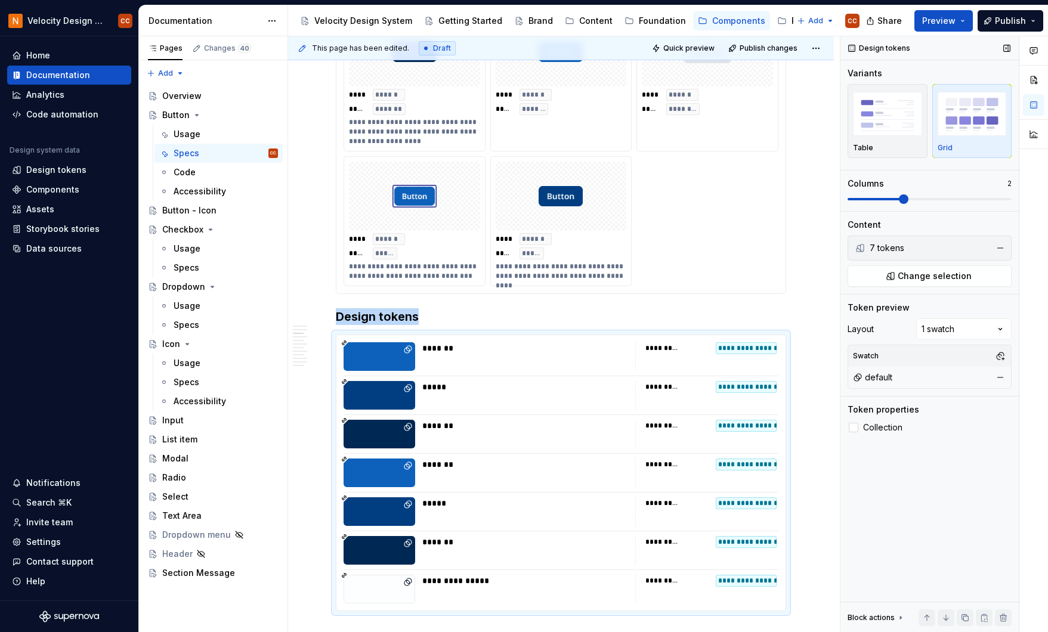
click at [899, 202] on span at bounding box center [904, 199] width 10 height 10
click at [896, 128] on img "button" at bounding box center [887, 114] width 69 height 44
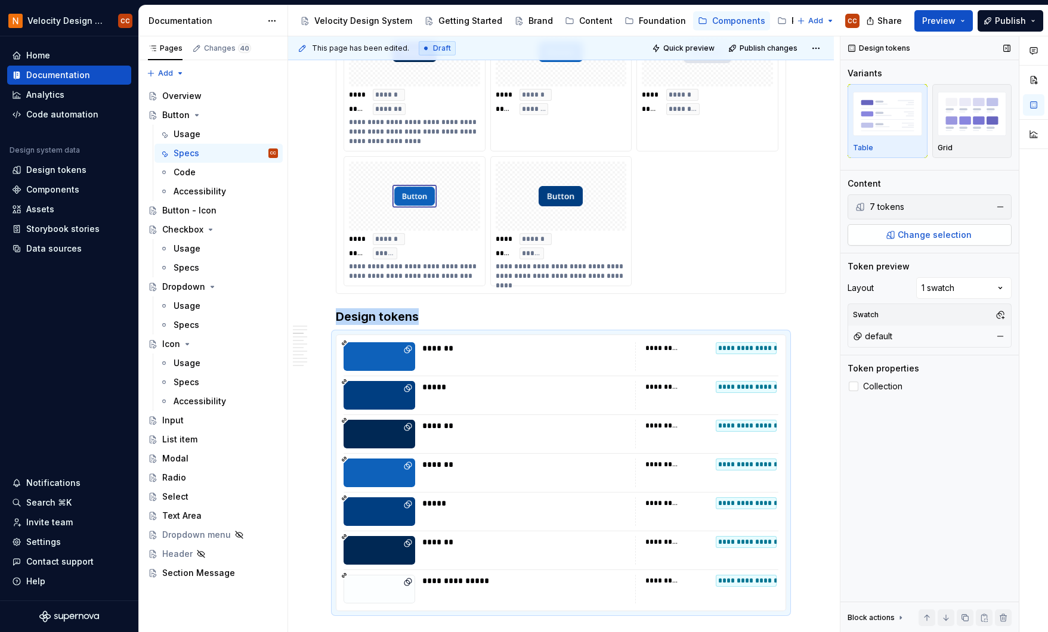
click at [934, 240] on span "Change selection" at bounding box center [935, 235] width 74 height 12
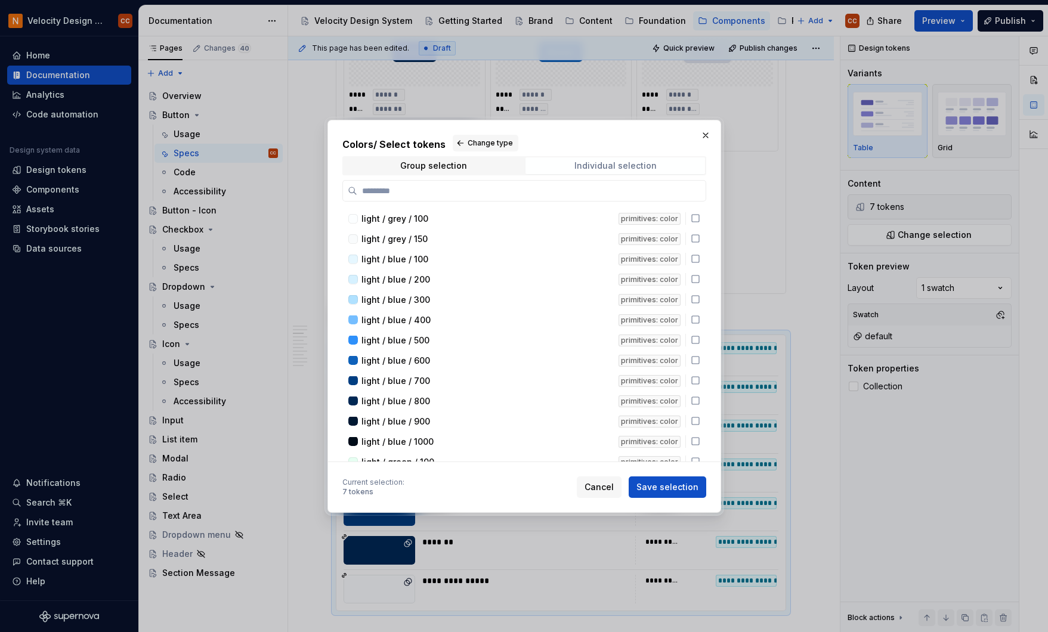
click at [551, 163] on span "Individual selection" at bounding box center [616, 166] width 180 height 17
click at [458, 143] on button "Change type" at bounding box center [486, 143] width 66 height 17
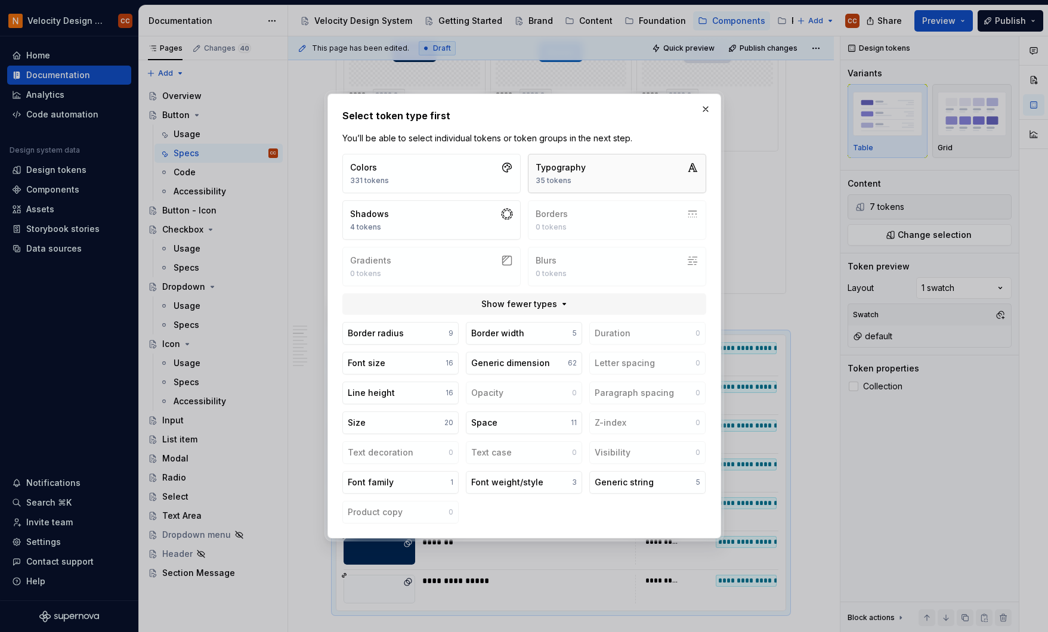
click at [569, 172] on div "Typography" at bounding box center [561, 168] width 50 height 12
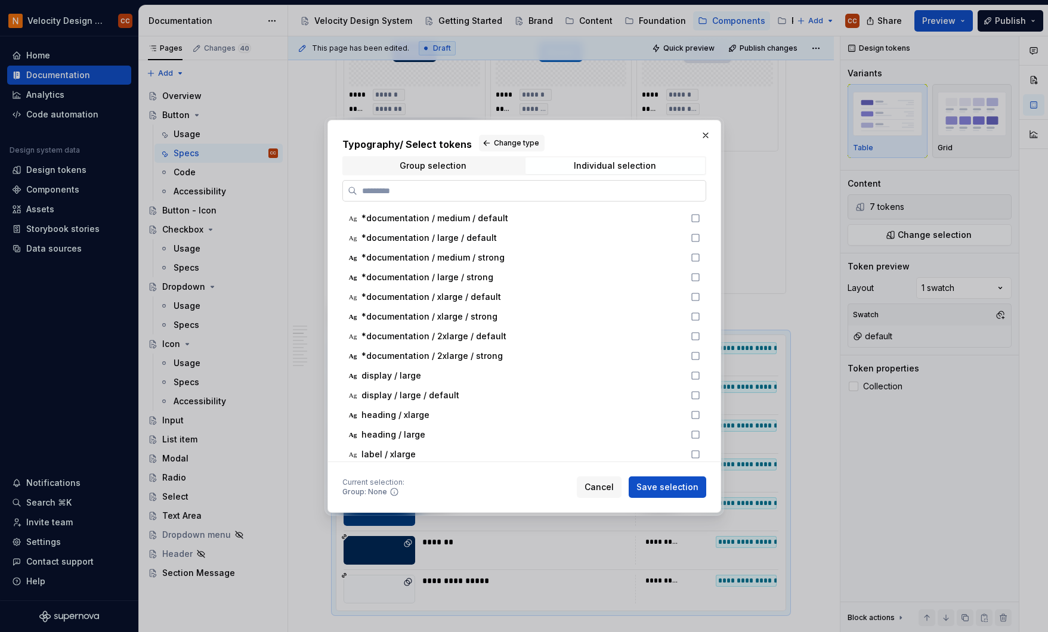
click at [562, 187] on input "search" at bounding box center [531, 191] width 348 height 12
click at [612, 167] on div "Individual selection" at bounding box center [615, 166] width 82 height 10
click at [581, 191] on input "search" at bounding box center [531, 191] width 348 height 12
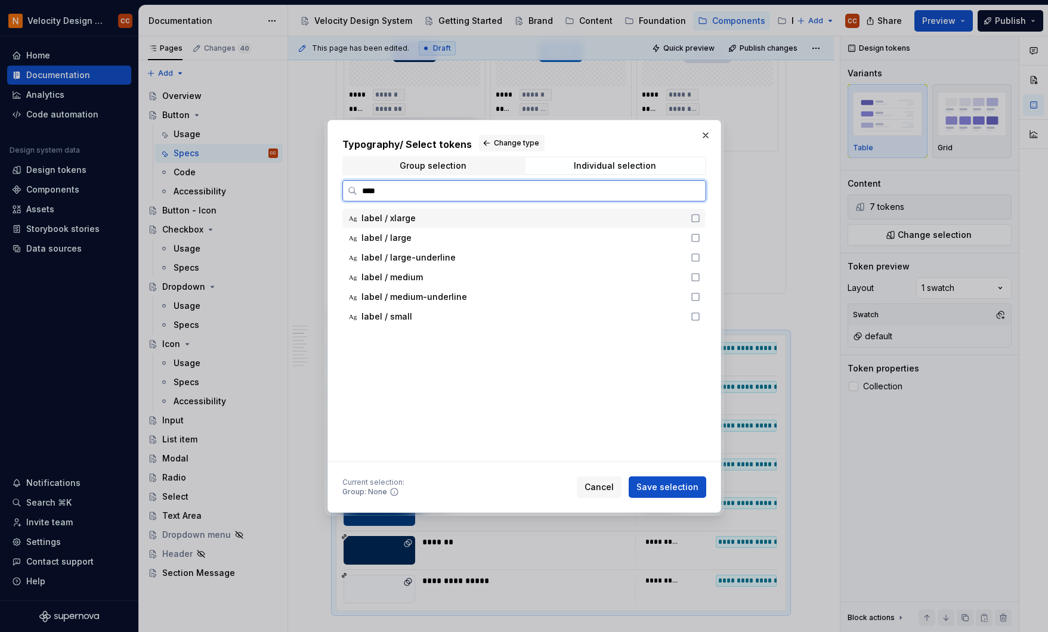
type input "*****"
click at [698, 276] on icon at bounding box center [696, 278] width 10 height 10
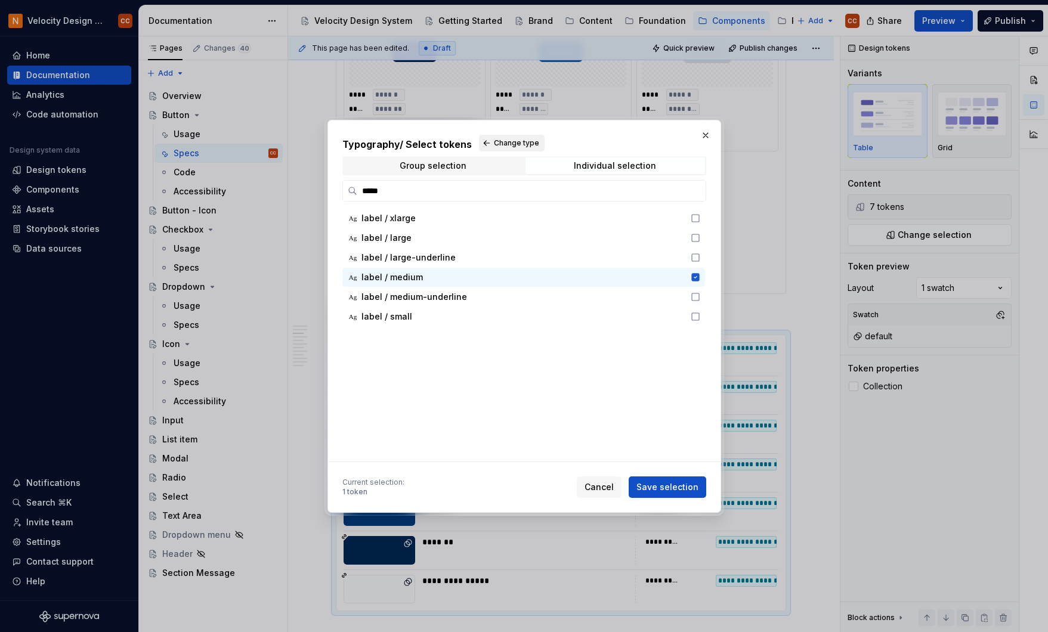
click at [495, 143] on span "Change type" at bounding box center [516, 143] width 45 height 10
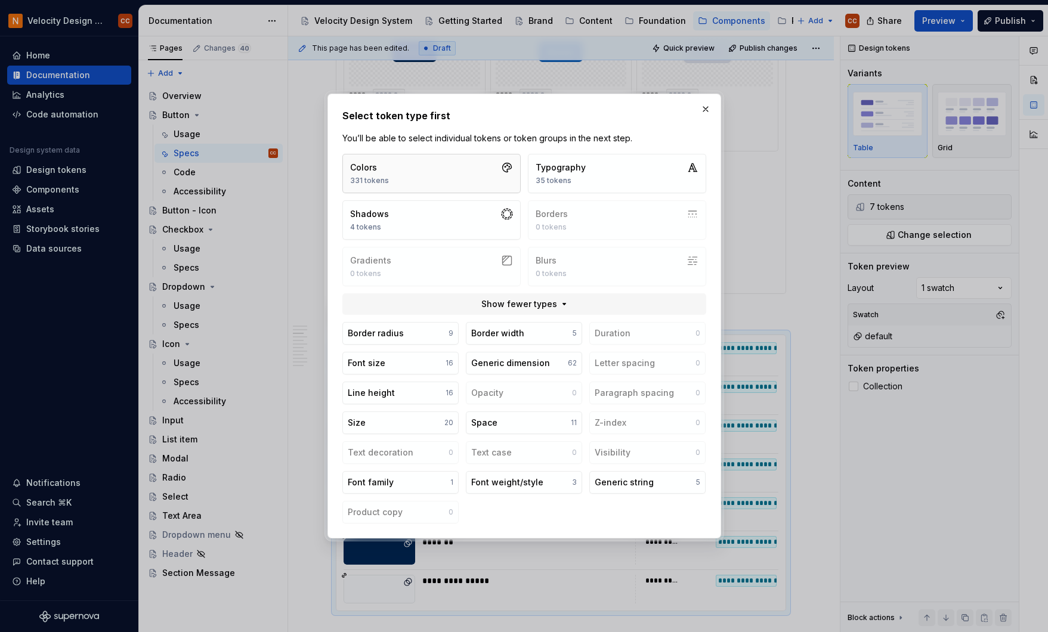
click at [452, 167] on button "Colors 331 tokens" at bounding box center [431, 173] width 178 height 39
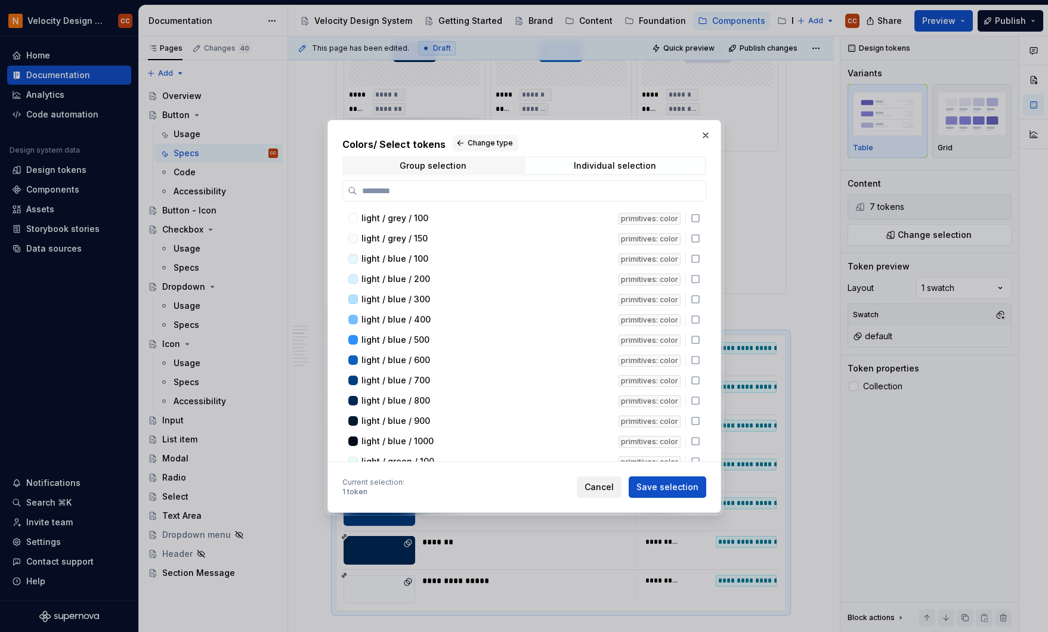
click at [601, 488] on span "Cancel" at bounding box center [599, 487] width 29 height 12
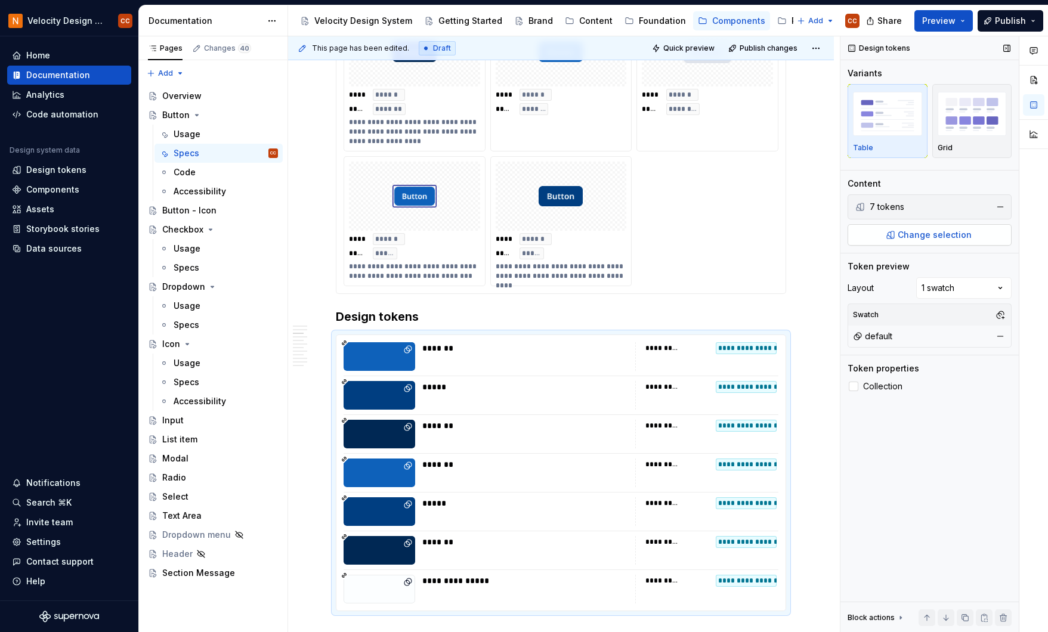
click at [921, 235] on span "Change selection" at bounding box center [935, 235] width 74 height 12
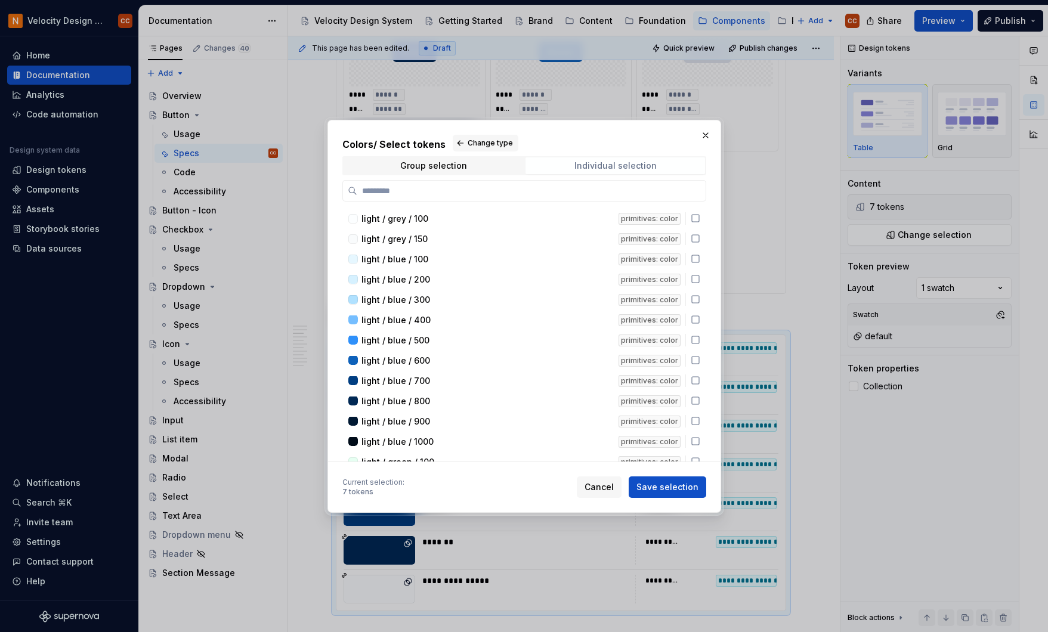
click at [607, 165] on div "Individual selection" at bounding box center [615, 166] width 82 height 10
click at [611, 164] on div "Individual selection" at bounding box center [615, 166] width 82 height 10
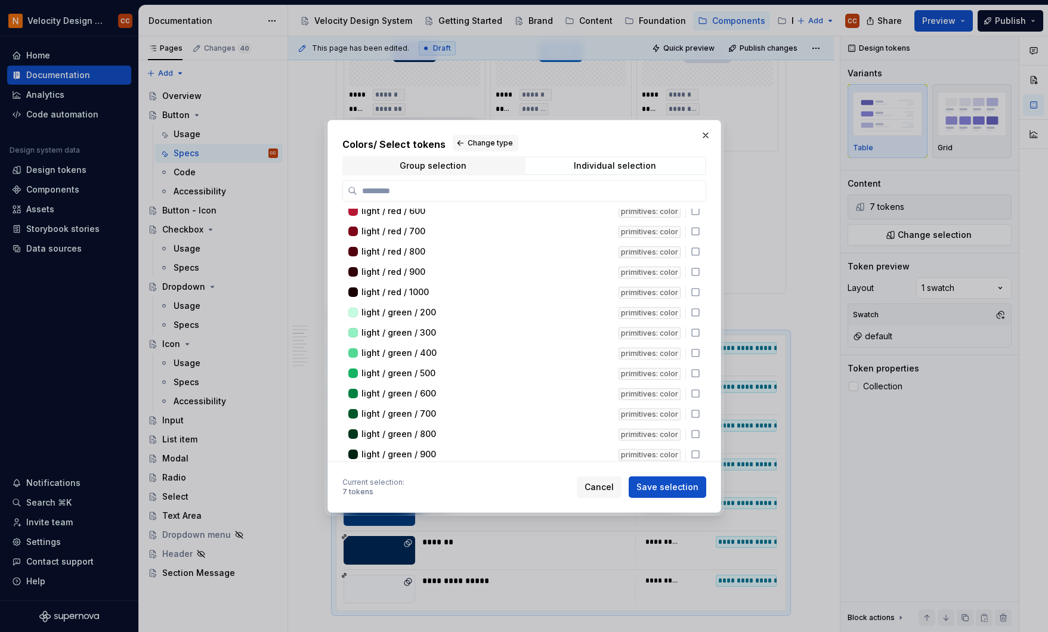
scroll to position [239, 0]
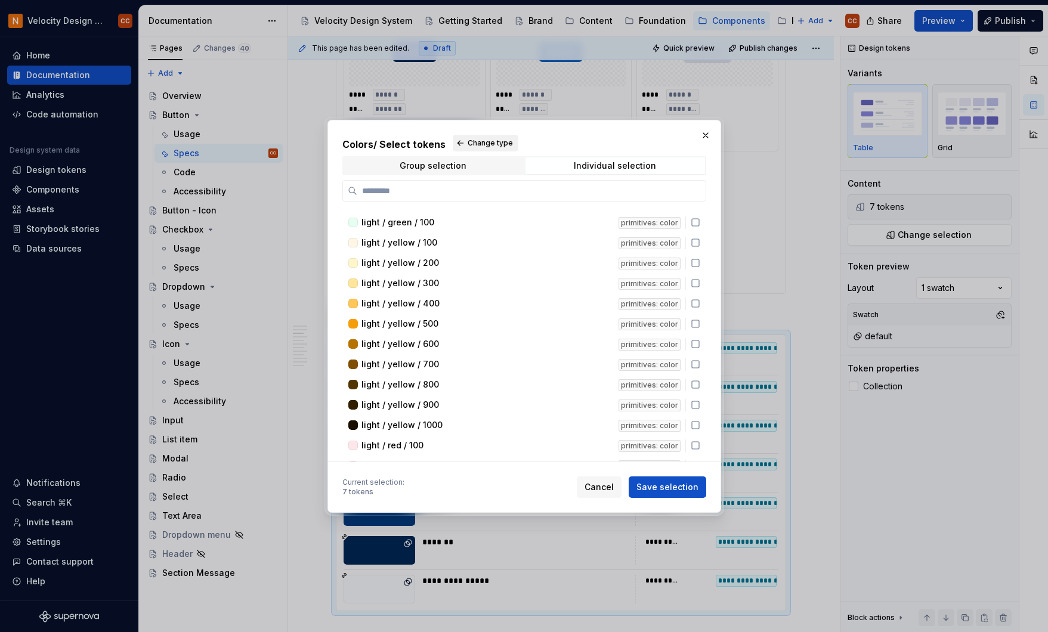
click at [484, 140] on span "Change type" at bounding box center [490, 143] width 45 height 10
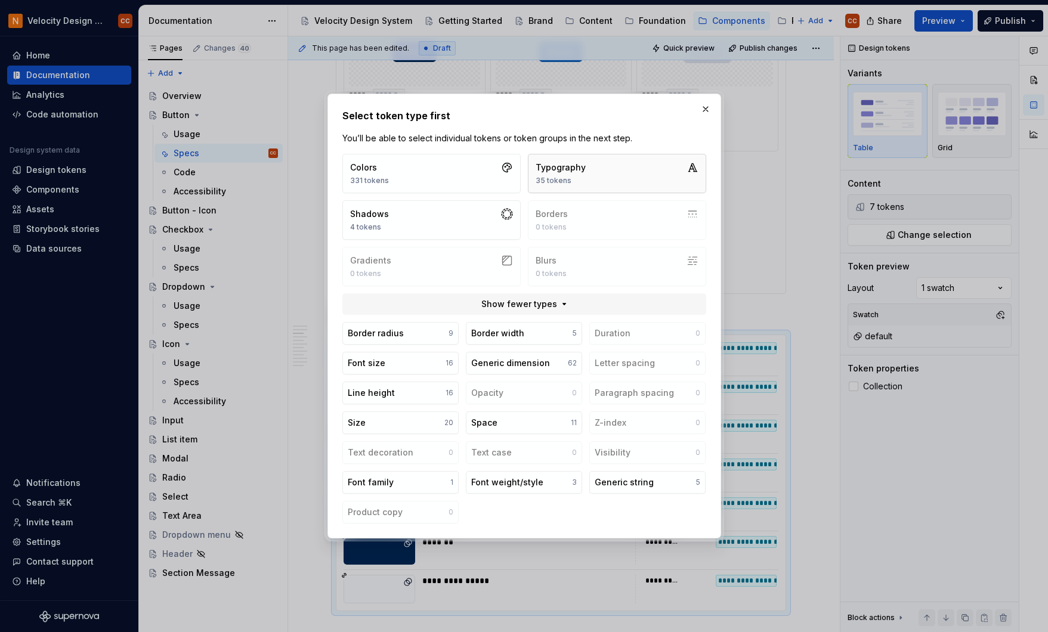
click at [586, 171] on button "Typography 35 tokens" at bounding box center [617, 173] width 178 height 39
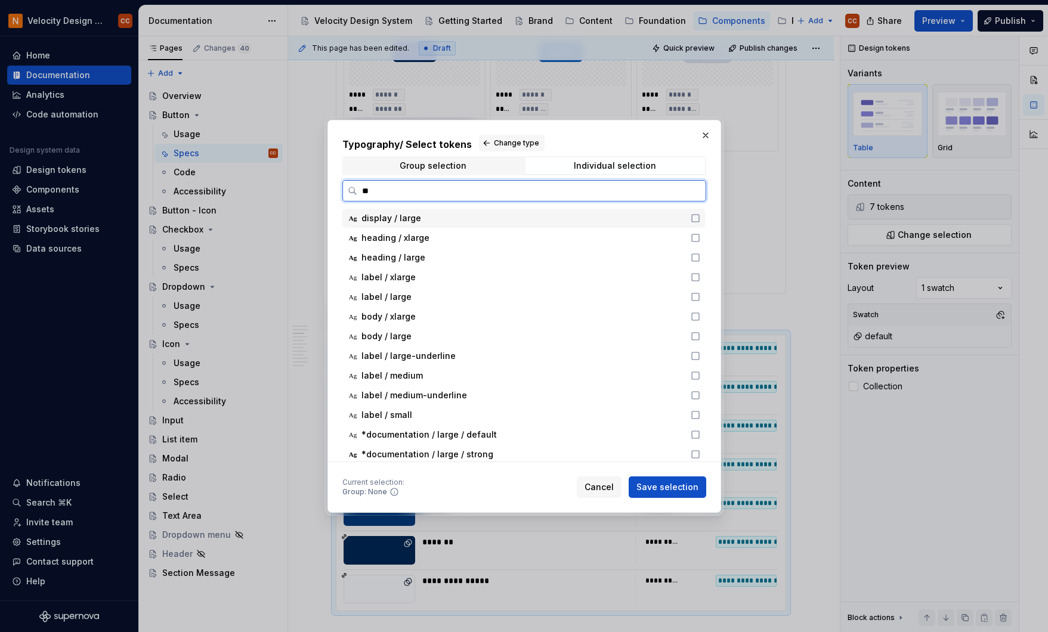
type input "***"
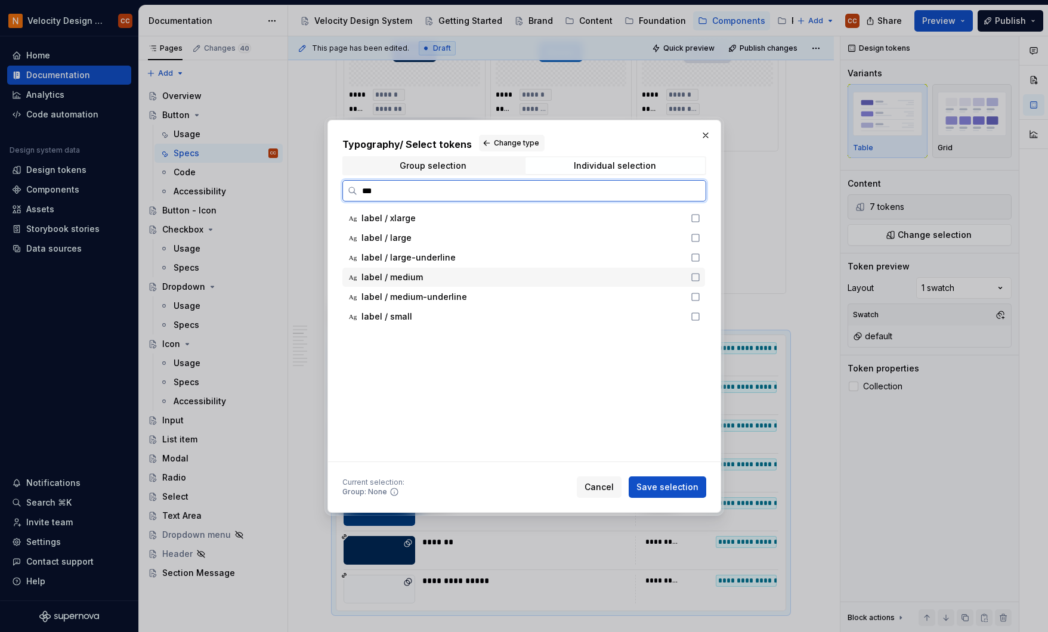
click at [696, 278] on icon at bounding box center [696, 278] width 10 height 10
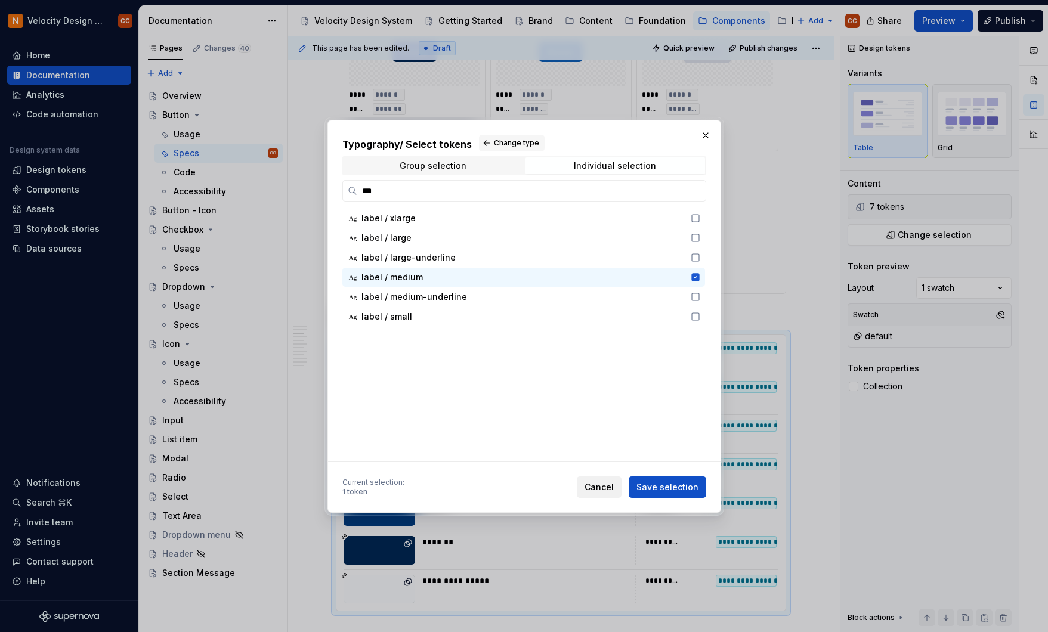
click at [604, 486] on span "Cancel" at bounding box center [599, 487] width 29 height 12
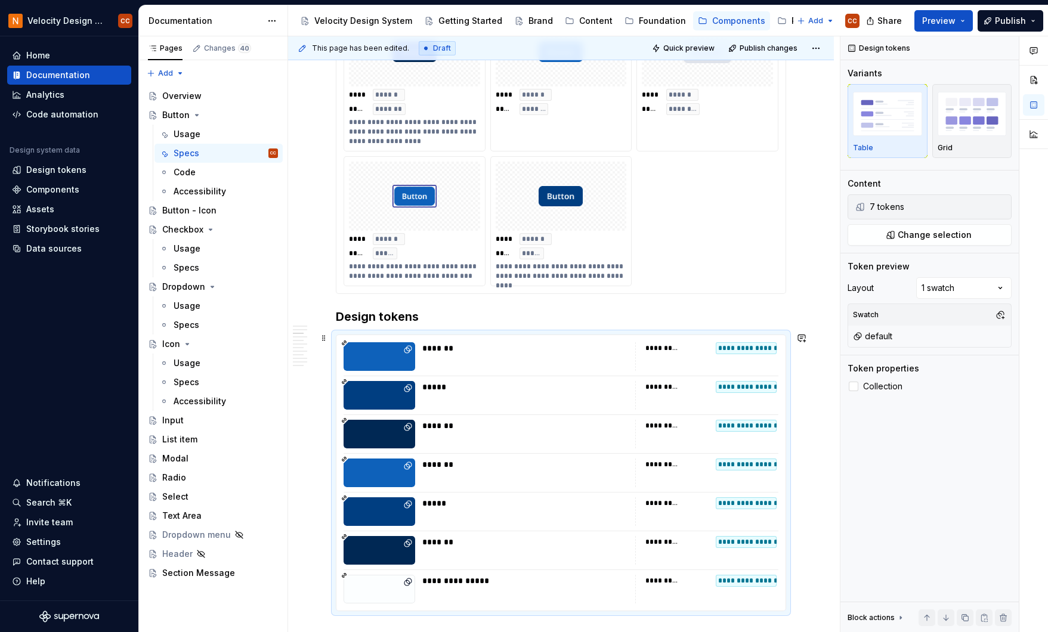
click at [374, 325] on h3 "Design tokens" at bounding box center [561, 316] width 450 height 17
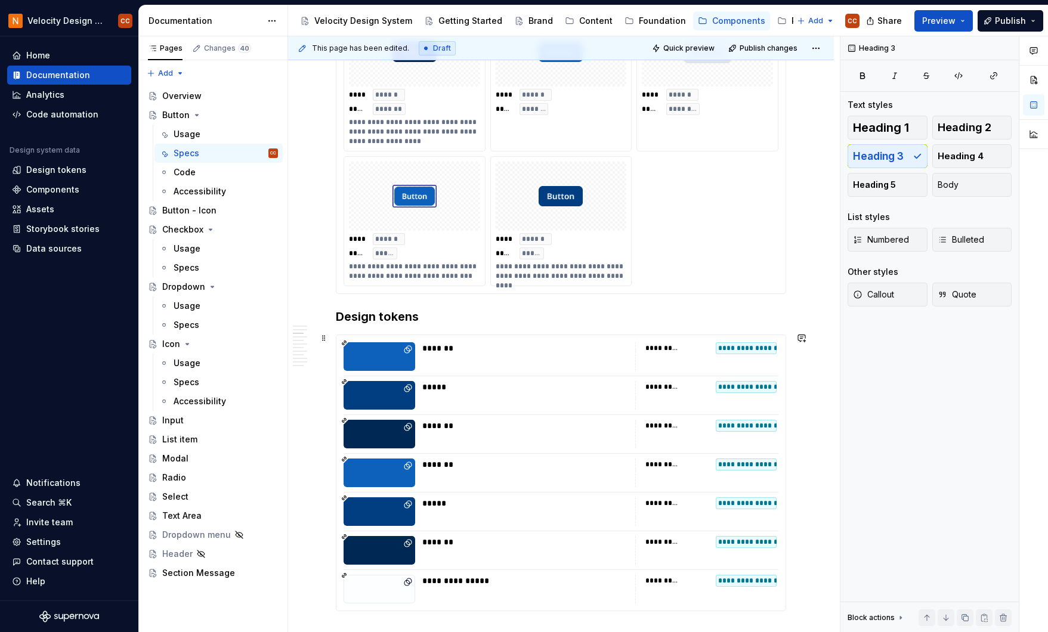
click at [338, 325] on h3 "Design tokens" at bounding box center [561, 316] width 450 height 17
click at [426, 325] on h3 "Design tokens" at bounding box center [561, 316] width 450 height 17
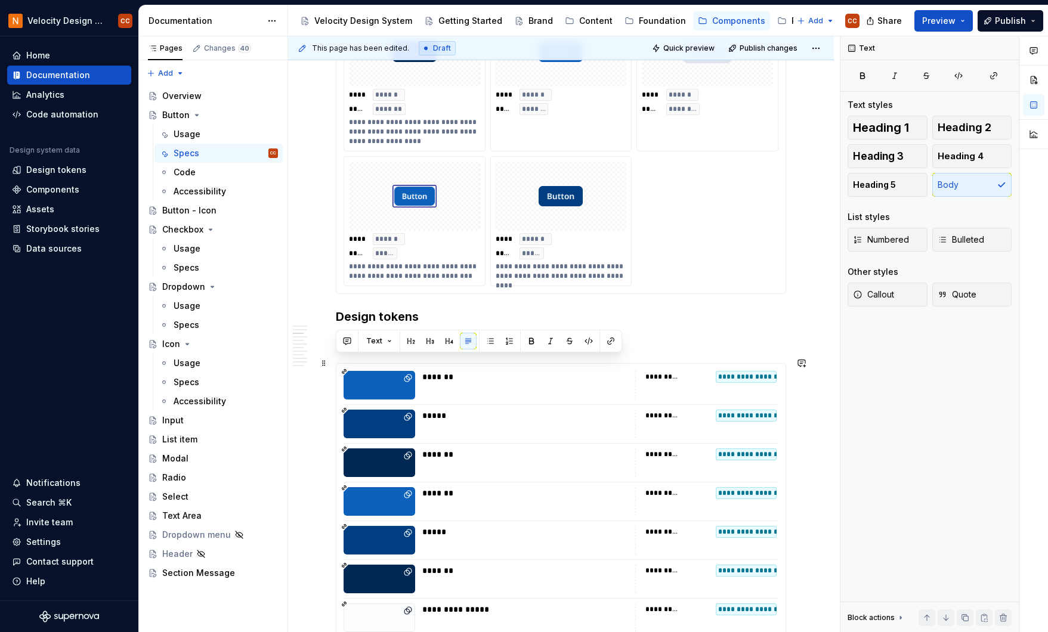
drag, startPoint x: 362, startPoint y: 366, endPoint x: 335, endPoint y: 367, distance: 26.9
click at [432, 342] on button "button" at bounding box center [430, 341] width 17 height 17
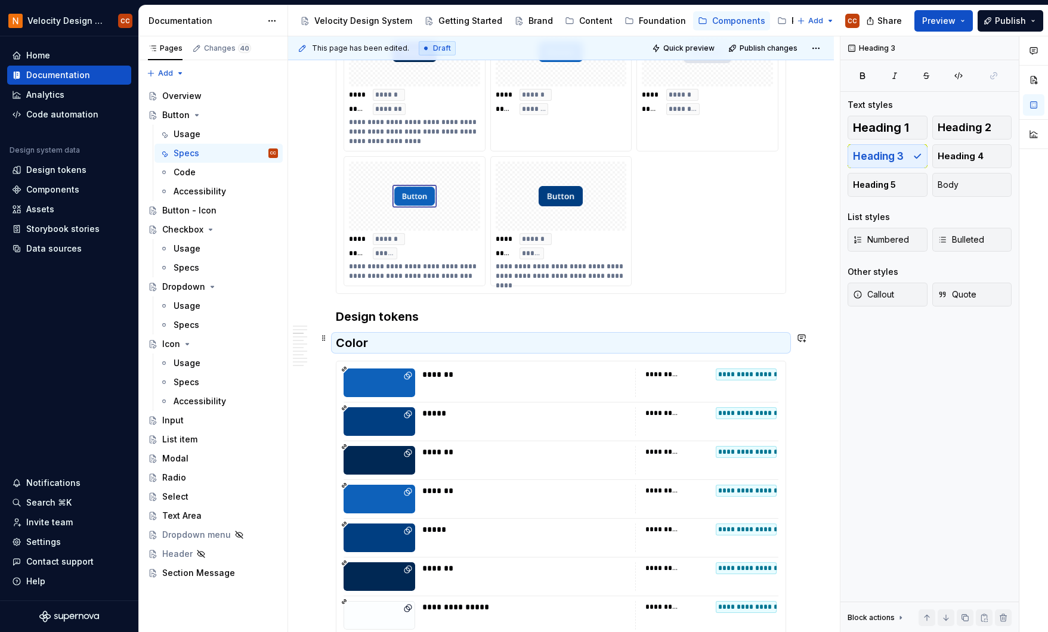
click at [397, 325] on h3 "Design tokens" at bounding box center [561, 316] width 450 height 17
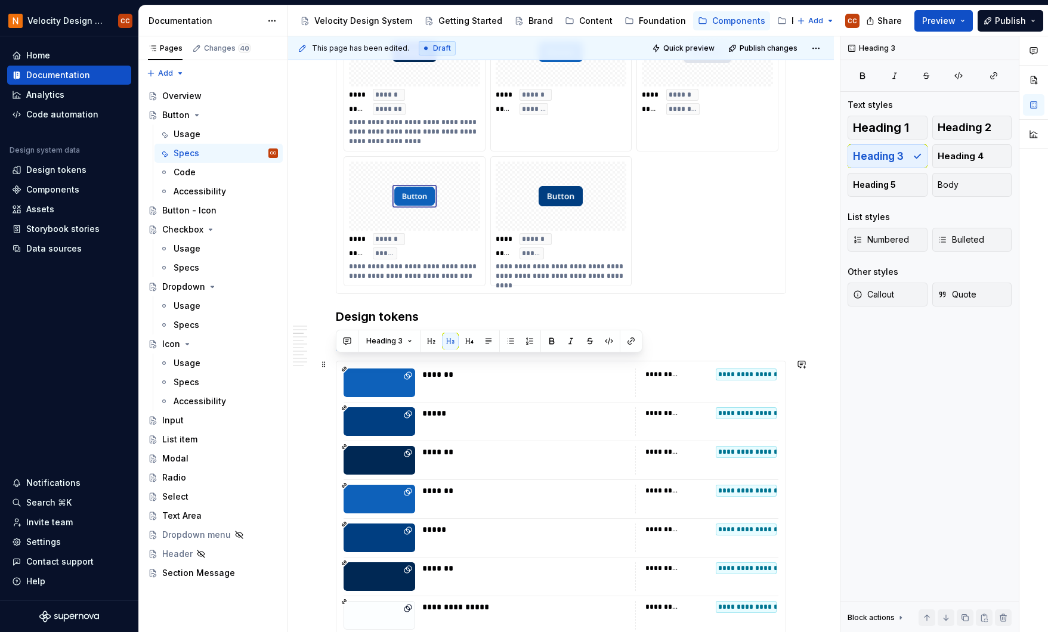
drag, startPoint x: 351, startPoint y: 366, endPoint x: 334, endPoint y: 368, distance: 17.4
click at [468, 341] on button "button" at bounding box center [469, 341] width 17 height 17
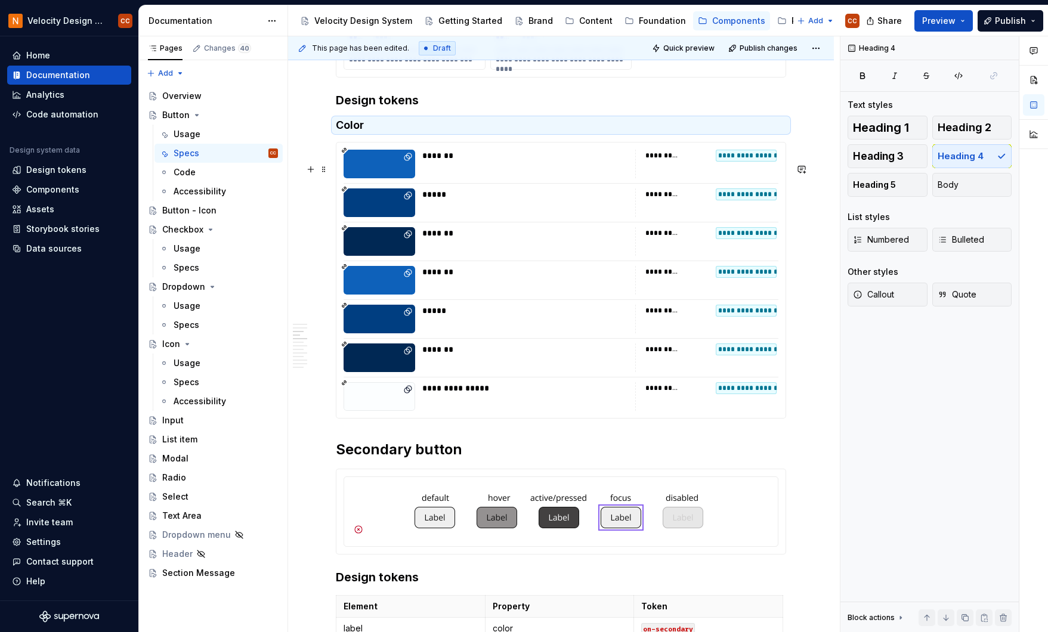
scroll to position [1020, 0]
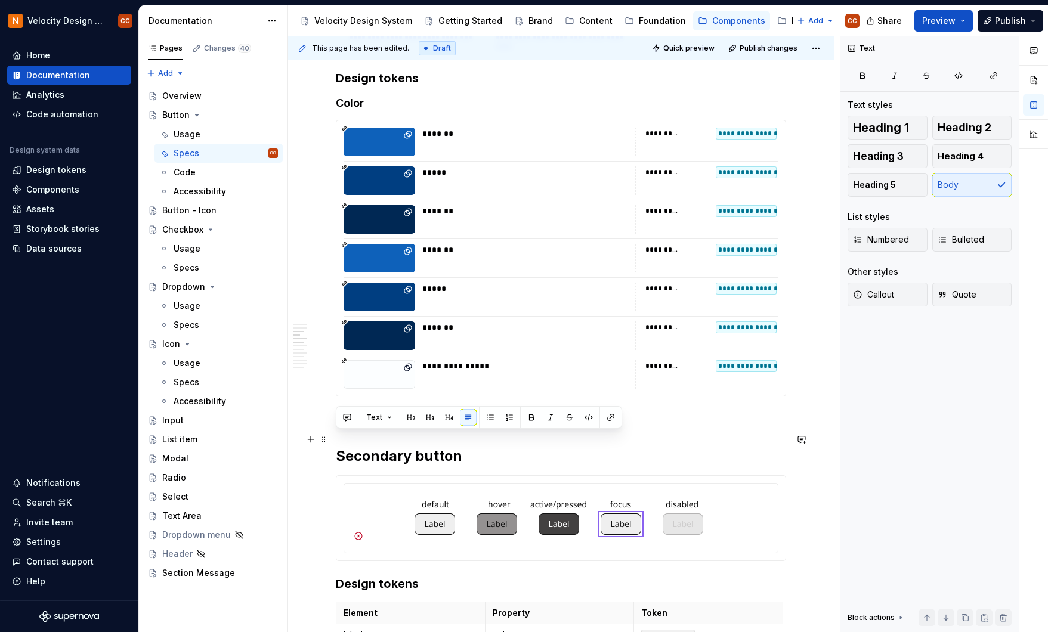
drag, startPoint x: 393, startPoint y: 440, endPoint x: 335, endPoint y: 441, distance: 57.3
click at [450, 416] on button "button" at bounding box center [449, 417] width 17 height 17
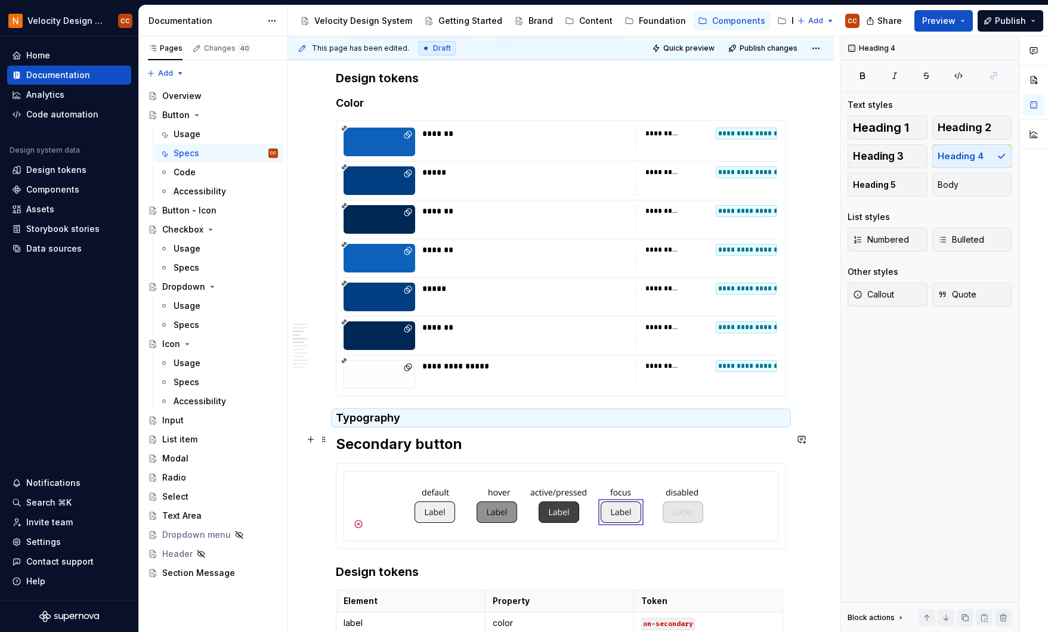
click at [416, 425] on h4 "Typography" at bounding box center [561, 418] width 450 height 14
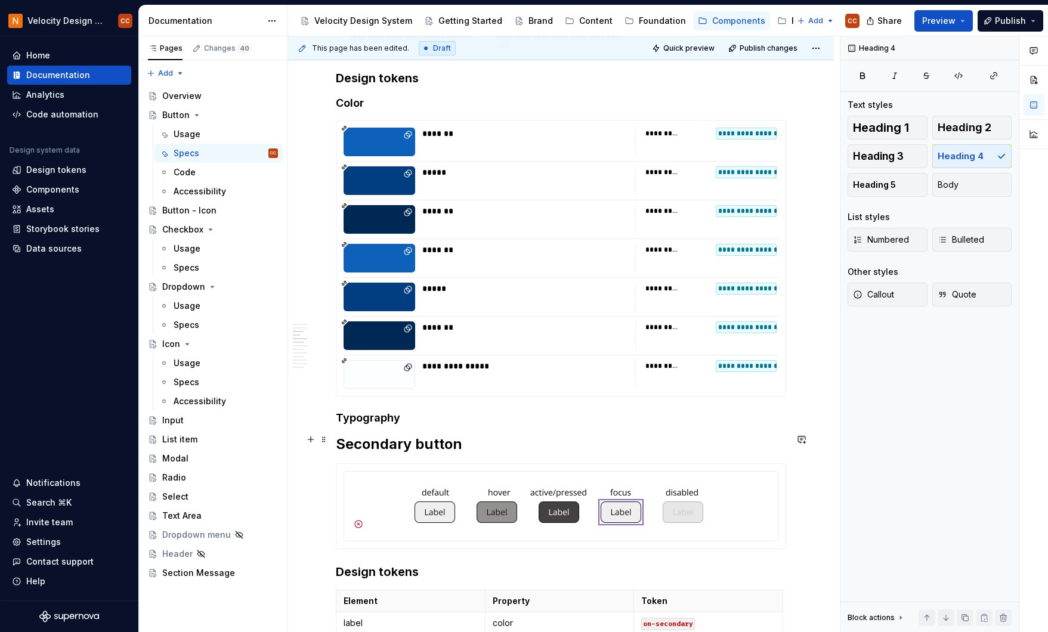
click at [440, 425] on h4 "Typography" at bounding box center [561, 418] width 450 height 14
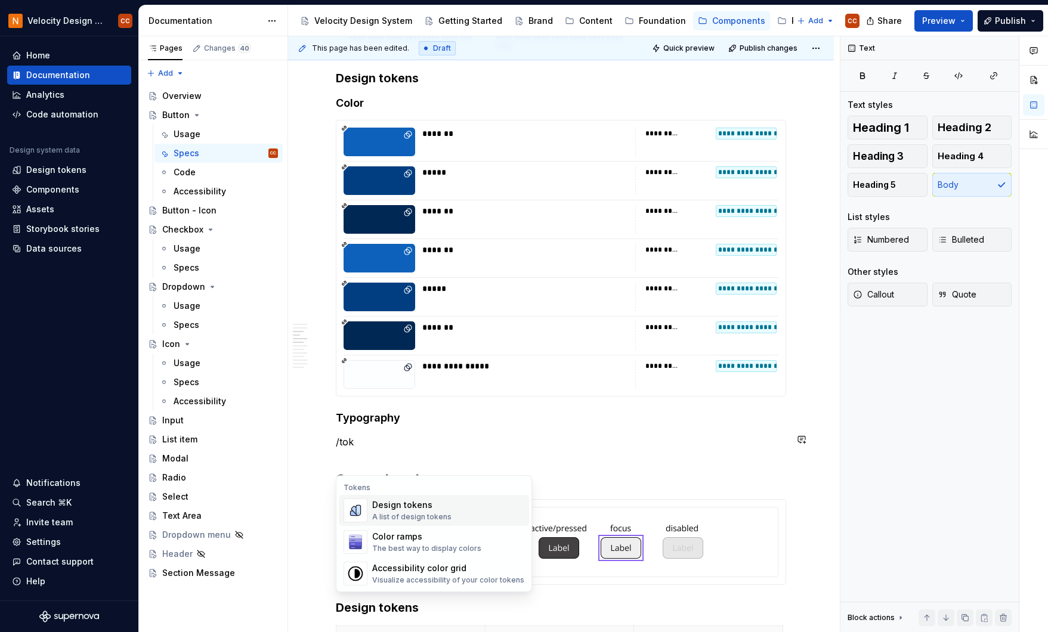
click at [422, 510] on div "Design tokens" at bounding box center [411, 505] width 79 height 12
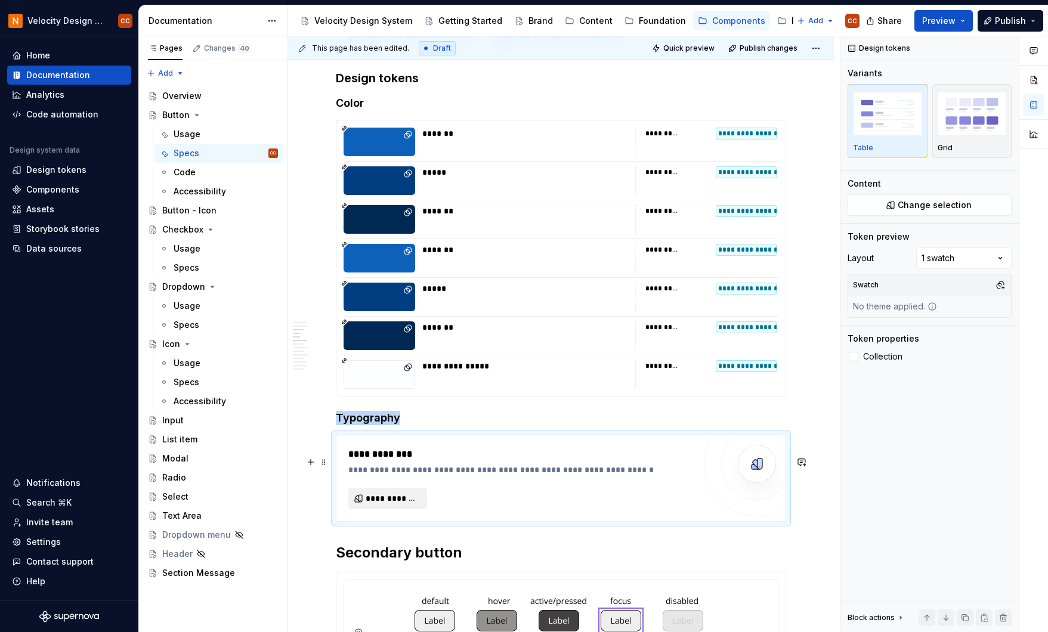
click at [420, 510] on button "**********" at bounding box center [387, 498] width 79 height 21
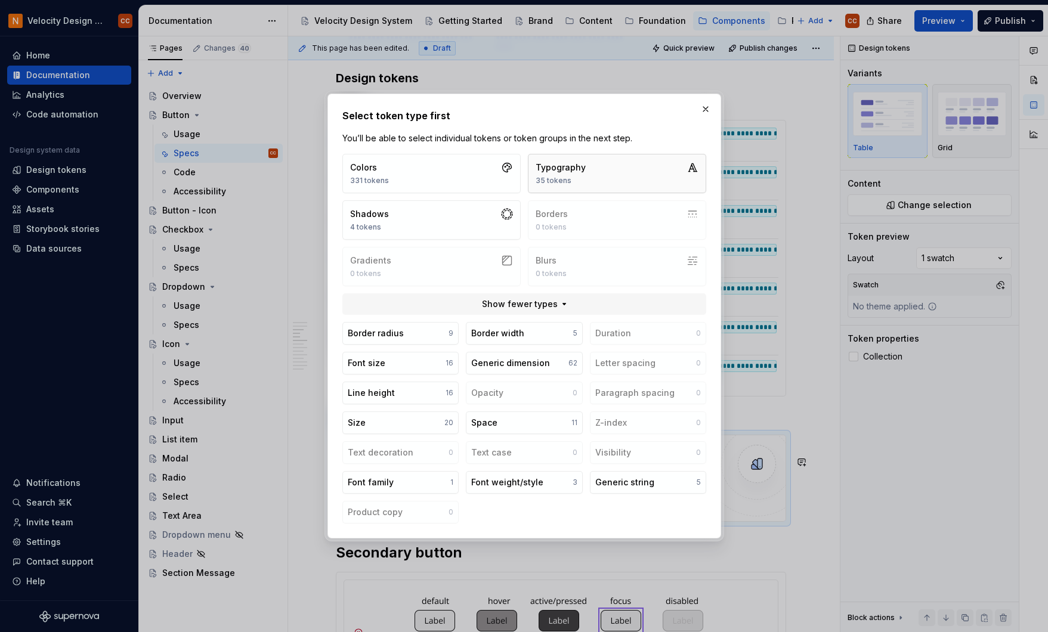
click at [584, 170] on button "Typography 35 tokens" at bounding box center [617, 173] width 178 height 39
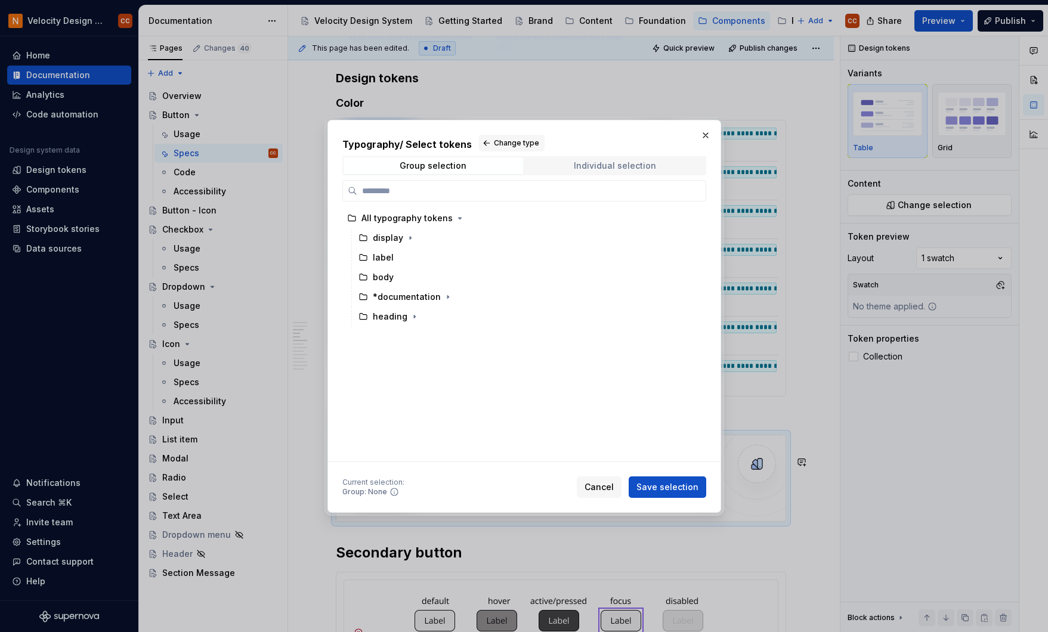
click at [620, 162] on div "Individual selection" at bounding box center [615, 166] width 82 height 10
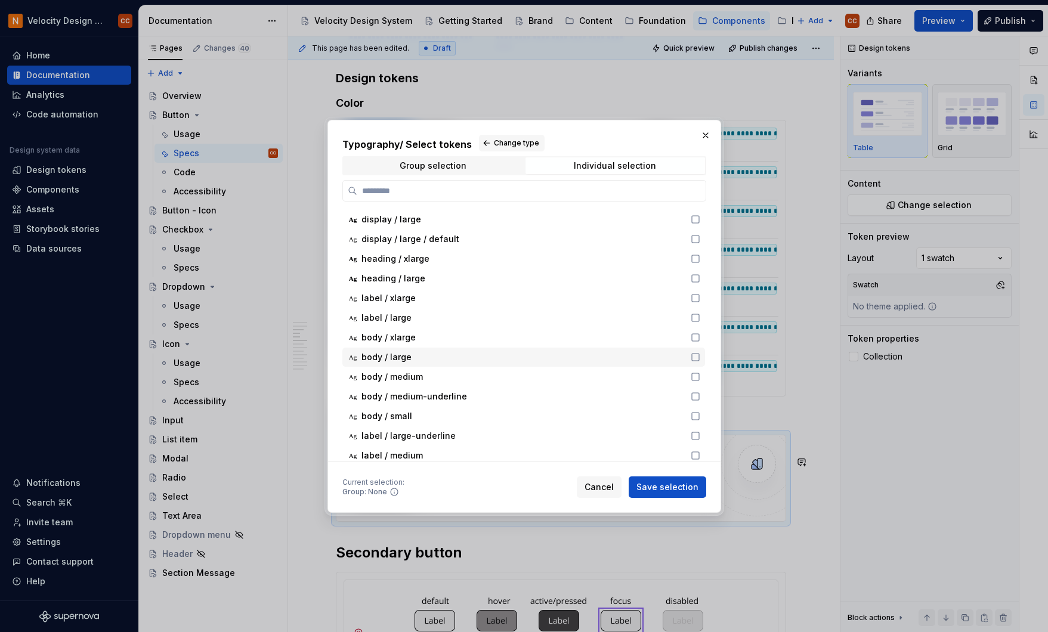
scroll to position [159, 0]
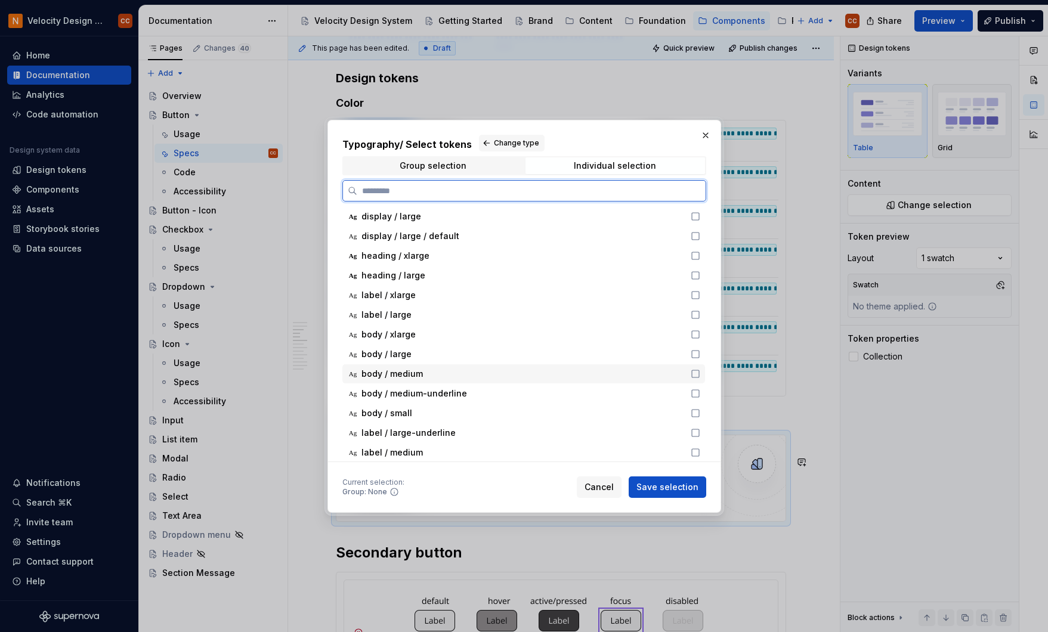
click at [697, 375] on icon at bounding box center [696, 374] width 10 height 10
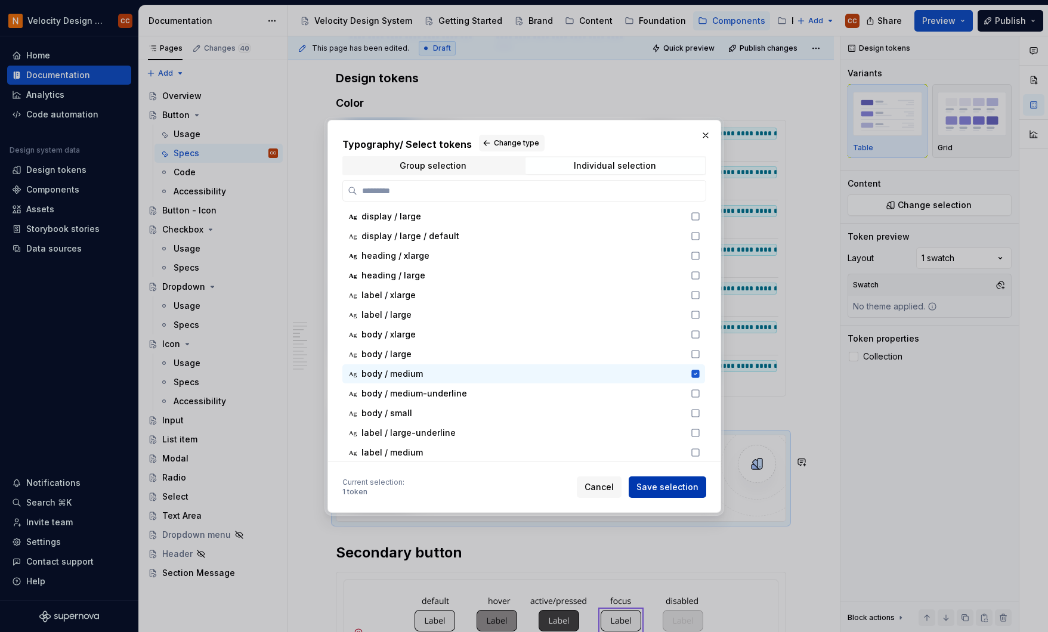
click at [662, 484] on span "Save selection" at bounding box center [668, 487] width 62 height 12
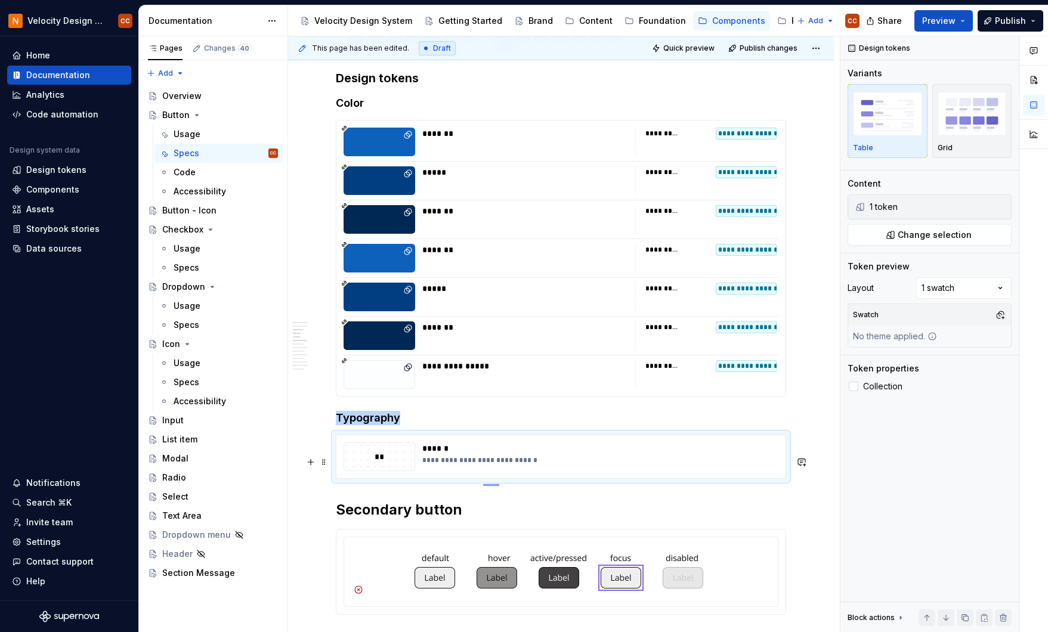
click at [508, 455] on div "******" at bounding box center [596, 449] width 349 height 12
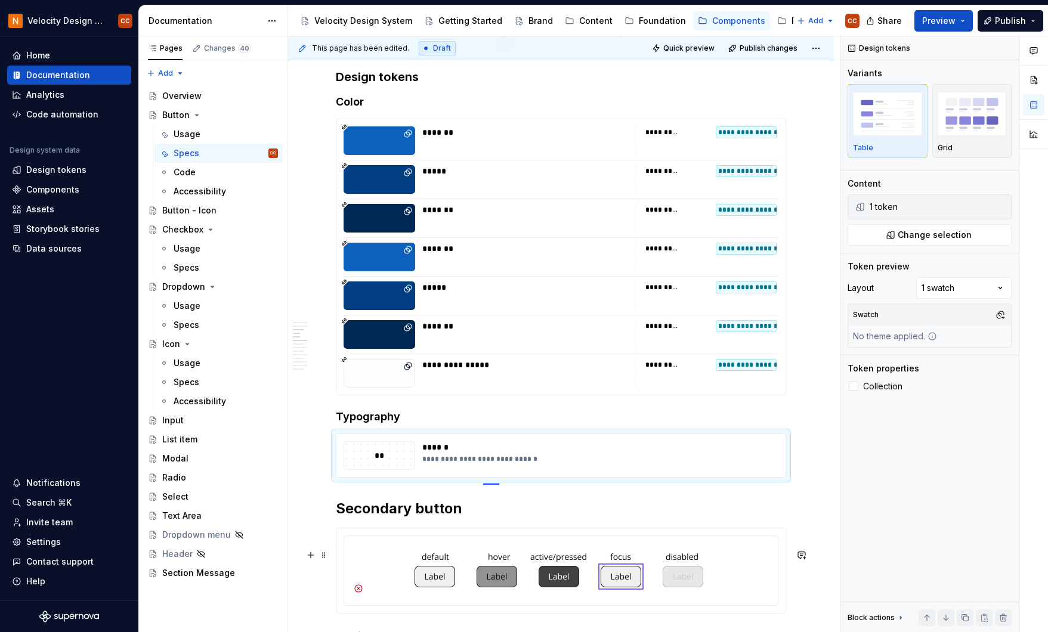
scroll to position [1020, 0]
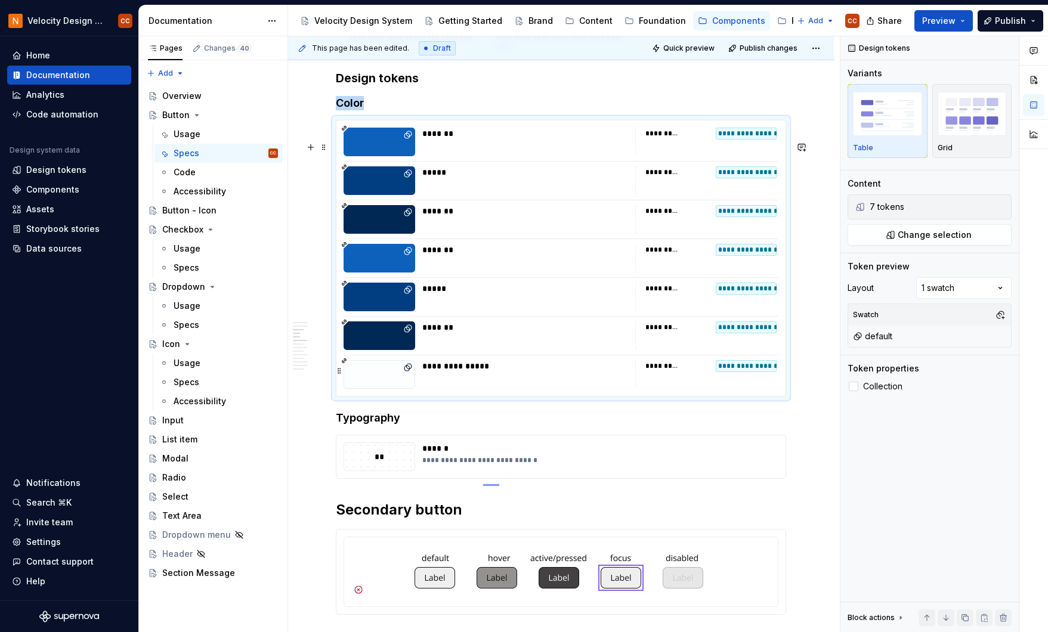
click at [569, 389] on div "**********" at bounding box center [525, 374] width 206 height 29
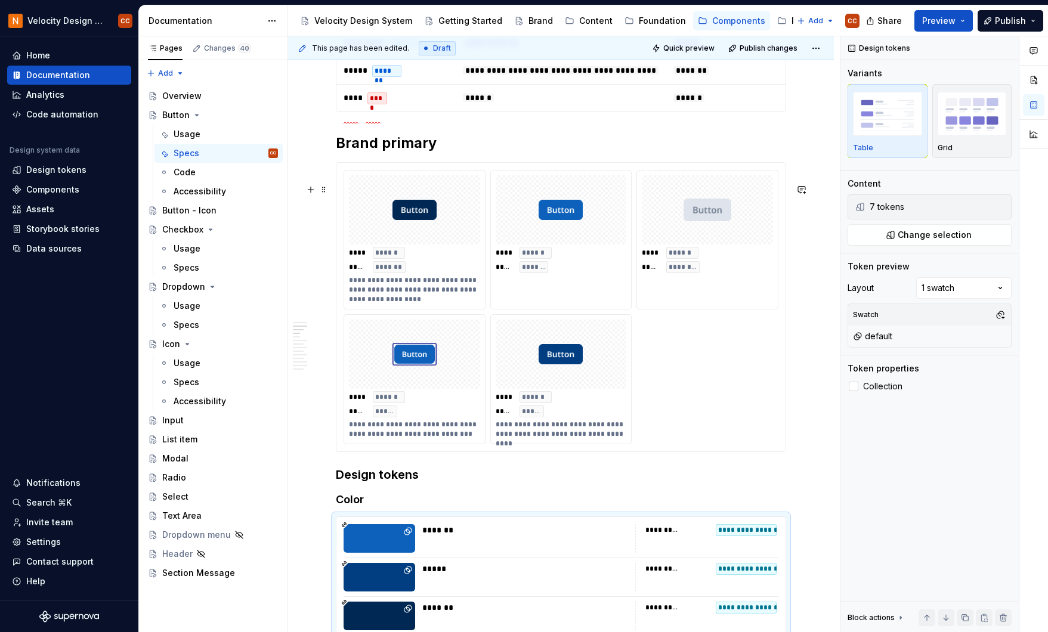
scroll to position [622, 0]
click at [595, 390] on div at bounding box center [561, 354] width 131 height 69
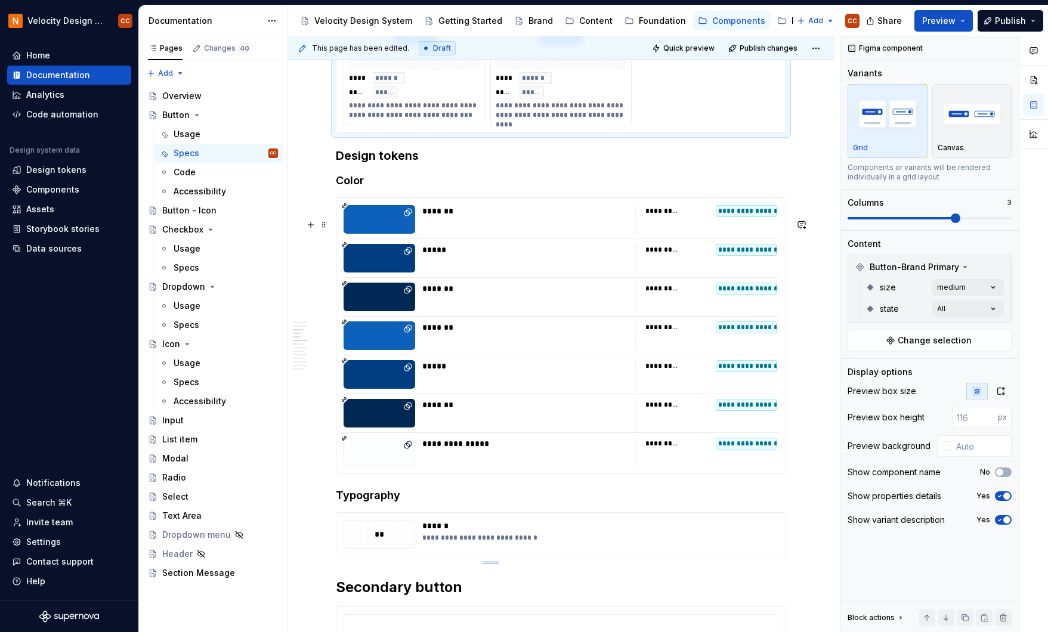
scroll to position [940, 0]
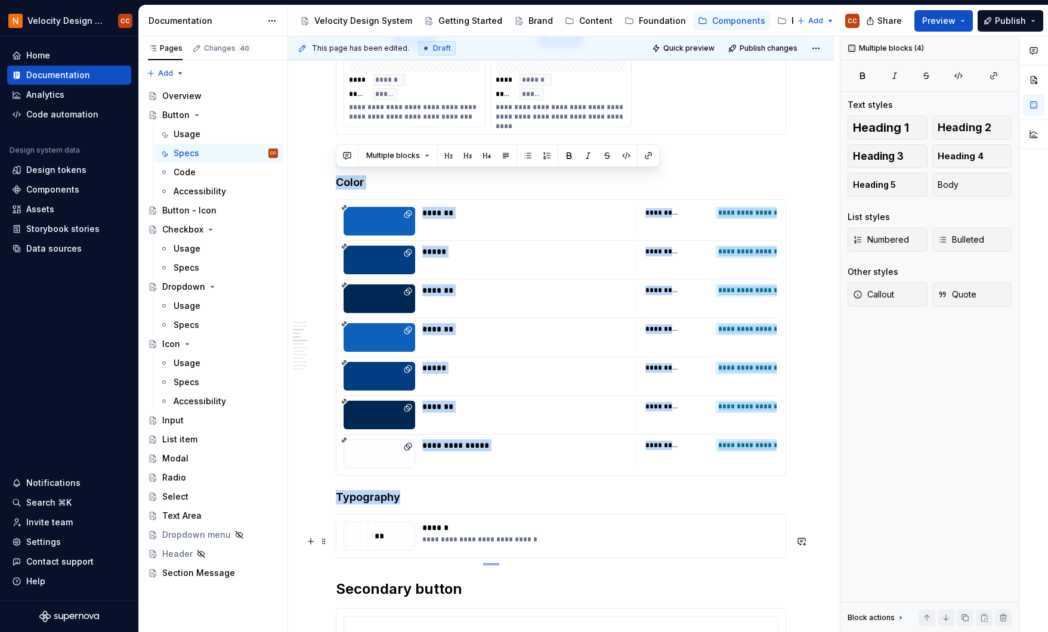
drag, startPoint x: 336, startPoint y: 176, endPoint x: 511, endPoint y: 537, distance: 401.0
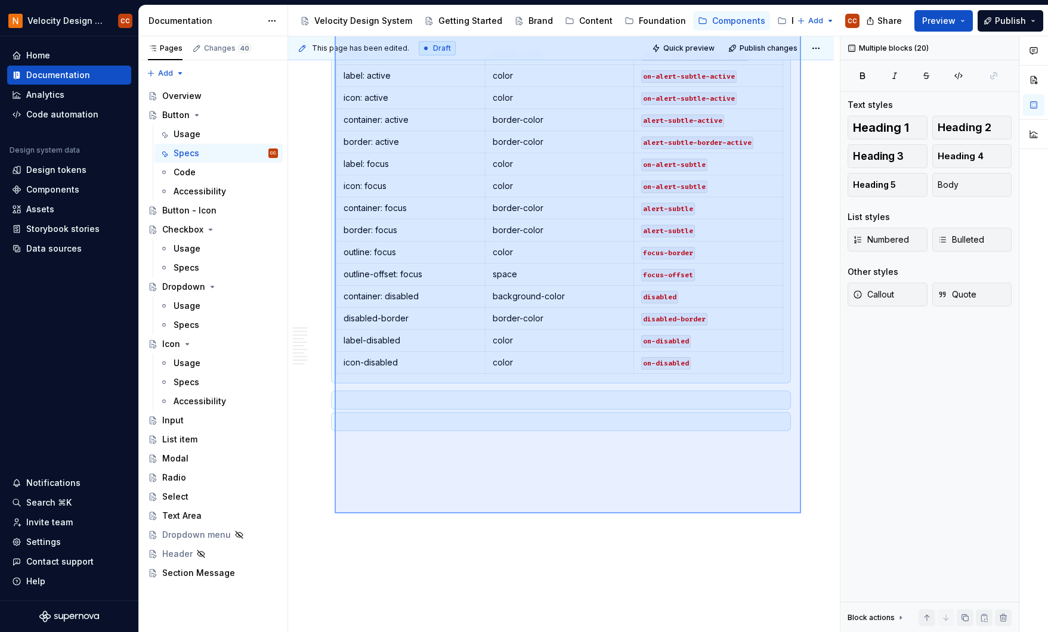
scroll to position [4147, 0]
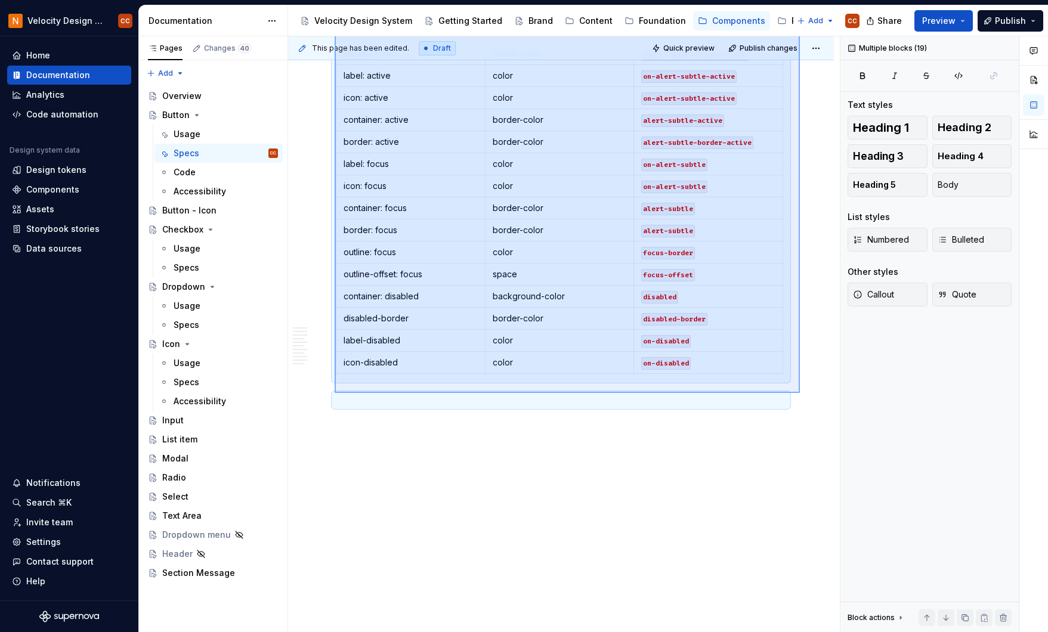
drag, startPoint x: 335, startPoint y: 312, endPoint x: 800, endPoint y: 393, distance: 472.4
click at [800, 393] on div "**********" at bounding box center [564, 334] width 552 height 597
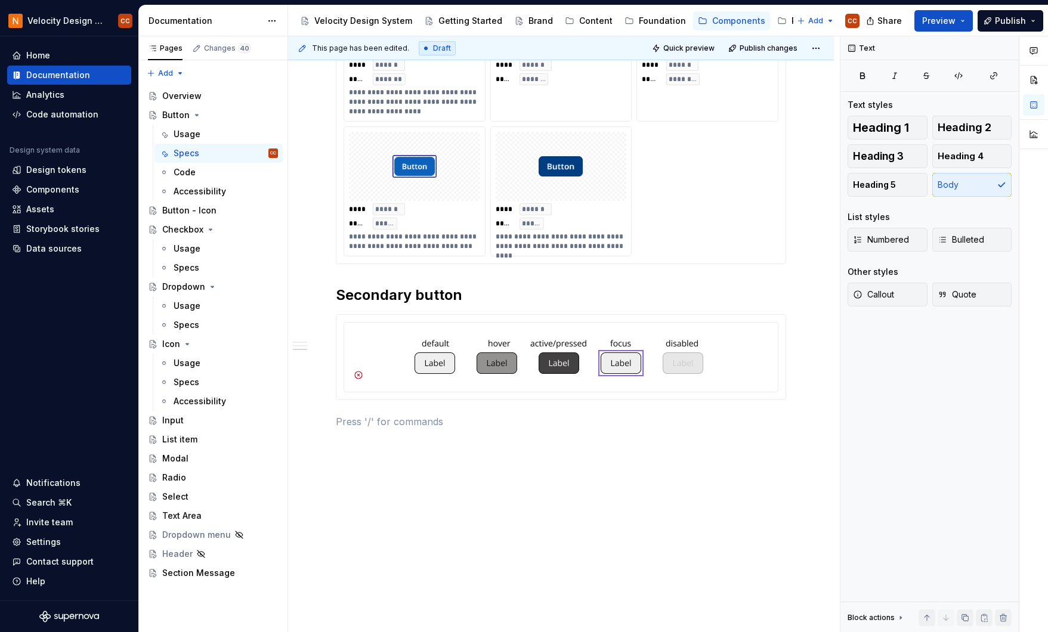
scroll to position [832, 0]
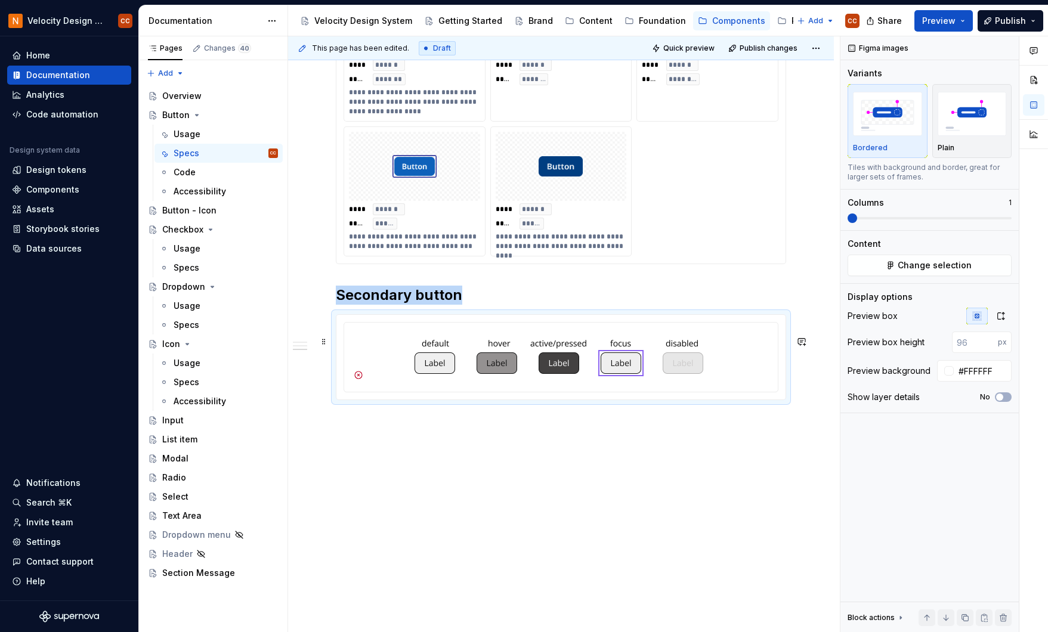
click at [409, 319] on div at bounding box center [560, 357] width 449 height 85
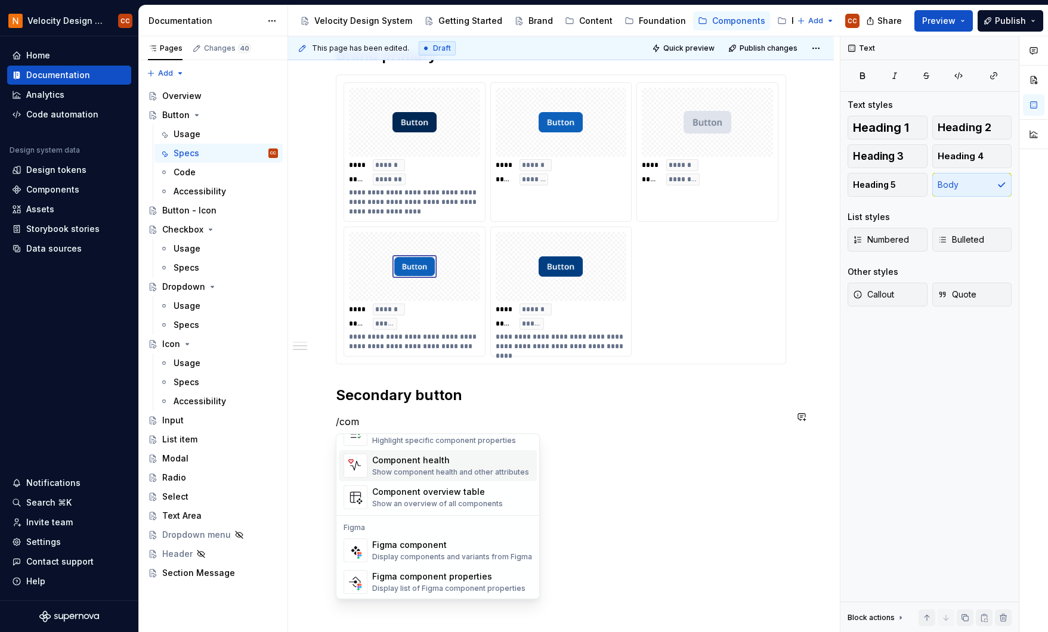
scroll to position [36, 0]
click at [444, 581] on div "Figma component properties" at bounding box center [448, 576] width 153 height 12
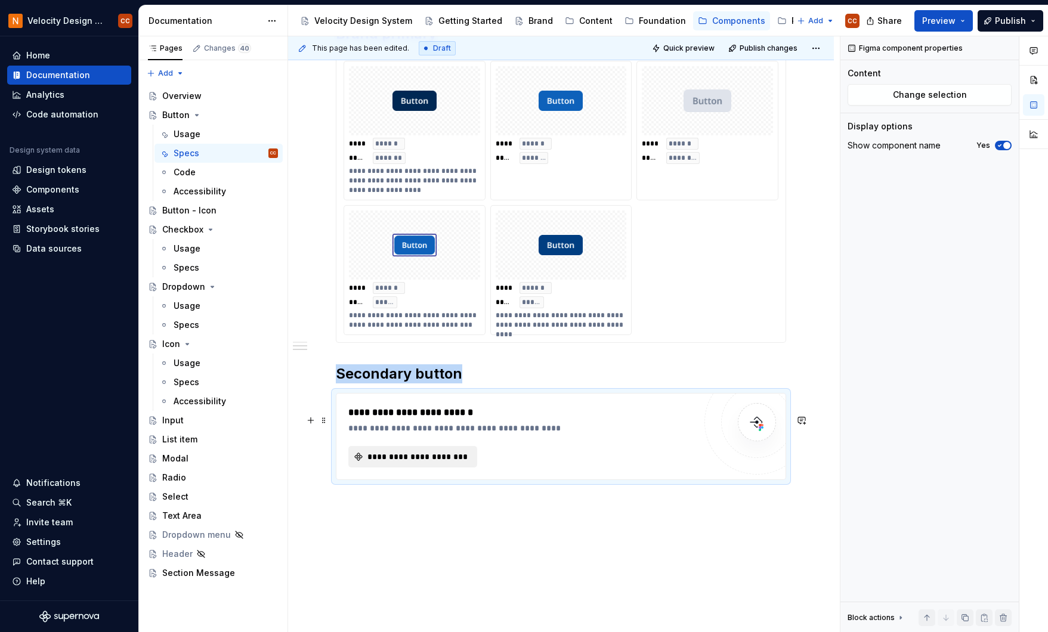
type textarea "*"
click at [433, 463] on span "**********" at bounding box center [418, 457] width 104 height 12
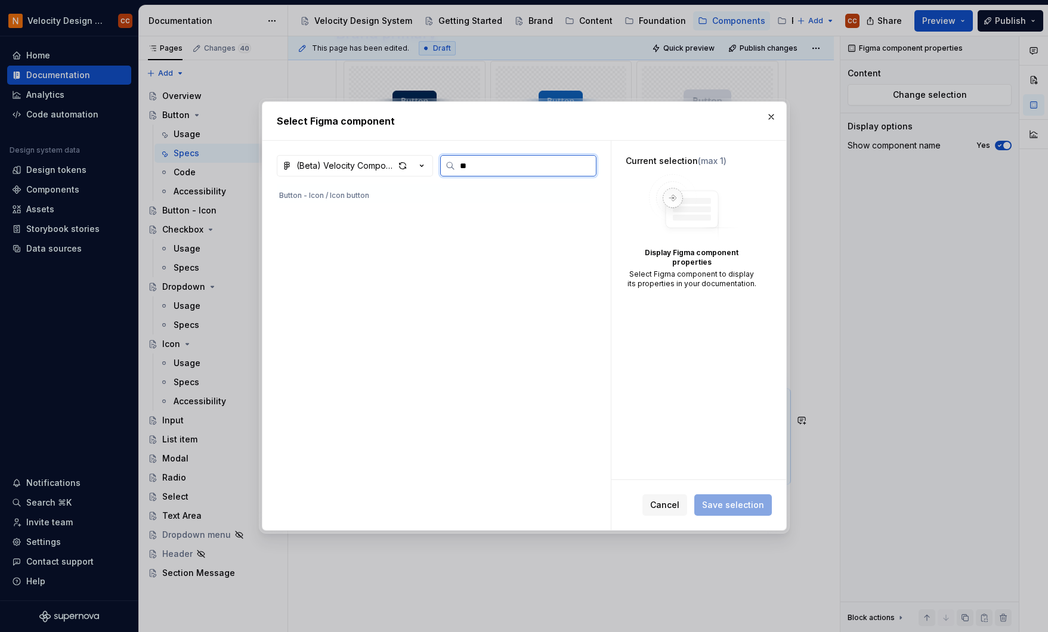
scroll to position [0, 0]
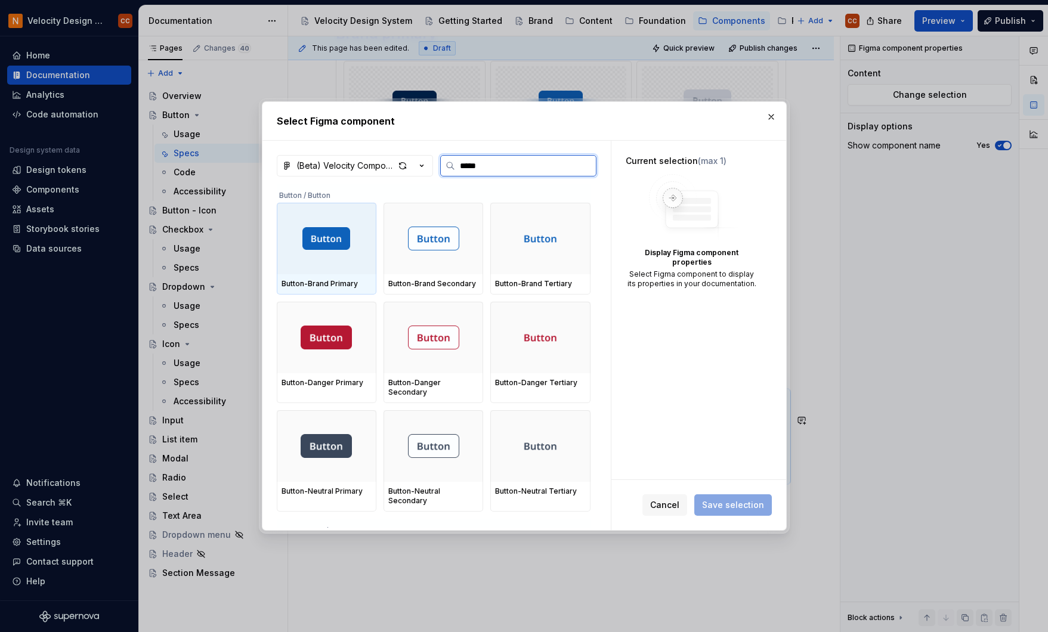
type input "******"
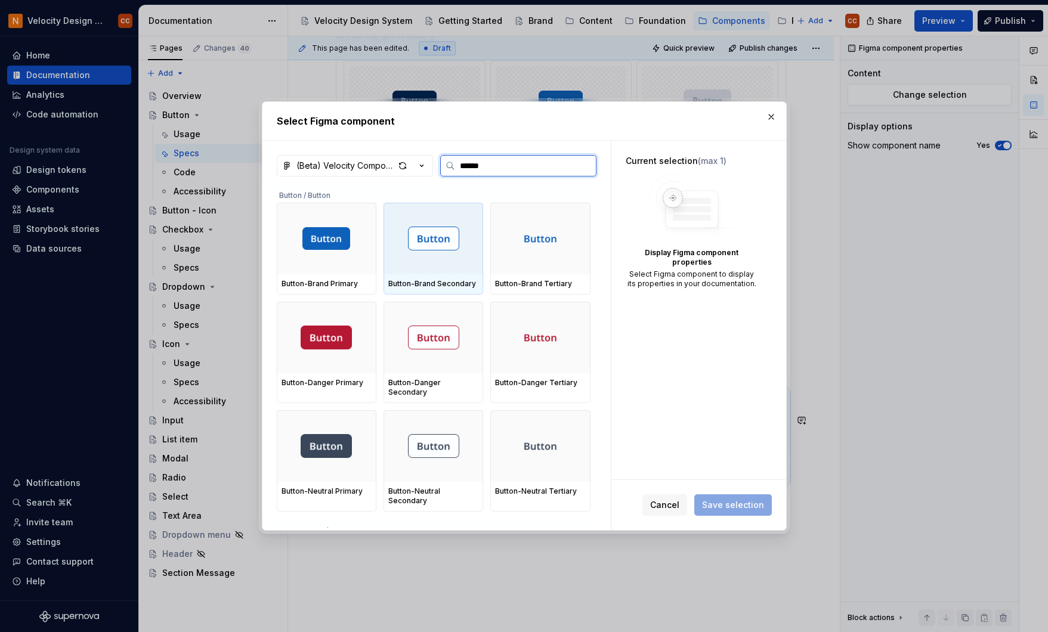
click at [449, 261] on div at bounding box center [434, 239] width 100 height 72
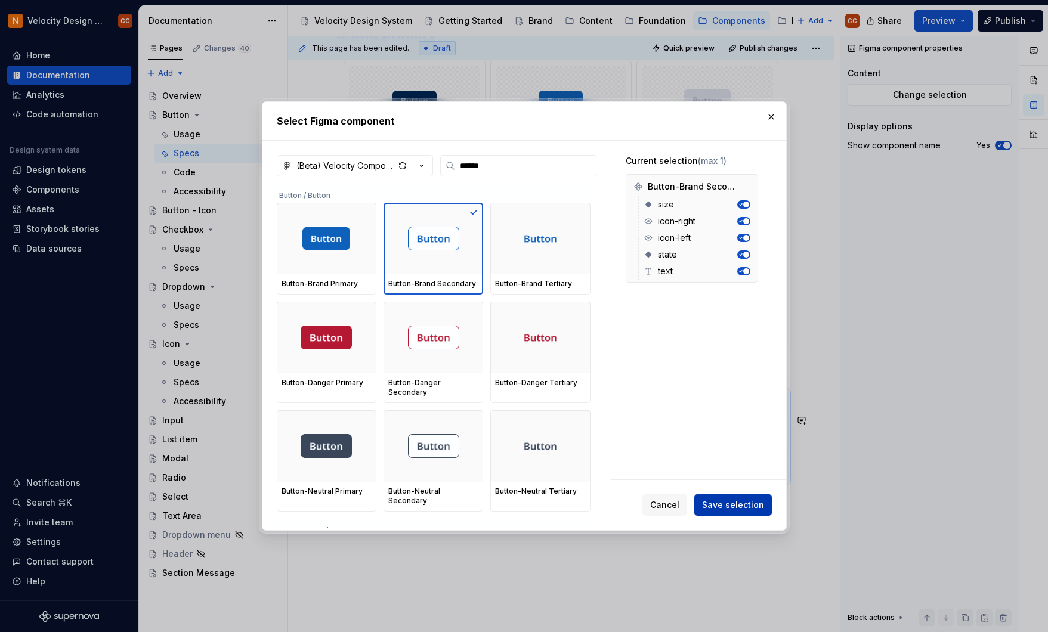
click at [734, 510] on span "Save selection" at bounding box center [733, 505] width 62 height 12
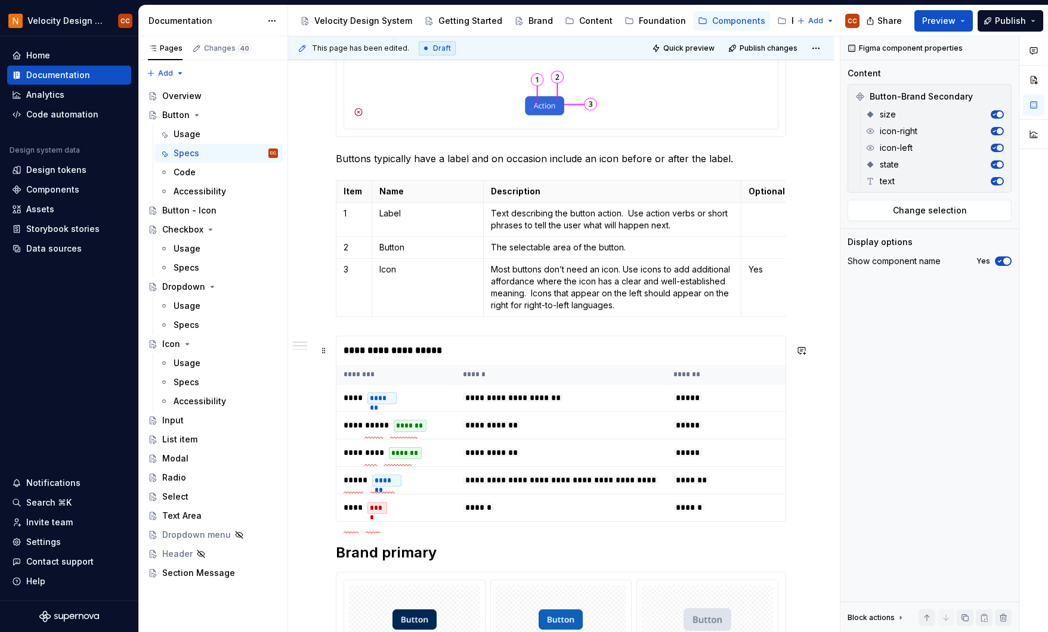
scroll to position [255, 0]
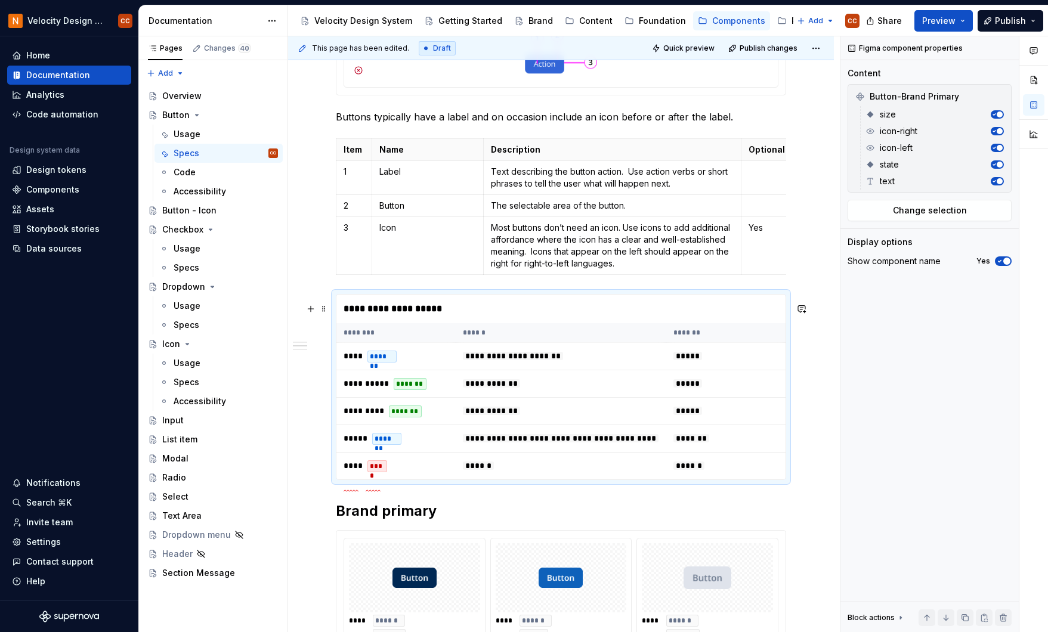
click at [761, 311] on div "**********" at bounding box center [560, 309] width 449 height 29
drag, startPoint x: 653, startPoint y: 310, endPoint x: 665, endPoint y: 546, distance: 237.1
click at [665, 546] on div "**********" at bounding box center [561, 519] width 450 height 1076
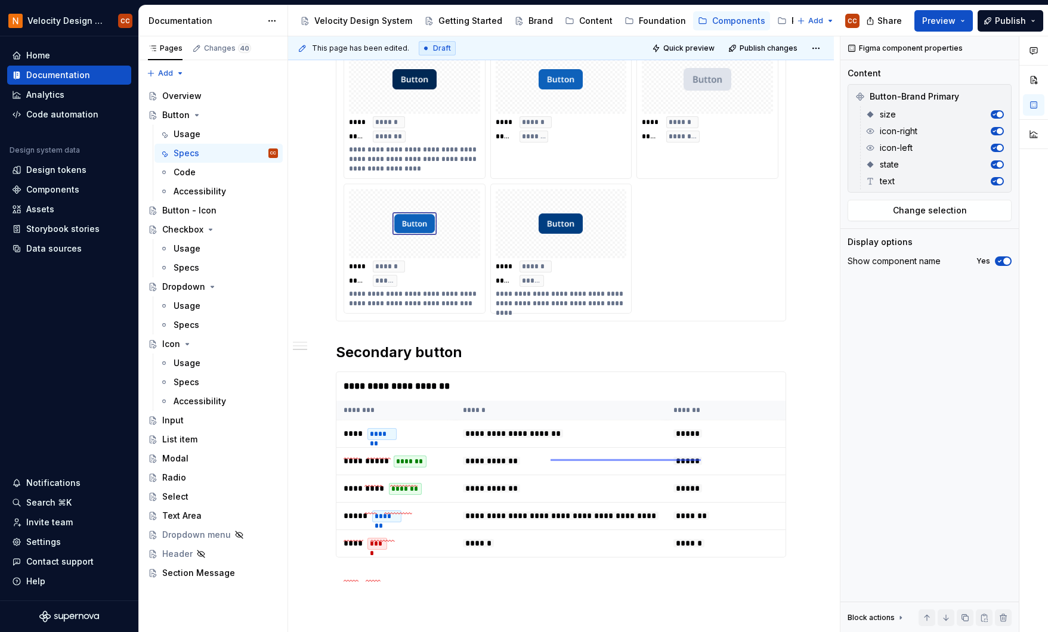
scroll to position [799, 0]
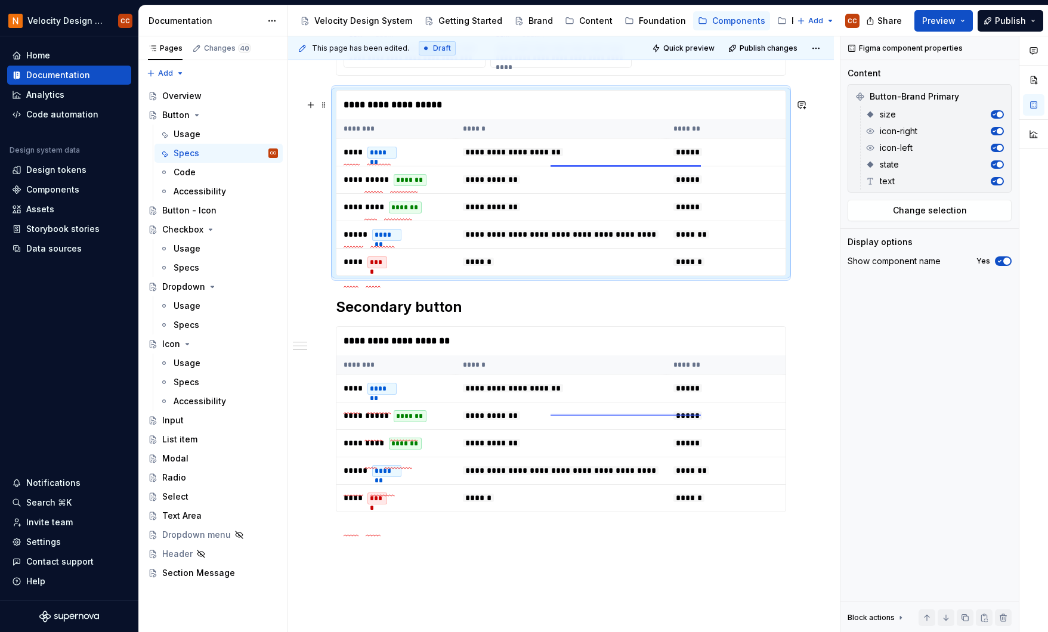
click at [689, 97] on div "**********" at bounding box center [561, 183] width 450 height 186
click at [1005, 261] on span "button" at bounding box center [1006, 261] width 7 height 7
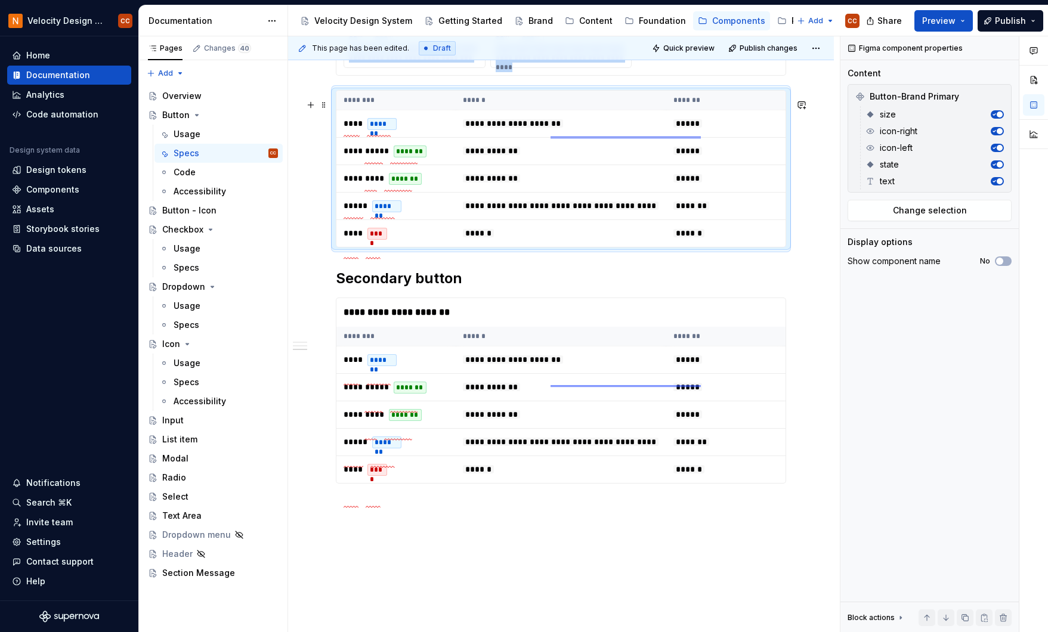
click at [813, 233] on div "**********" at bounding box center [561, 48] width 546 height 1280
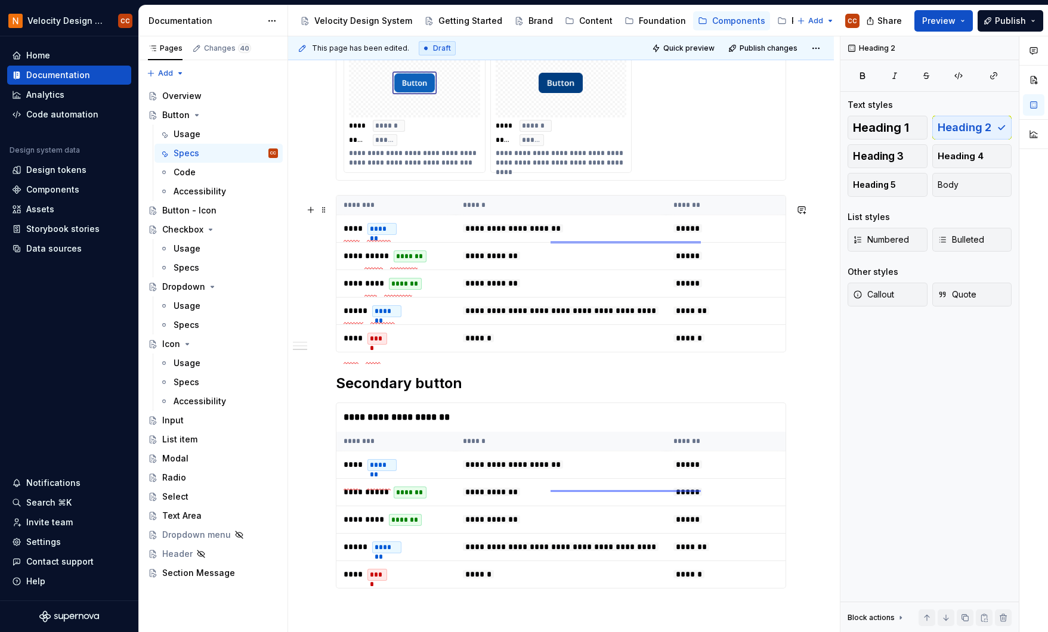
scroll to position [719, 0]
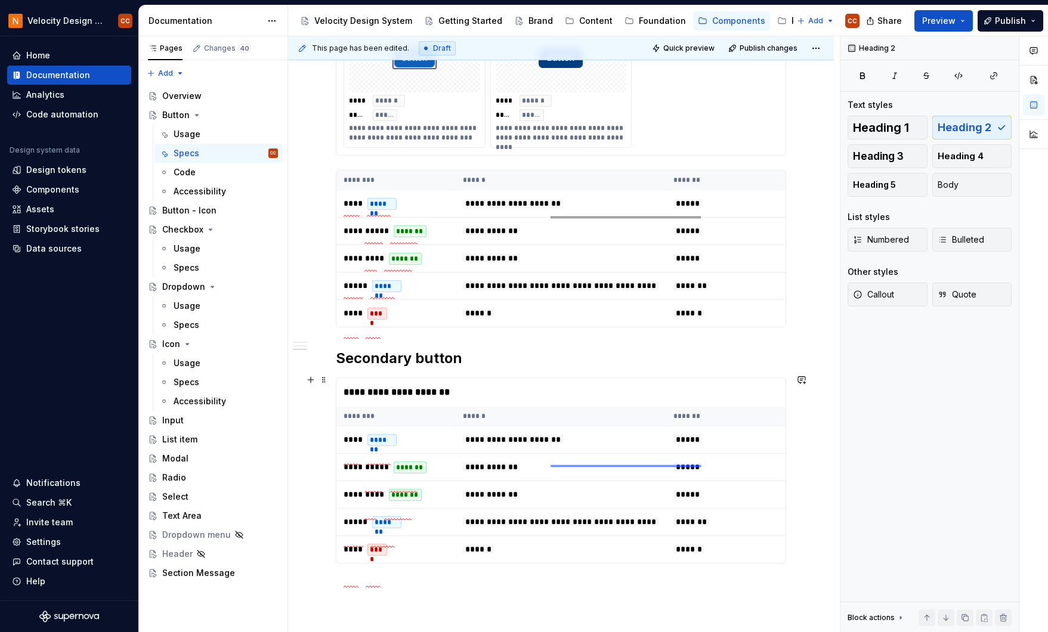
click at [339, 368] on h2 "Secondary button" at bounding box center [561, 358] width 450 height 19
click at [524, 368] on h2 "Brand secondary button" at bounding box center [561, 358] width 450 height 19
click at [801, 450] on div "**********" at bounding box center [561, 128] width 546 height 1280
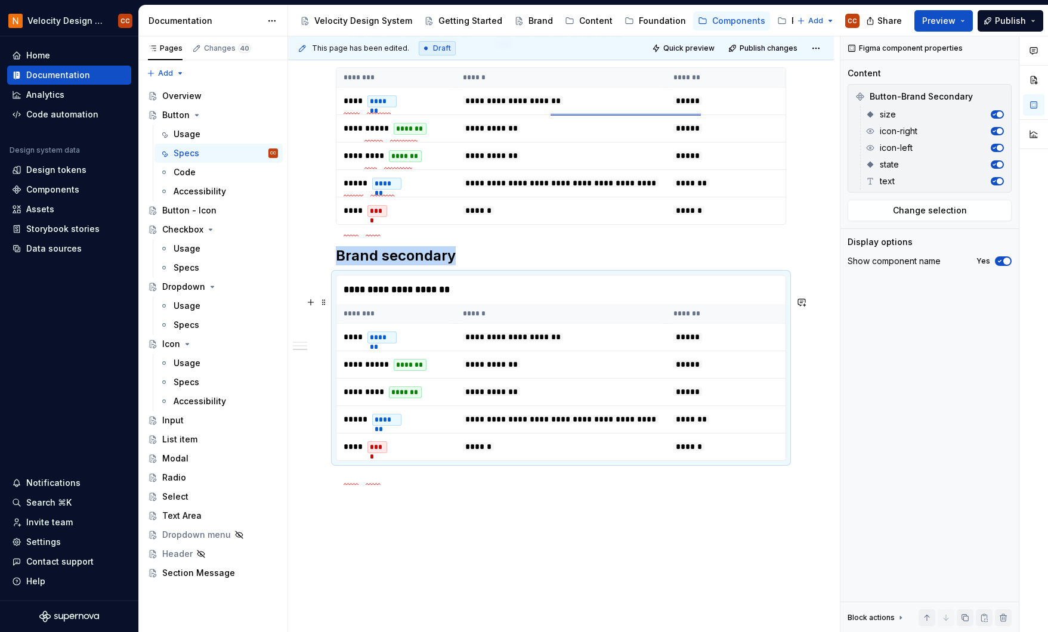
scroll to position [888, 0]
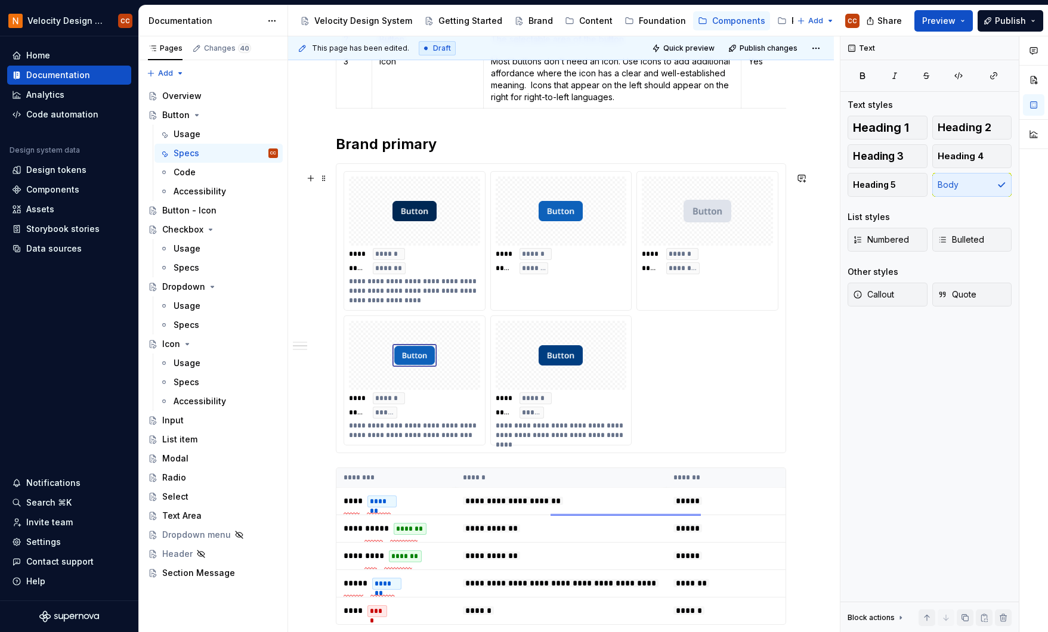
scroll to position [410, 0]
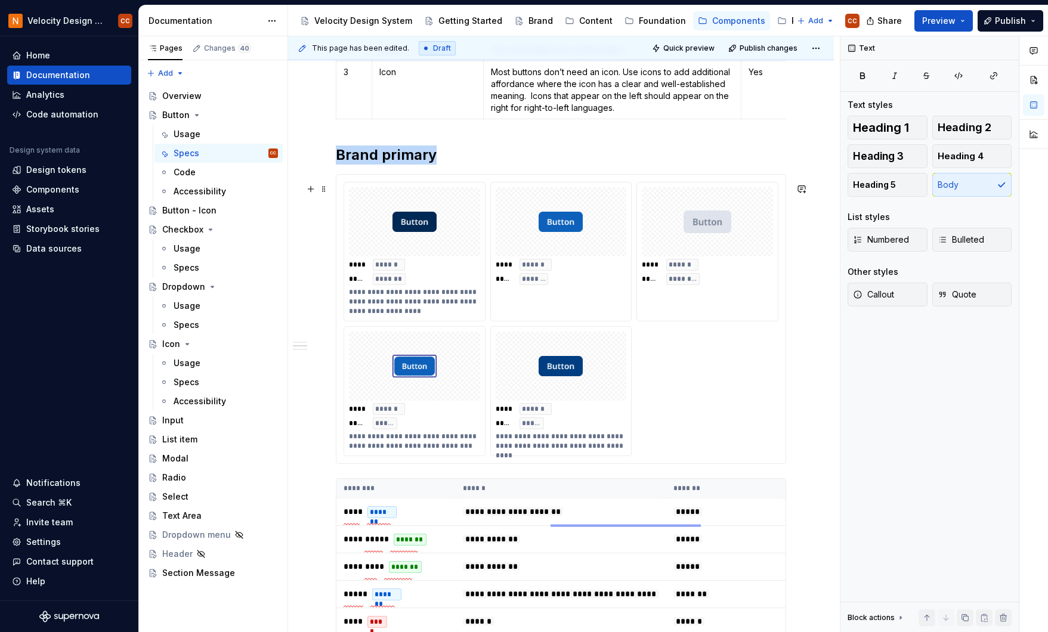
click at [518, 246] on div at bounding box center [561, 221] width 131 height 69
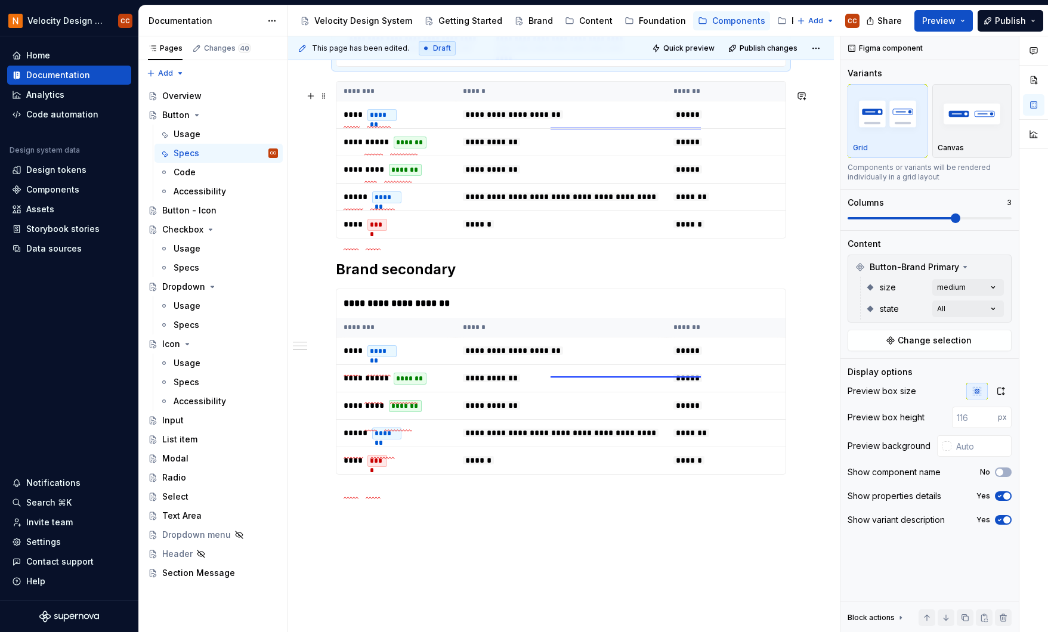
scroll to position [808, 0]
click at [561, 503] on p at bounding box center [561, 496] width 450 height 14
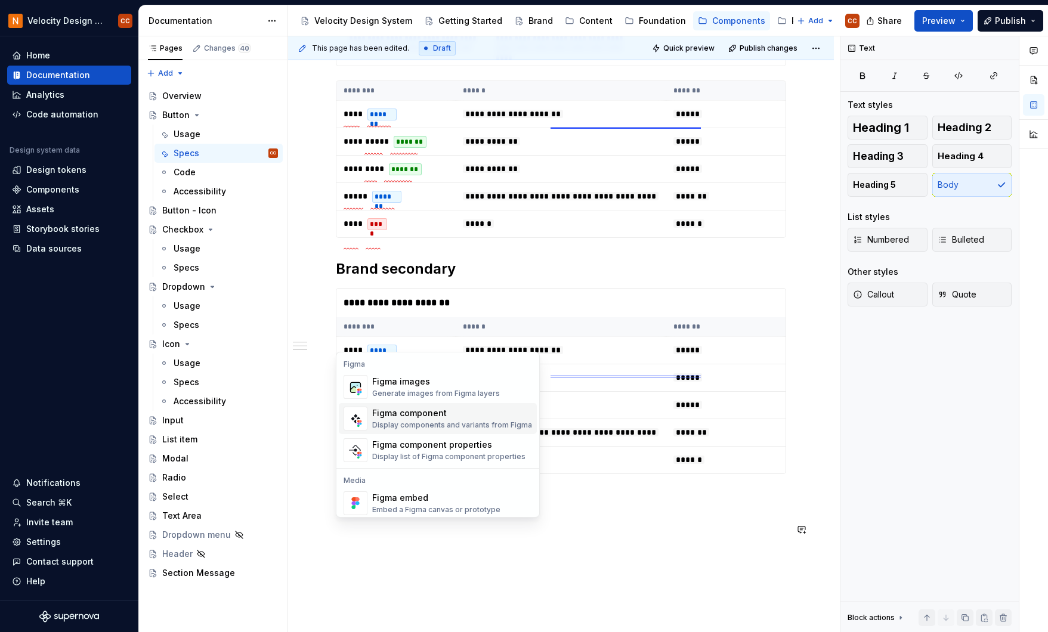
click at [446, 421] on div "Display components and variants from Figma" at bounding box center [452, 426] width 160 height 10
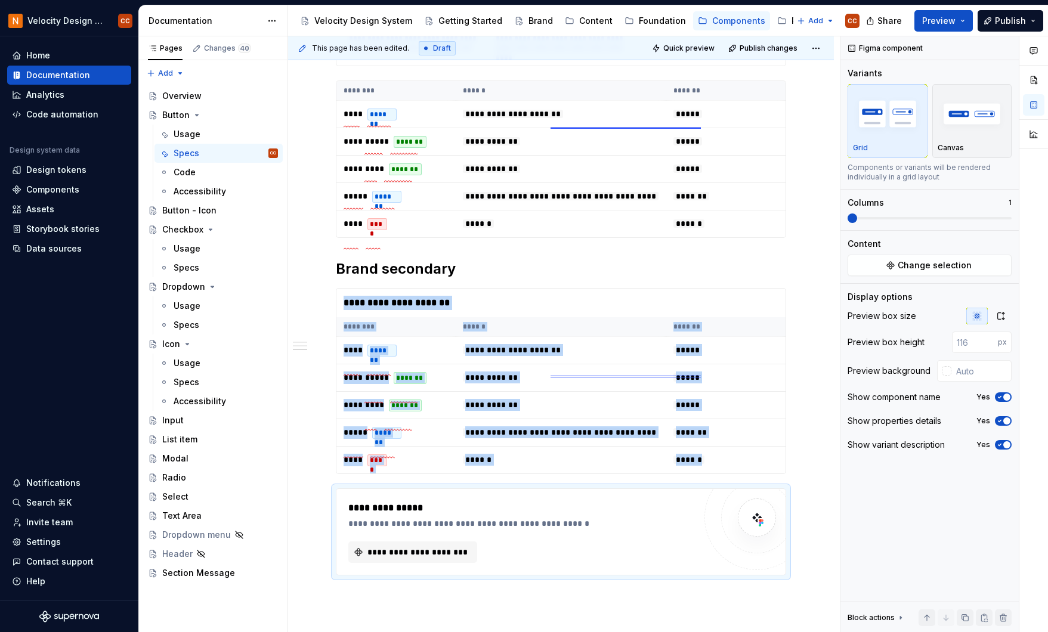
type textarea "*"
click at [956, 262] on span "Change selection" at bounding box center [935, 266] width 74 height 12
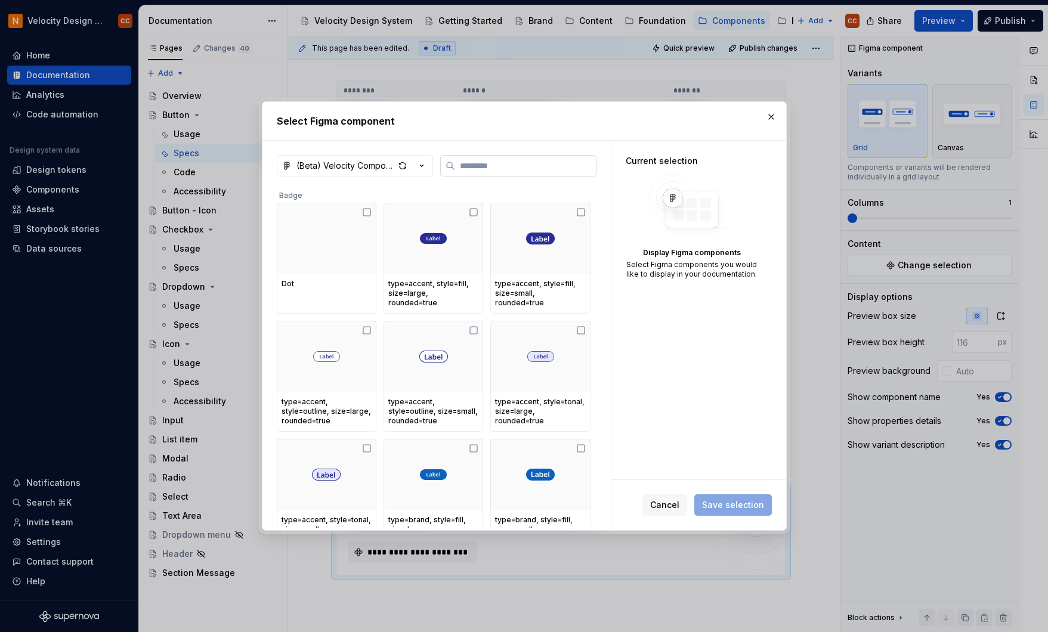
click at [484, 167] on input "search" at bounding box center [525, 166] width 141 height 12
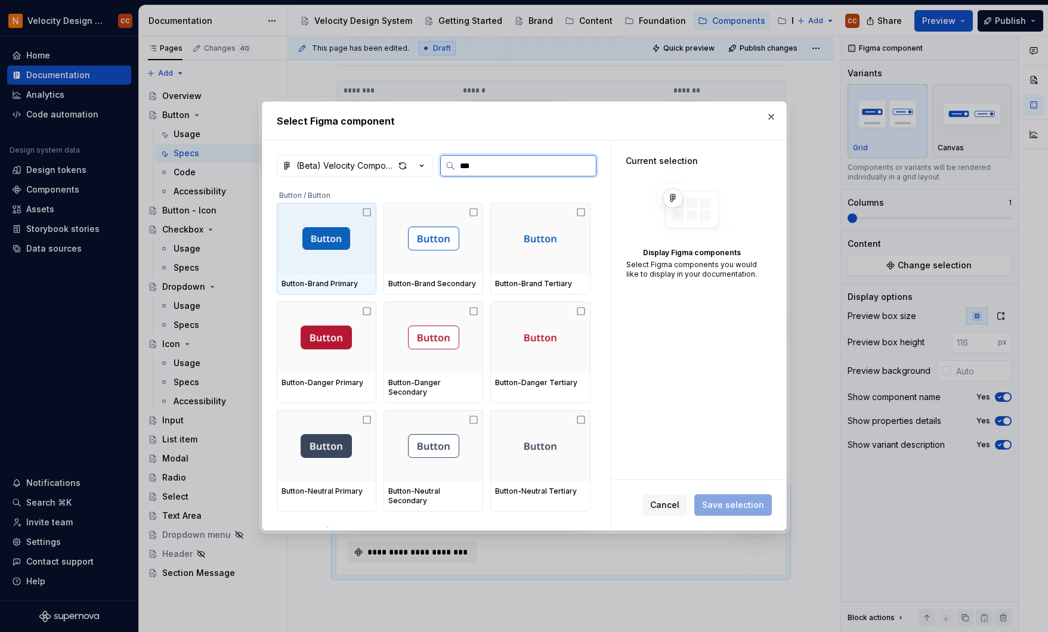
type input "****"
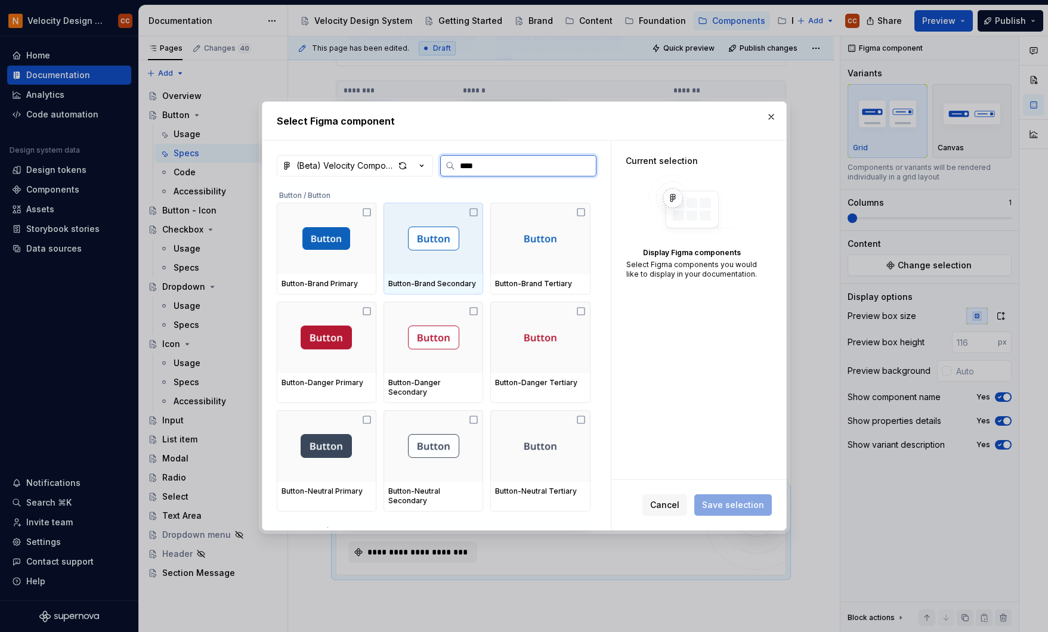
click at [437, 242] on img at bounding box center [433, 239] width 51 height 26
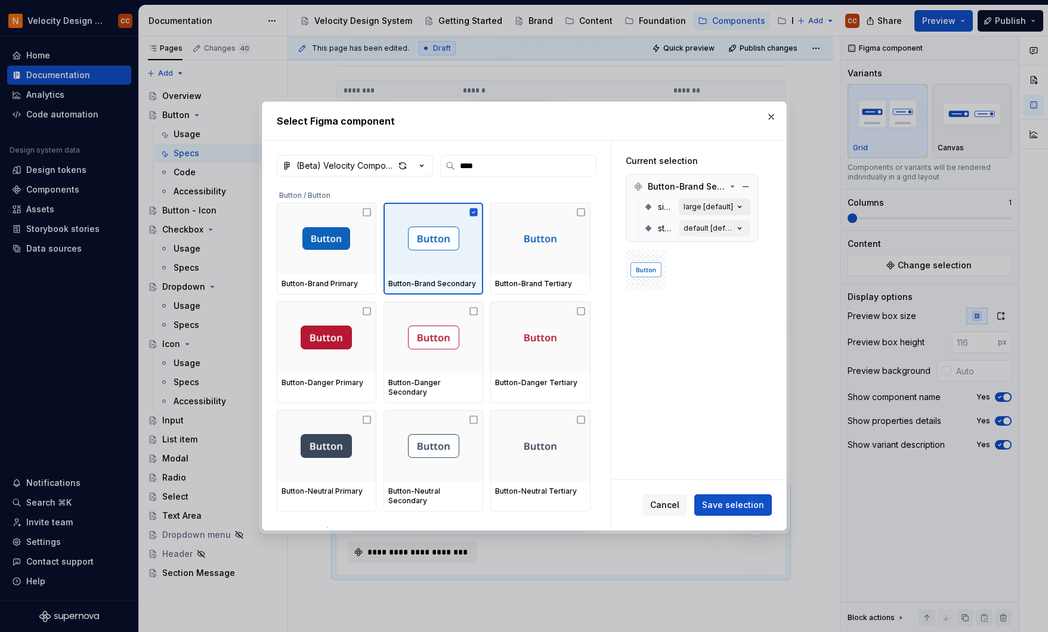
click at [736, 205] on icon "button" at bounding box center [740, 207] width 12 height 12
click at [742, 206] on icon "button" at bounding box center [740, 207] width 12 height 12
click at [723, 207] on div "large [default]" at bounding box center [709, 207] width 50 height 10
click at [722, 507] on span "Save selection" at bounding box center [733, 505] width 62 height 12
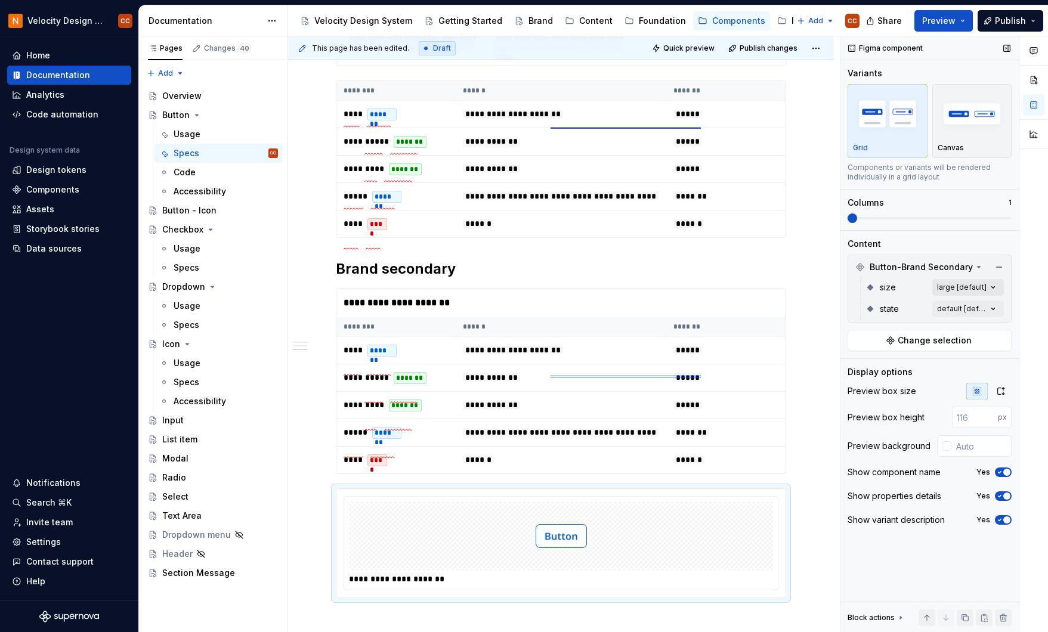
click at [983, 285] on div "Comments Open comments No comments yet Select ‘Comment’ from the block context …" at bounding box center [945, 334] width 208 height 597
click at [856, 362] on div at bounding box center [856, 364] width 10 height 10
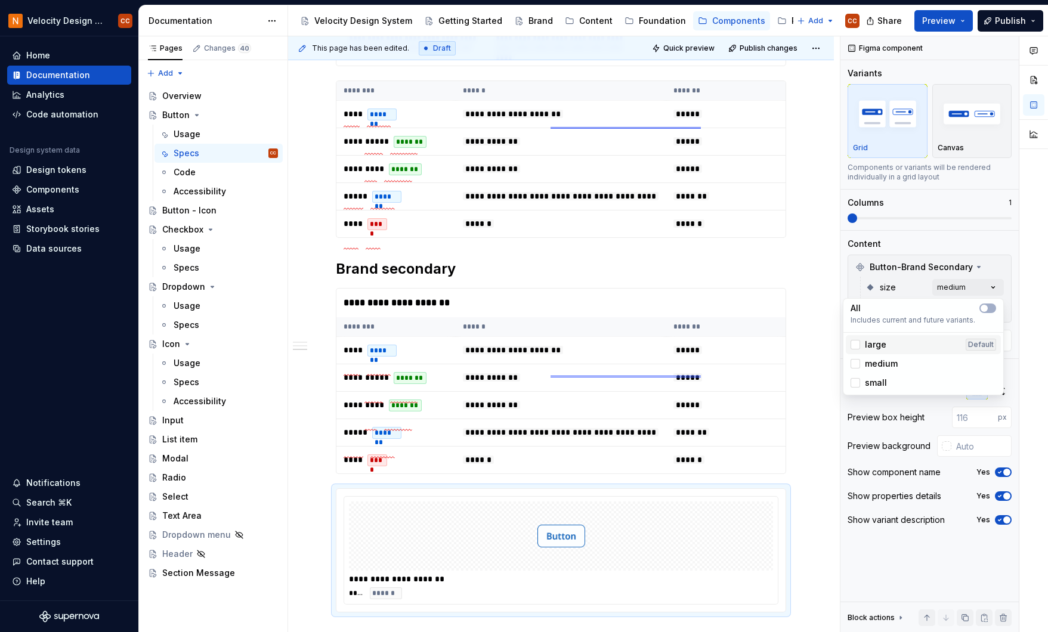
click at [854, 339] on div "large" at bounding box center [869, 345] width 36 height 12
click at [856, 381] on div at bounding box center [856, 383] width 10 height 10
click at [949, 223] on div "Comments Open comments No comments yet Select ‘Comment’ from the block context …" at bounding box center [945, 334] width 208 height 597
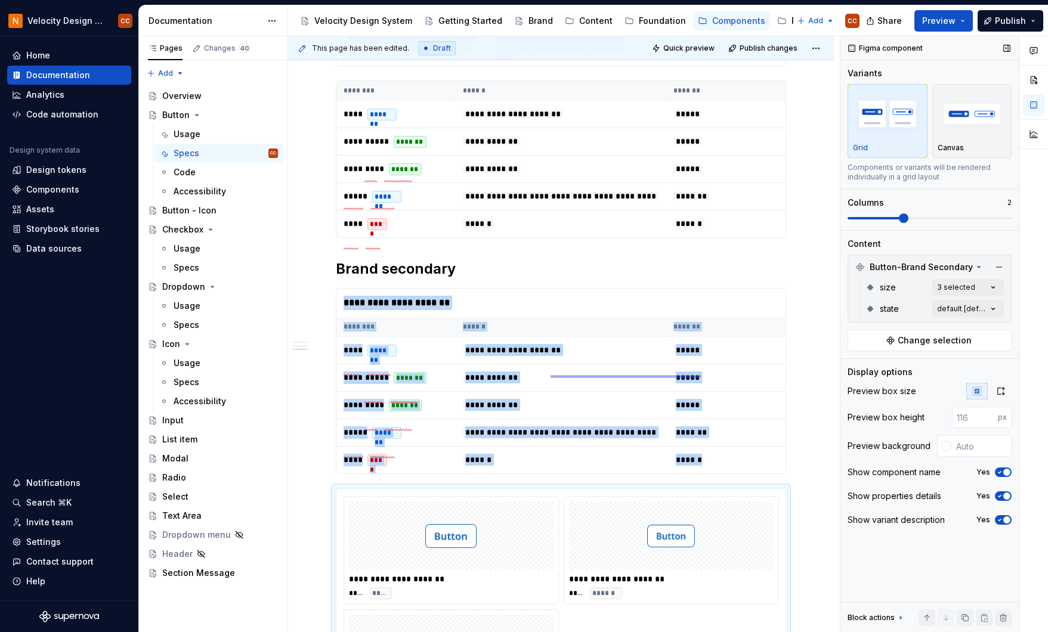
scroll to position [935, 0]
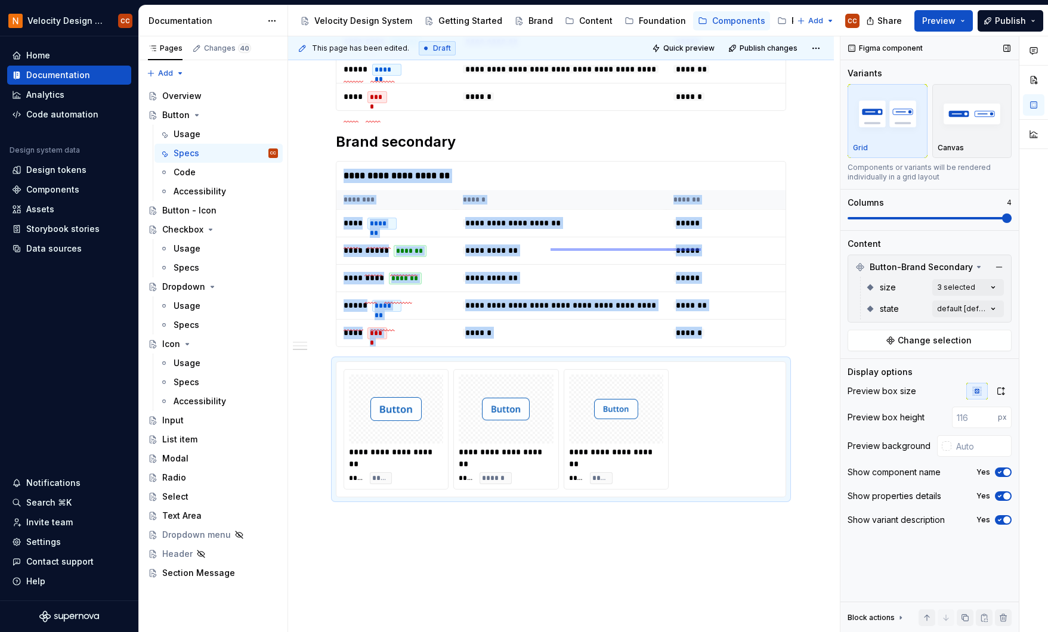
click at [1002, 223] on span at bounding box center [1007, 219] width 10 height 10
click at [972, 310] on div "Comments Open comments No comments yet Select ‘Comment’ from the block context …" at bounding box center [945, 334] width 208 height 597
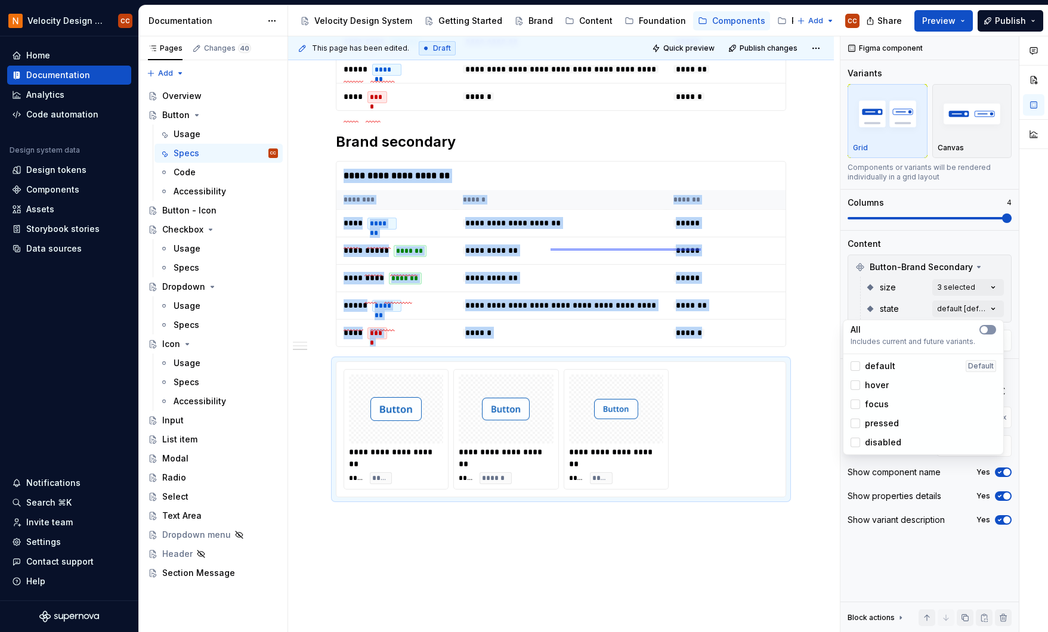
click at [990, 328] on button "button" at bounding box center [988, 330] width 17 height 10
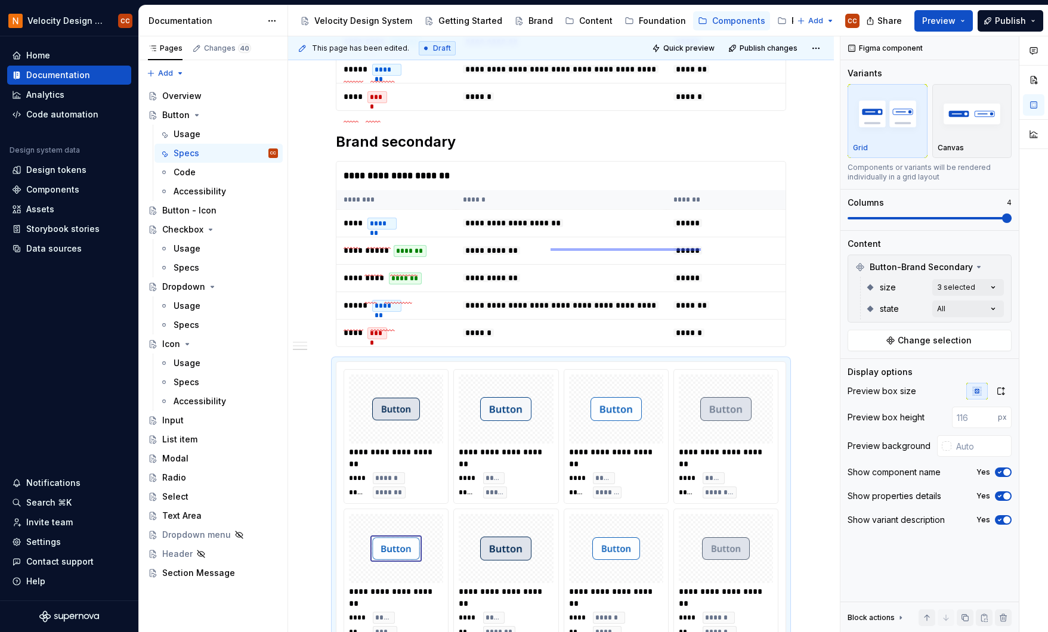
click at [810, 335] on html "Velocity Design System by NAVEX CC Home Documentation Analytics Code automation…" at bounding box center [524, 316] width 1048 height 632
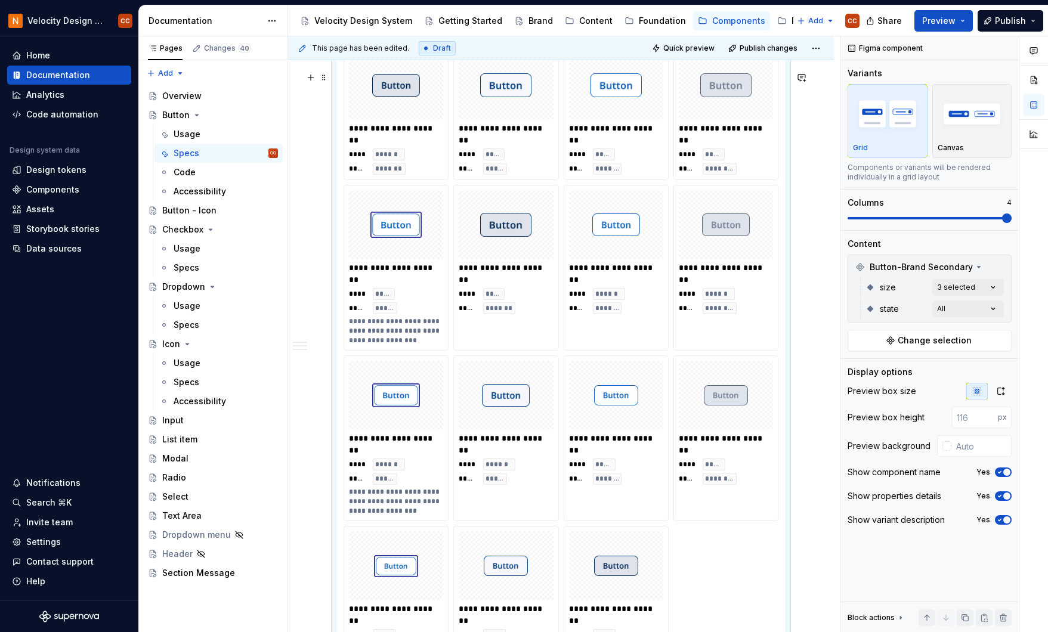
scroll to position [1174, 0]
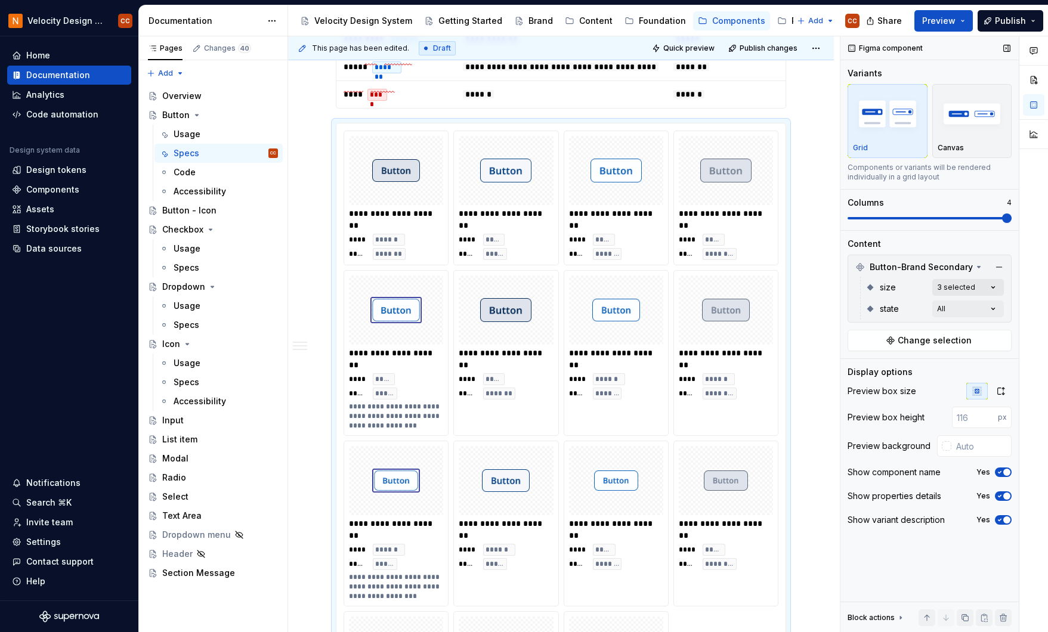
click at [992, 285] on div "Comments Open comments No comments yet Select ‘Comment’ from the block context …" at bounding box center [945, 334] width 208 height 597
click at [856, 345] on icon at bounding box center [856, 345] width 0 height 0
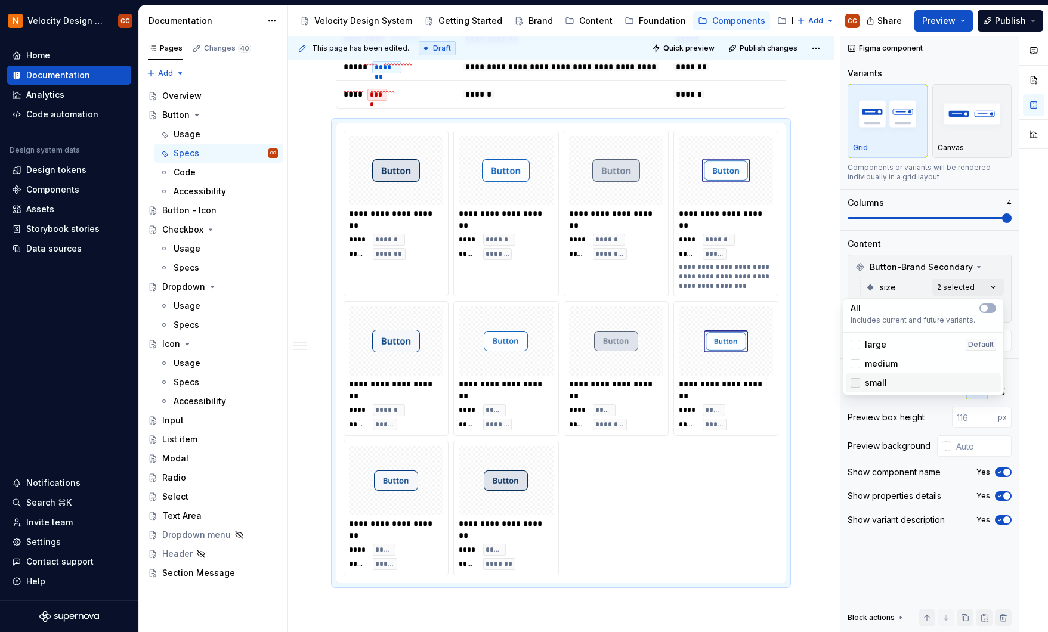
click at [854, 387] on div at bounding box center [856, 383] width 10 height 10
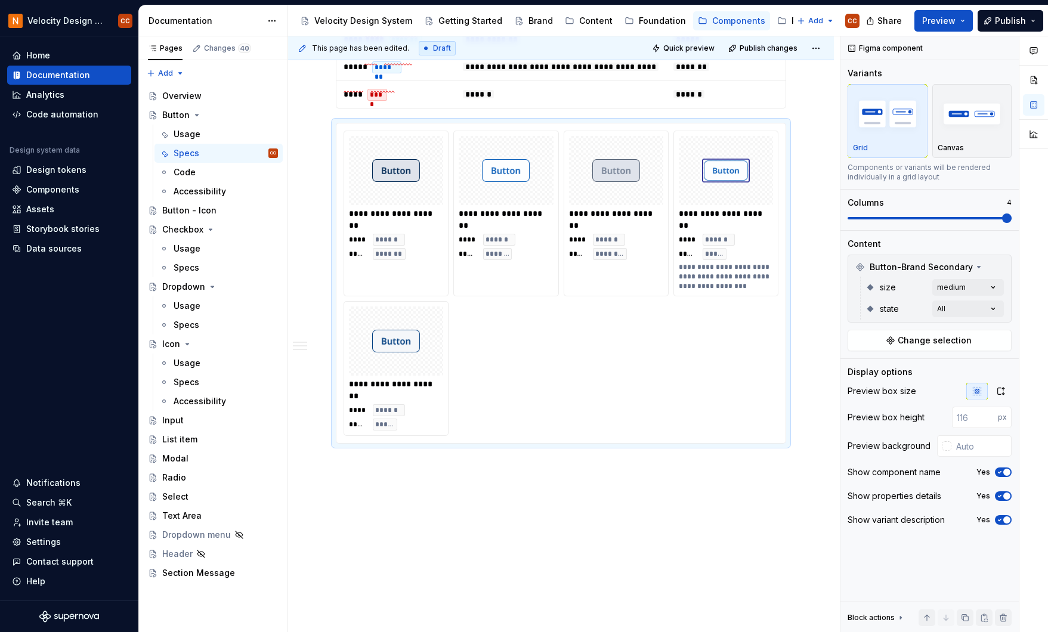
click at [964, 239] on div "Comments Open comments No comments yet Select ‘Comment’ from the block context …" at bounding box center [945, 334] width 208 height 597
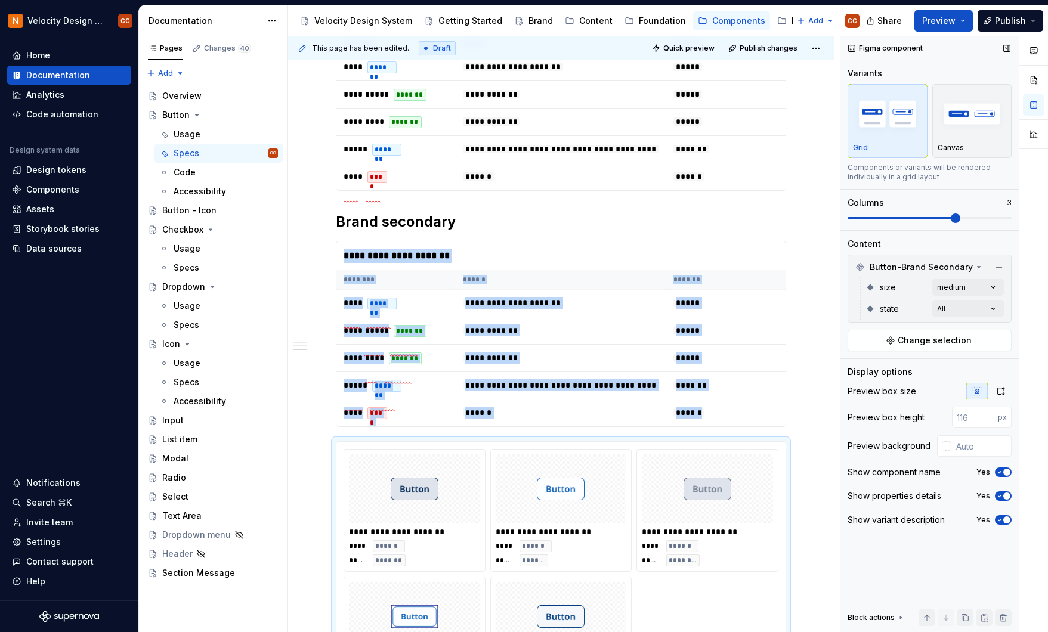
scroll to position [986, 0]
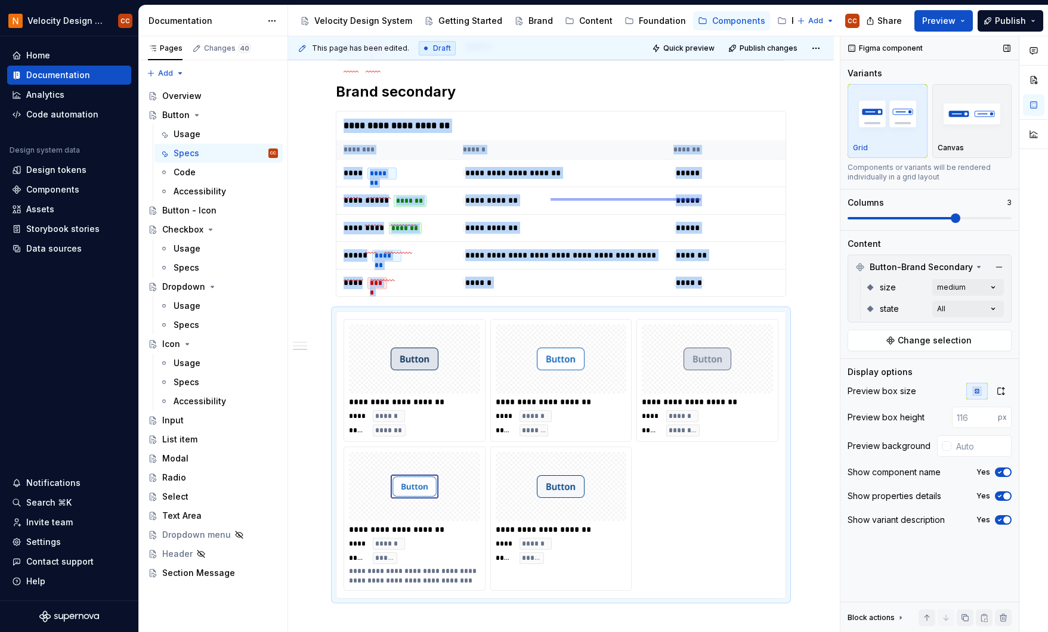
click at [961, 220] on span at bounding box center [956, 219] width 10 height 10
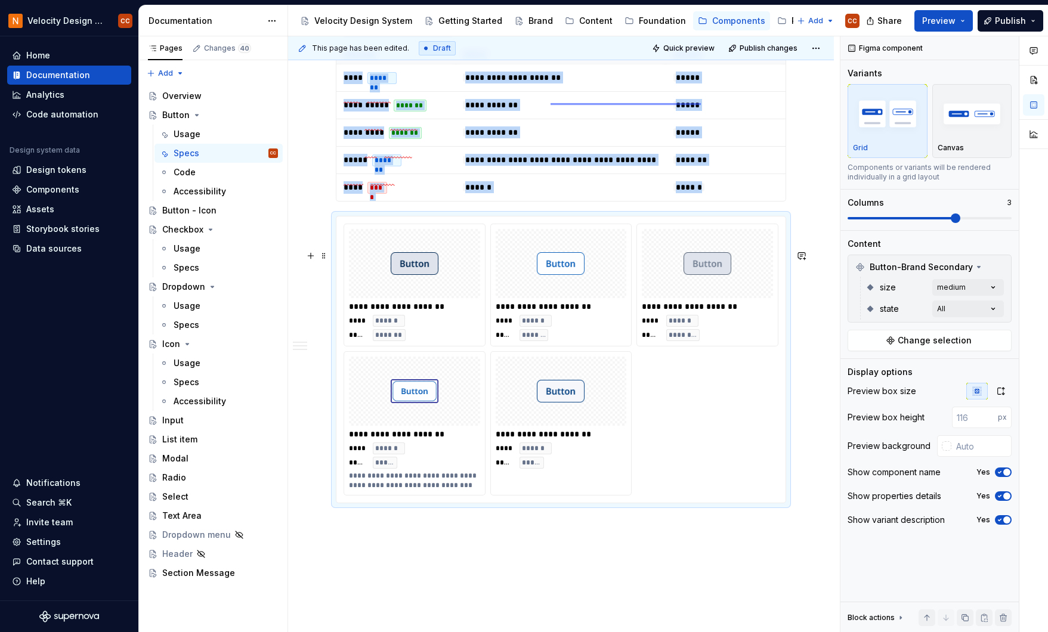
scroll to position [1145, 0]
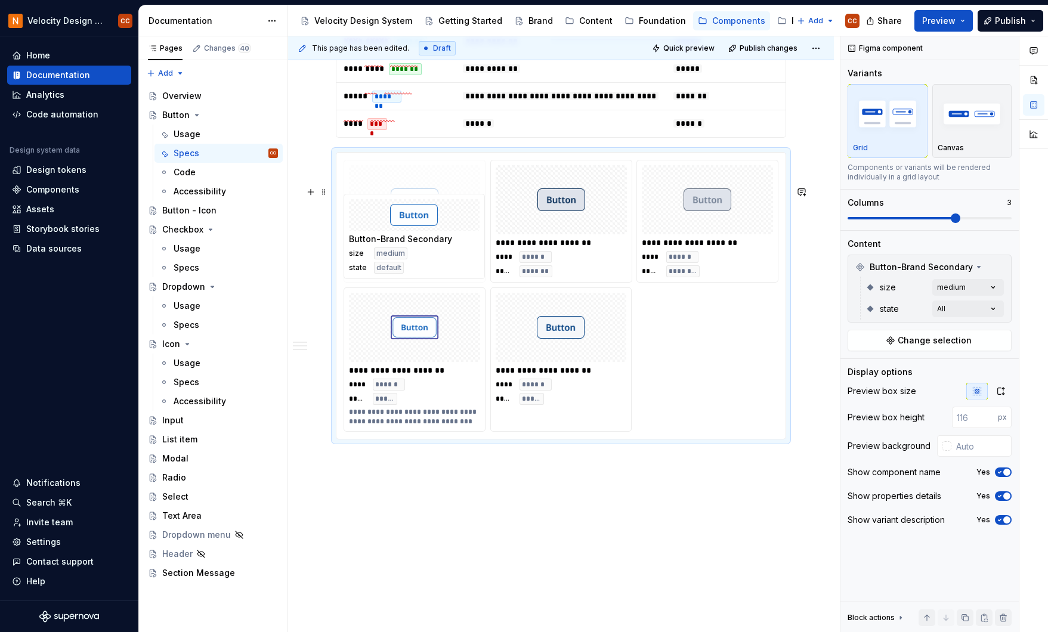
drag, startPoint x: 572, startPoint y: 261, endPoint x: 437, endPoint y: 261, distance: 134.8
click at [437, 261] on body "Velocity Design System by NAVEX CC Home Documentation Analytics Code automation…" at bounding box center [524, 316] width 1048 height 632
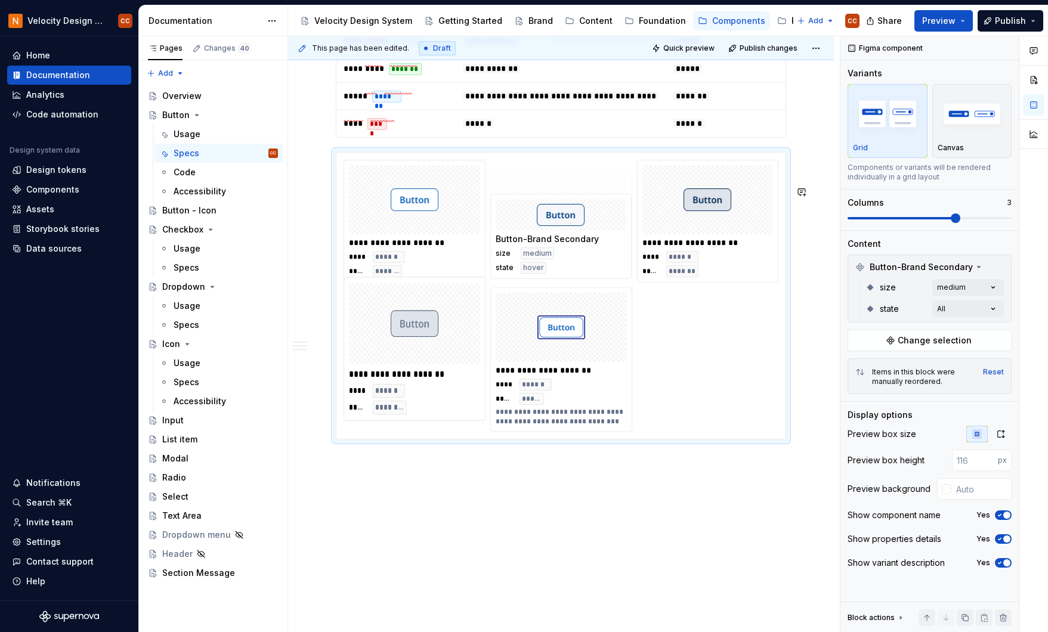
drag, startPoint x: 517, startPoint y: 374, endPoint x: 525, endPoint y: 274, distance: 100.5
click at [525, 274] on body "Velocity Design System by NAVEX CC Home Documentation Analytics Code automation…" at bounding box center [524, 316] width 1048 height 632
click at [1002, 514] on icon "button" at bounding box center [1000, 515] width 10 height 7
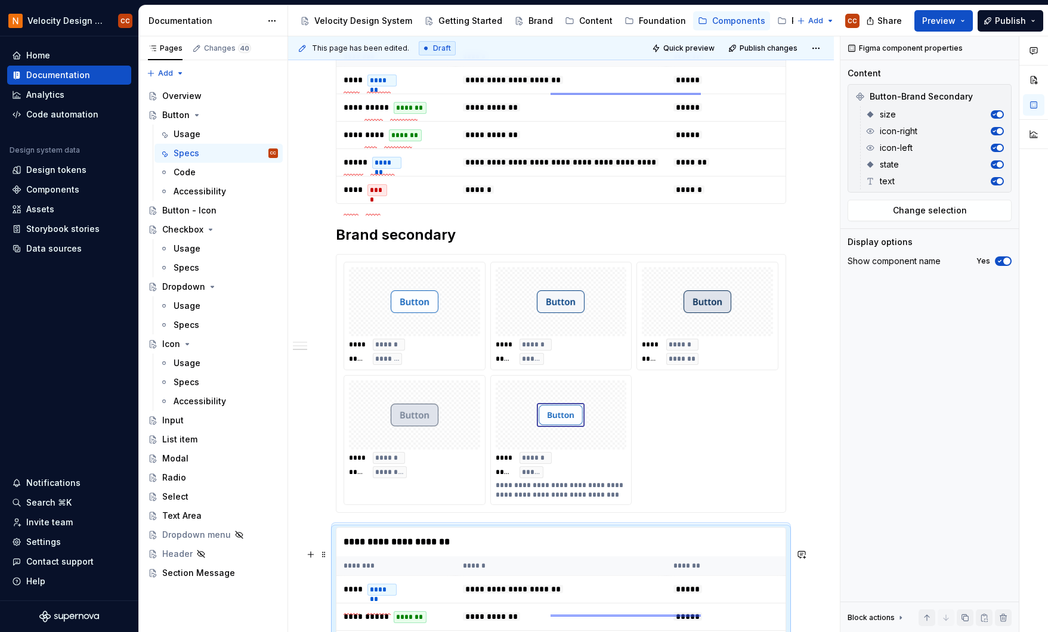
scroll to position [832, 0]
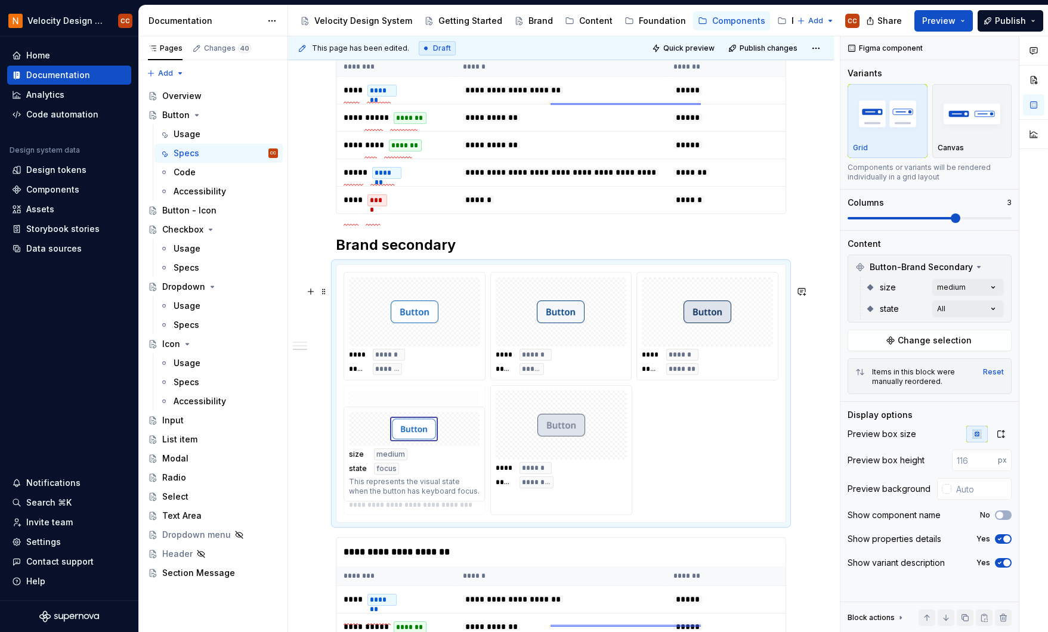
drag, startPoint x: 518, startPoint y: 442, endPoint x: 381, endPoint y: 444, distance: 137.8
click at [381, 444] on body "Velocity Design System by NAVEX CC Home Documentation Analytics Code automation…" at bounding box center [524, 316] width 1048 height 632
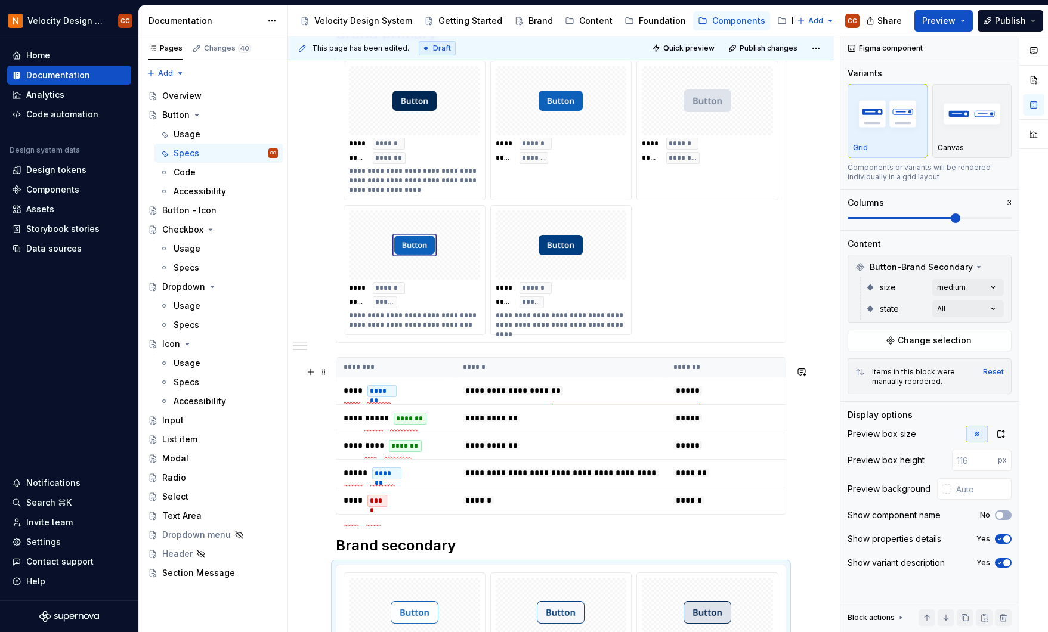
scroll to position [514, 0]
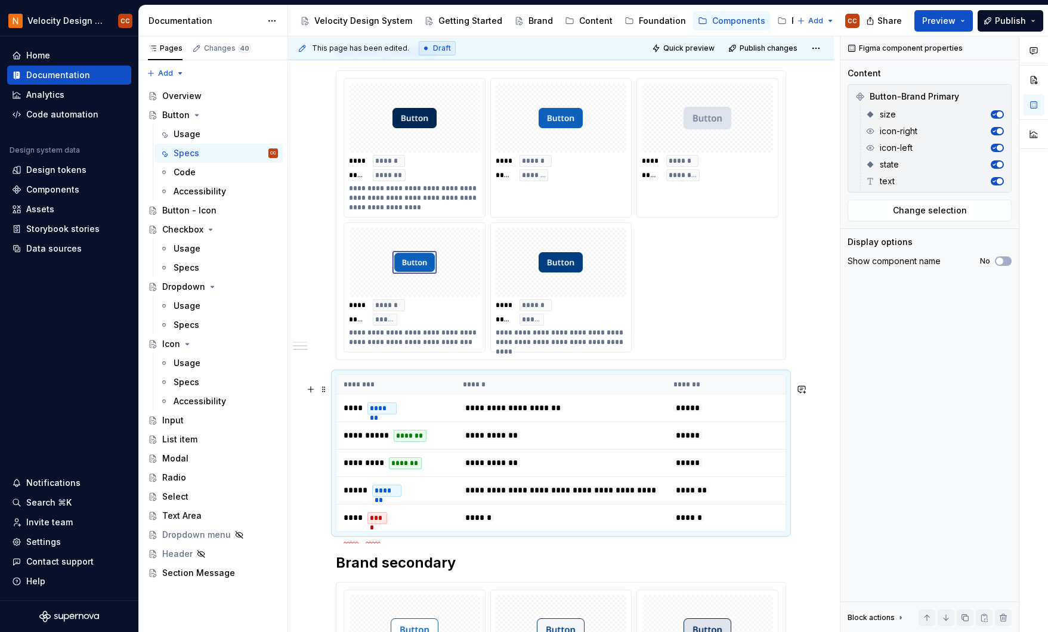
drag, startPoint x: 768, startPoint y: 420, endPoint x: 705, endPoint y: 264, distance: 168.8
click at [705, 264] on div "**********" at bounding box center [561, 215] width 435 height 274
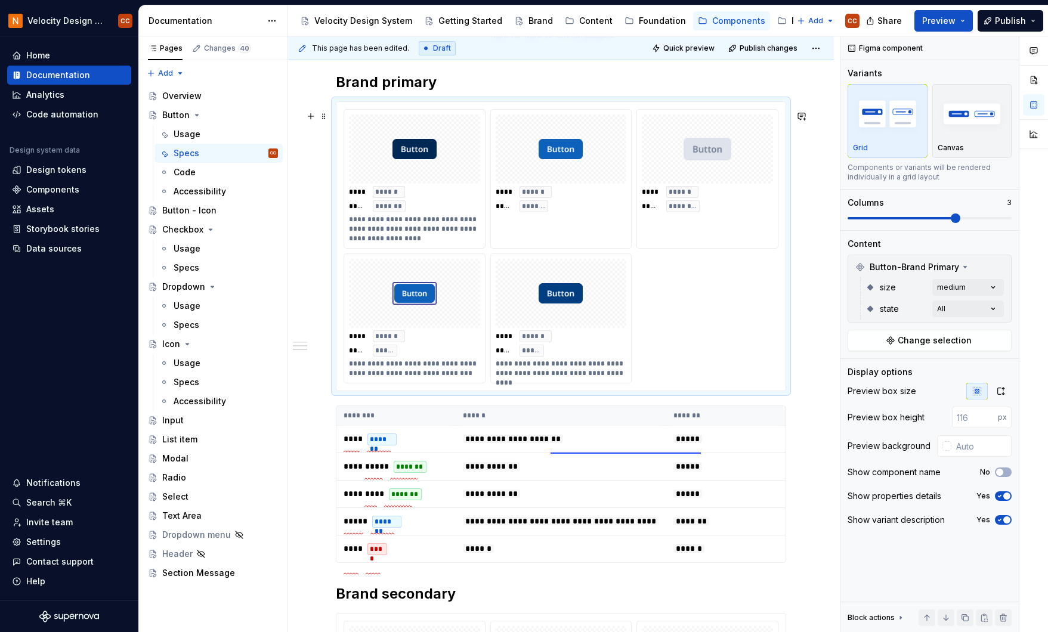
scroll to position [434, 0]
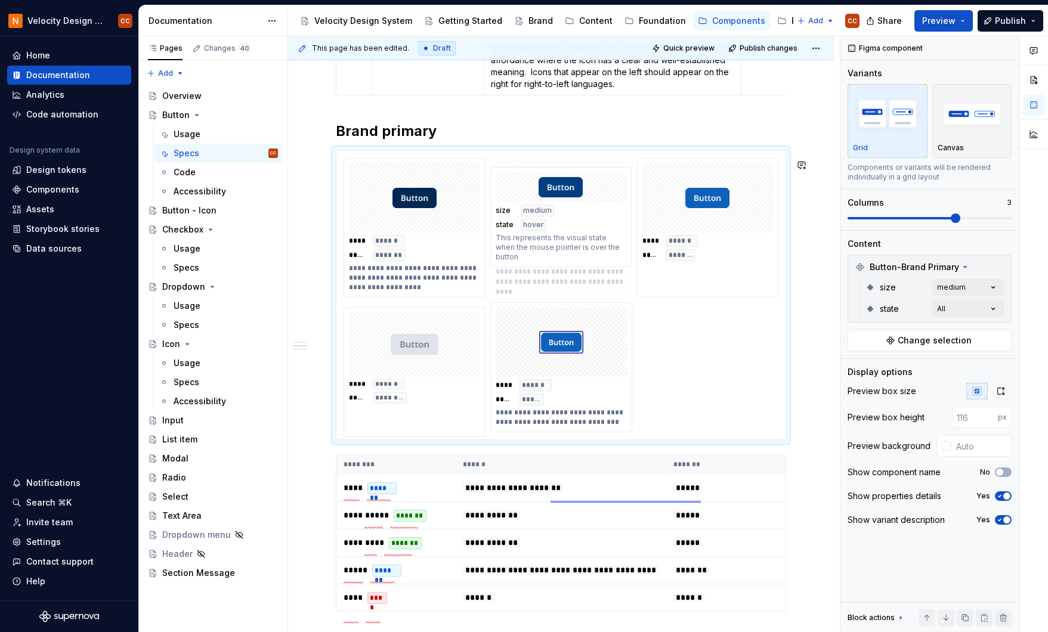
drag, startPoint x: 525, startPoint y: 345, endPoint x: 524, endPoint y: 221, distance: 124.7
click at [524, 221] on body "Velocity Design System by NAVEX CC Home Documentation Analytics Code automation…" at bounding box center [524, 316] width 1048 height 632
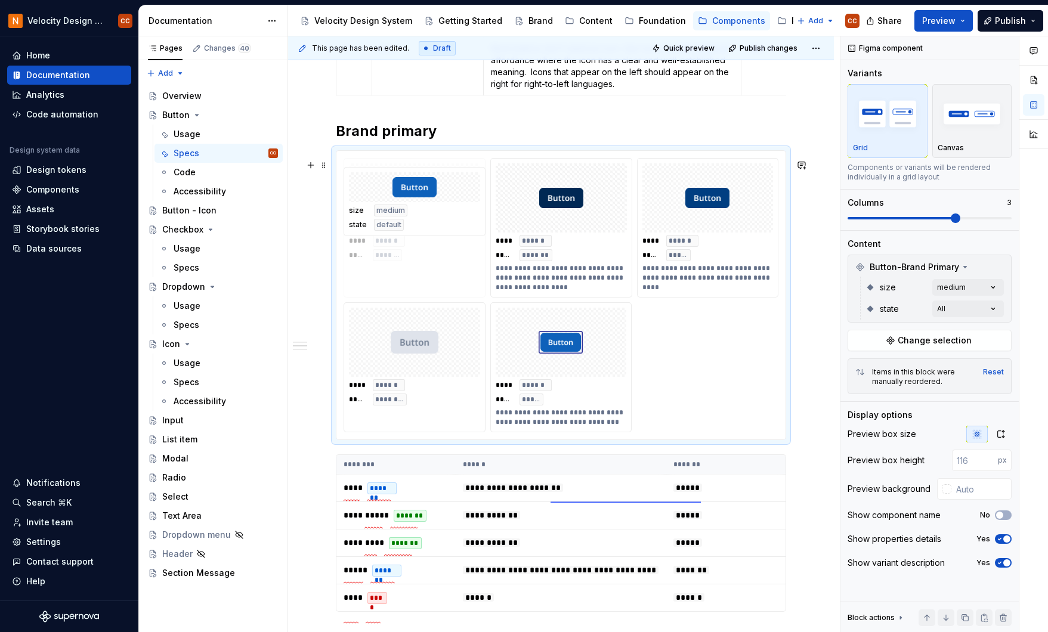
drag, startPoint x: 729, startPoint y: 227, endPoint x: 444, endPoint y: 229, distance: 284.6
click at [444, 229] on body "Velocity Design System by NAVEX CC Home Documentation Analytics Code automation…" at bounding box center [524, 316] width 1048 height 632
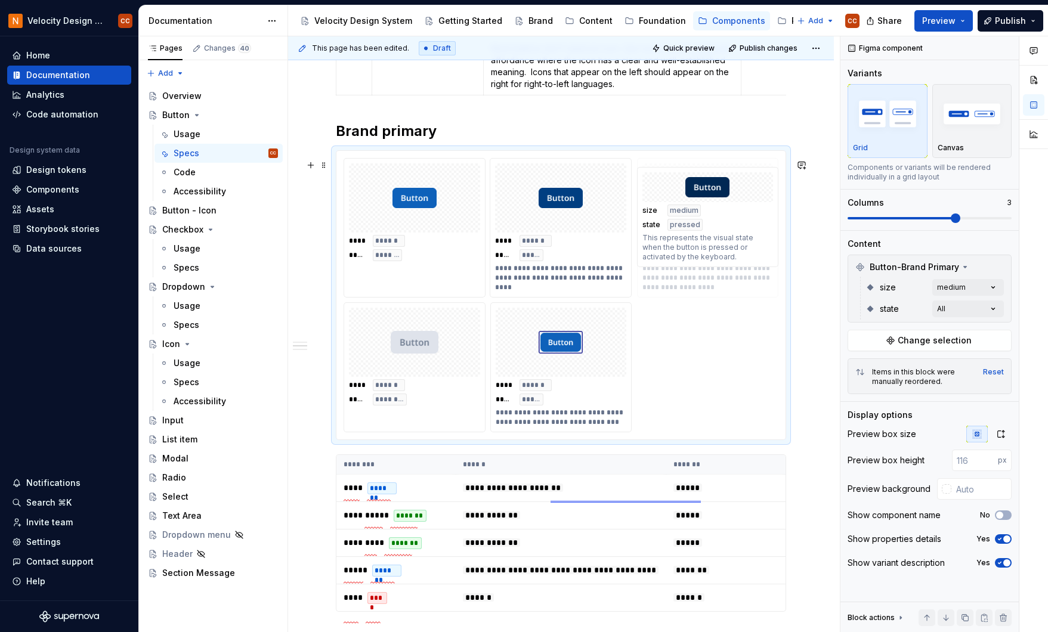
drag, startPoint x: 560, startPoint y: 226, endPoint x: 693, endPoint y: 222, distance: 133.7
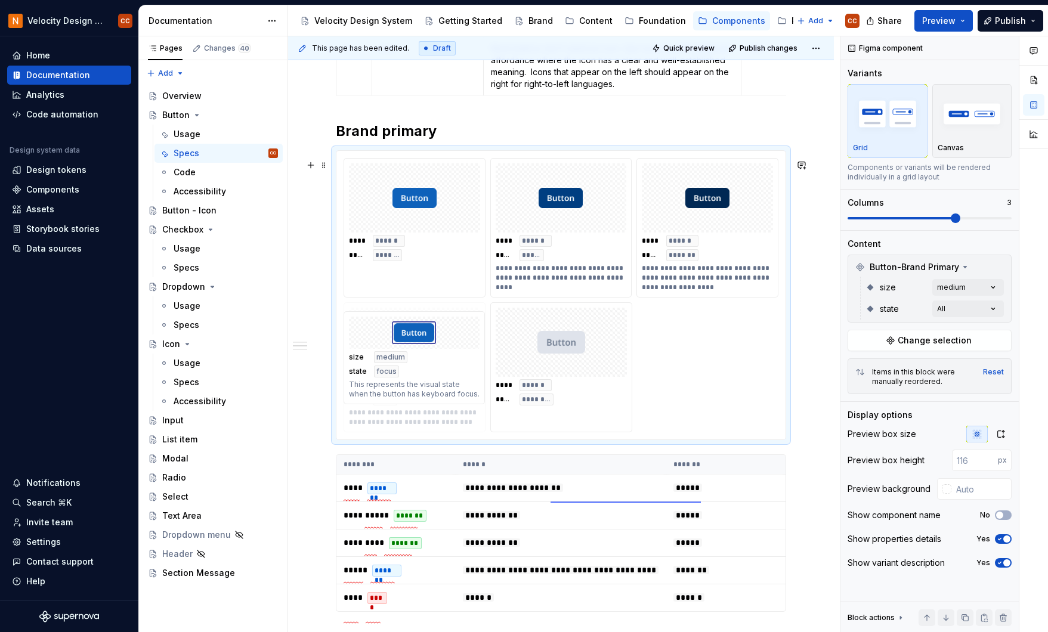
drag, startPoint x: 572, startPoint y: 372, endPoint x: 443, endPoint y: 381, distance: 129.7
click at [443, 381] on body "Velocity Design System by NAVEX CC Home Documentation Analytics Code automation…" at bounding box center [524, 316] width 1048 height 632
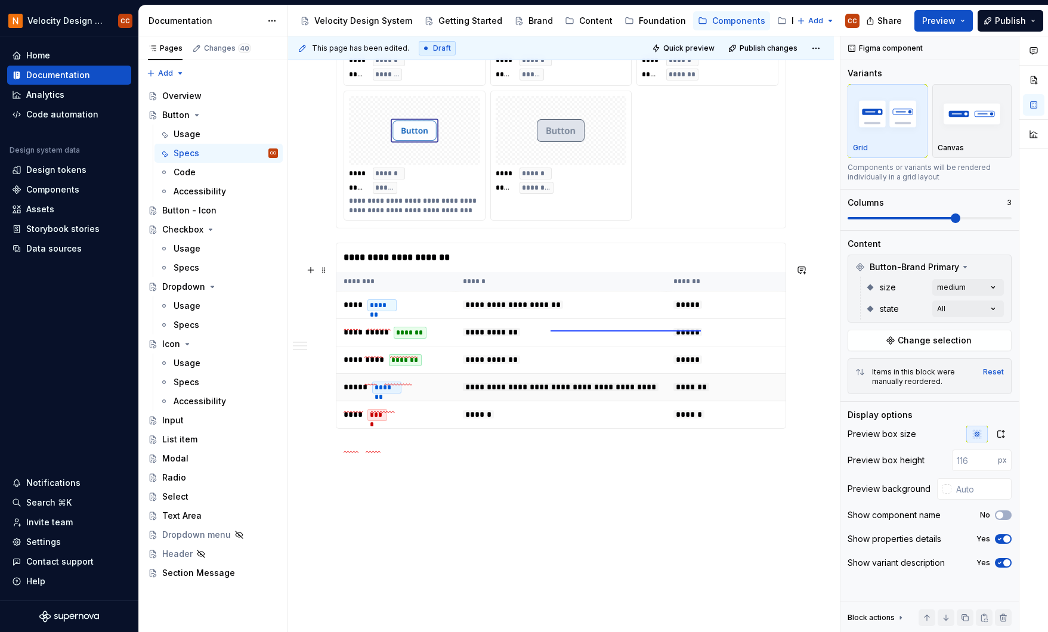
scroll to position [1161, 0]
click at [603, 483] on div "**********" at bounding box center [564, 334] width 552 height 597
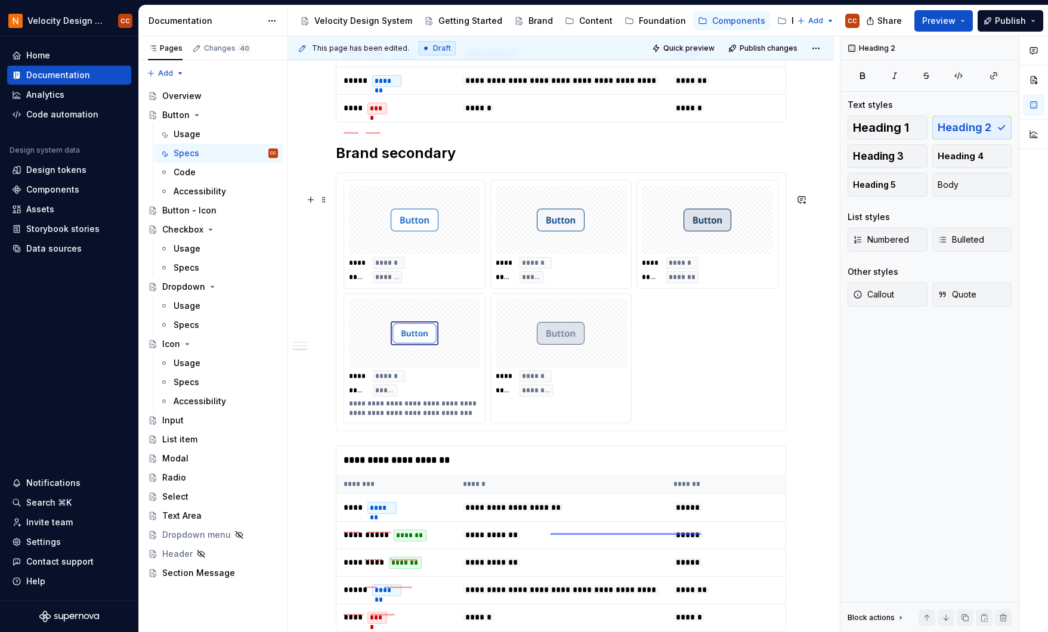
scroll to position [922, 0]
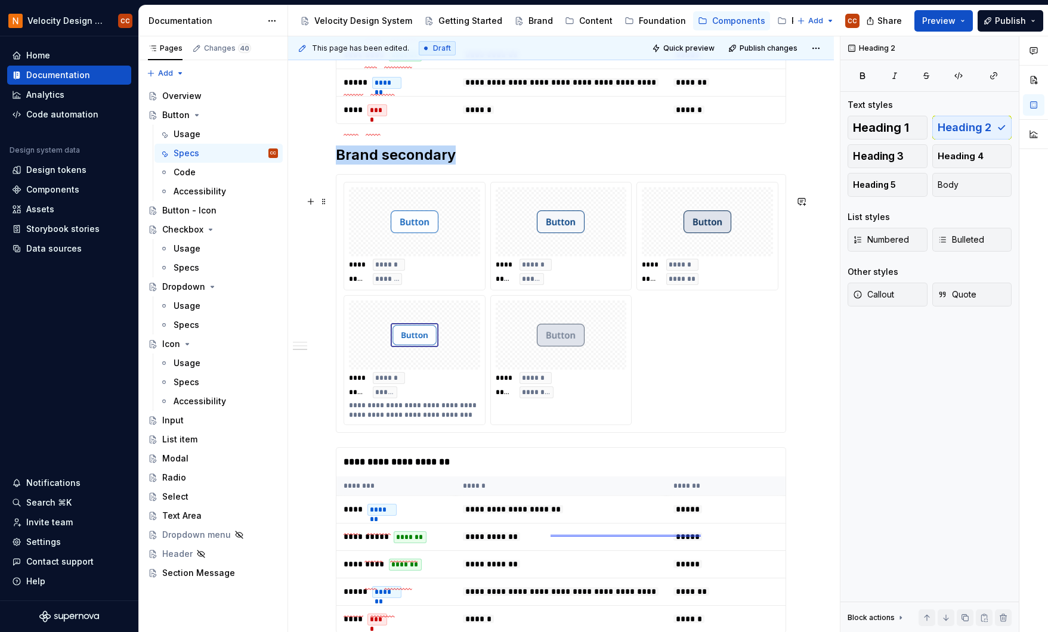
click at [752, 217] on div at bounding box center [707, 221] width 131 height 69
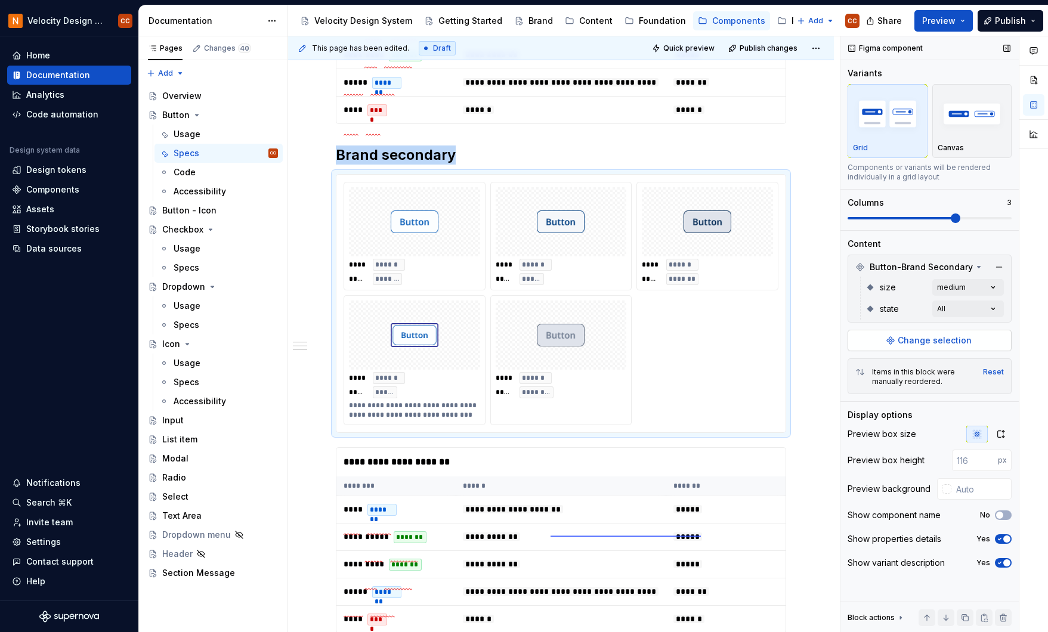
click at [926, 336] on span "Change selection" at bounding box center [935, 341] width 74 height 12
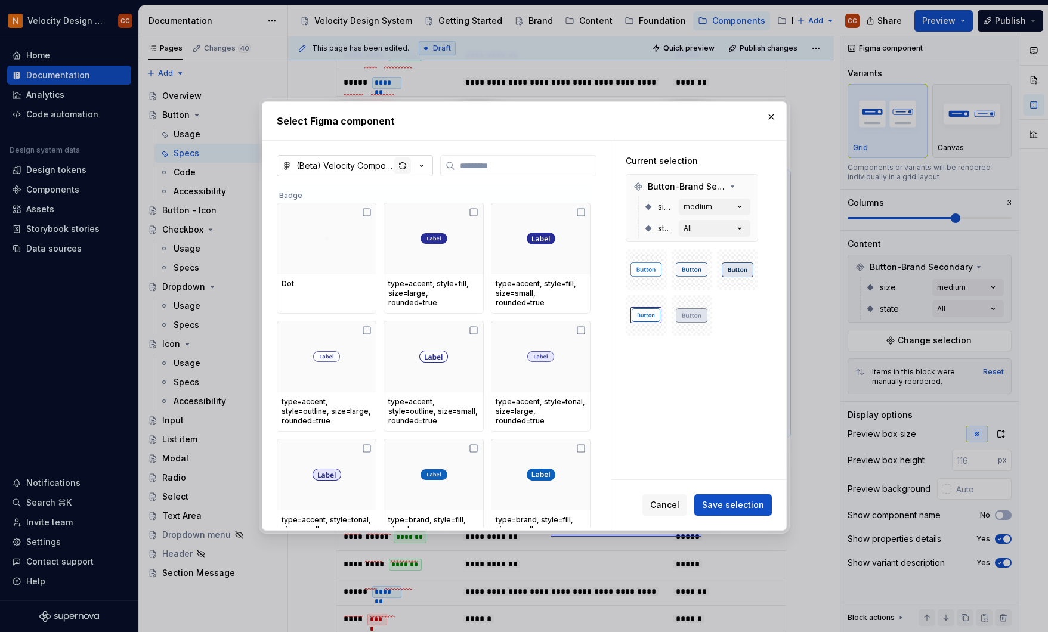
click at [399, 166] on div "button" at bounding box center [402, 166] width 17 height 17
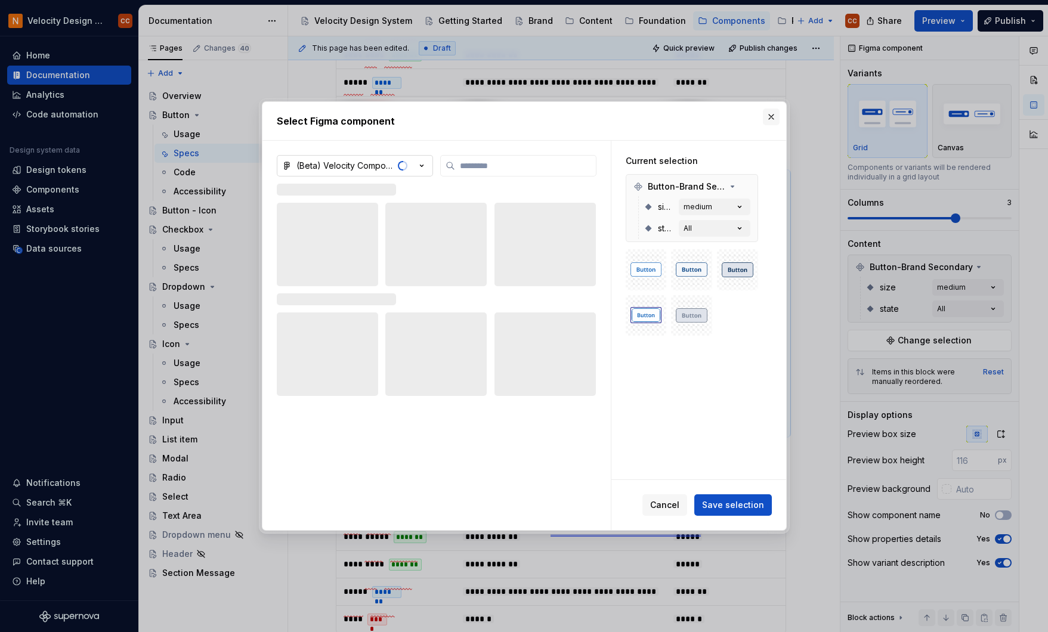
click at [771, 116] on button "button" at bounding box center [771, 117] width 17 height 17
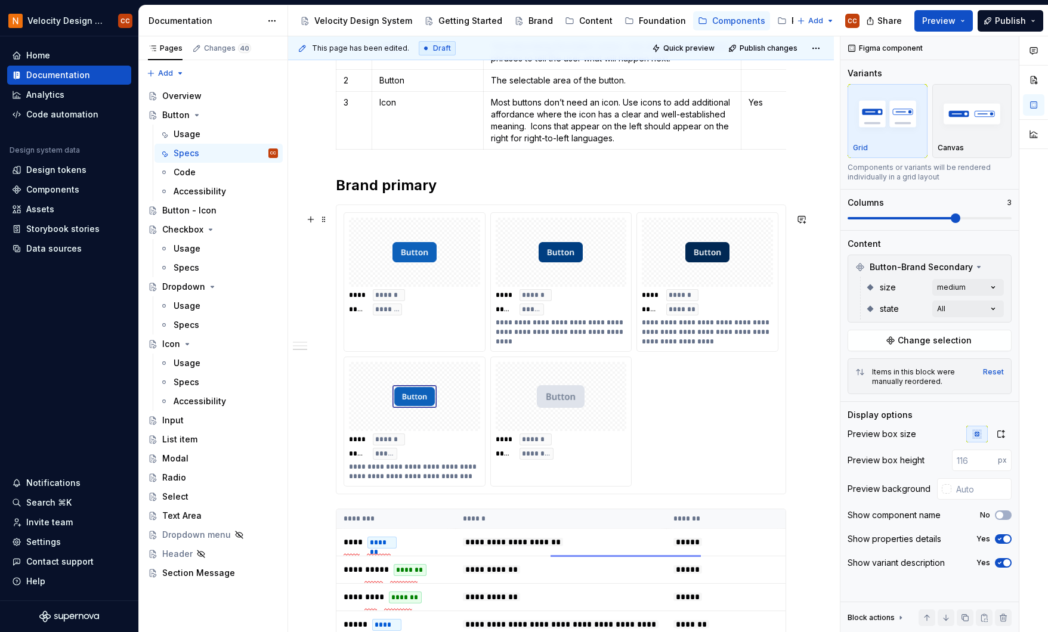
scroll to position [366, 0]
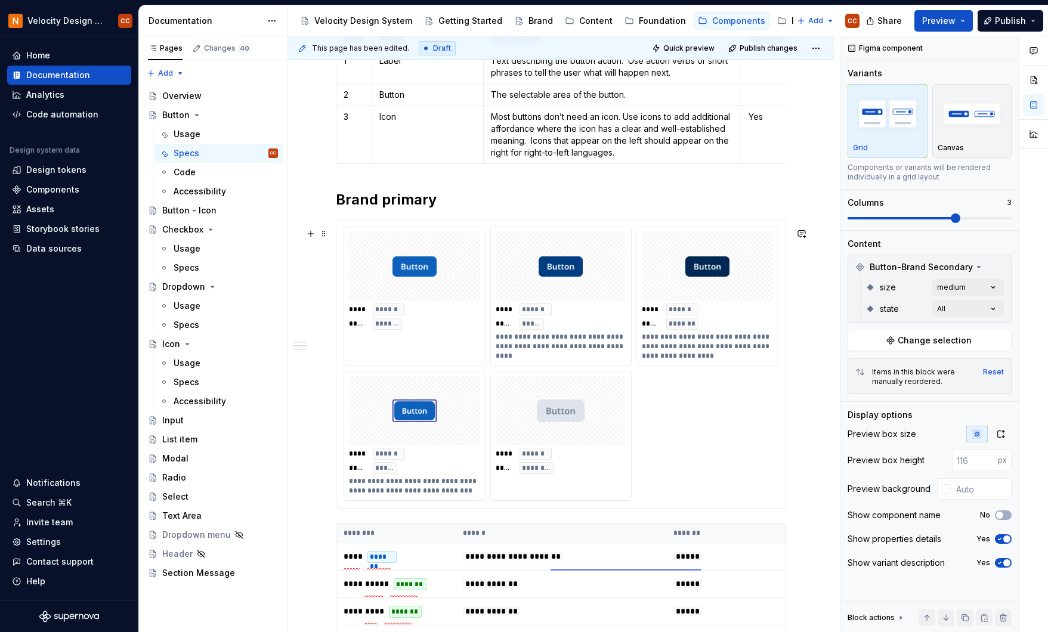
click at [538, 231] on div "**********" at bounding box center [560, 364] width 449 height 289
click at [993, 283] on div "Comments Open comments No comments yet Select ‘Comment’ from the block context …" at bounding box center [945, 334] width 208 height 597
click at [953, 336] on span "Change selection" at bounding box center [935, 341] width 74 height 12
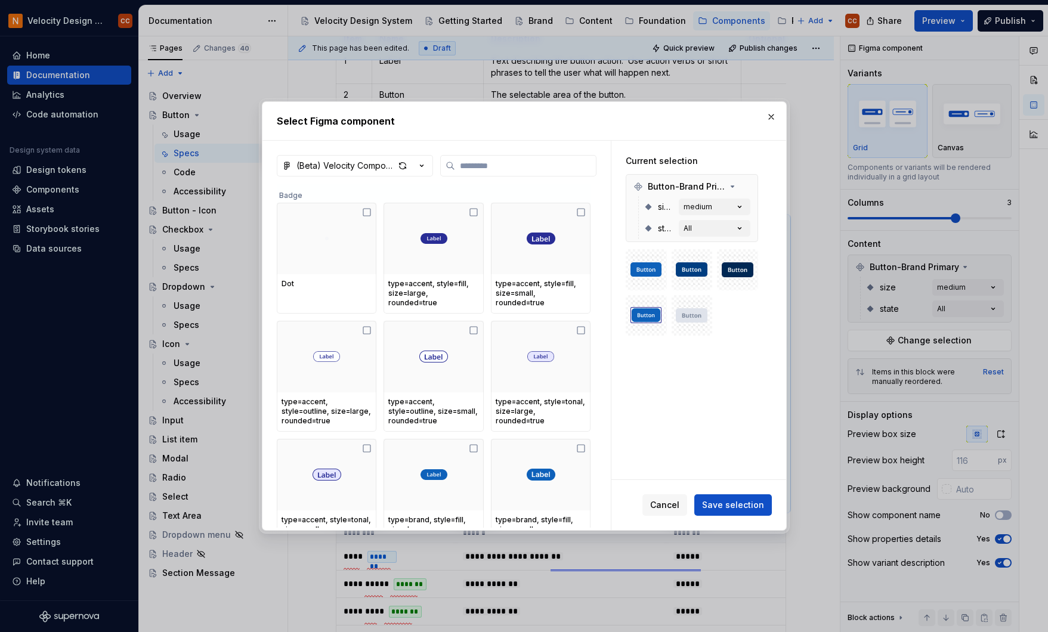
type textarea "*"
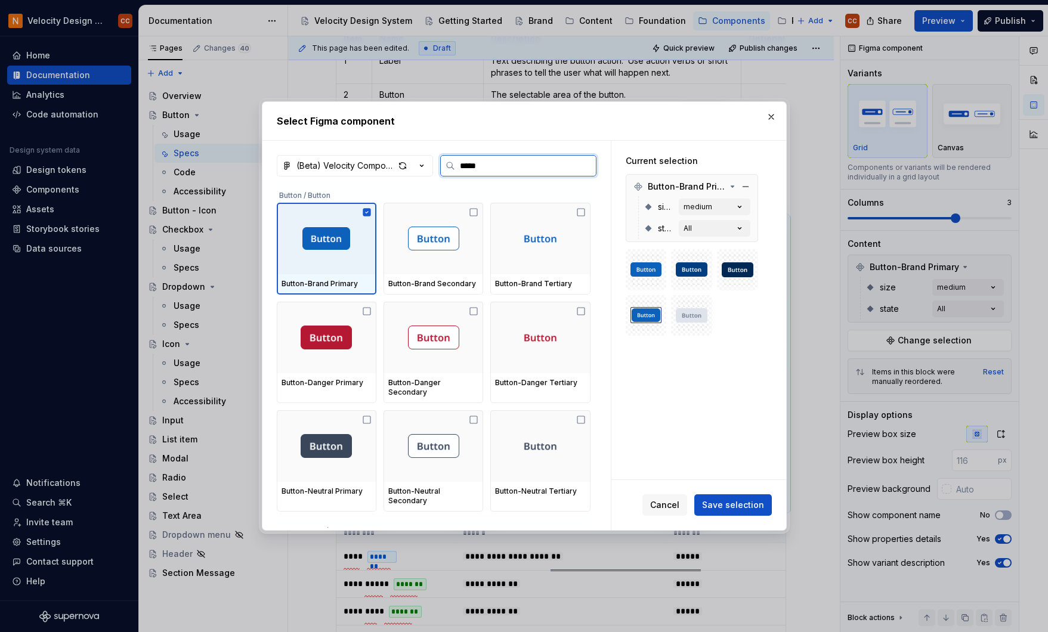
type input "******"
click at [350, 269] on div at bounding box center [327, 239] width 100 height 72
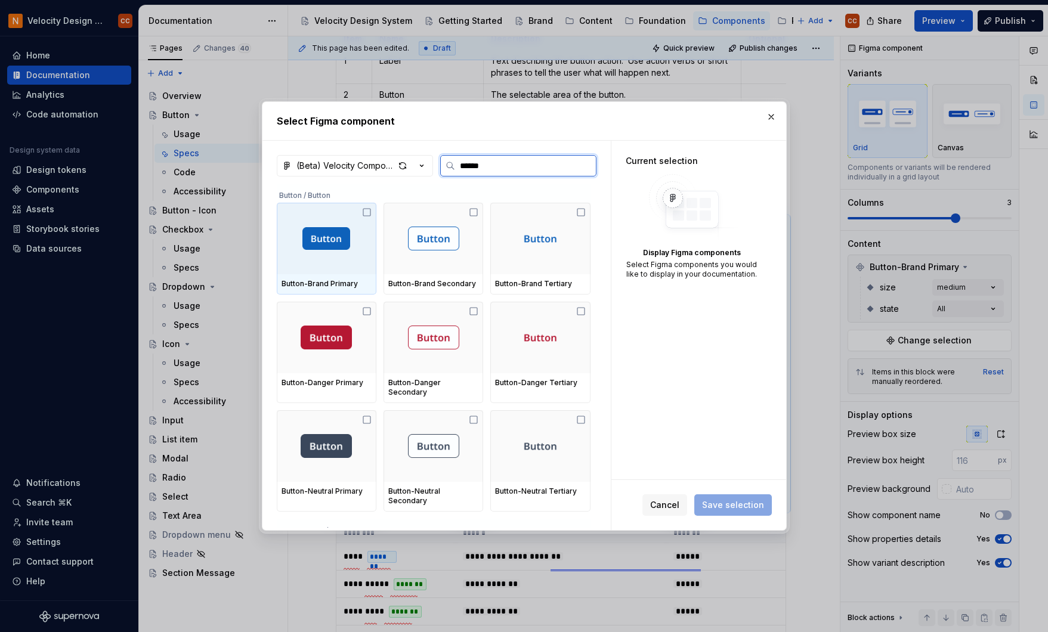
click at [350, 269] on div at bounding box center [327, 239] width 100 height 72
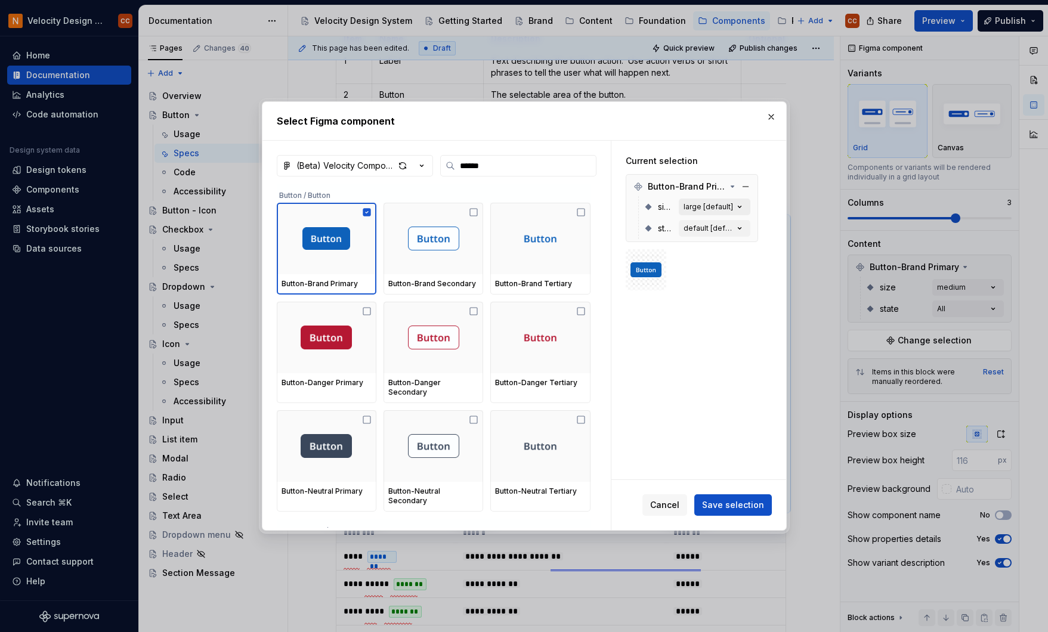
click at [740, 199] on button "large [default]" at bounding box center [715, 207] width 72 height 17
click at [740, 205] on icon "button" at bounding box center [740, 207] width 12 height 12
click at [740, 504] on span "Save selection" at bounding box center [733, 505] width 62 height 12
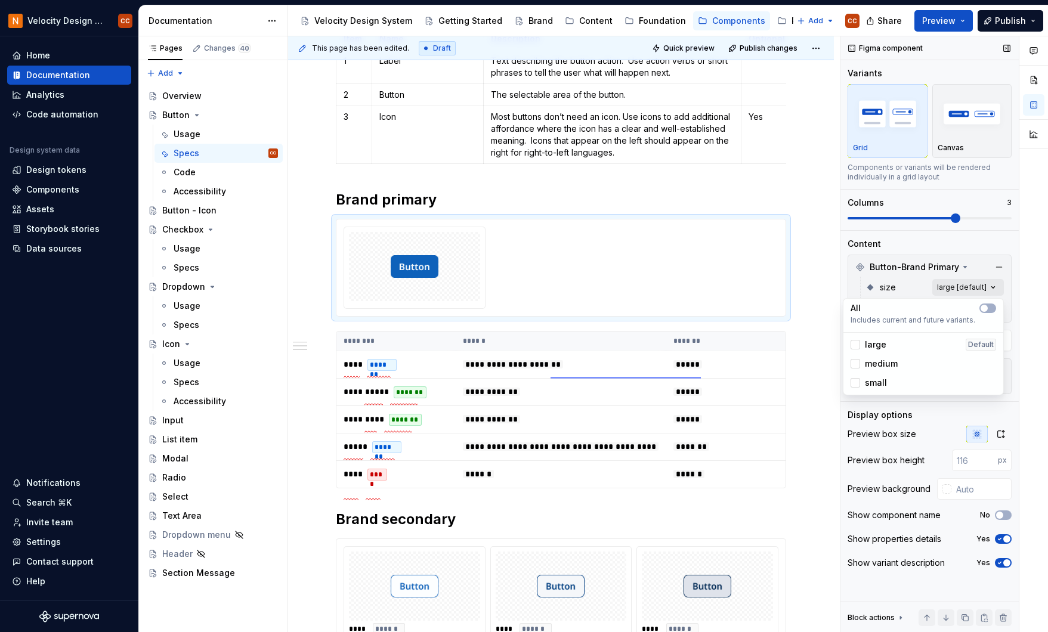
click at [992, 285] on div "Comments Open comments No comments yet Select ‘Comment’ from the block context …" at bounding box center [945, 334] width 208 height 597
click at [991, 285] on div "Comments Open comments No comments yet Select ‘Comment’ from the block context …" at bounding box center [945, 334] width 208 height 597
click at [853, 361] on div at bounding box center [856, 364] width 10 height 10
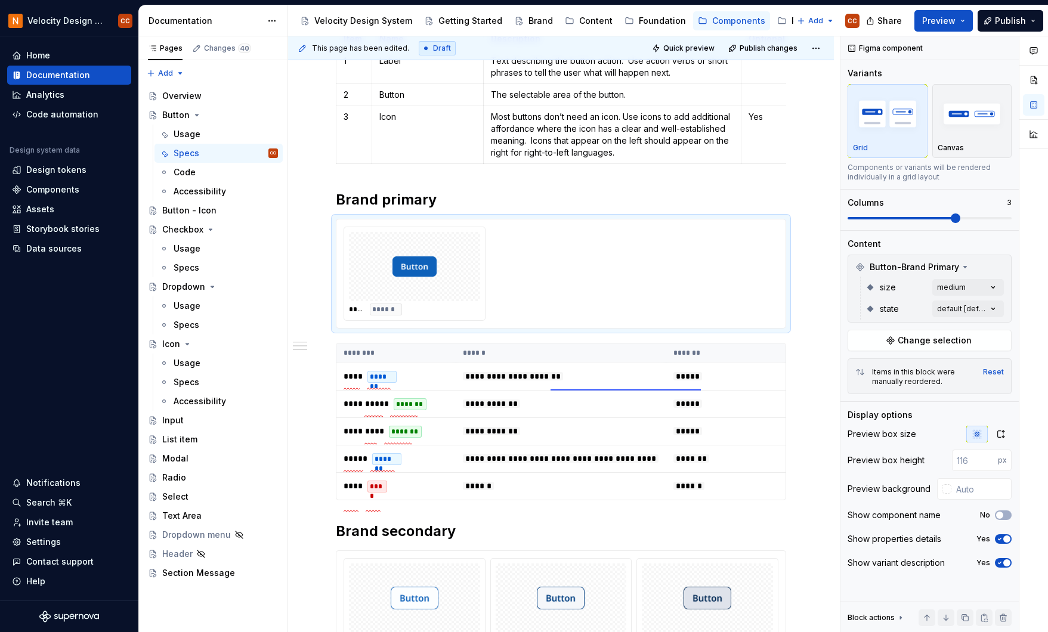
click at [996, 285] on div "Comments Open comments No comments yet Select ‘Comment’ from the block context …" at bounding box center [945, 334] width 208 height 597
click at [1029, 275] on div at bounding box center [1034, 334] width 29 height 597
click at [66, 189] on div "Components" at bounding box center [52, 190] width 53 height 12
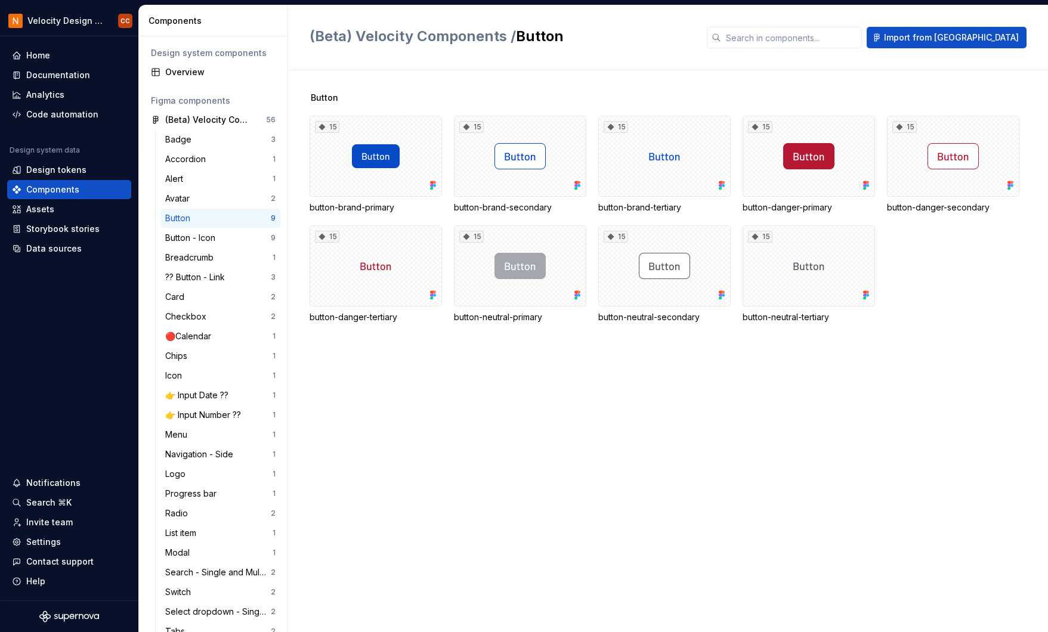
click at [199, 218] on div "Button" at bounding box center [218, 218] width 106 height 12
click at [402, 126] on div "15" at bounding box center [376, 156] width 132 height 81
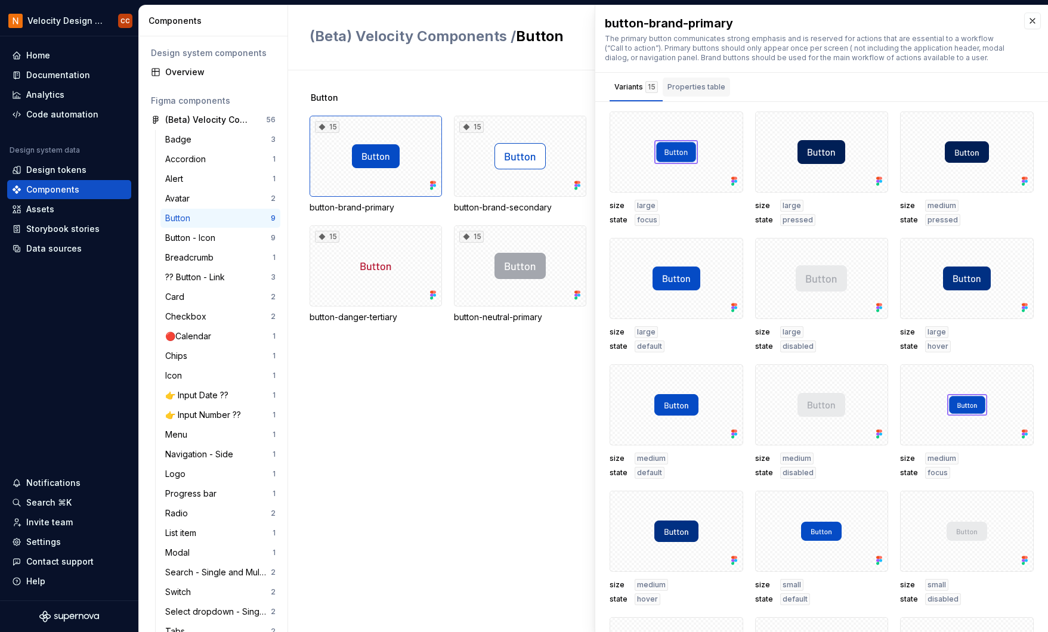
click at [685, 88] on div "Properties table" at bounding box center [697, 87] width 58 height 12
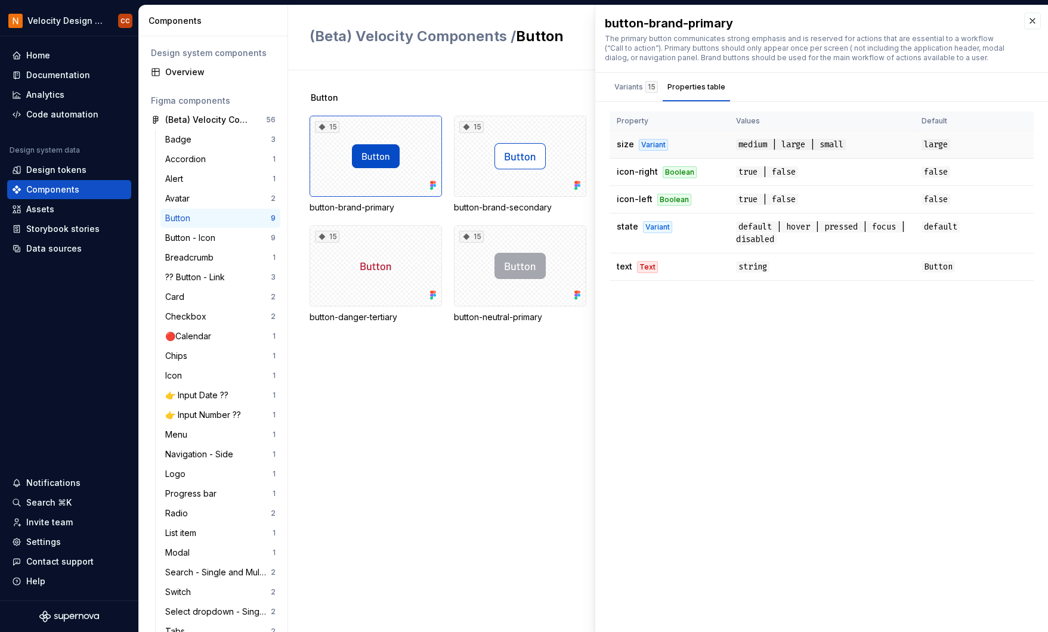
click at [772, 141] on span "medium | large | small" at bounding box center [791, 144] width 110 height 11
click at [630, 83] on div "Variants 15" at bounding box center [637, 87] width 44 height 12
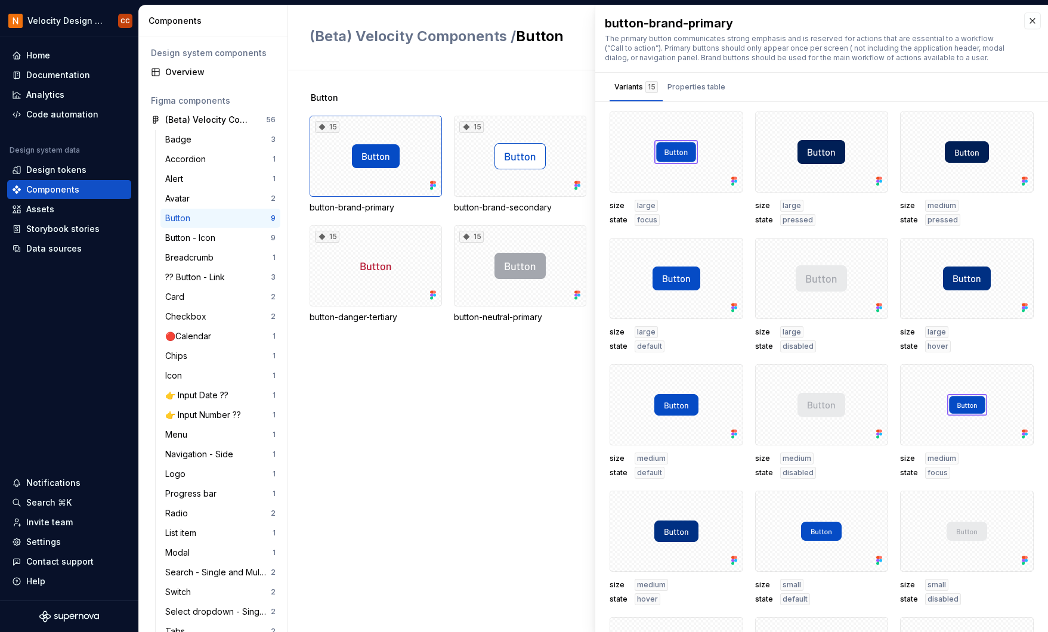
click at [486, 84] on div "Button 15 button-brand-primary 15 button-brand-secondary 15 button-brand-tertia…" at bounding box center [679, 351] width 739 height 562
click at [1024, 20] on button "button" at bounding box center [1032, 21] width 17 height 17
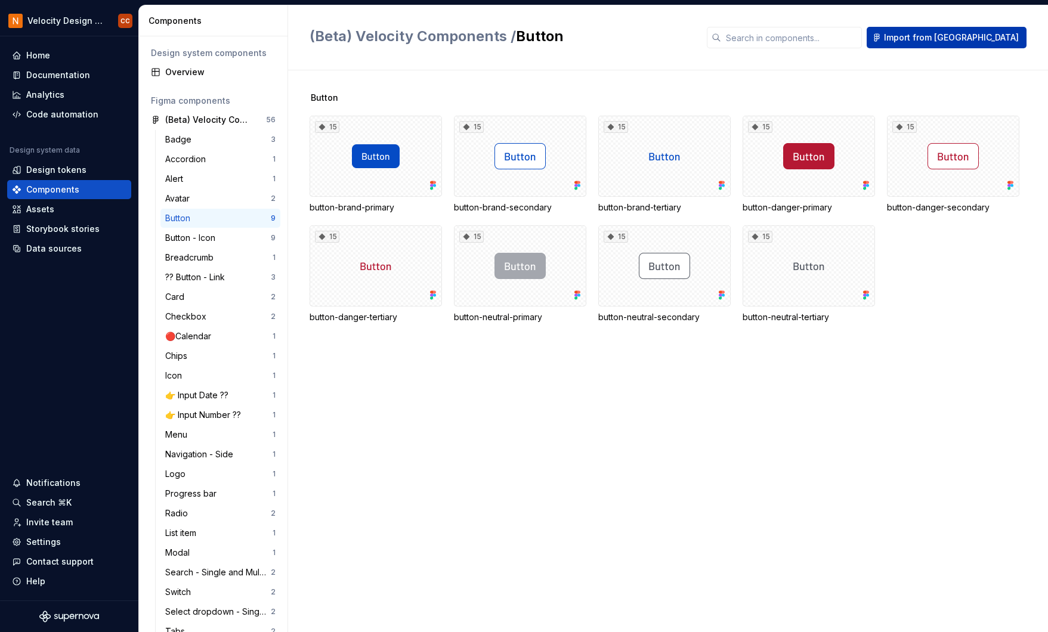
click at [991, 37] on span "Import from [GEOGRAPHIC_DATA]" at bounding box center [951, 38] width 135 height 12
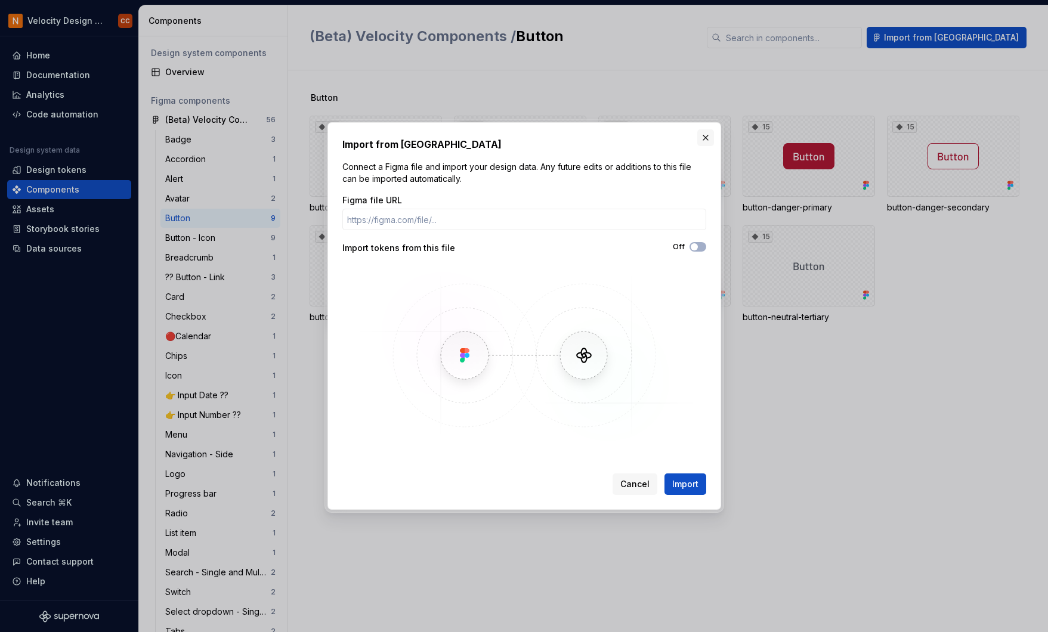
click at [706, 131] on button "button" at bounding box center [705, 137] width 17 height 17
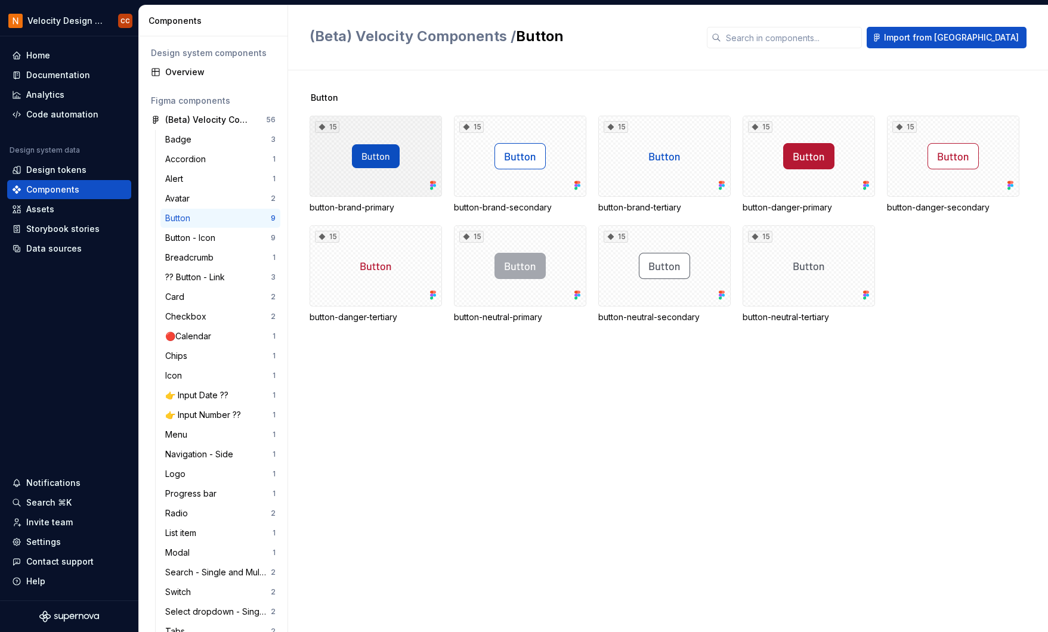
click at [416, 129] on div "15" at bounding box center [376, 156] width 132 height 81
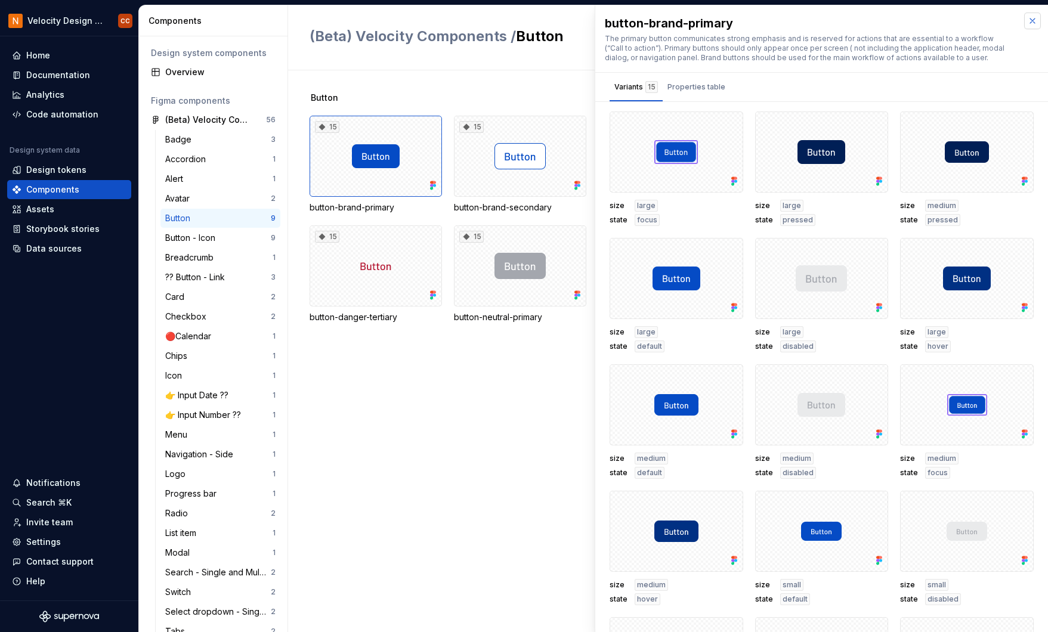
click at [1024, 17] on button "button" at bounding box center [1032, 21] width 17 height 17
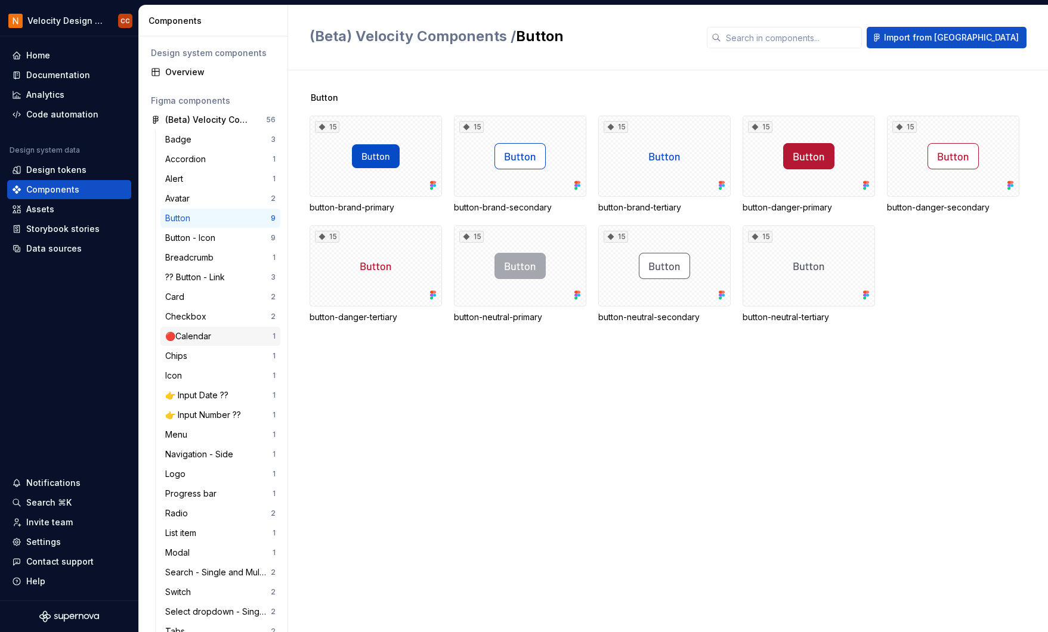
click at [188, 336] on div "🔴Calendar" at bounding box center [190, 337] width 51 height 12
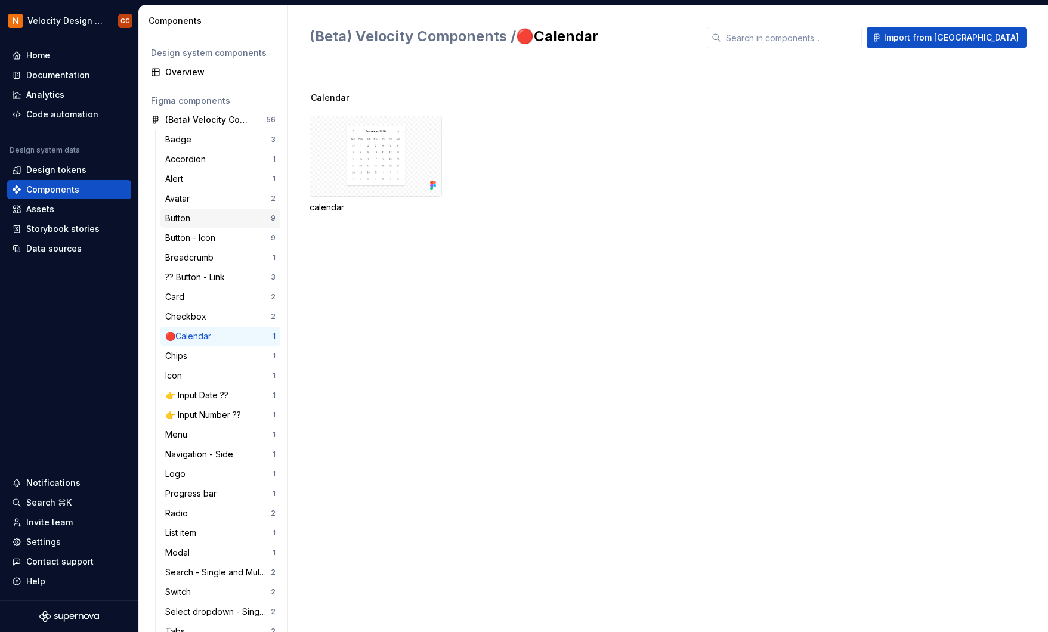
click at [189, 218] on div "Button" at bounding box center [180, 218] width 30 height 12
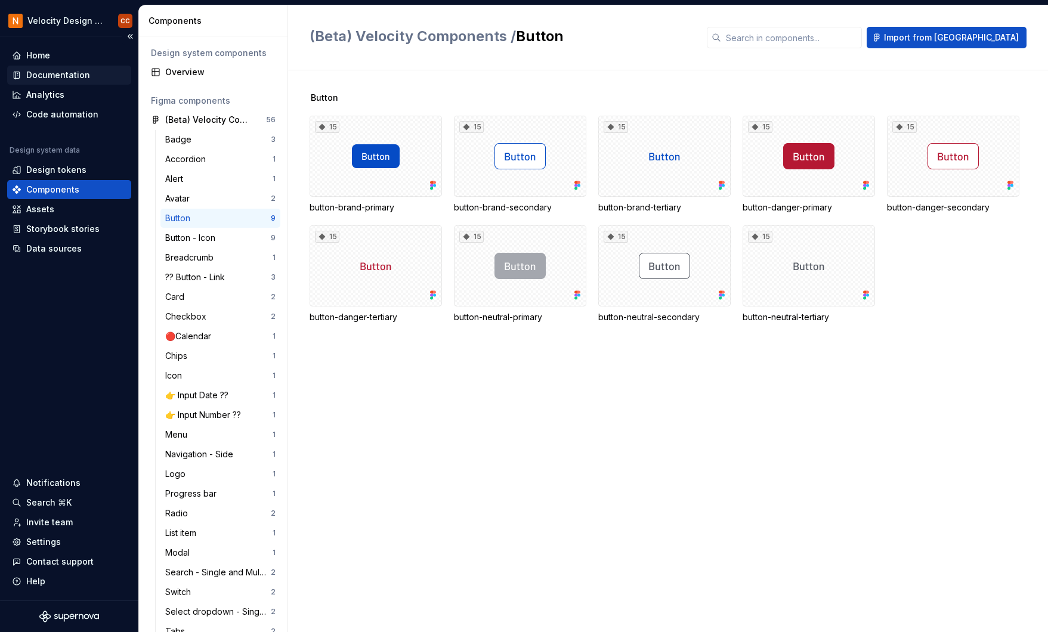
click at [65, 71] on div "Documentation" at bounding box center [58, 75] width 64 height 12
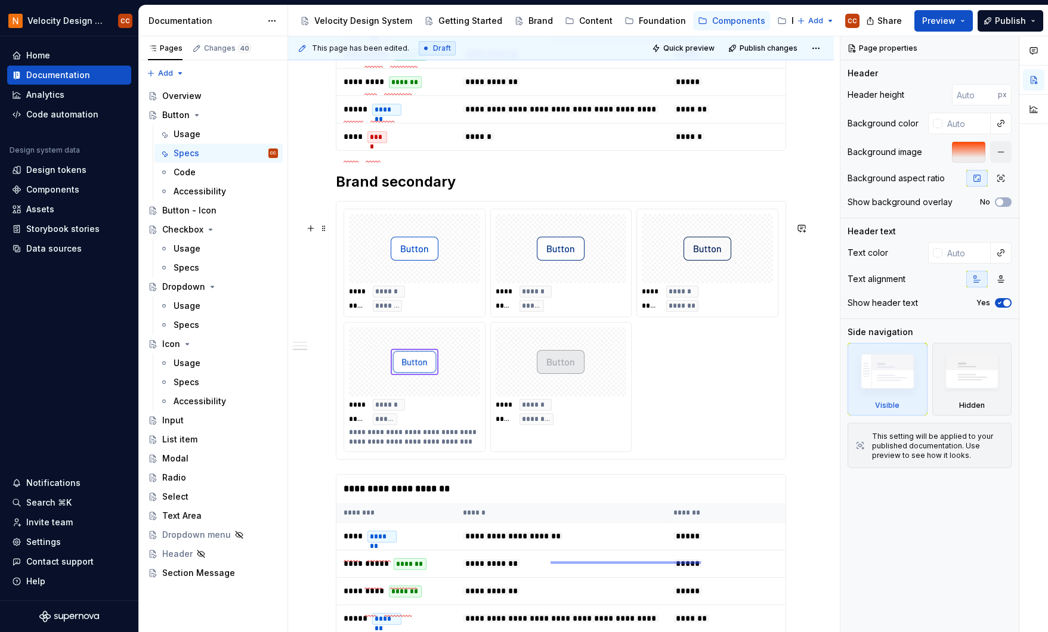
scroll to position [716, 0]
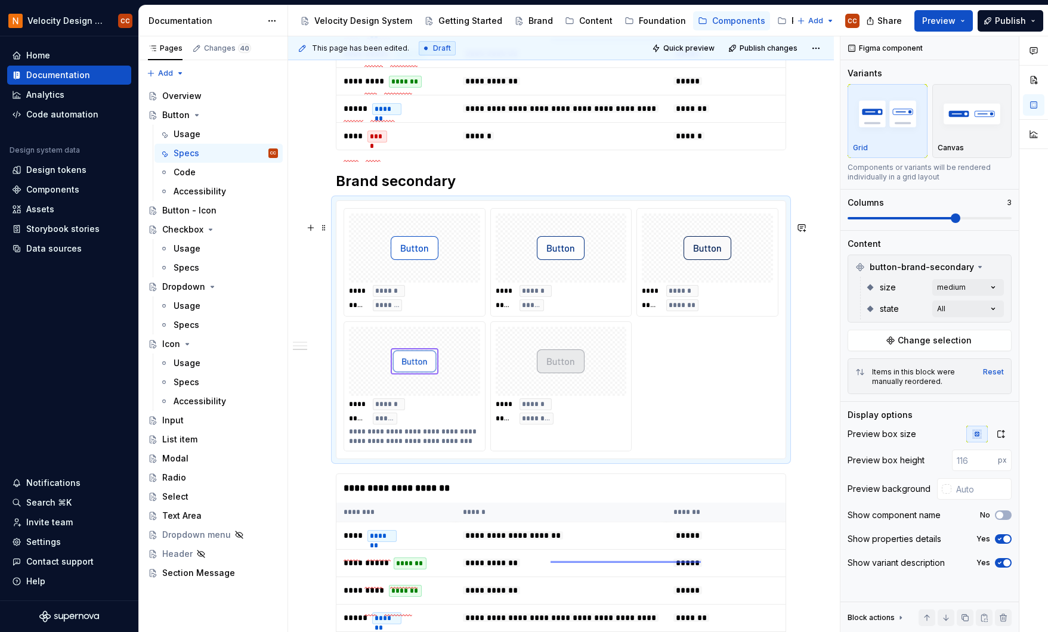
click at [478, 229] on div "**********" at bounding box center [560, 330] width 449 height 258
click at [992, 289] on div "Comments Open comments No comments yet Select ‘Comment’ from the block context …" at bounding box center [945, 334] width 208 height 597
click at [1015, 251] on div "Comments Open comments No comments yet Select ‘Comment’ from the block context …" at bounding box center [945, 334] width 208 height 597
click at [910, 341] on span "Change selection" at bounding box center [935, 341] width 74 height 12
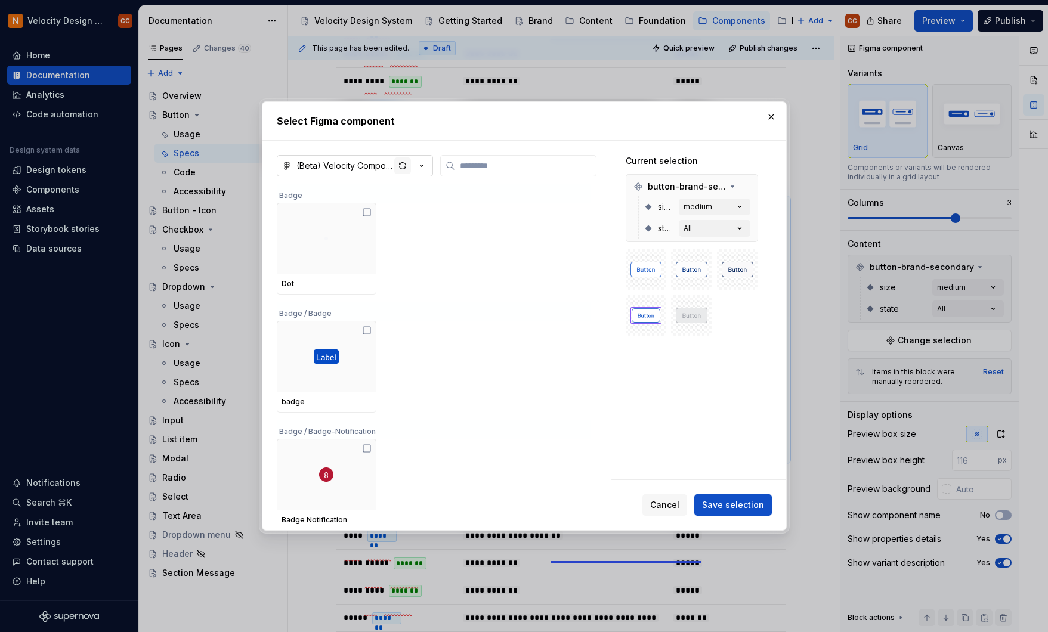
click at [404, 165] on div "button" at bounding box center [402, 166] width 17 height 17
click at [774, 116] on button "button" at bounding box center [771, 117] width 17 height 17
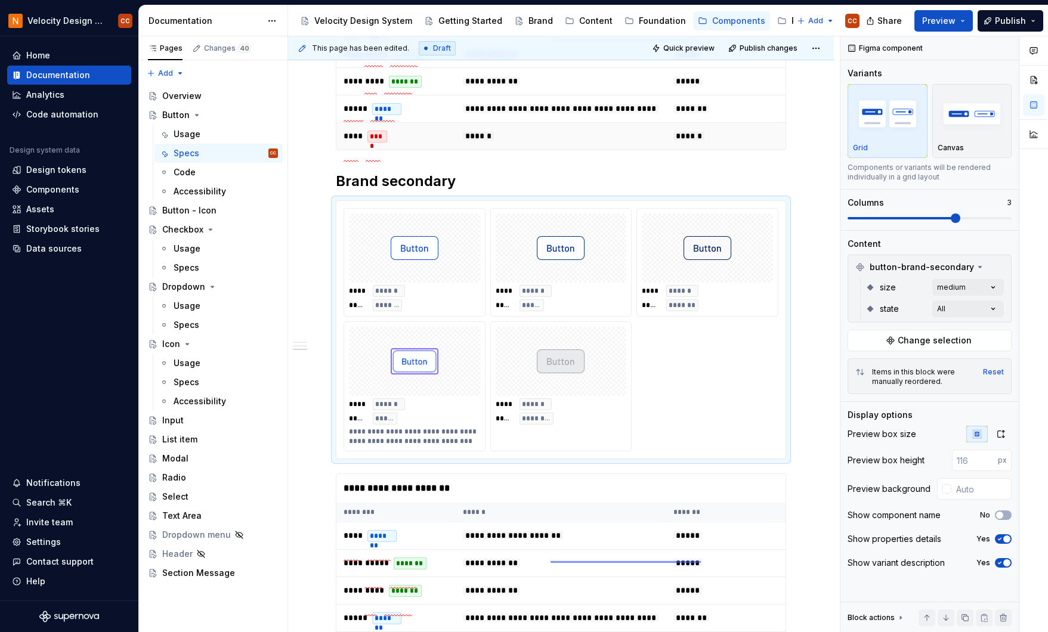
type textarea "*"
click at [663, 227] on div "**********" at bounding box center [560, 330] width 449 height 258
click at [993, 289] on div "Comments Open comments No comments yet Select ‘Comment’ from the block context …" at bounding box center [945, 334] width 208 height 597
click at [993, 286] on div "Comments Open comments No comments yet Select ‘Comment’ from the block context …" at bounding box center [945, 334] width 208 height 597
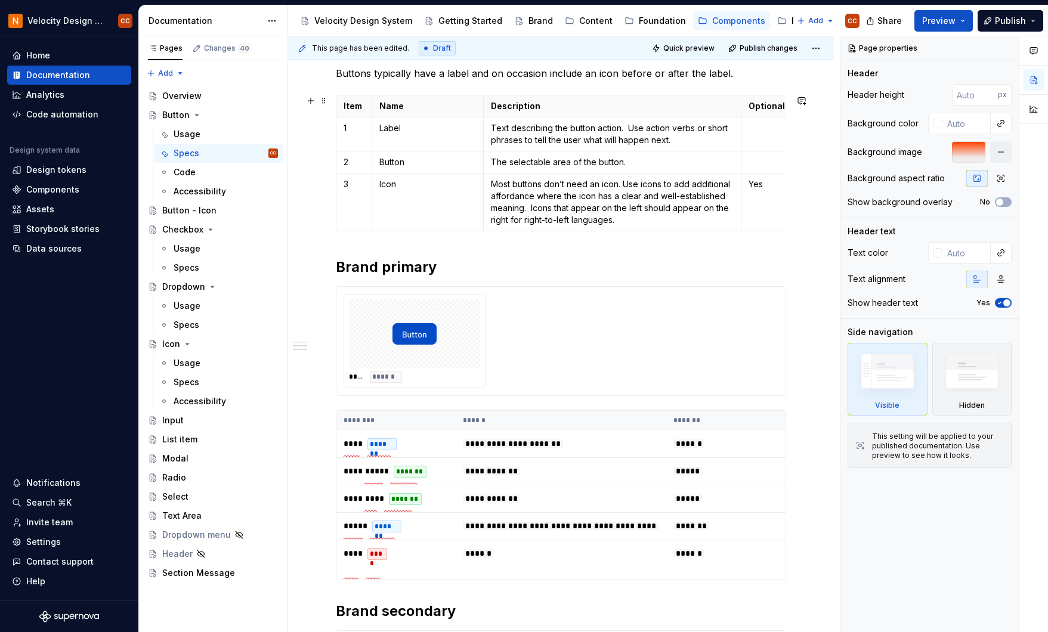
scroll to position [318, 0]
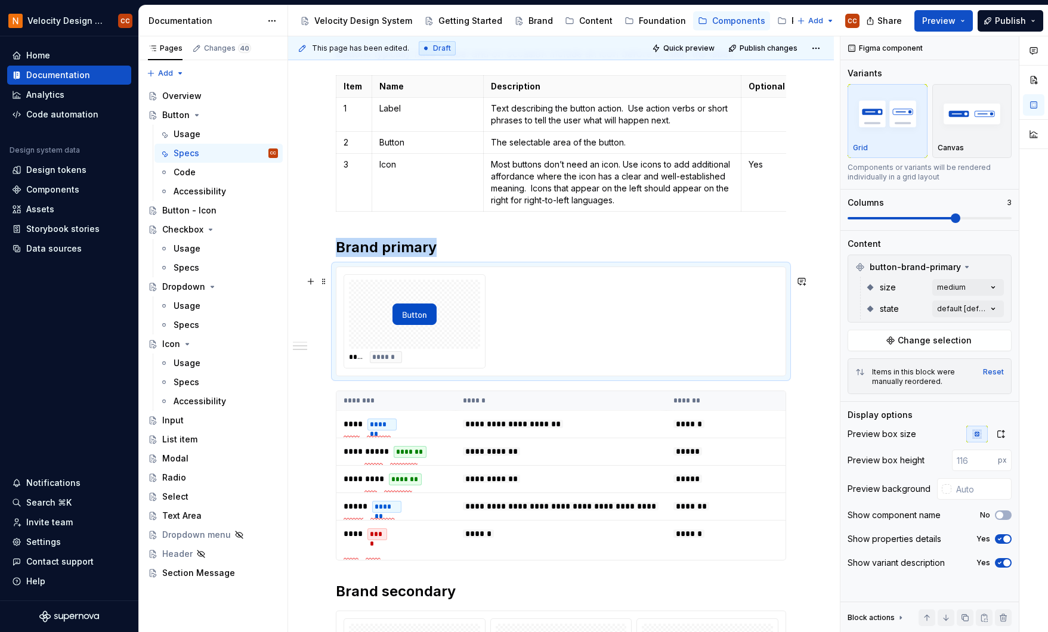
click at [469, 286] on div "**** ******" at bounding box center [414, 321] width 141 height 93
click at [949, 340] on span "Change selection" at bounding box center [935, 341] width 74 height 12
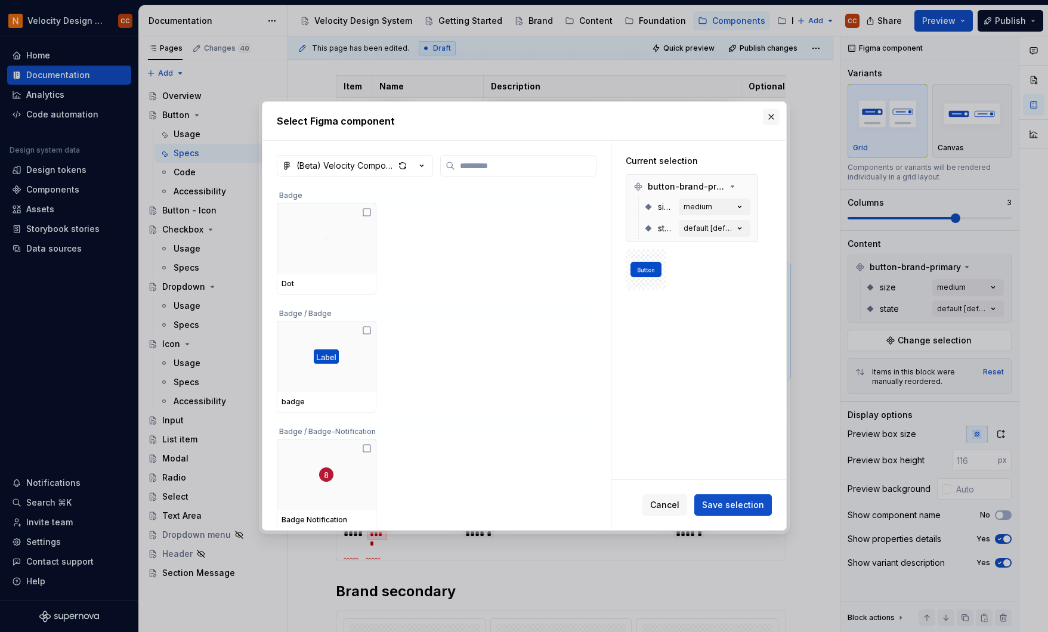
click at [770, 112] on button "button" at bounding box center [771, 117] width 17 height 17
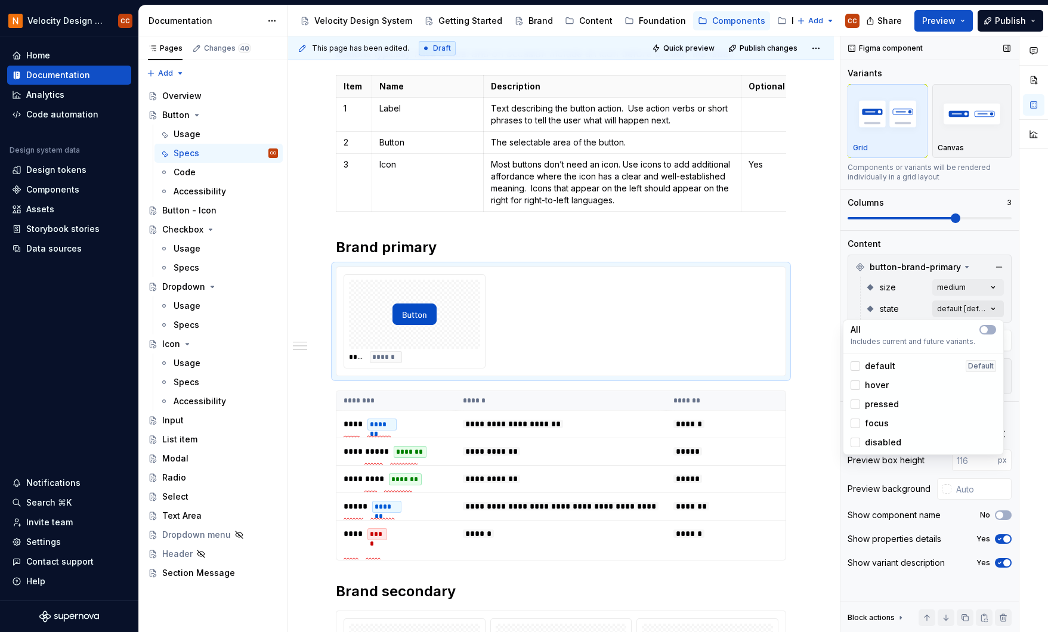
click at [996, 304] on div "Comments Open comments No comments yet Select ‘Comment’ from the block context …" at bounding box center [945, 334] width 208 height 597
click at [989, 332] on button "button" at bounding box center [988, 330] width 17 height 10
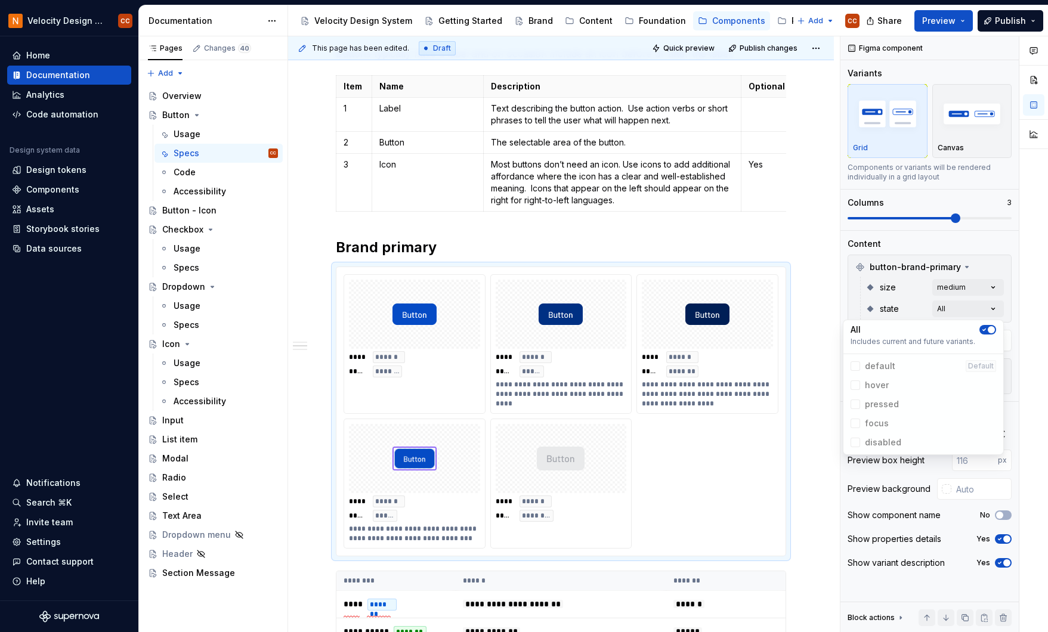
click at [806, 258] on html "Velocity Design System by NAVEX CC Home Documentation Analytics Code automation…" at bounding box center [524, 316] width 1048 height 632
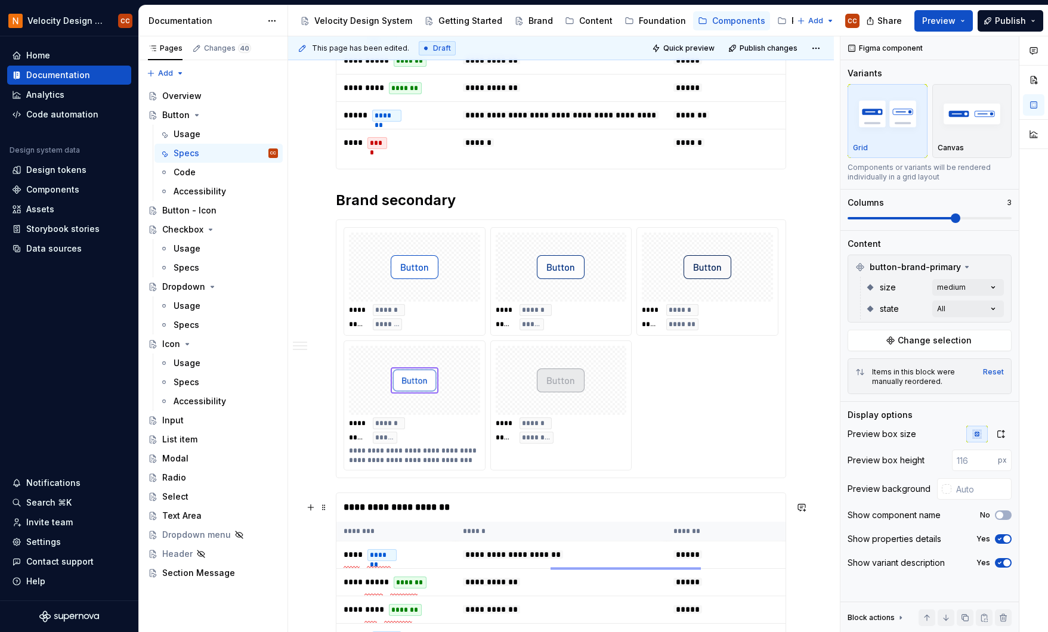
scroll to position [843, 0]
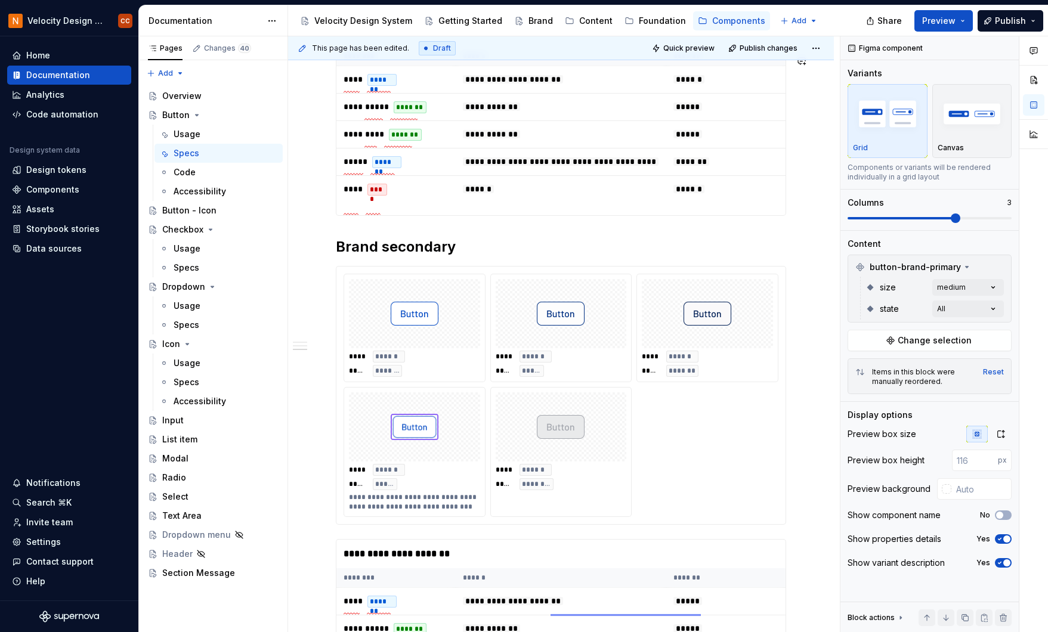
type textarea "*"
